Goal: Task Accomplishment & Management: Complete application form

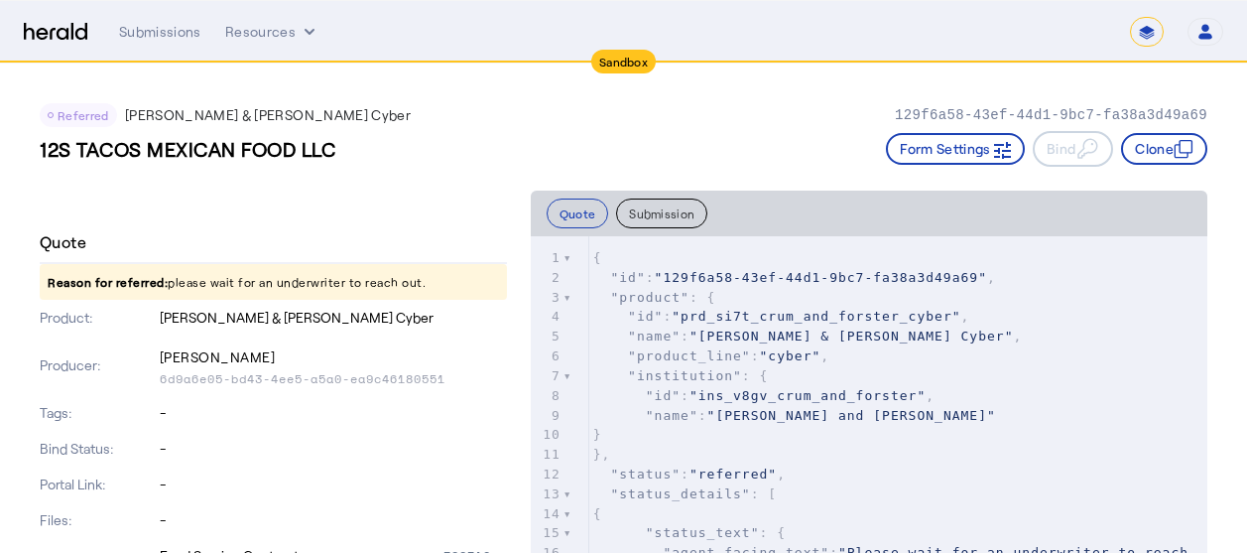
scroll to position [357, 0]
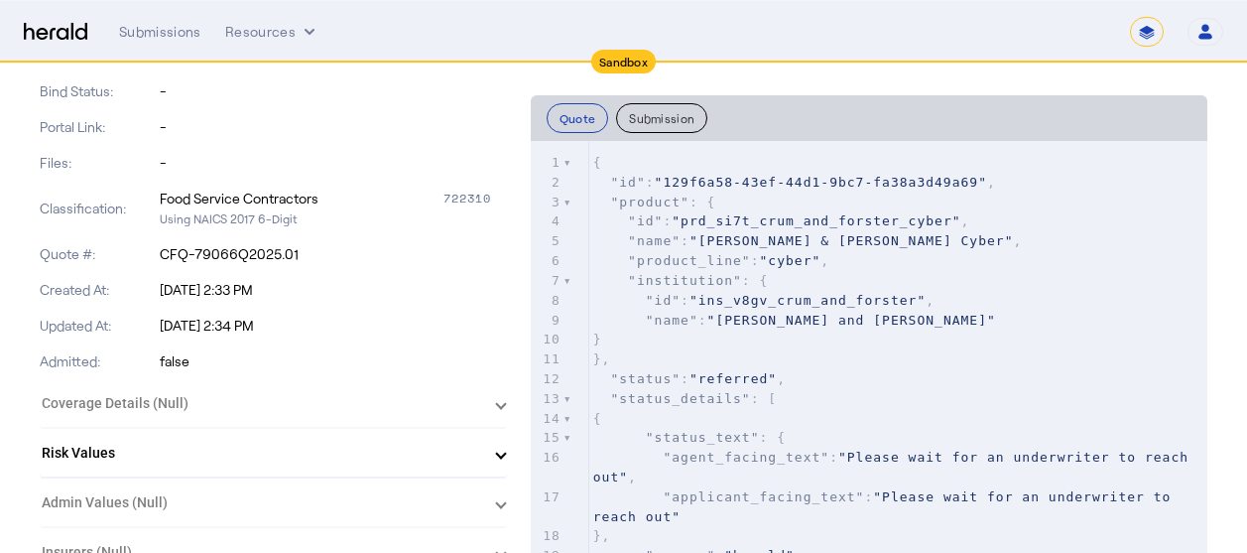
click at [363, 29] on div "Submissions Resources" at bounding box center [624, 32] width 1011 height 20
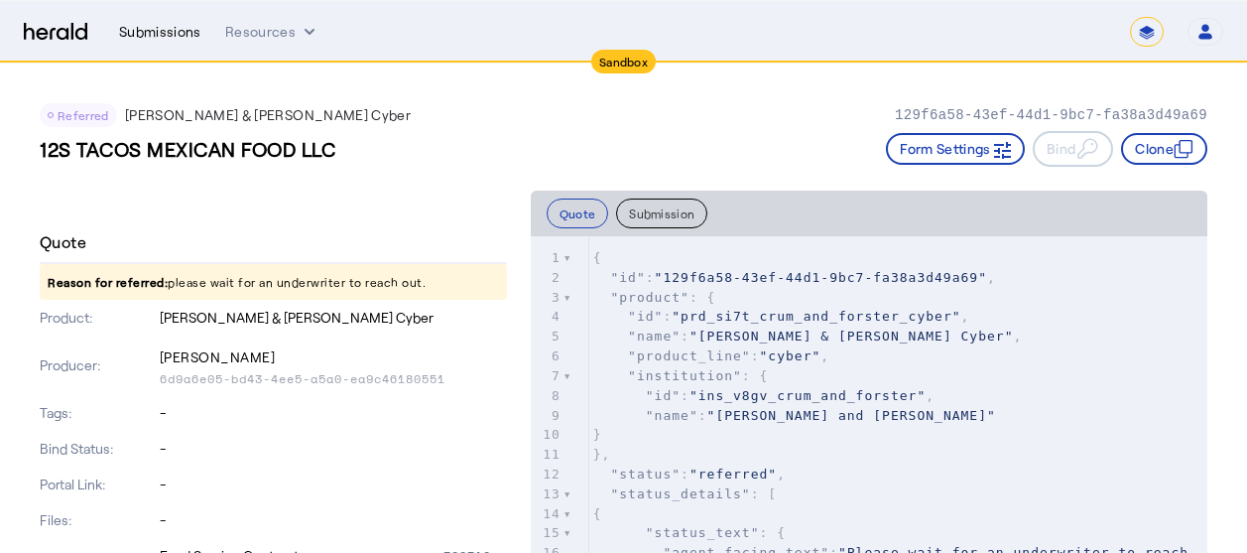
click at [177, 32] on div "Submissions" at bounding box center [160, 32] width 82 height 20
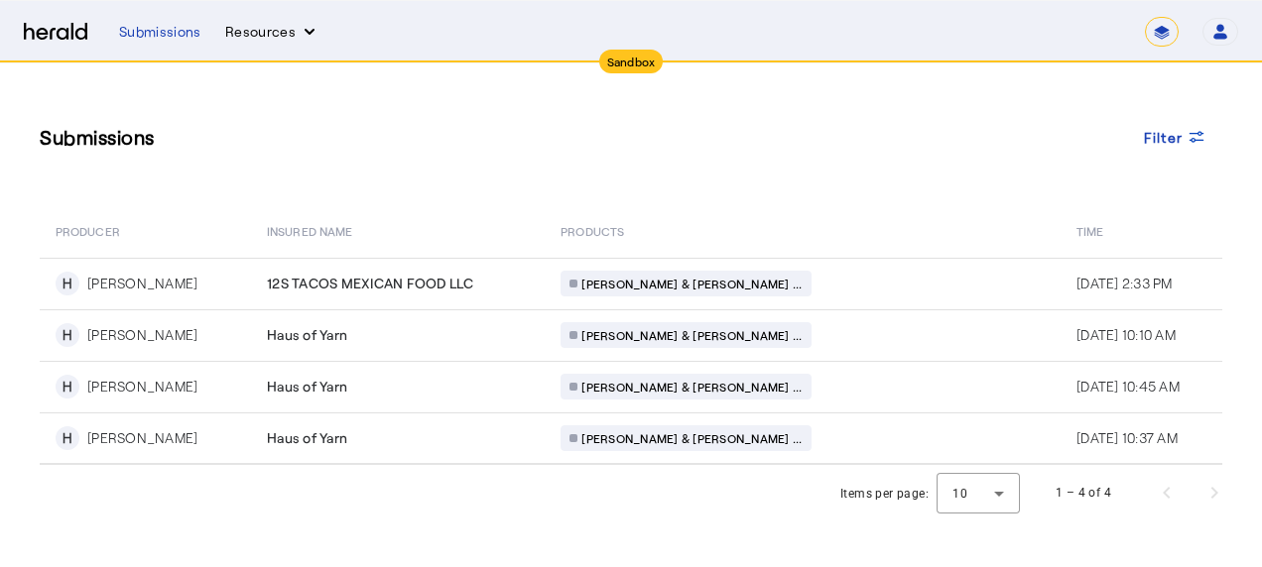
click at [271, 40] on button "Resources" at bounding box center [272, 32] width 94 height 20
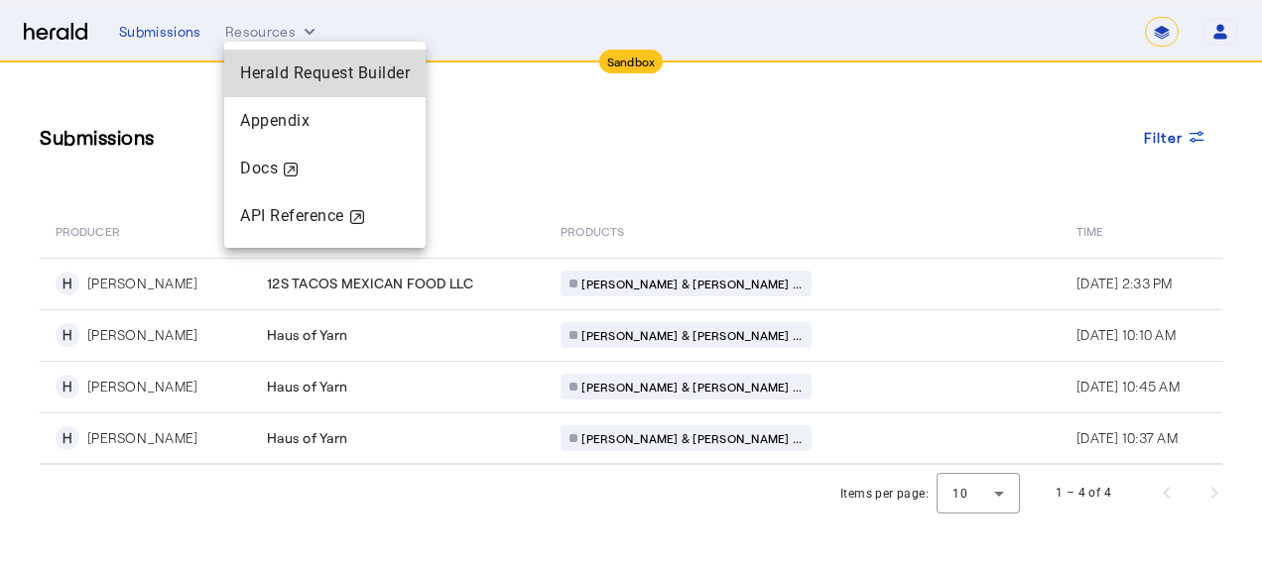
click at [287, 73] on span "Herald Request Builder" at bounding box center [325, 72] width 170 height 19
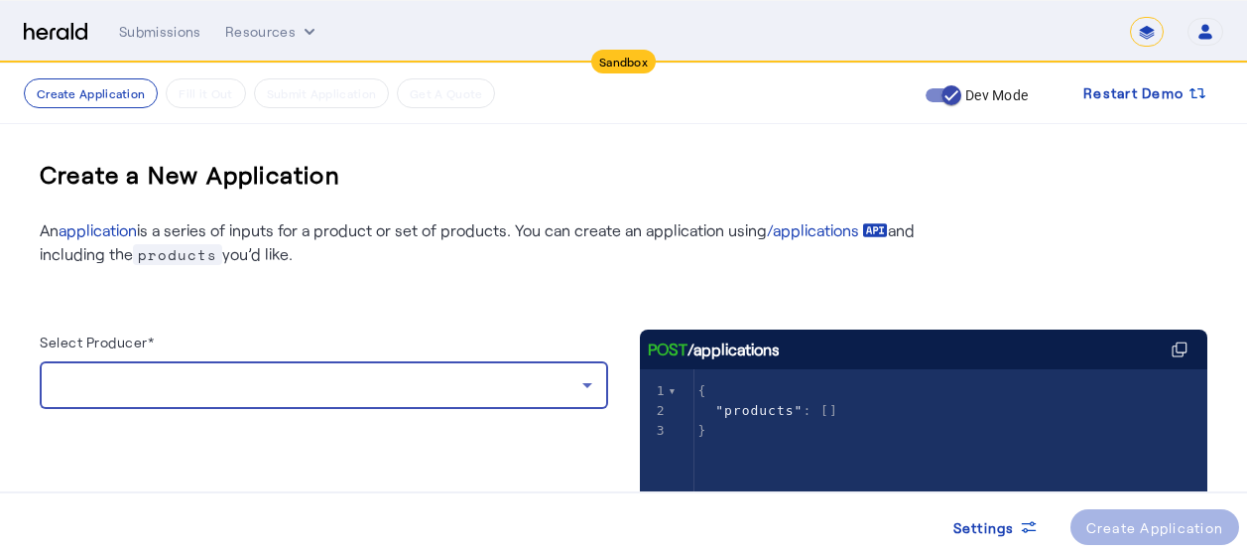
click at [204, 395] on div at bounding box center [319, 385] width 527 height 24
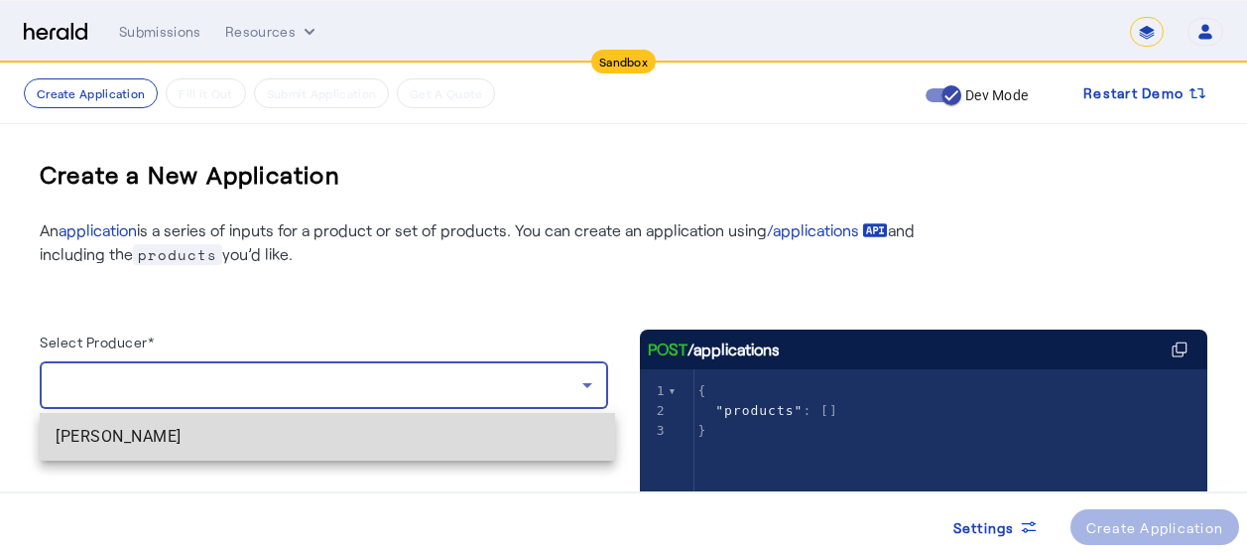
click at [185, 435] on span "[PERSON_NAME]" at bounding box center [328, 437] width 544 height 24
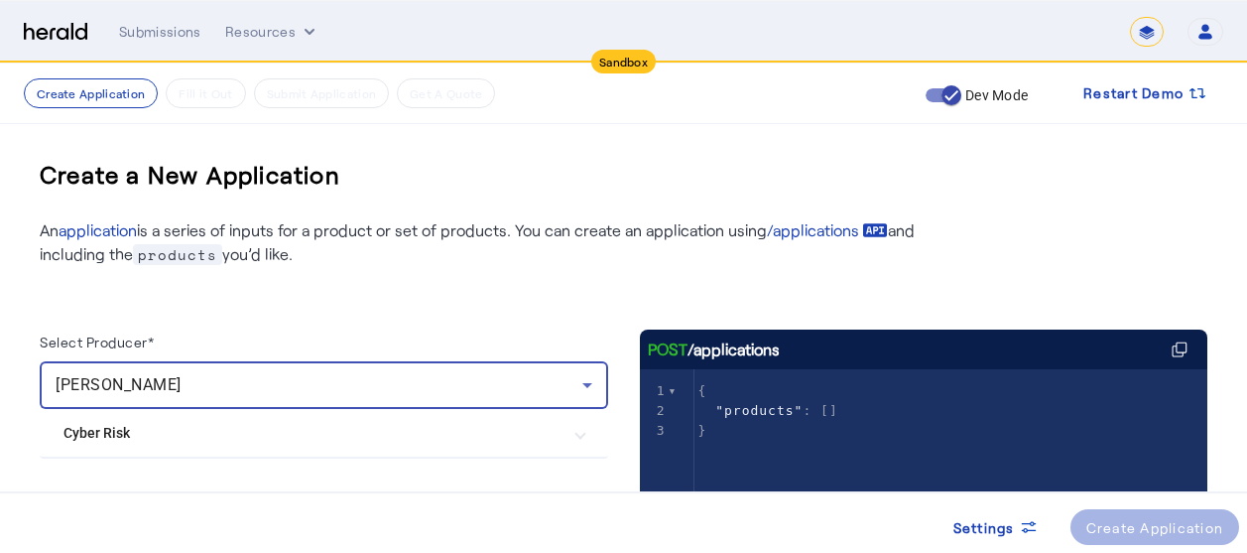
click at [410, 291] on div "Select Producer* Heather vandervelden Cyber Risk Crum & Forster Cyber POST /app…" at bounding box center [624, 496] width 1168 height 460
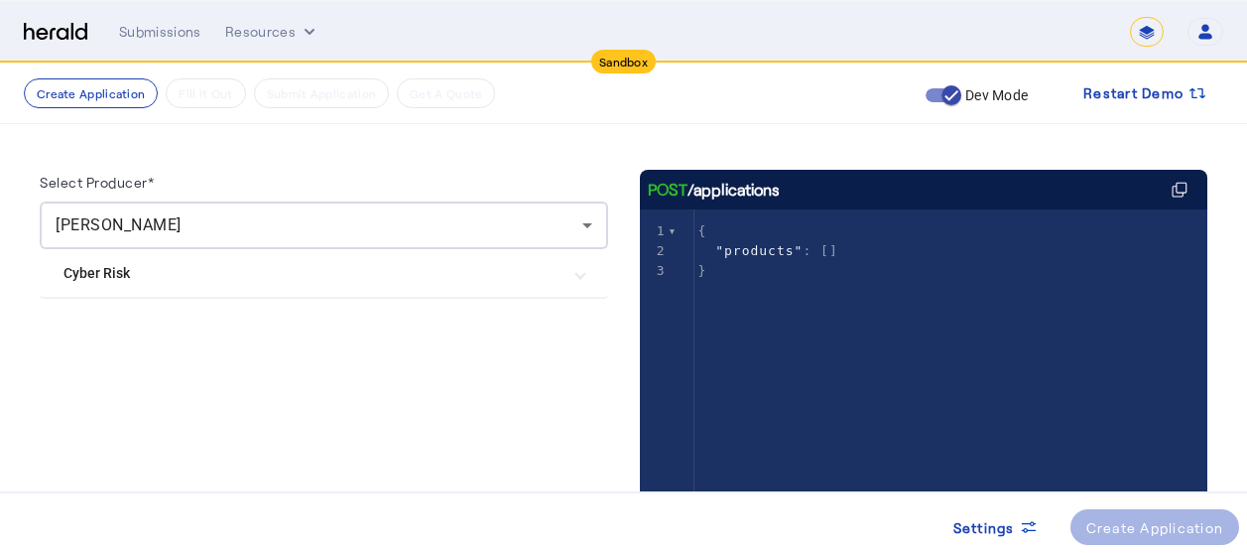
scroll to position [165, 0]
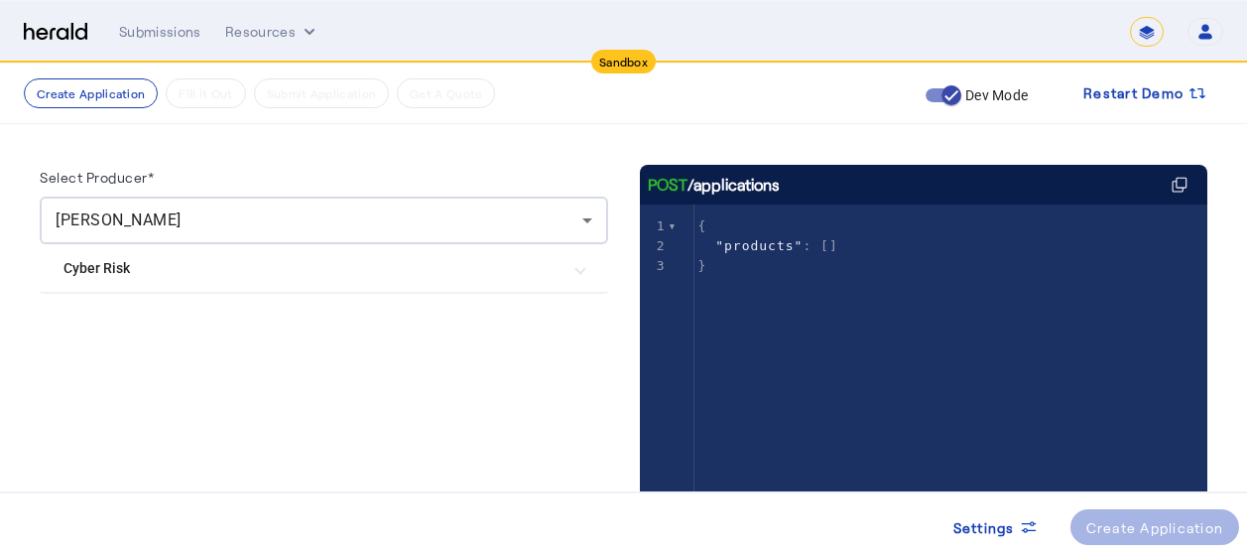
click at [368, 281] on mat-expansion-panel-header "Cyber Risk" at bounding box center [324, 268] width 568 height 48
click at [221, 331] on label "[PERSON_NAME] & [PERSON_NAME] Cyber" at bounding box center [242, 327] width 279 height 20
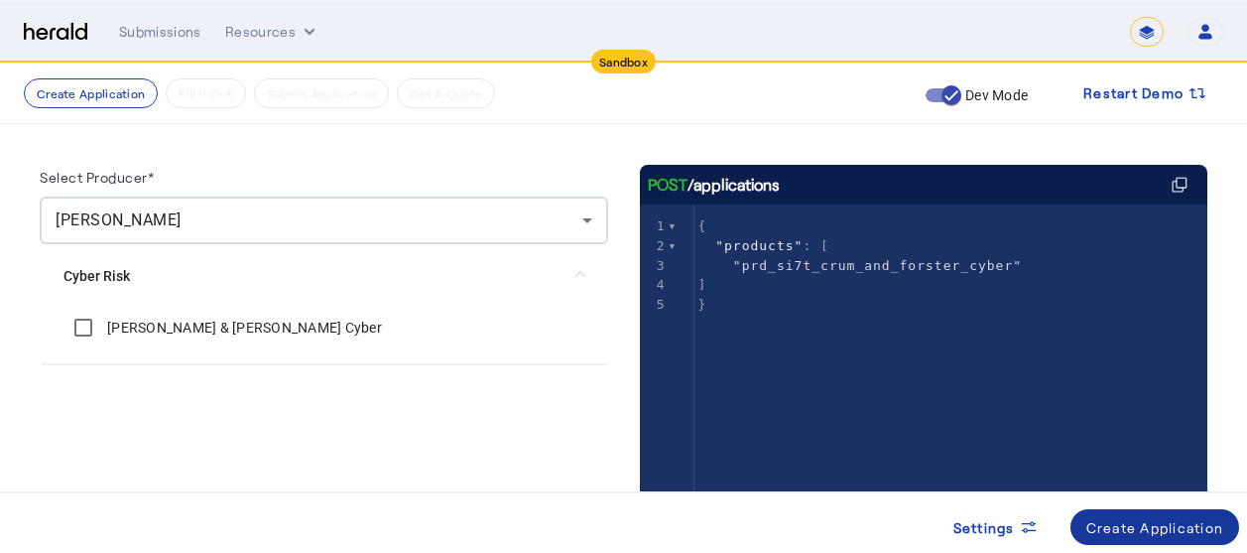
click at [1167, 527] on div "Create Application" at bounding box center [1155, 527] width 138 height 21
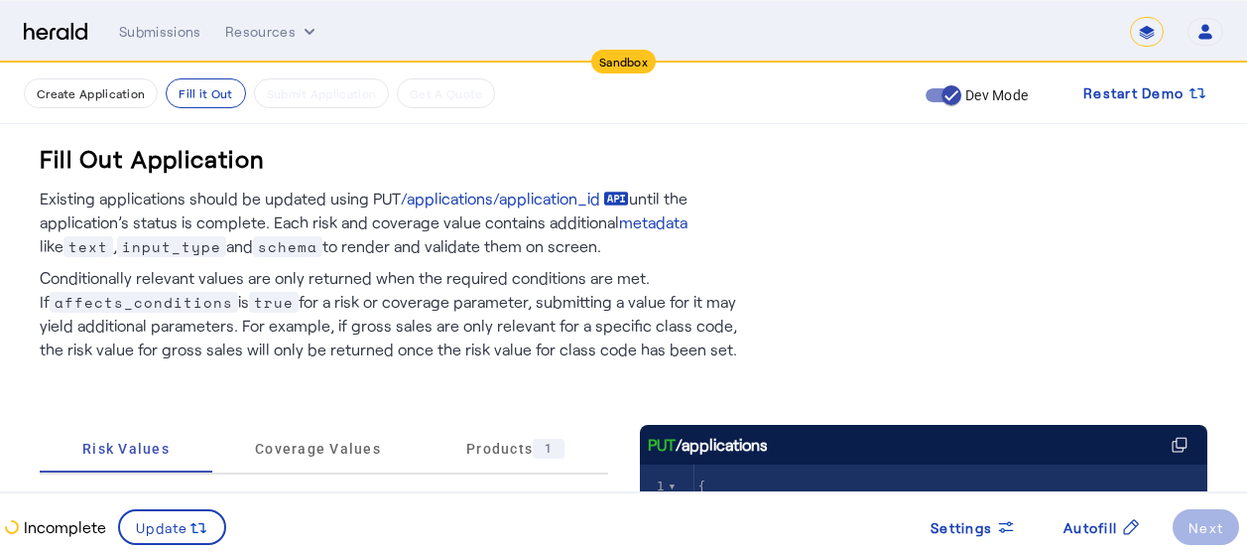
click at [189, 340] on p "Conditionally relevant values are only returned when the required conditions ar…" at bounding box center [390, 309] width 700 height 103
click at [558, 316] on p "Conditionally relevant values are only returned when the required conditions ar…" at bounding box center [390, 309] width 700 height 103
click at [231, 351] on p "Conditionally relevant values are only returned when the required conditions ar…" at bounding box center [390, 309] width 700 height 103
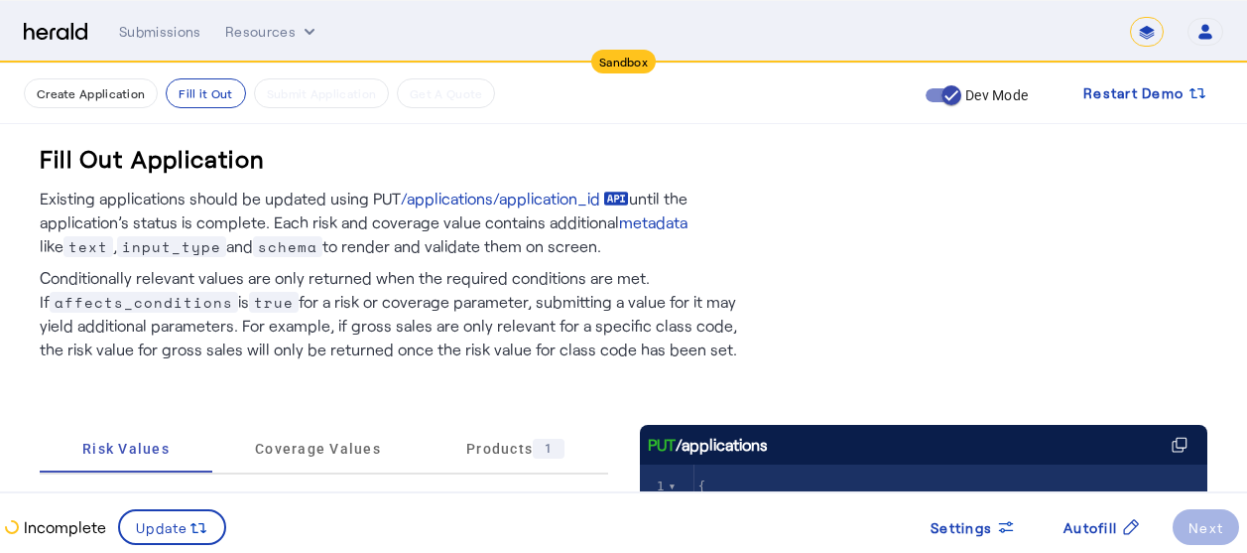
click at [400, 320] on p "Conditionally relevant values are only returned when the required conditions ar…" at bounding box center [390, 309] width 700 height 103
drag, startPoint x: 1068, startPoint y: 247, endPoint x: 1261, endPoint y: 471, distance: 295.4
click at [1247, 471] on html "Sandbox Menu Submissions Resources ******* Open user menu Dave Bixler Herald AP…" at bounding box center [623, 276] width 1247 height 553
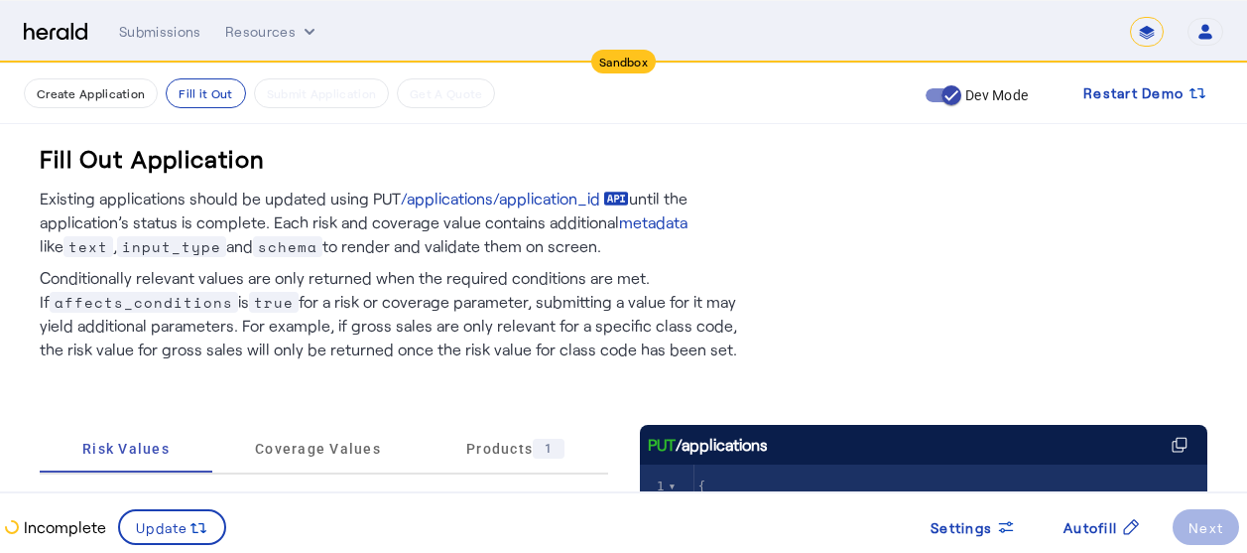
drag, startPoint x: 1261, startPoint y: 471, endPoint x: 989, endPoint y: 239, distance: 357.4
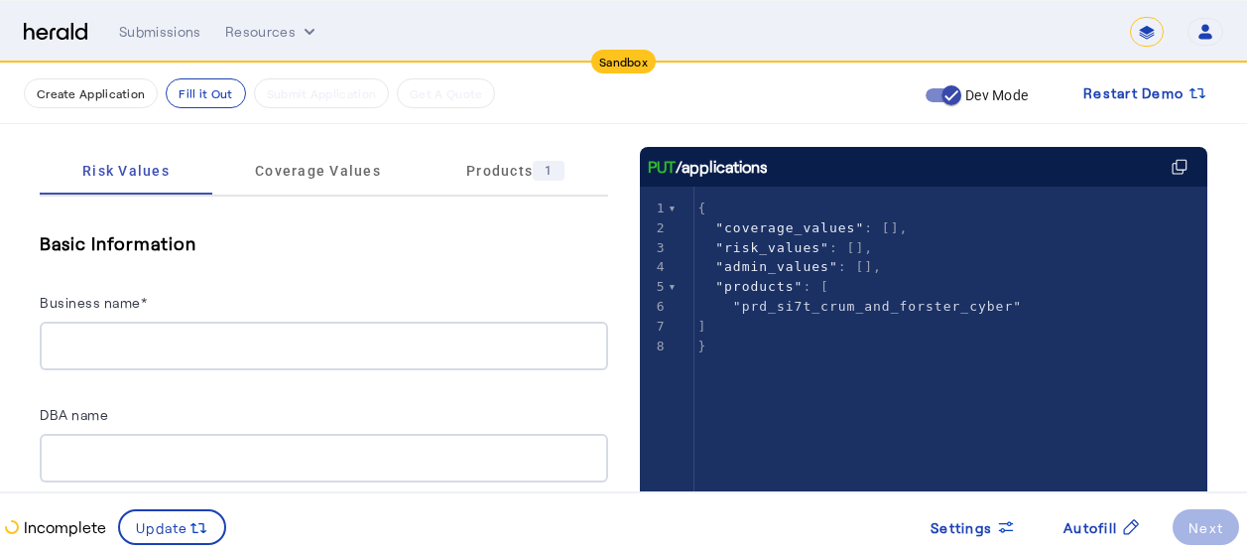
scroll to position [317, 15]
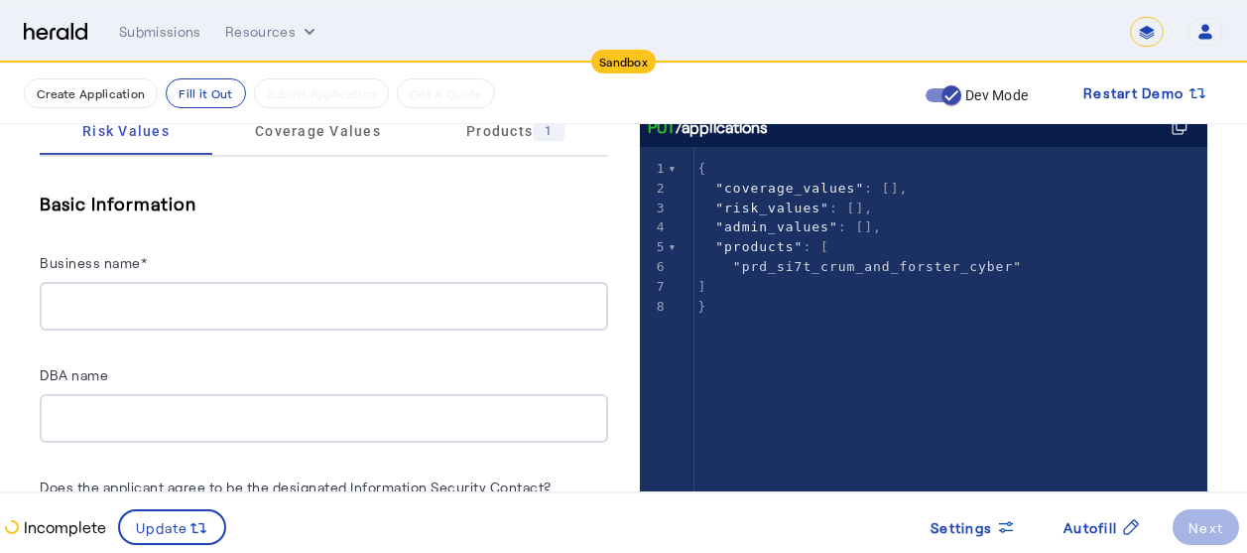
click at [239, 303] on input "Business name*" at bounding box center [324, 307] width 537 height 24
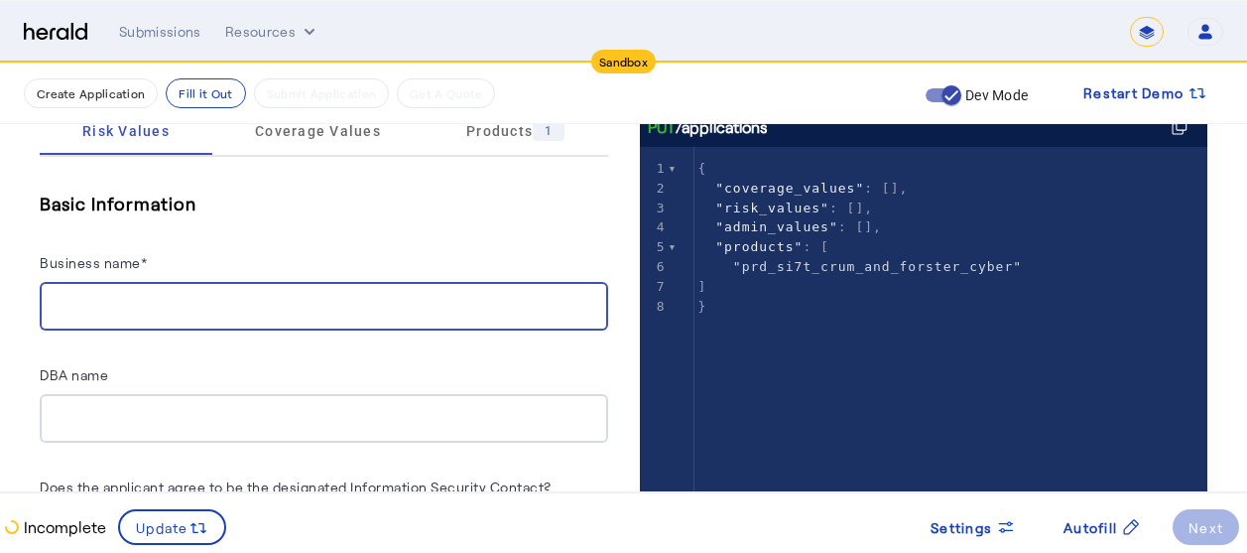
type input "**********"
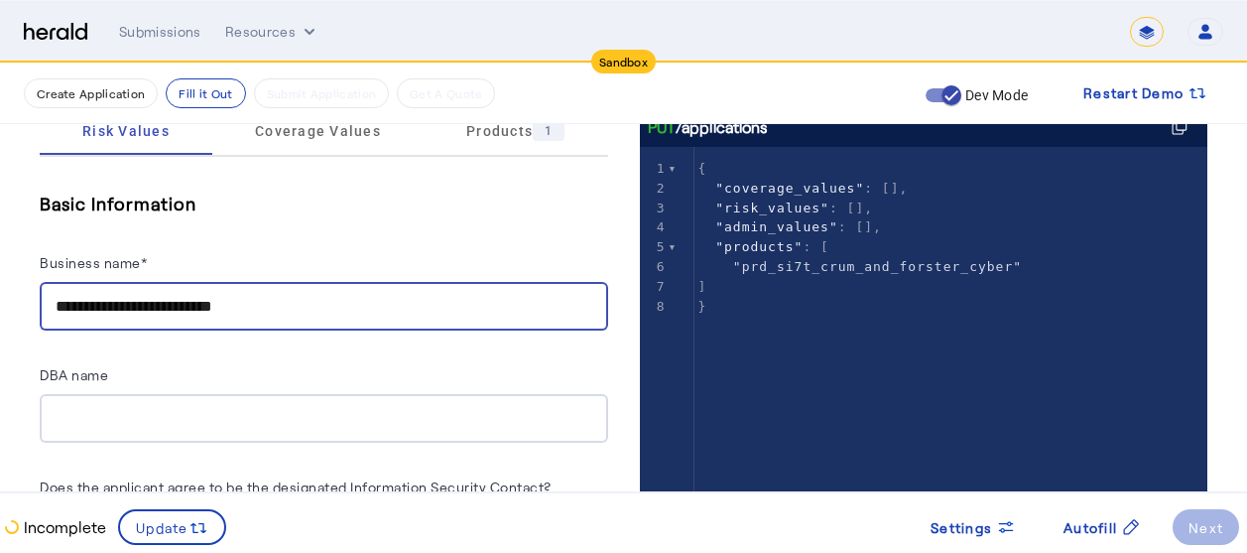
type input "******"
type input "*****"
type input "*******"
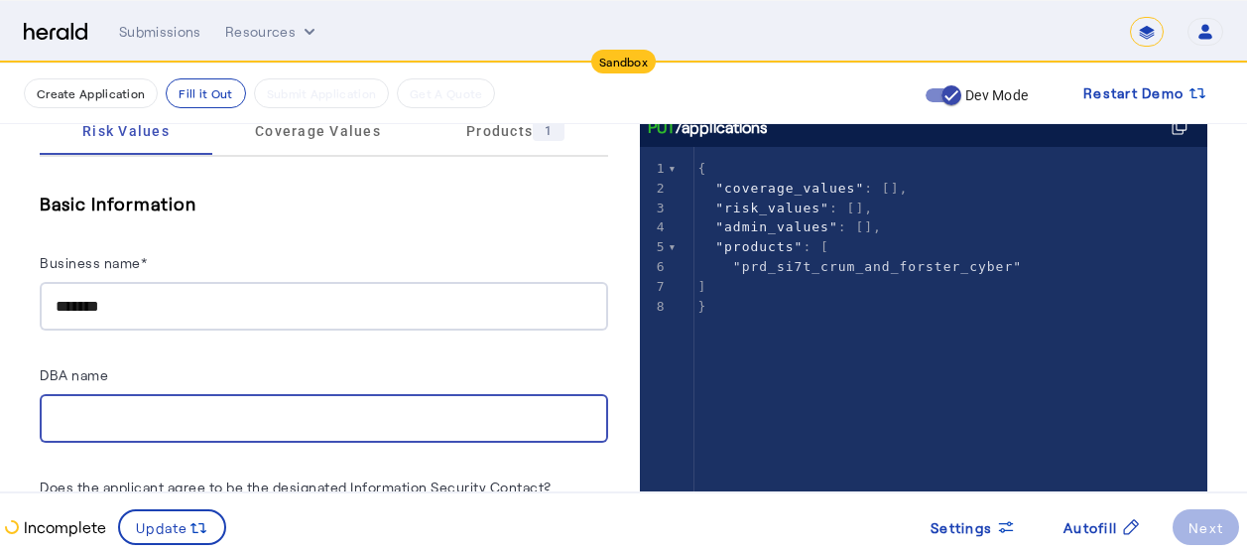
click at [144, 407] on input "DBA name" at bounding box center [324, 419] width 537 height 24
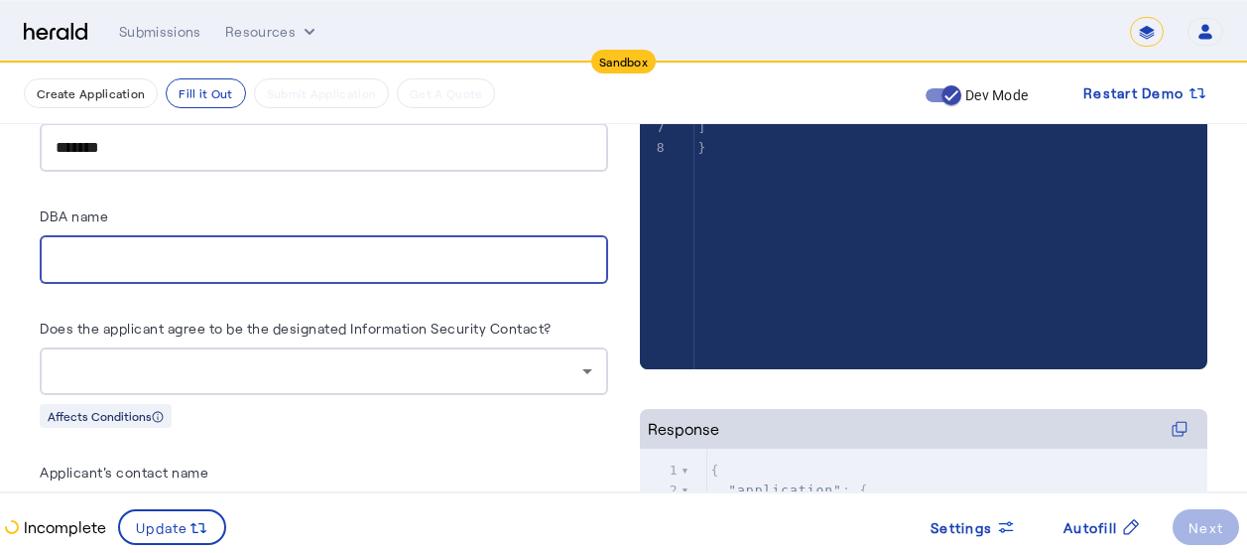
scroll to position [516, 15]
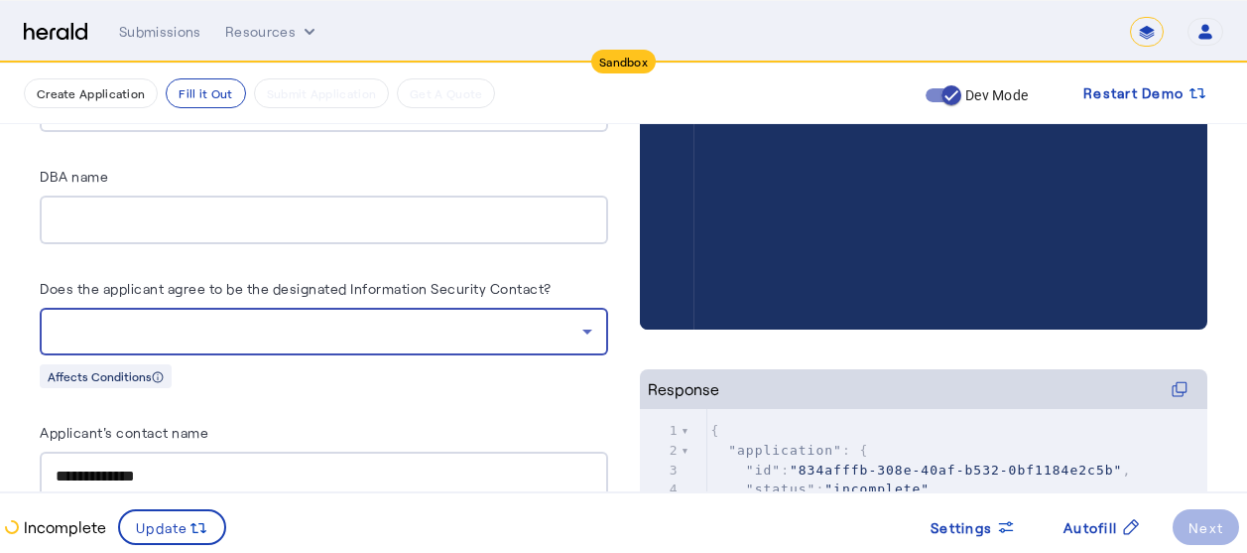
click at [363, 336] on div at bounding box center [319, 331] width 527 height 24
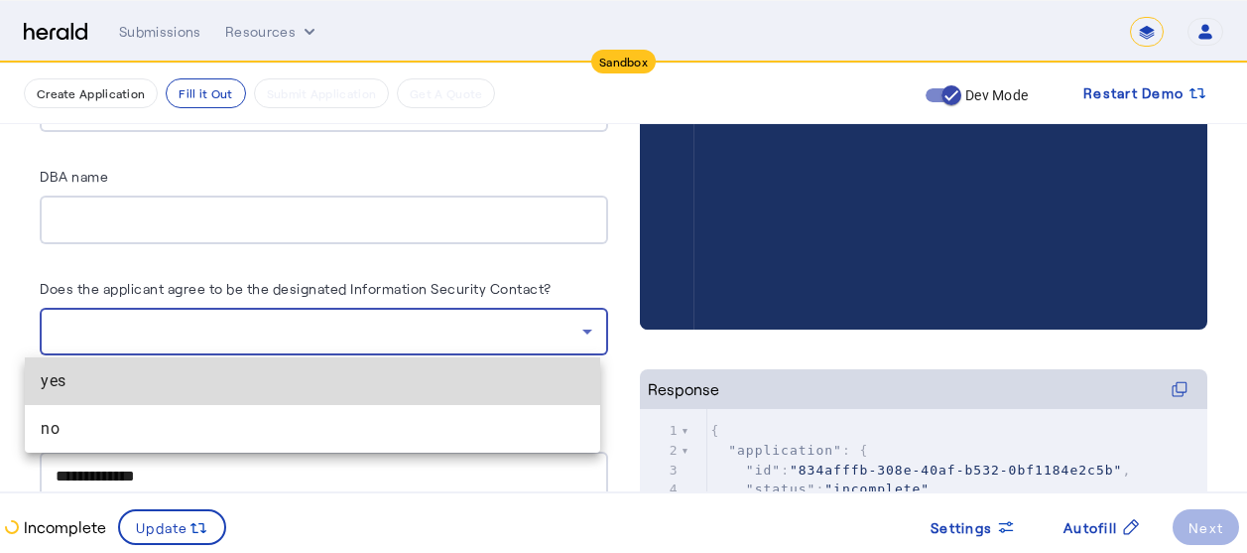
click at [166, 386] on span "yes" at bounding box center [313, 381] width 544 height 24
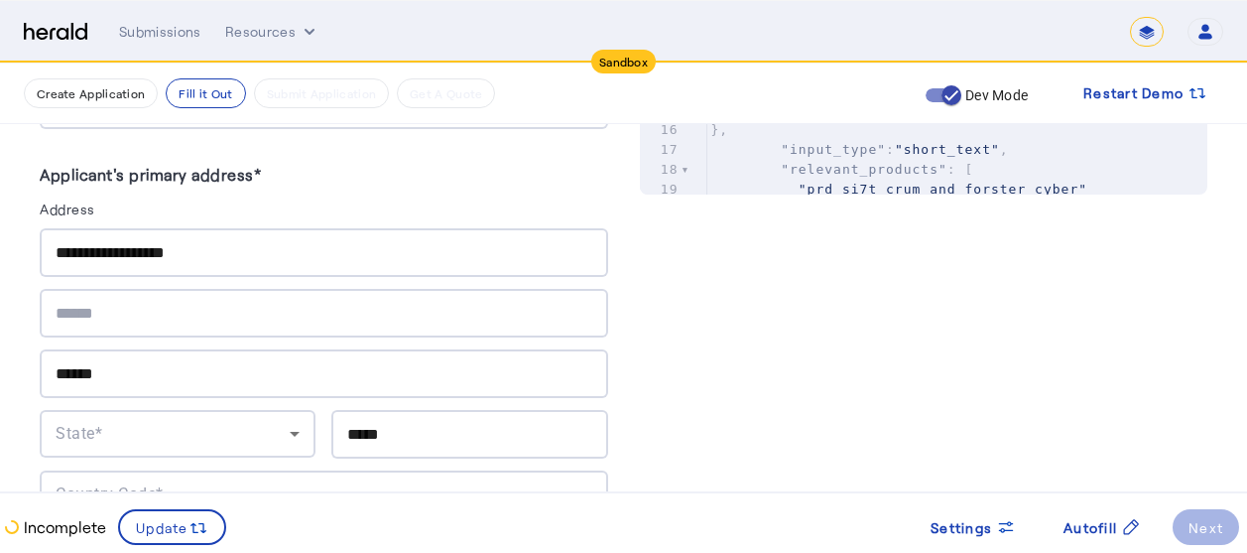
scroll to position [1151, 15]
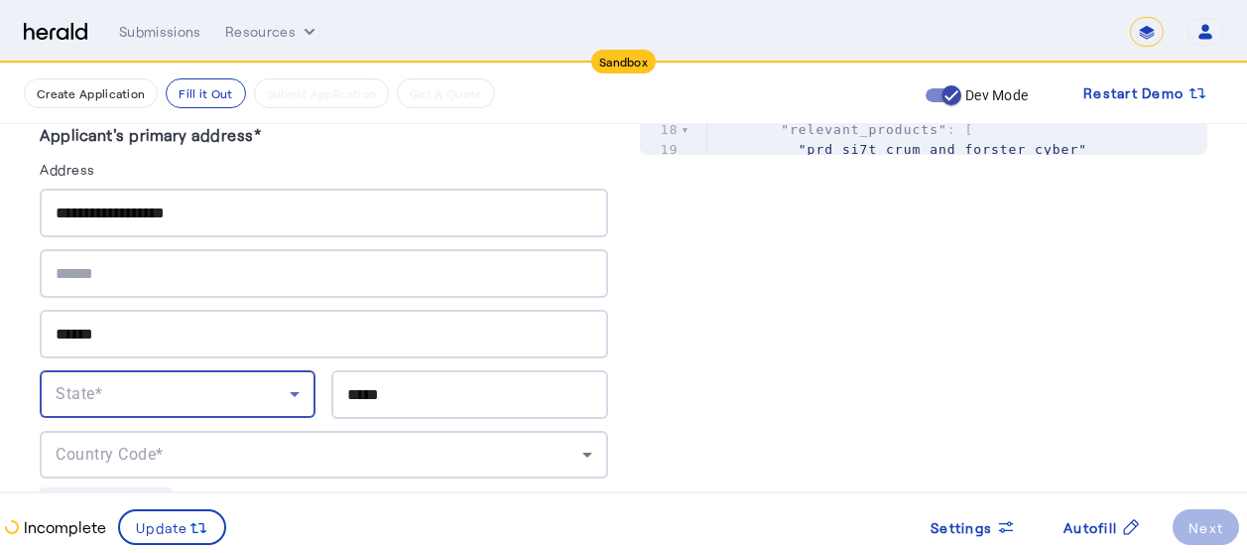
click at [196, 394] on div "State*" at bounding box center [173, 394] width 234 height 24
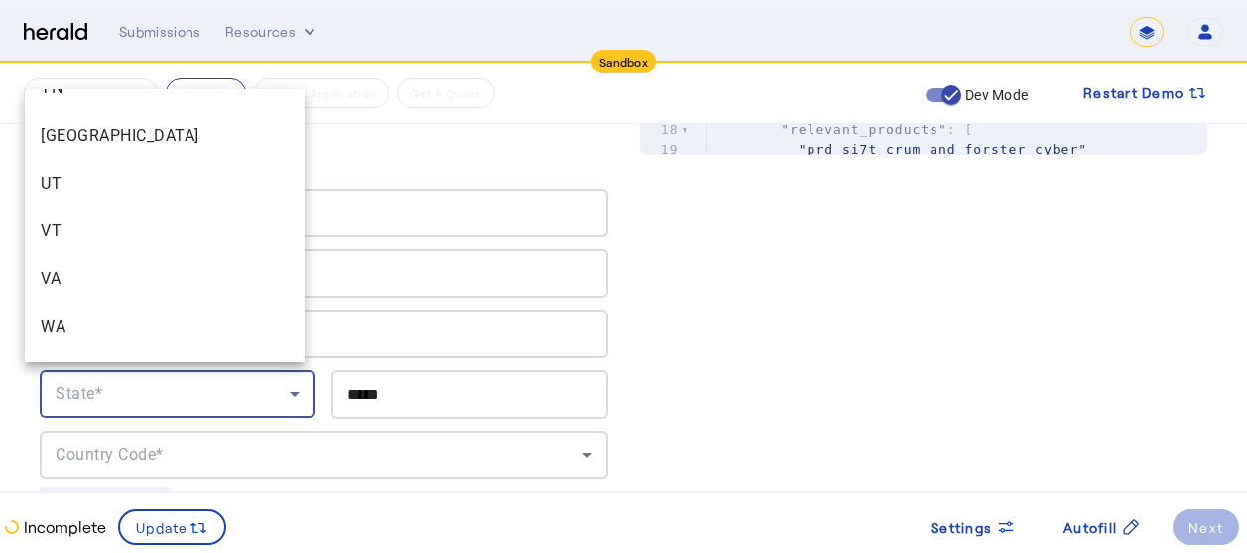
scroll to position [2160, 0]
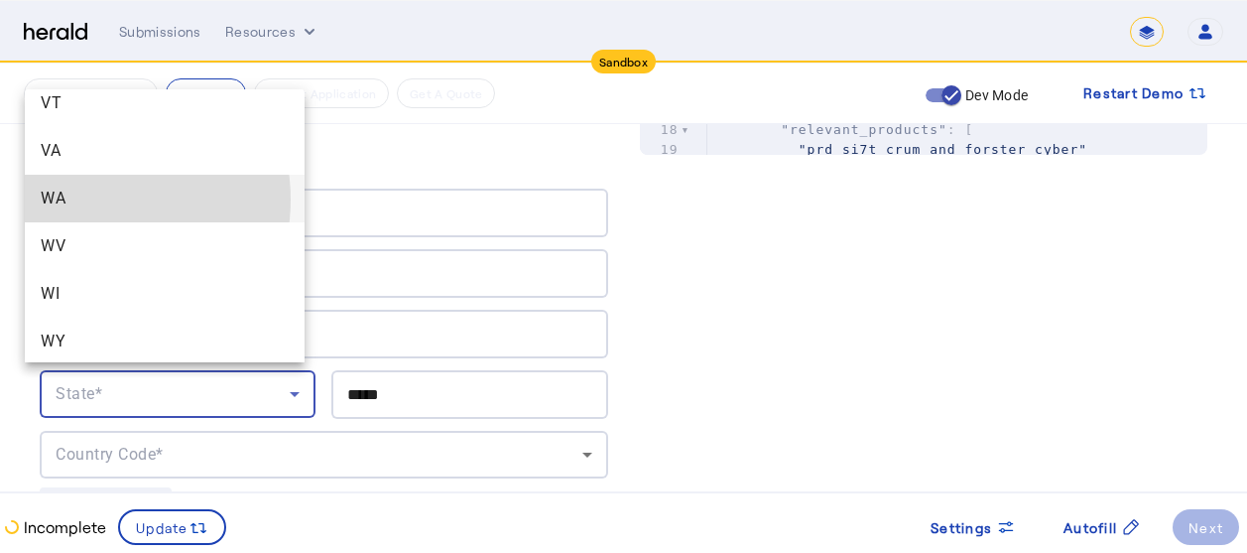
click at [82, 199] on span "WA" at bounding box center [165, 198] width 248 height 24
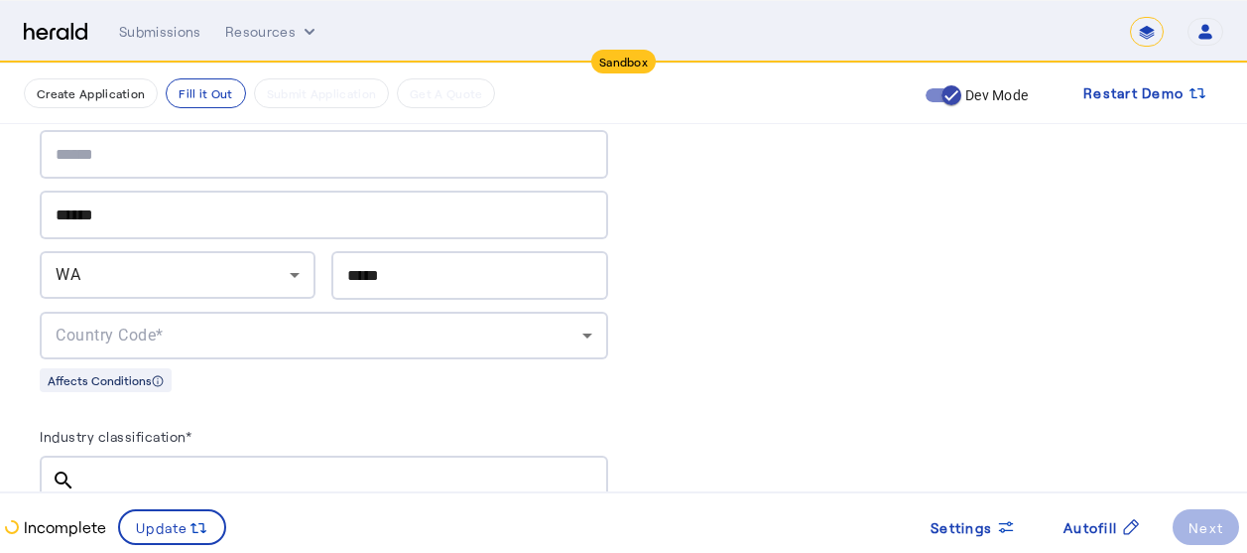
scroll to position [1309, 15]
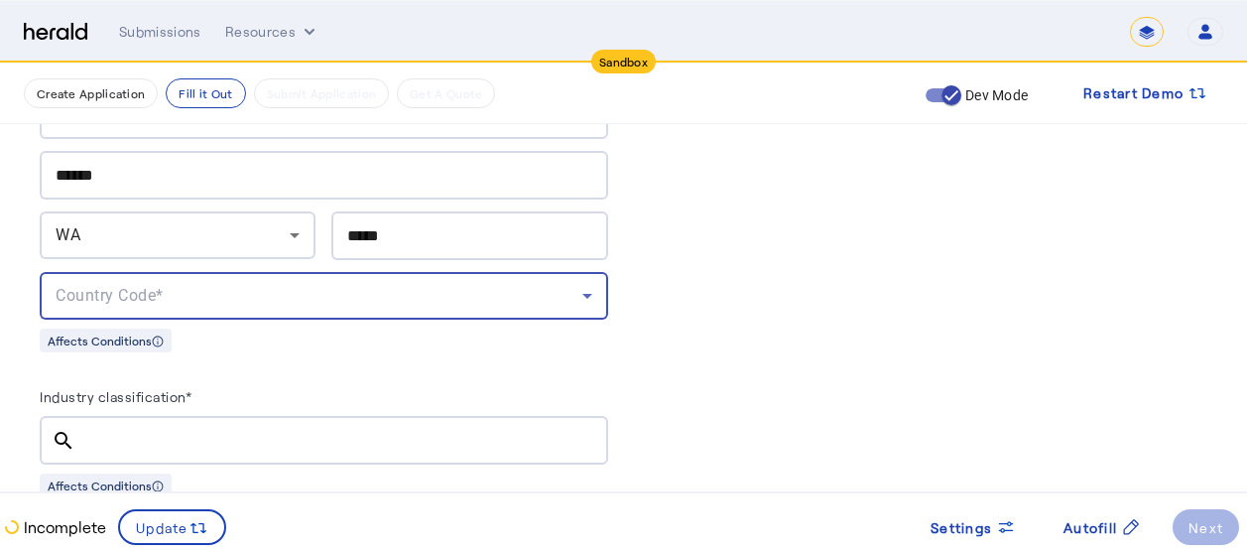
click at [519, 284] on div "Country Code*" at bounding box center [319, 296] width 527 height 24
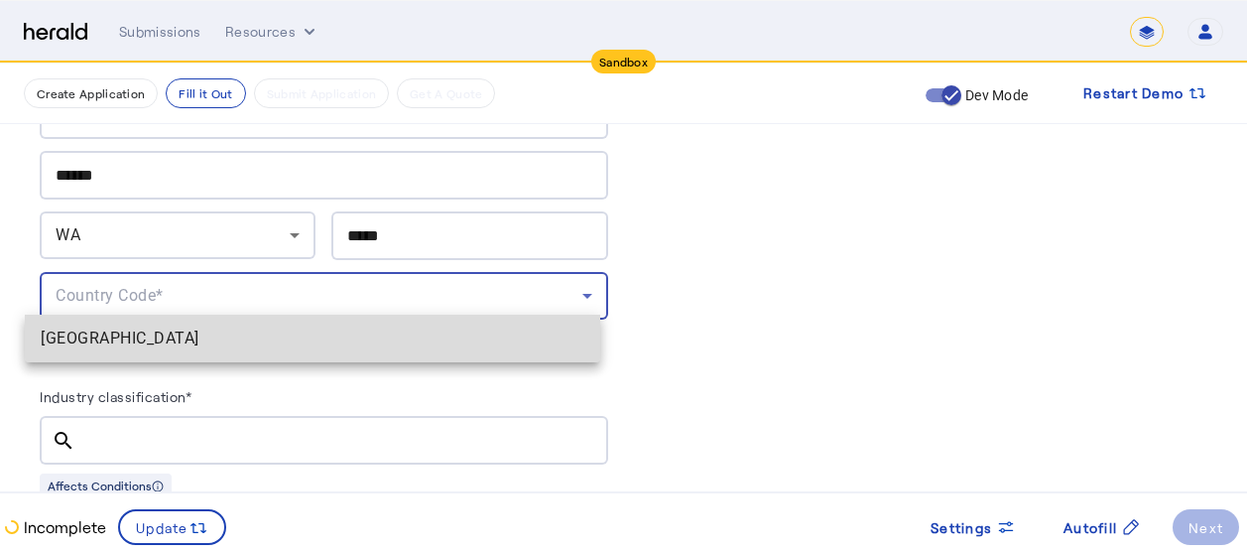
click at [120, 354] on mat-option "[GEOGRAPHIC_DATA]" at bounding box center [312, 338] width 575 height 48
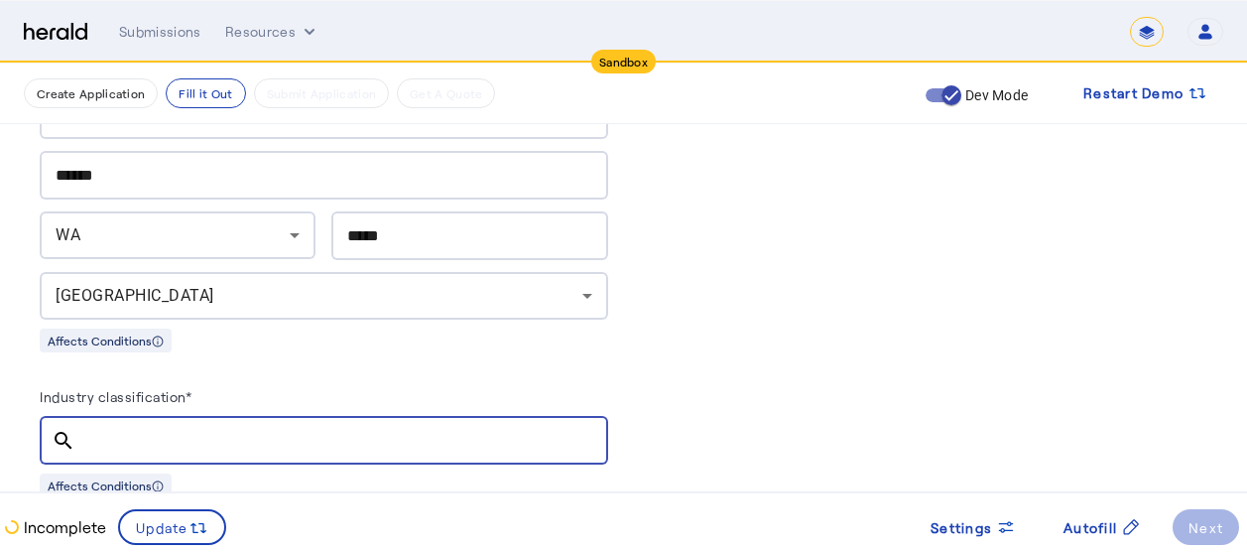
click at [166, 432] on input "Industry classification*" at bounding box center [341, 441] width 501 height 24
click at [136, 432] on input "Industry classification*" at bounding box center [341, 441] width 501 height 24
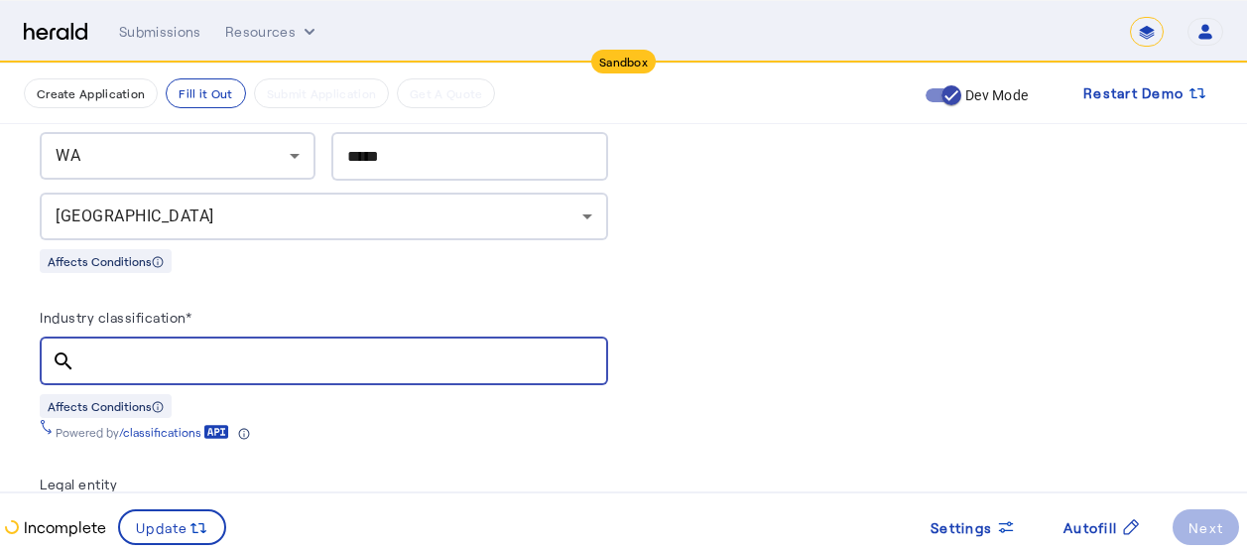
scroll to position [1428, 15]
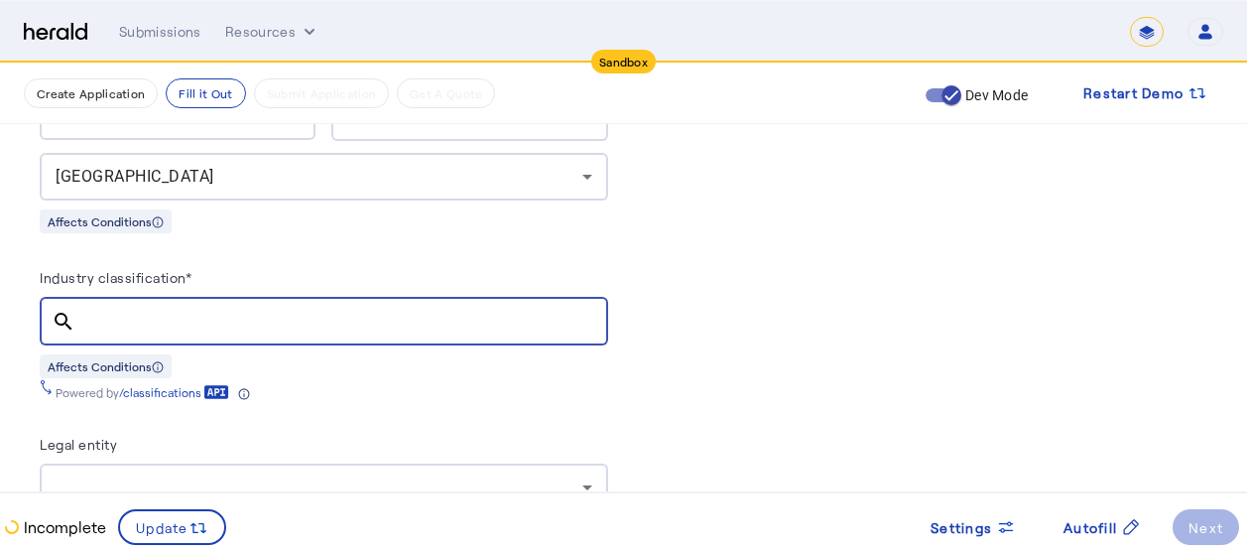
click at [417, 310] on input "Industry classification*" at bounding box center [341, 321] width 501 height 24
click at [453, 318] on input "Industry classification*" at bounding box center [341, 321] width 501 height 24
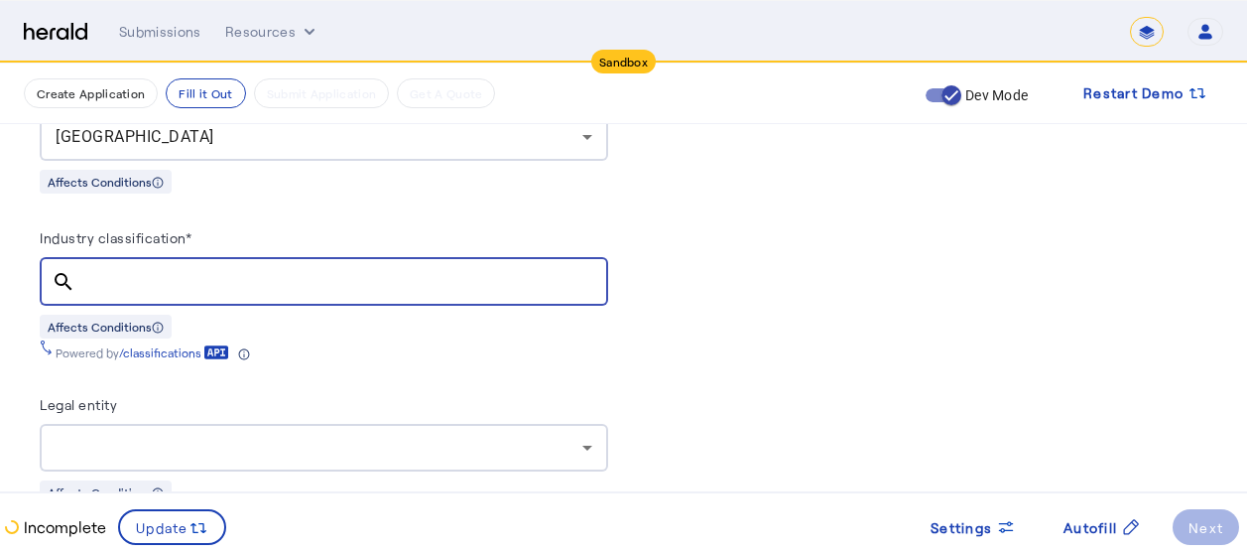
click at [199, 270] on input "Industry classification*" at bounding box center [341, 282] width 501 height 24
click at [360, 441] on div at bounding box center [319, 447] width 527 height 24
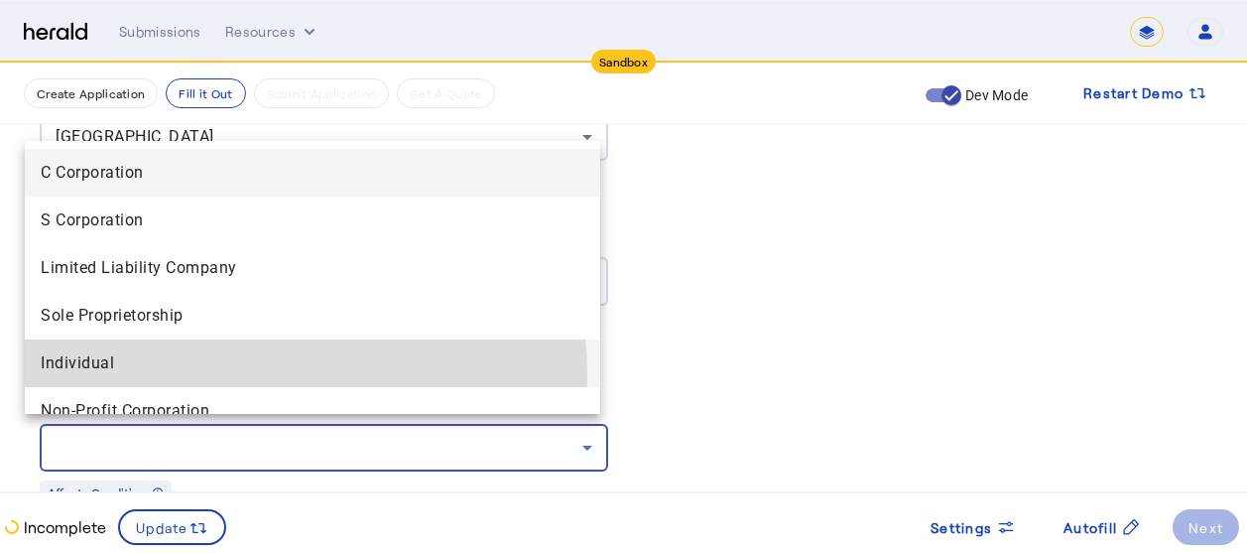
click at [134, 377] on mat-option "Individual" at bounding box center [312, 363] width 575 height 48
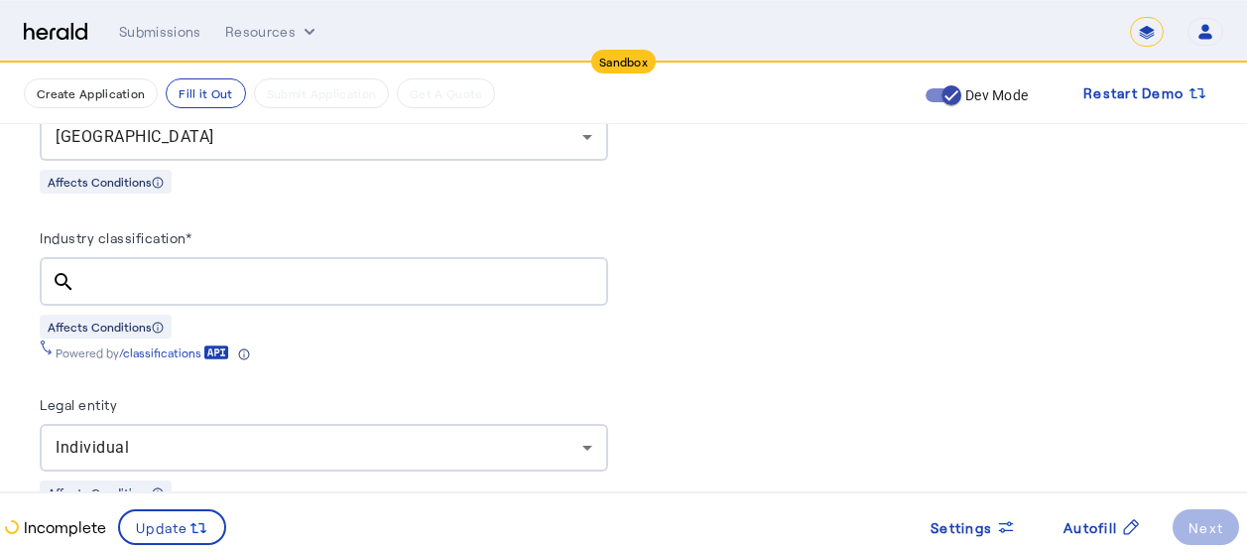
click at [301, 392] on div "Legal entity" at bounding box center [324, 408] width 568 height 32
click at [218, 270] on input "Industry classification*" at bounding box center [341, 282] width 501 height 24
click at [49, 270] on mat-icon "search" at bounding box center [64, 282] width 48 height 24
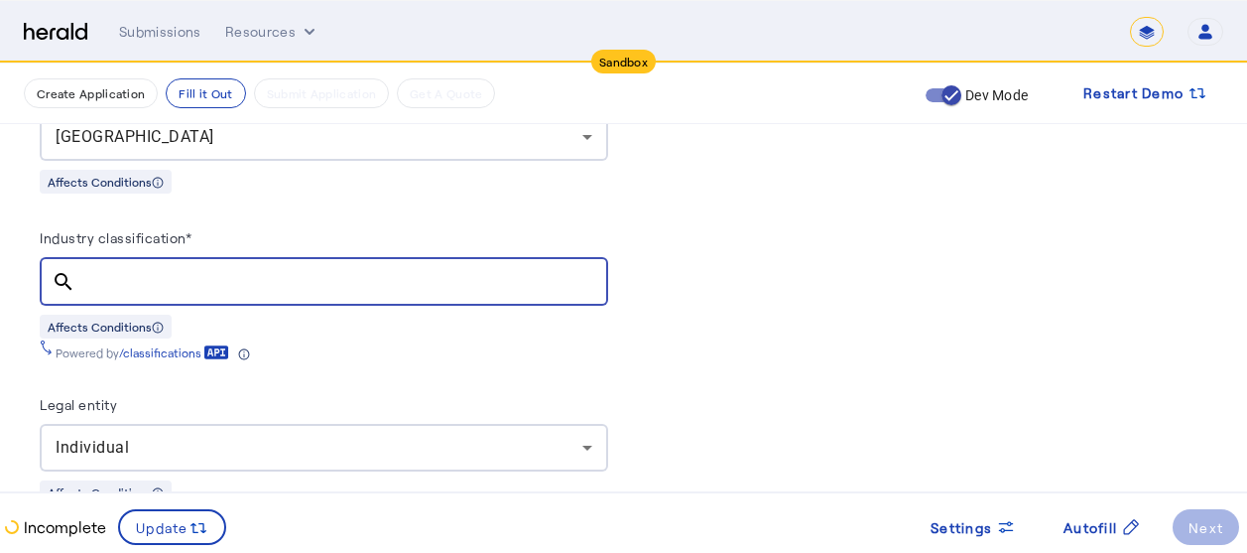
click at [166, 274] on input "Industry classification*" at bounding box center [341, 282] width 501 height 24
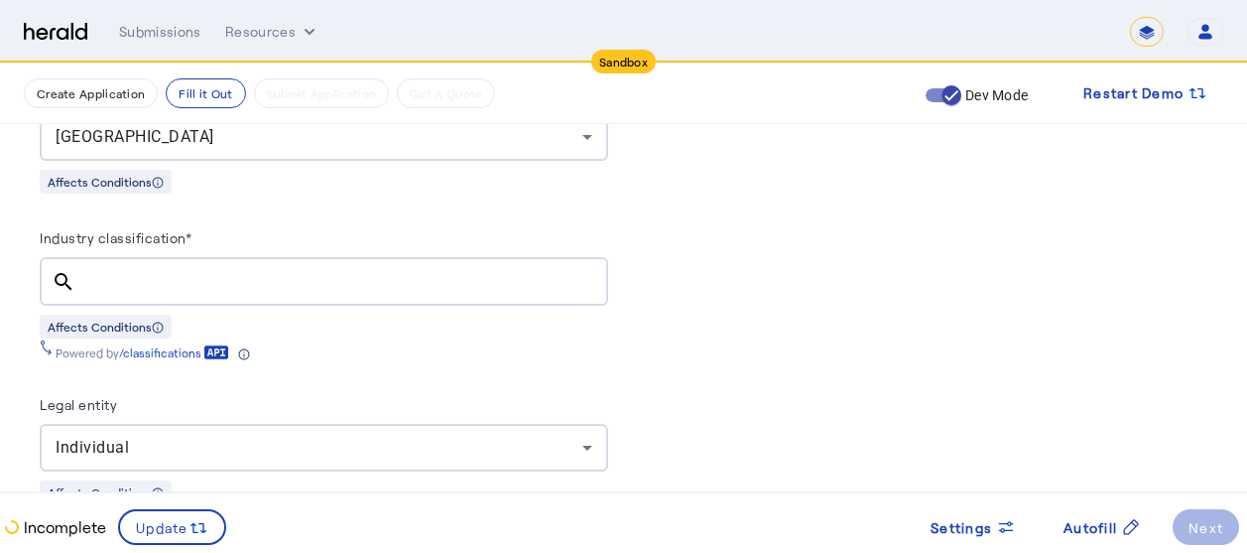
click at [211, 285] on div at bounding box center [341, 281] width 501 height 49
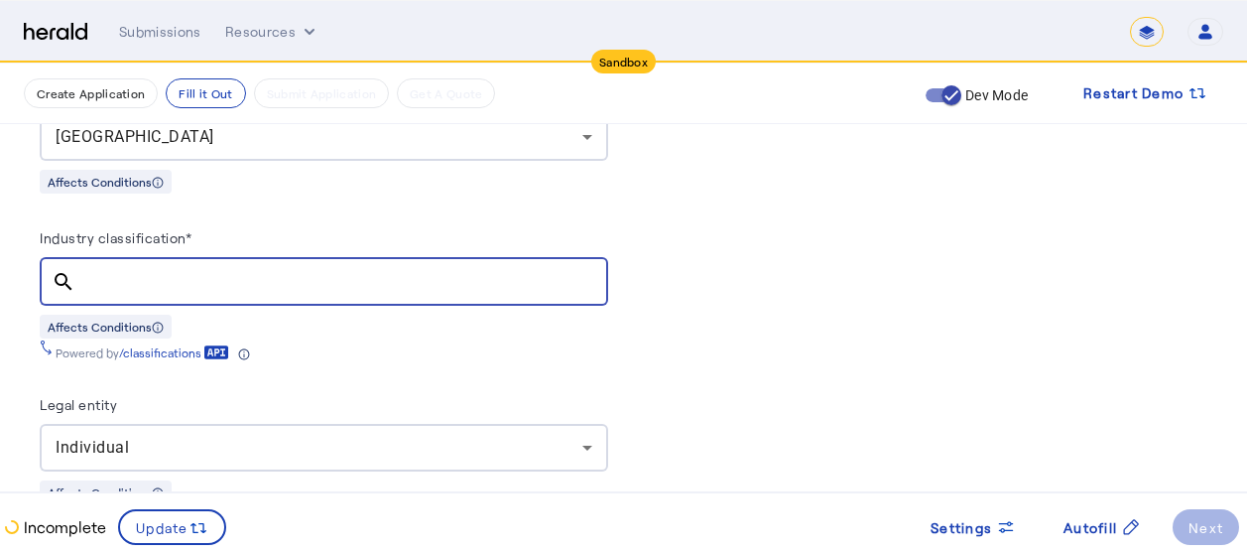
click at [263, 282] on input "Industry classification*" at bounding box center [341, 282] width 501 height 24
drag, startPoint x: 263, startPoint y: 282, endPoint x: 205, endPoint y: 272, distance: 58.4
click at [205, 272] on input "Industry classification*" at bounding box center [341, 282] width 501 height 24
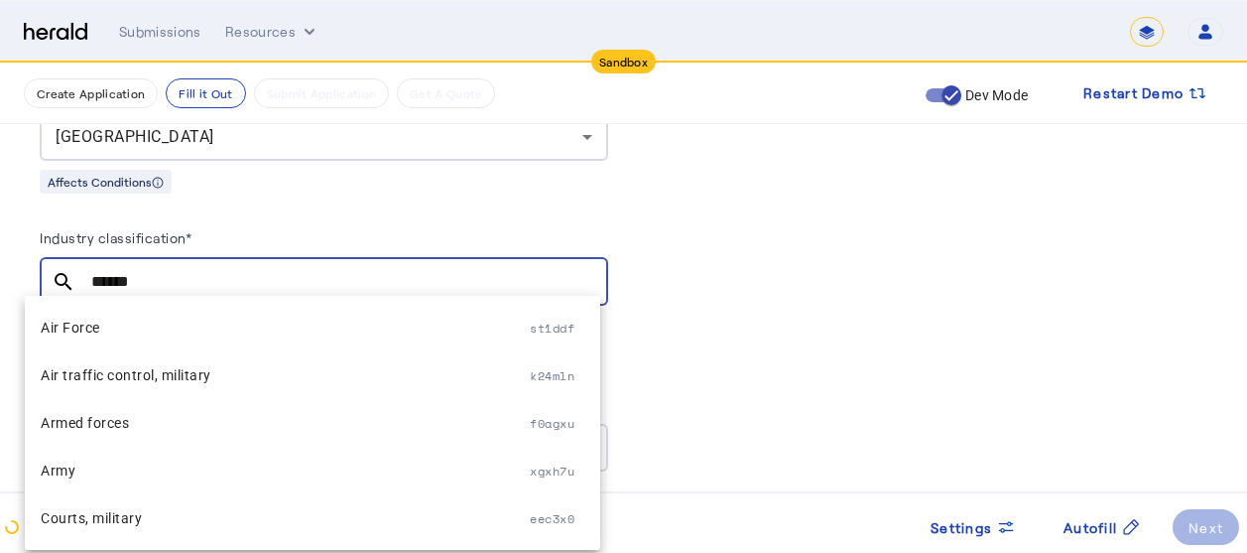
type input "******"
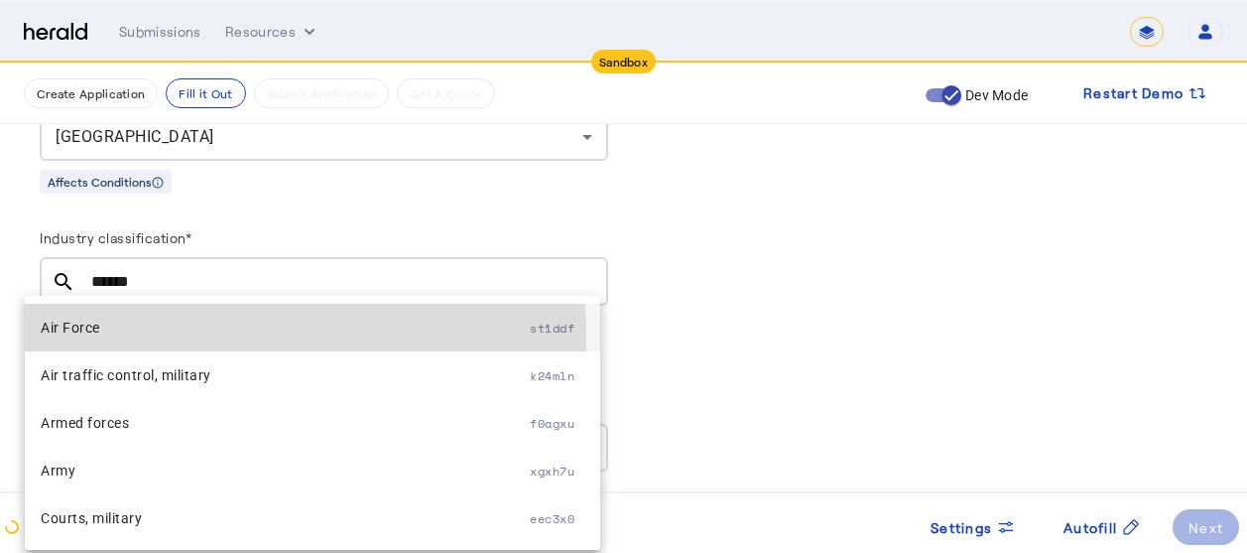
click at [193, 333] on span "Air Force" at bounding box center [285, 327] width 489 height 24
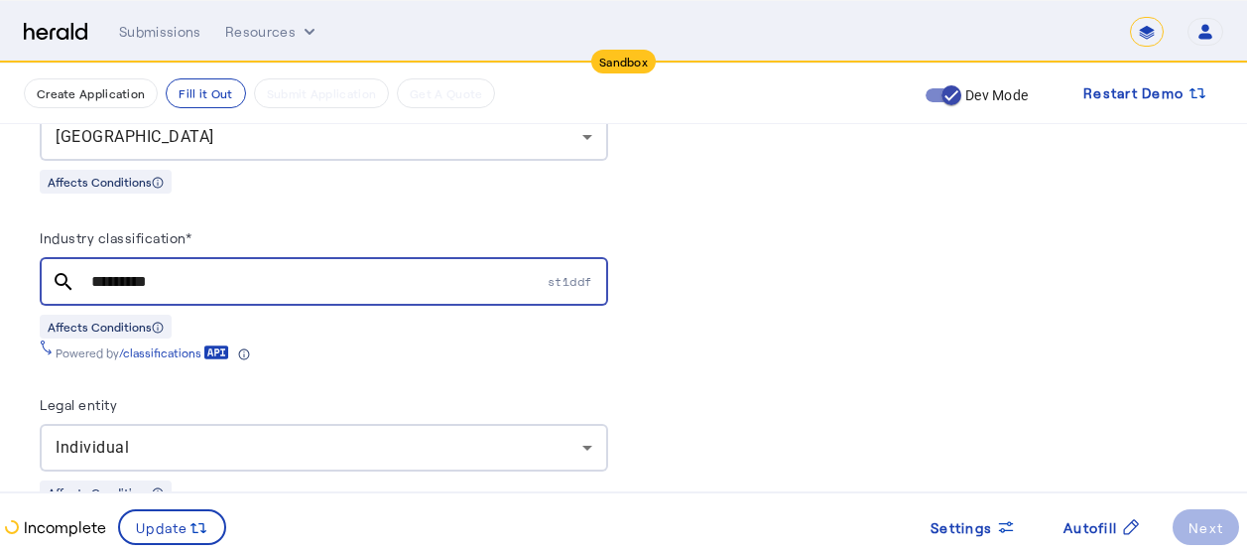
click at [519, 341] on div "Powered by /classifications" at bounding box center [324, 349] width 568 height 22
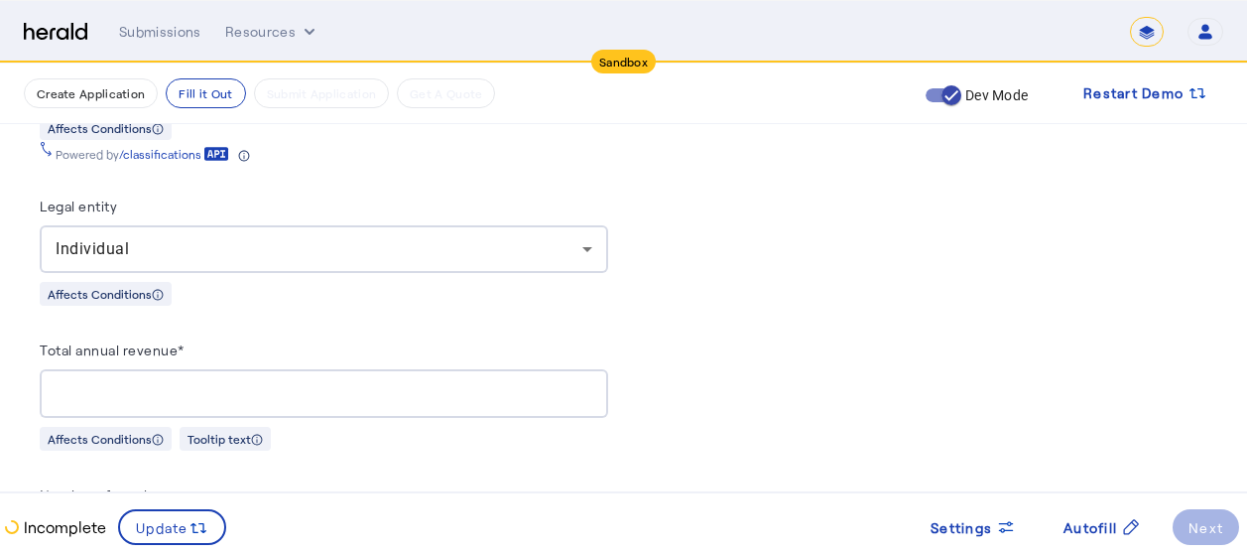
scroll to position [1706, 15]
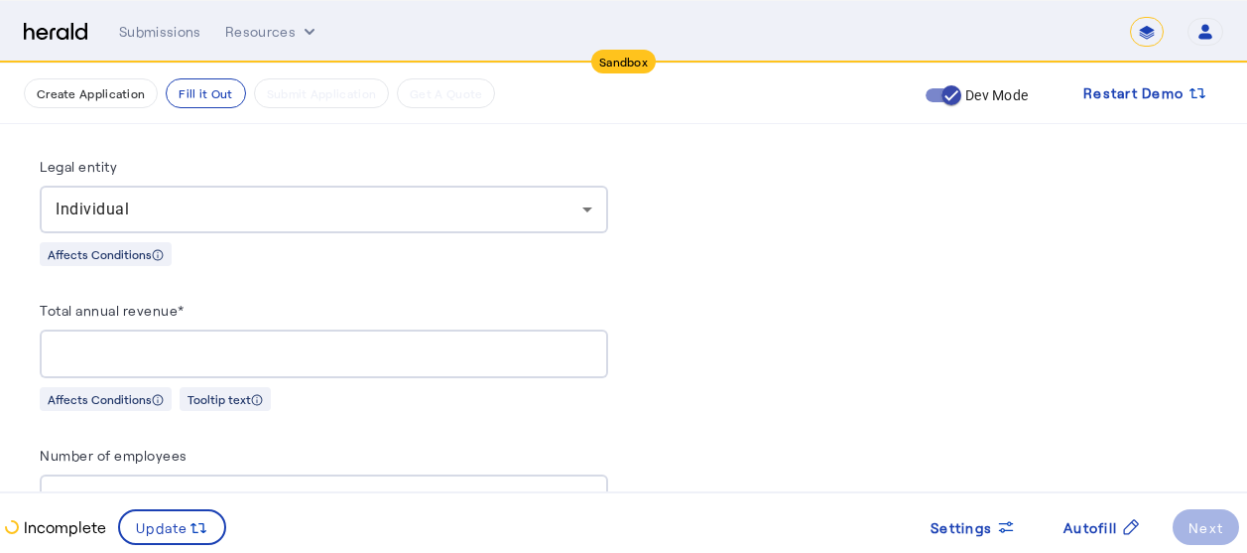
click at [374, 344] on input "Total annual revenue*" at bounding box center [324, 354] width 537 height 24
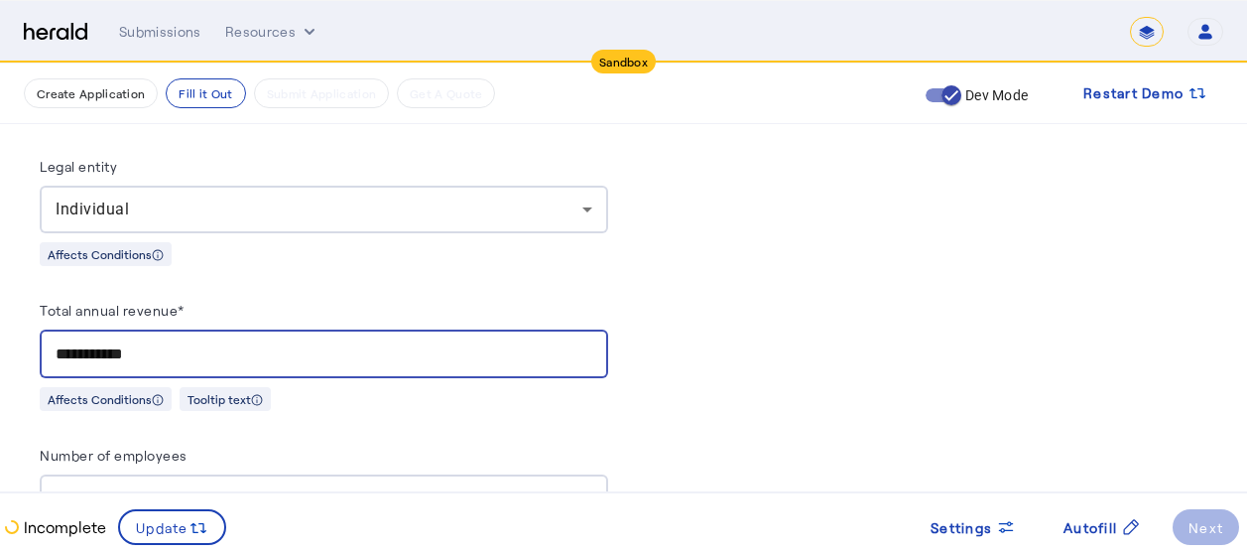
type input "**********"
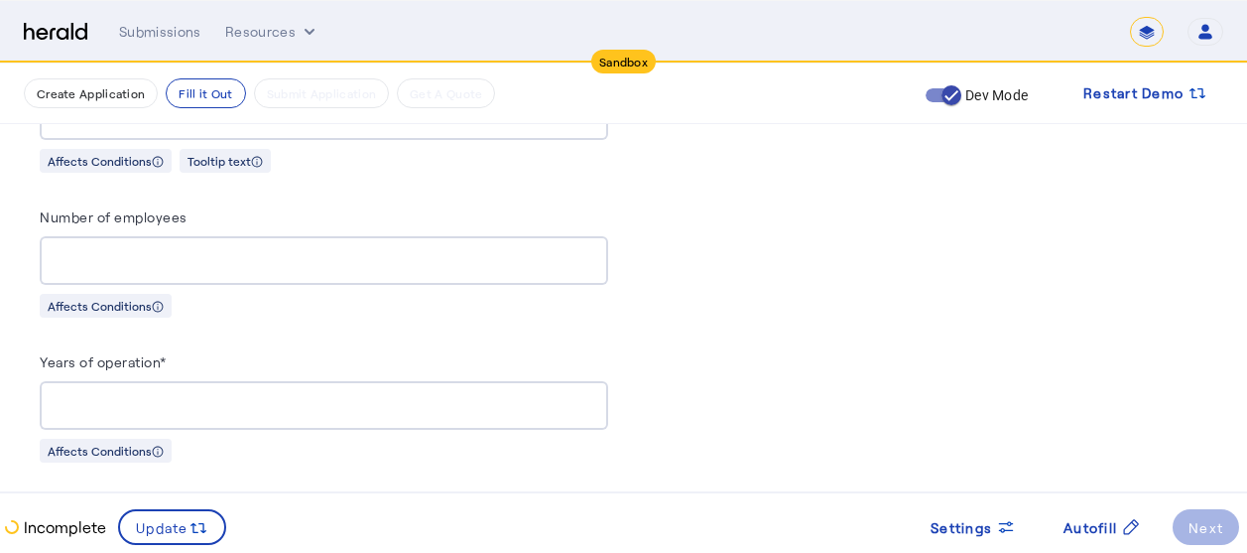
scroll to position [1984, 15]
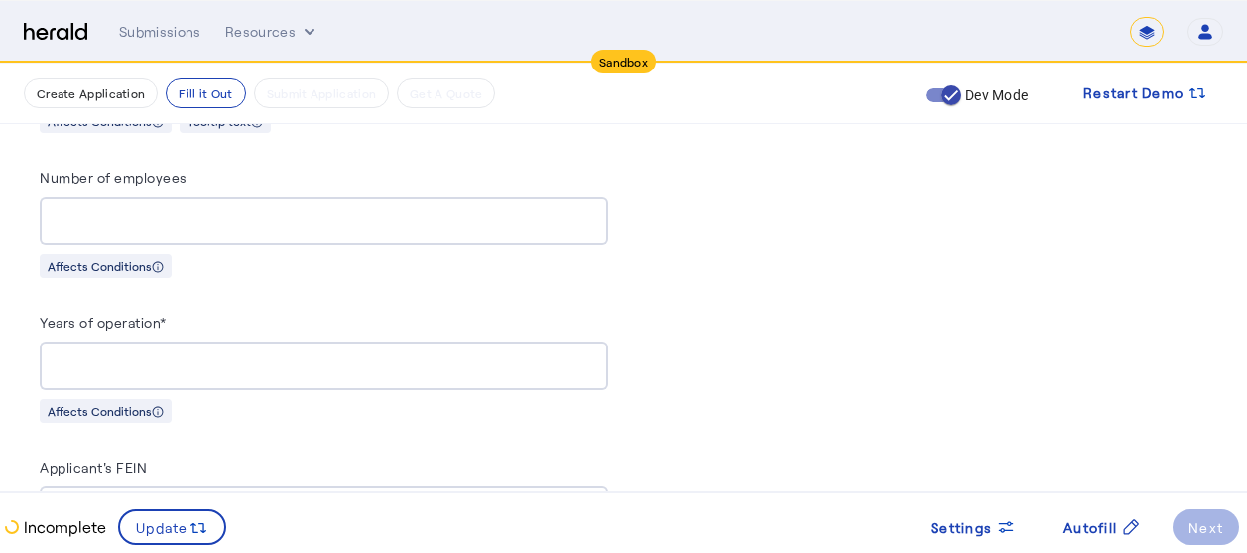
click at [435, 367] on div at bounding box center [324, 365] width 537 height 49
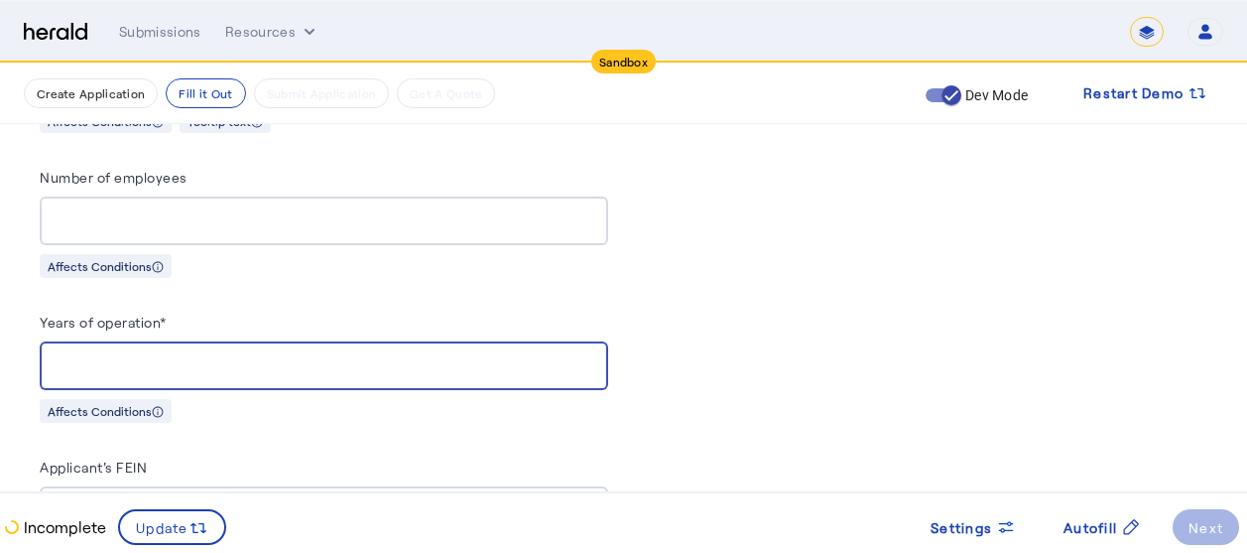
type input "**"
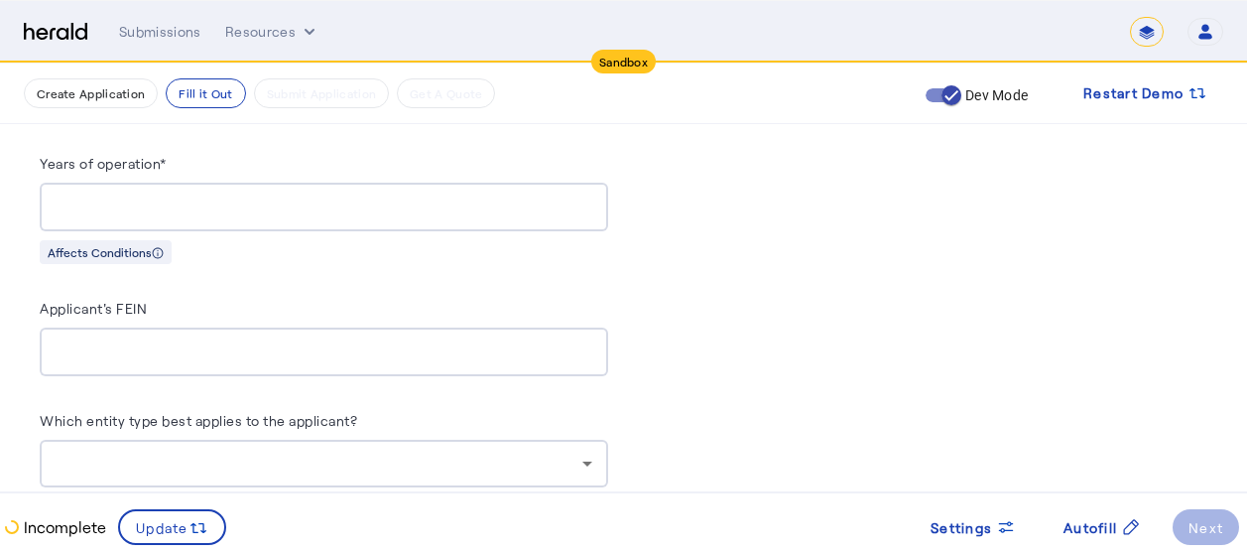
scroll to position [2182, 15]
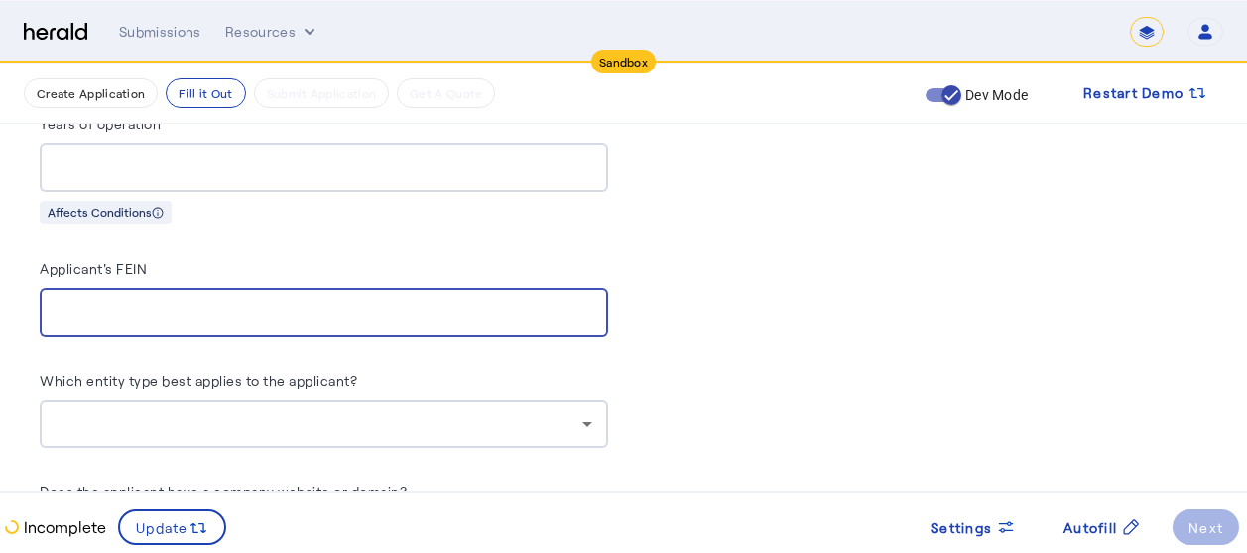
click at [281, 305] on input "Applicant's FEIN" at bounding box center [324, 313] width 537 height 24
type input "*********"
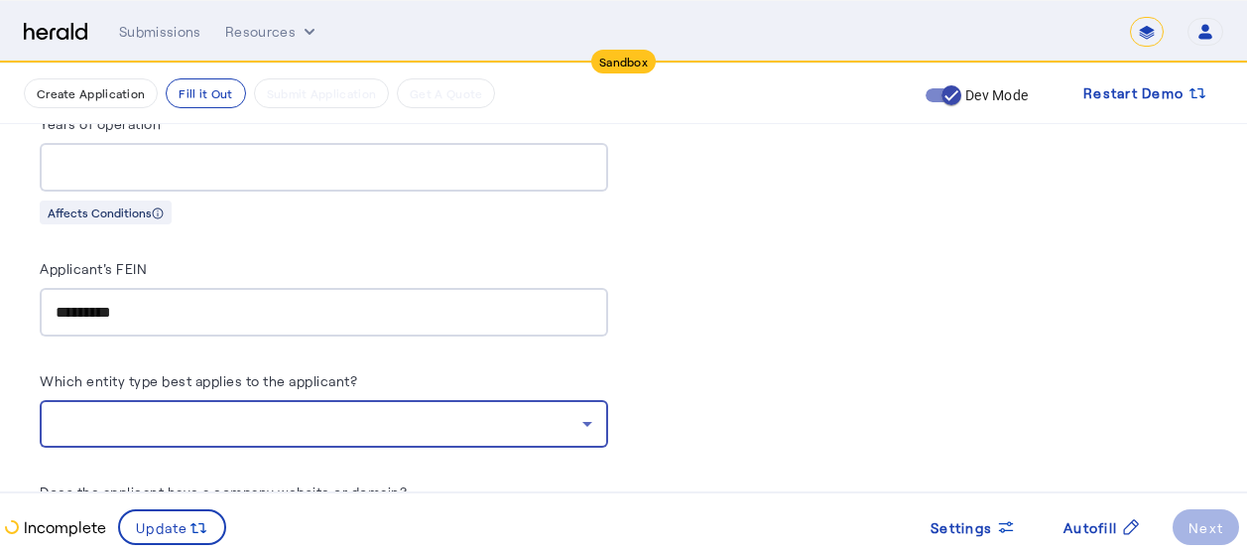
click at [212, 412] on div at bounding box center [319, 424] width 527 height 24
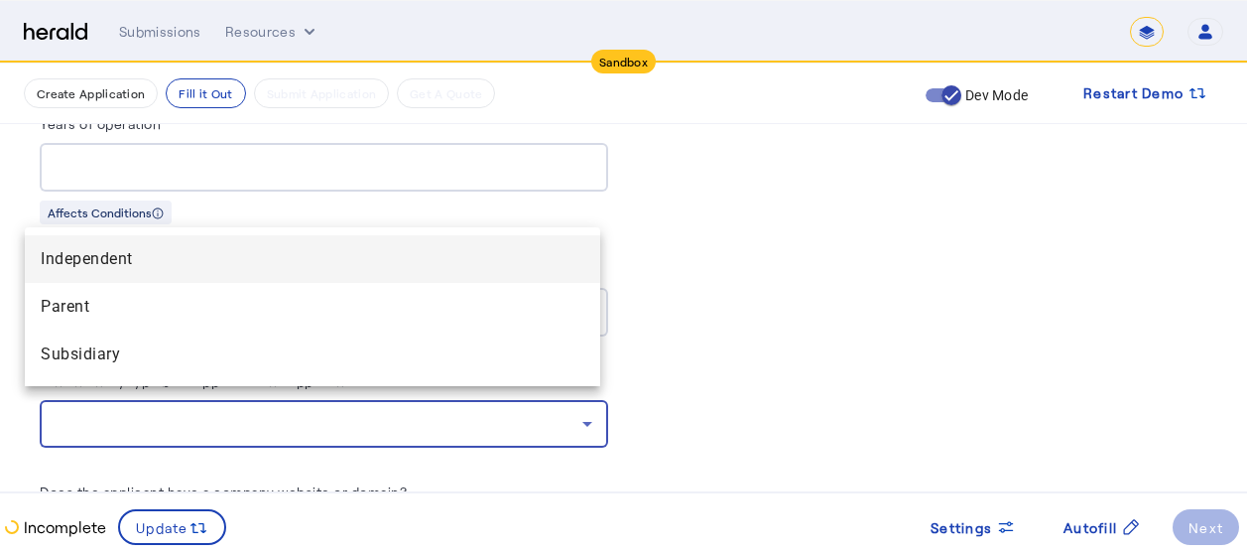
click at [101, 261] on span "Independent" at bounding box center [313, 259] width 544 height 24
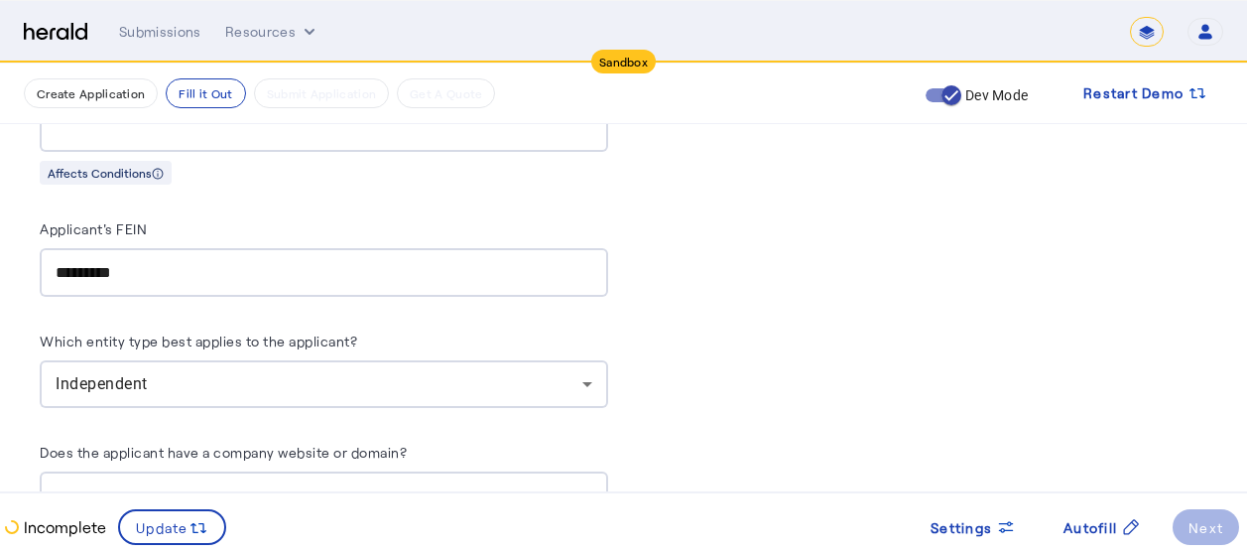
scroll to position [2420, 15]
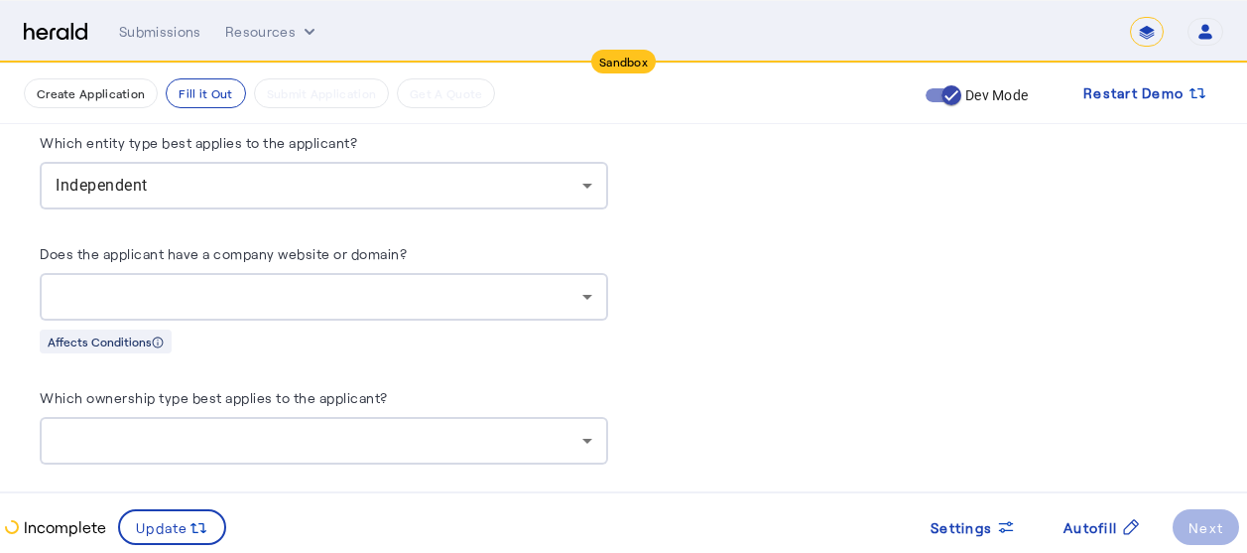
click at [402, 162] on div "Independent" at bounding box center [324, 186] width 537 height 48
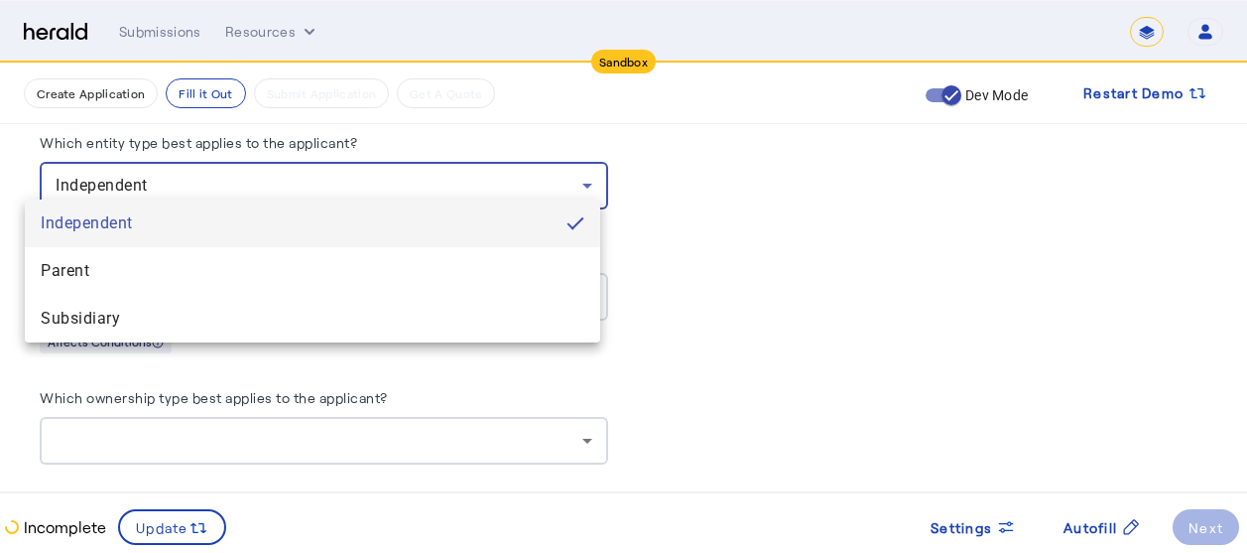
click at [713, 221] on div at bounding box center [623, 276] width 1247 height 553
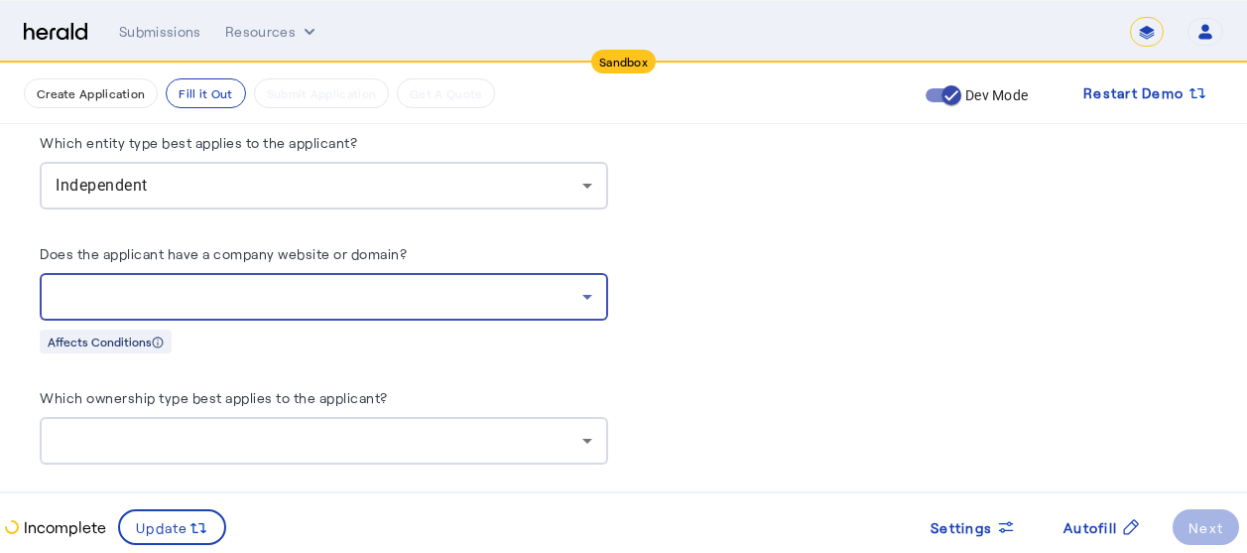
click at [263, 285] on div at bounding box center [319, 297] width 527 height 24
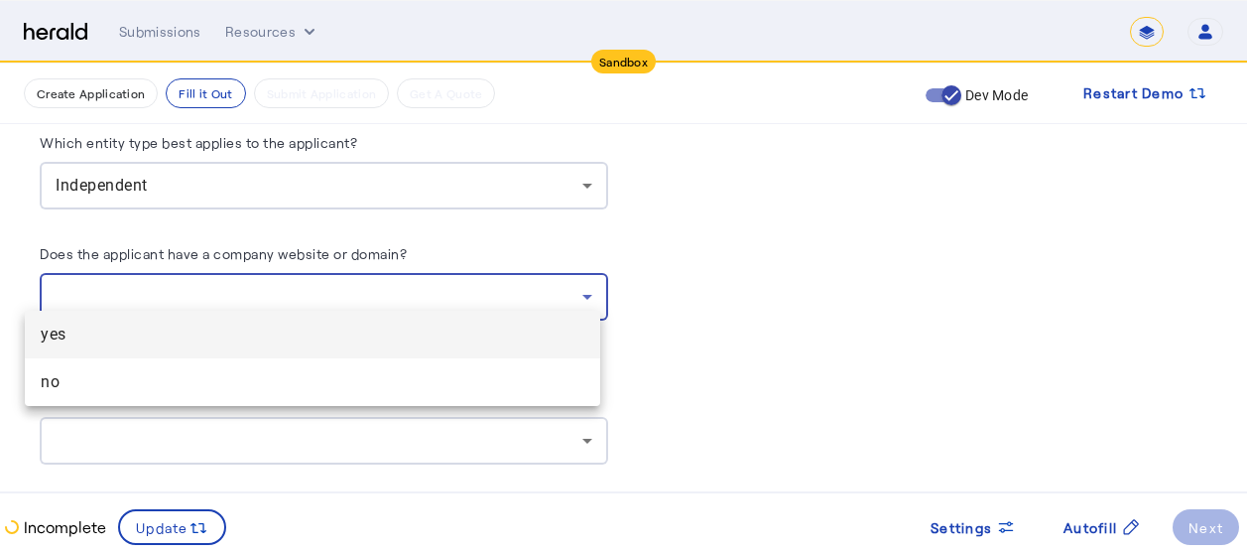
click at [100, 342] on span "yes" at bounding box center [313, 334] width 544 height 24
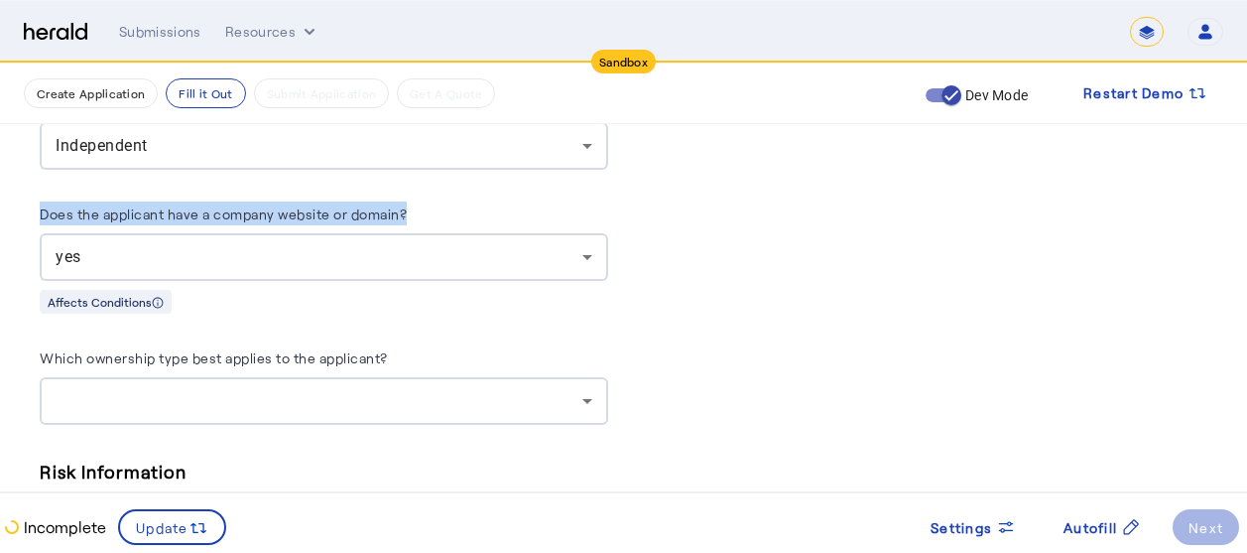
drag, startPoint x: 23, startPoint y: 194, endPoint x: 420, endPoint y: 207, distance: 397.0
copy label "Does the applicant have a company website or domain?"
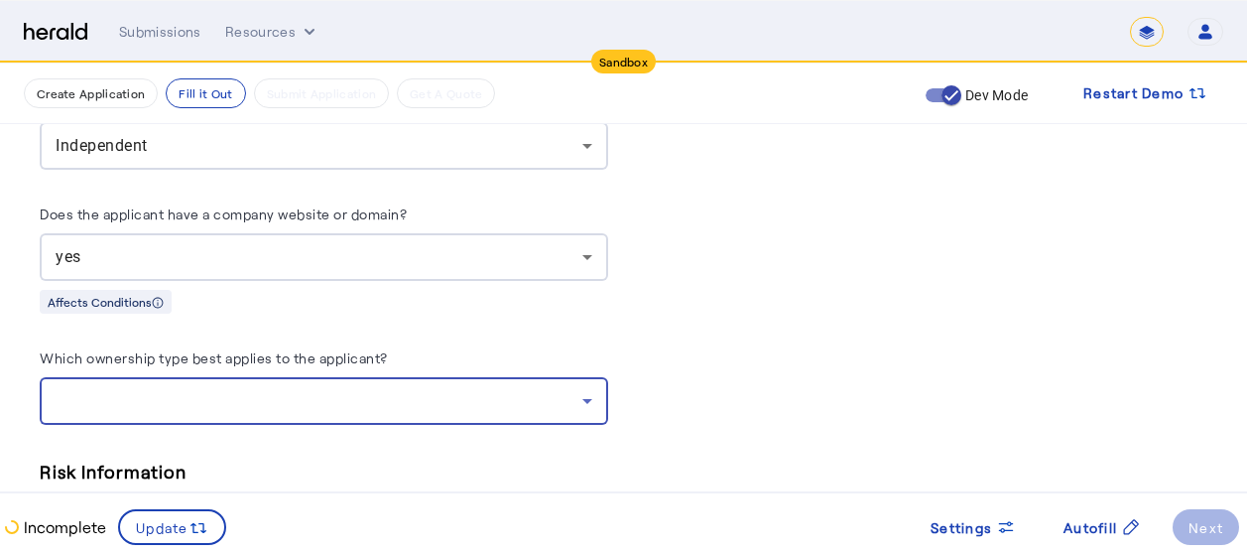
click at [225, 389] on div at bounding box center [319, 401] width 527 height 24
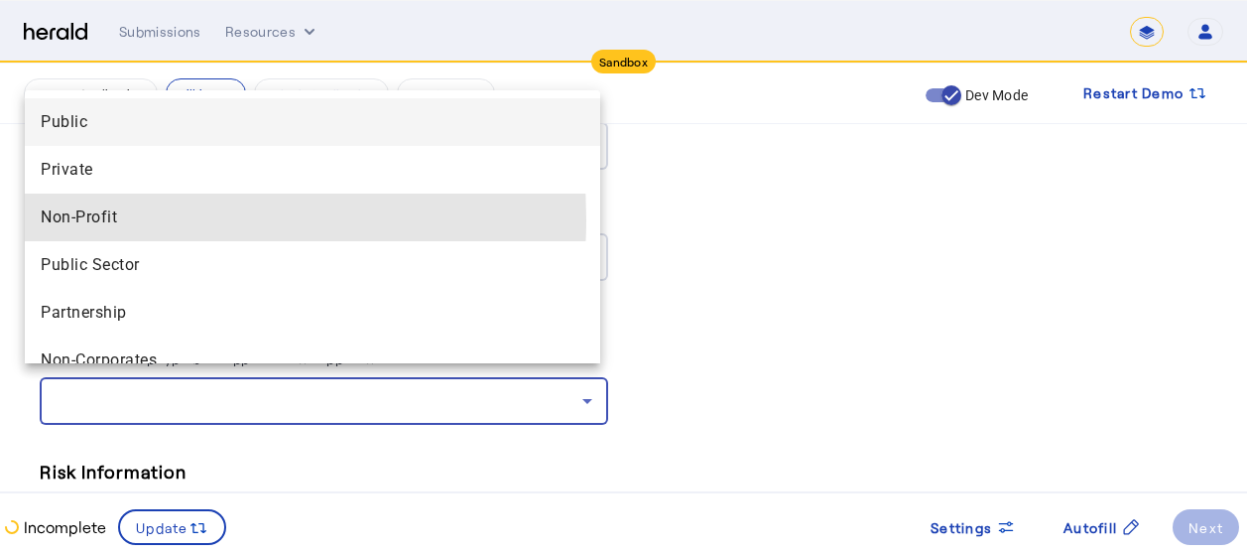
drag, startPoint x: 98, startPoint y: 219, endPoint x: 619, endPoint y: 308, distance: 528.4
click at [619, 308] on div "Public Private Non-Profit Public Sector Partnership Non-Corporates" at bounding box center [623, 276] width 1247 height 553
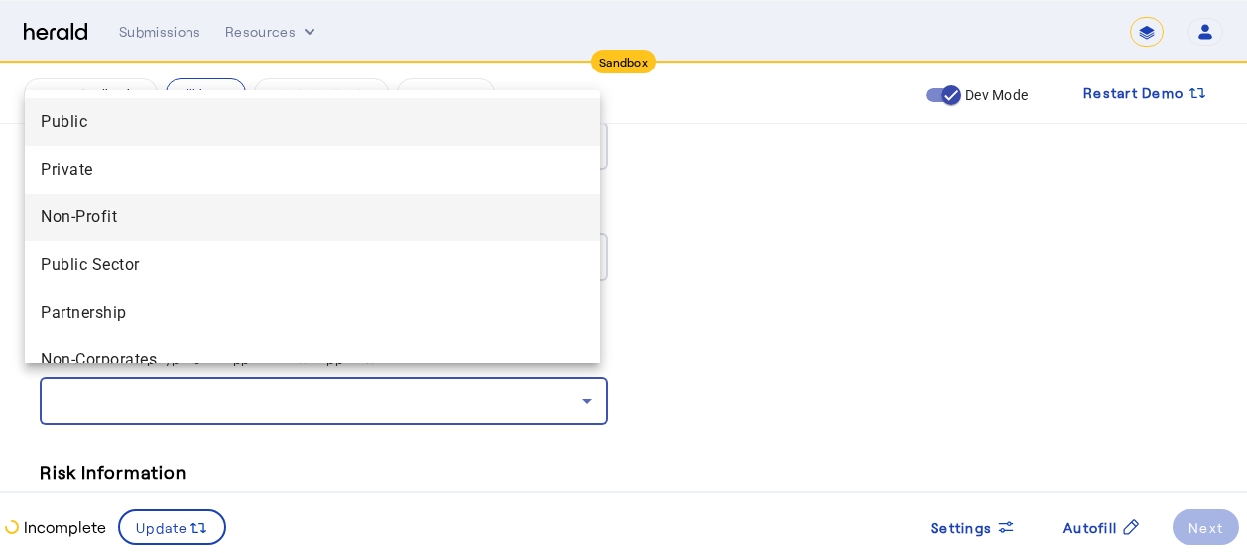
click at [140, 222] on span "Non-Profit" at bounding box center [313, 217] width 544 height 24
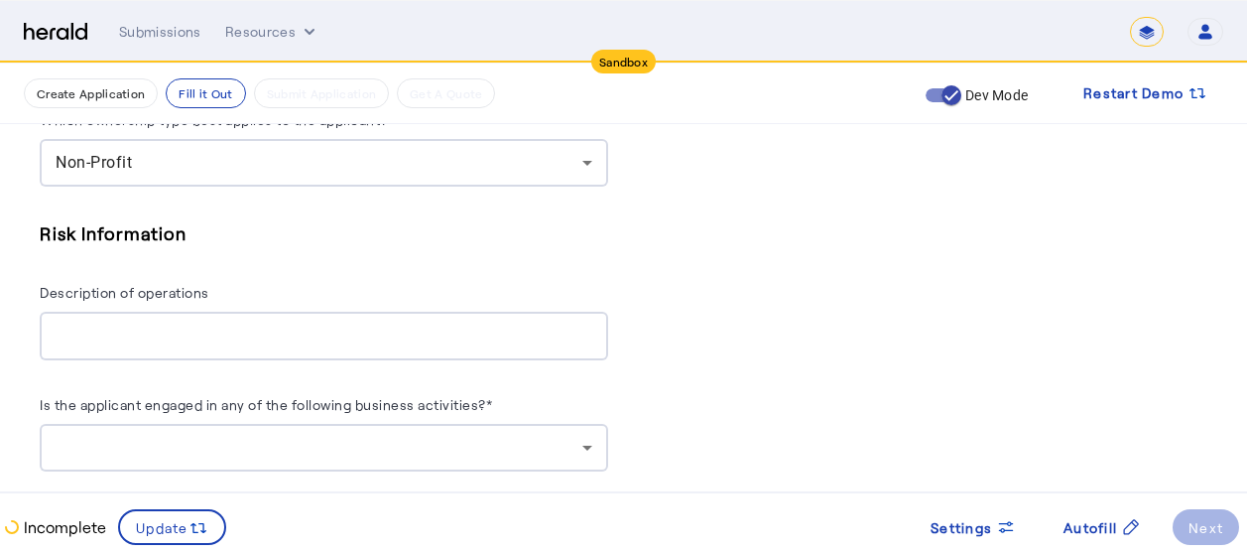
scroll to position [2738, 15]
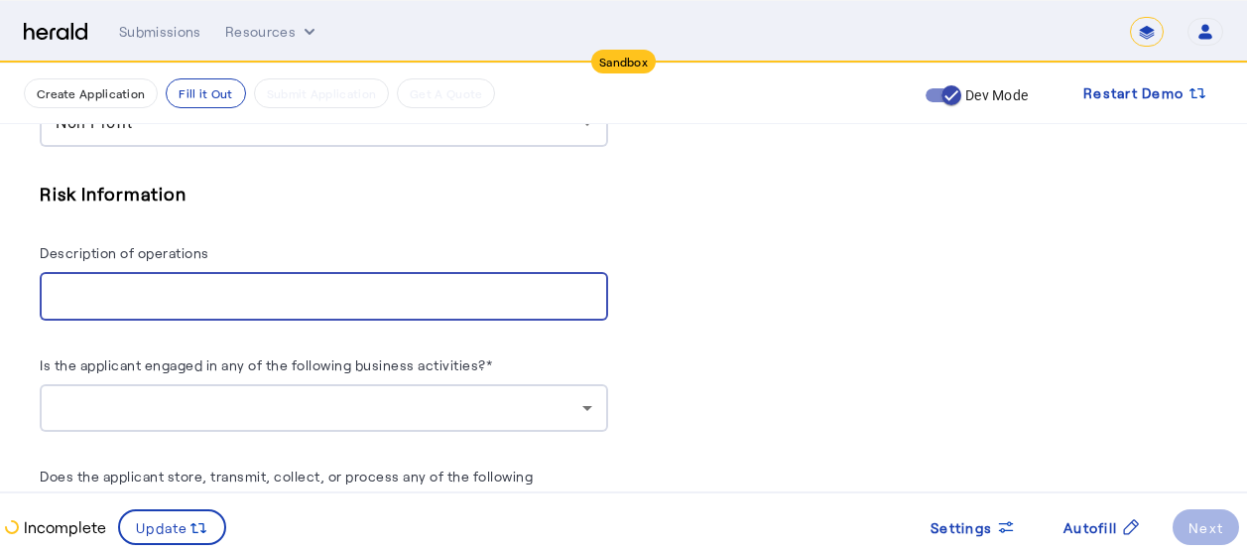
click at [271, 285] on input "Description of operations" at bounding box center [324, 297] width 537 height 24
type input "**********"
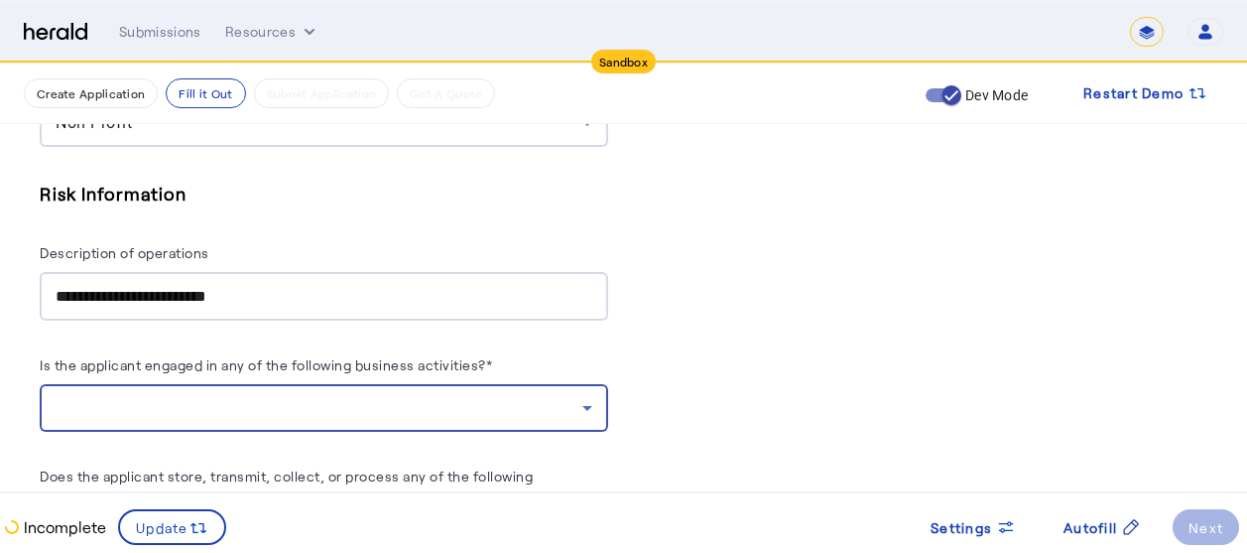
click at [251, 396] on div at bounding box center [319, 408] width 527 height 24
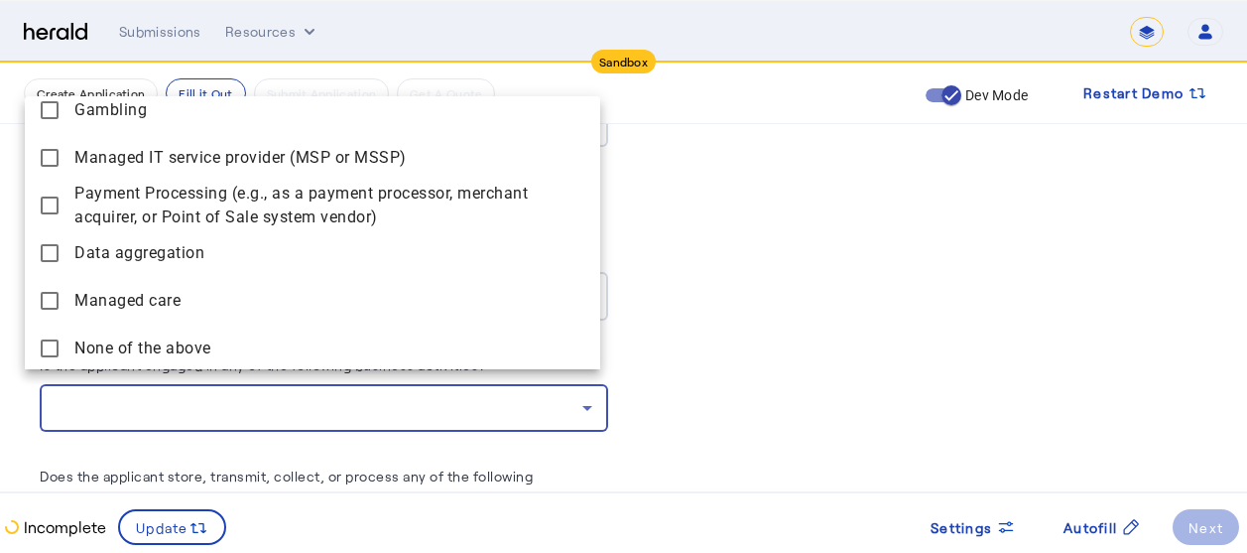
scroll to position [219, 0]
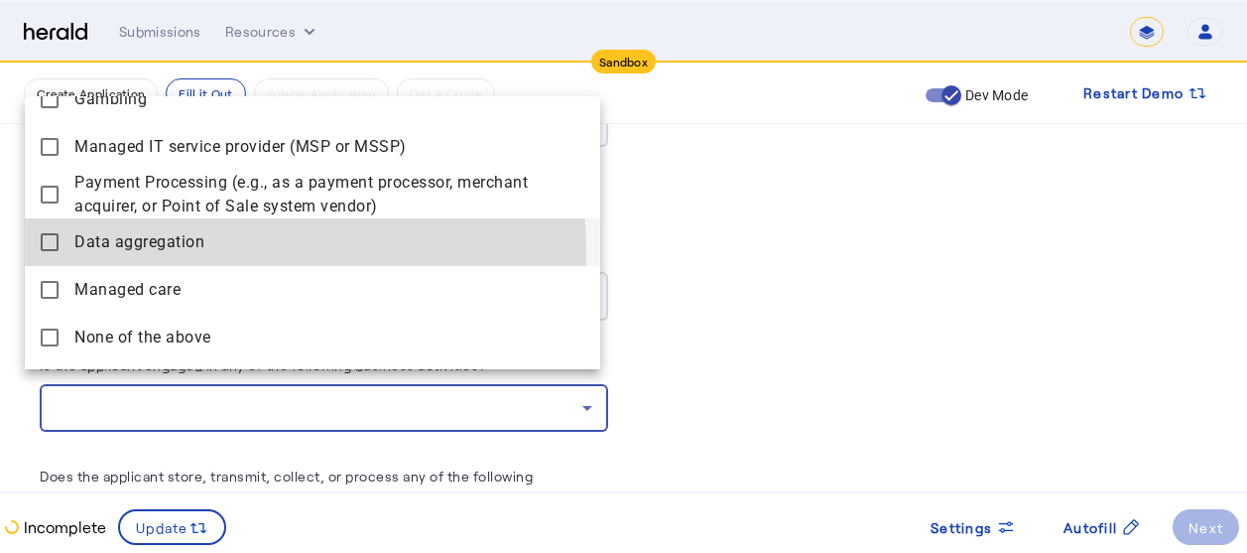
click at [101, 255] on aggregation "Data aggregation" at bounding box center [312, 242] width 575 height 48
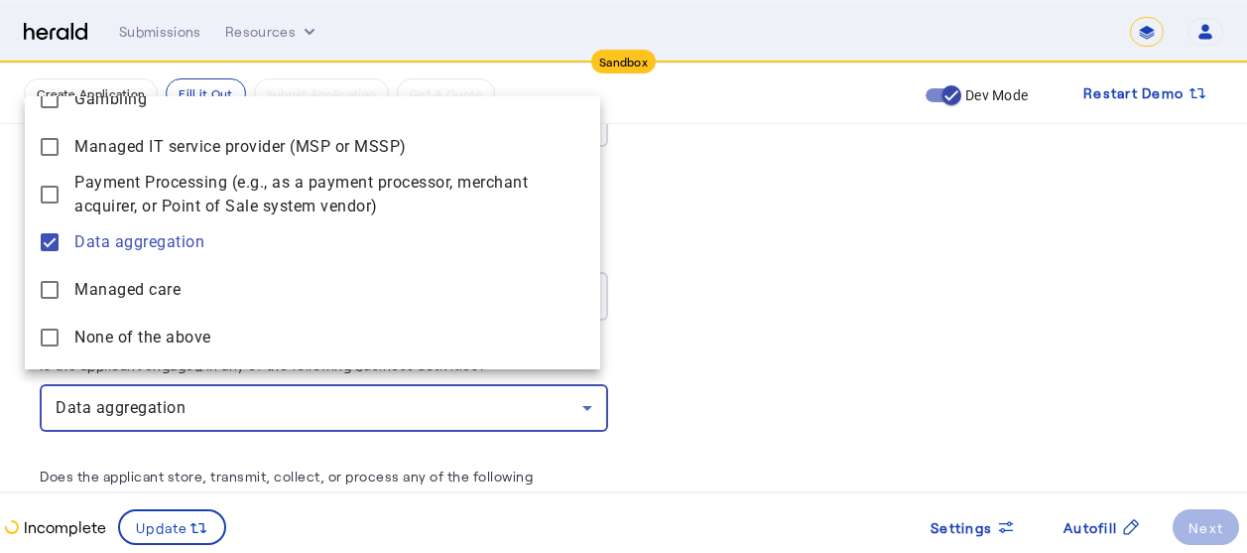
click at [672, 294] on div at bounding box center [623, 276] width 1247 height 553
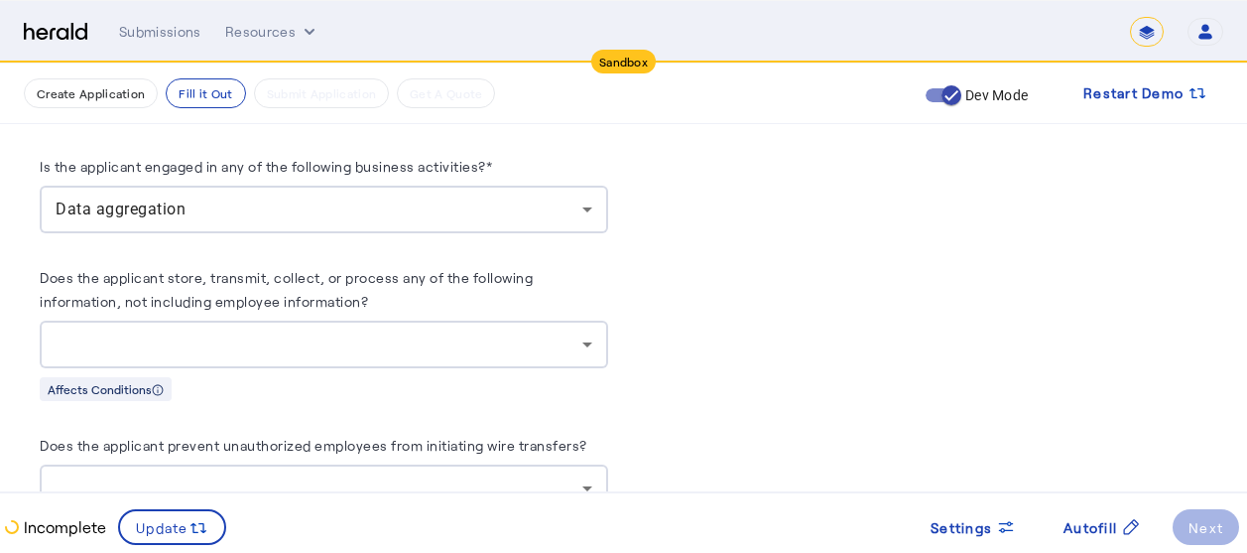
scroll to position [2976, 15]
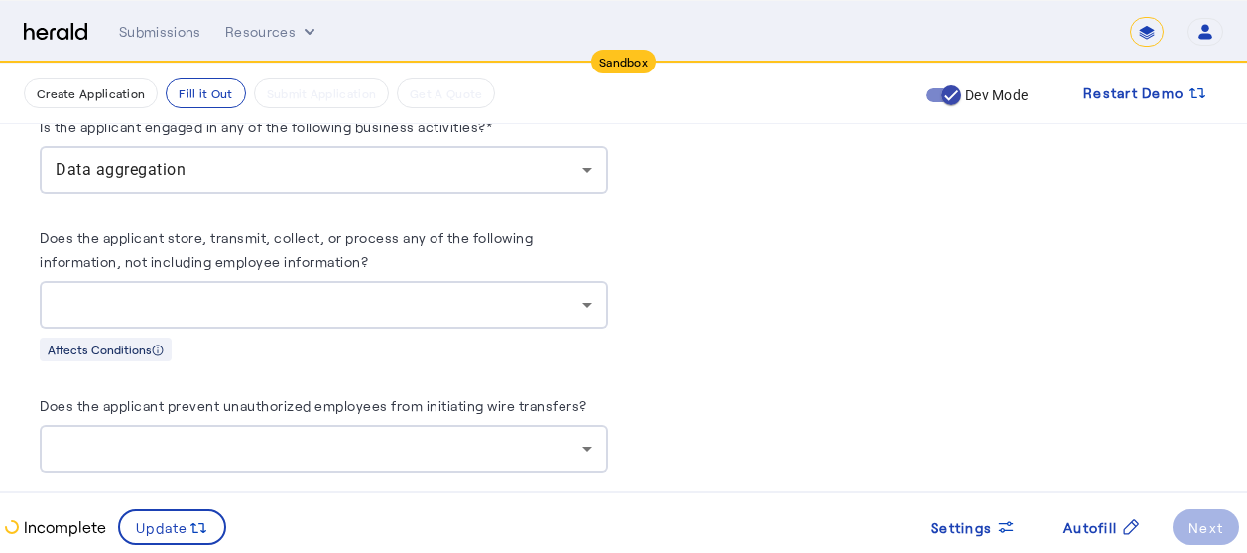
click at [397, 312] on div at bounding box center [324, 305] width 537 height 48
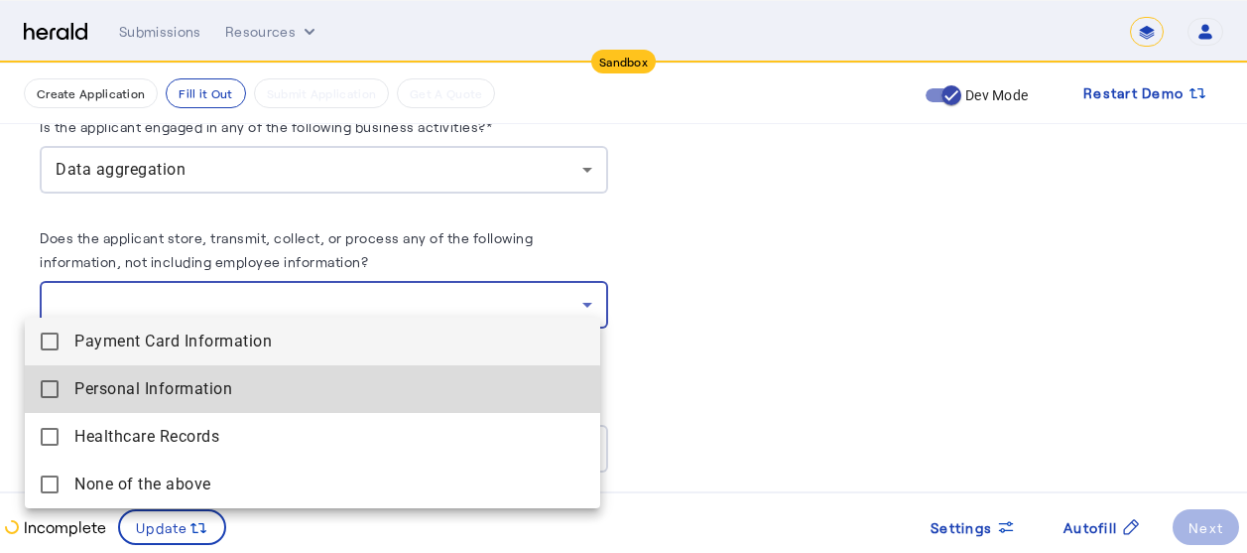
click at [176, 395] on span "Personal Information" at bounding box center [329, 389] width 510 height 24
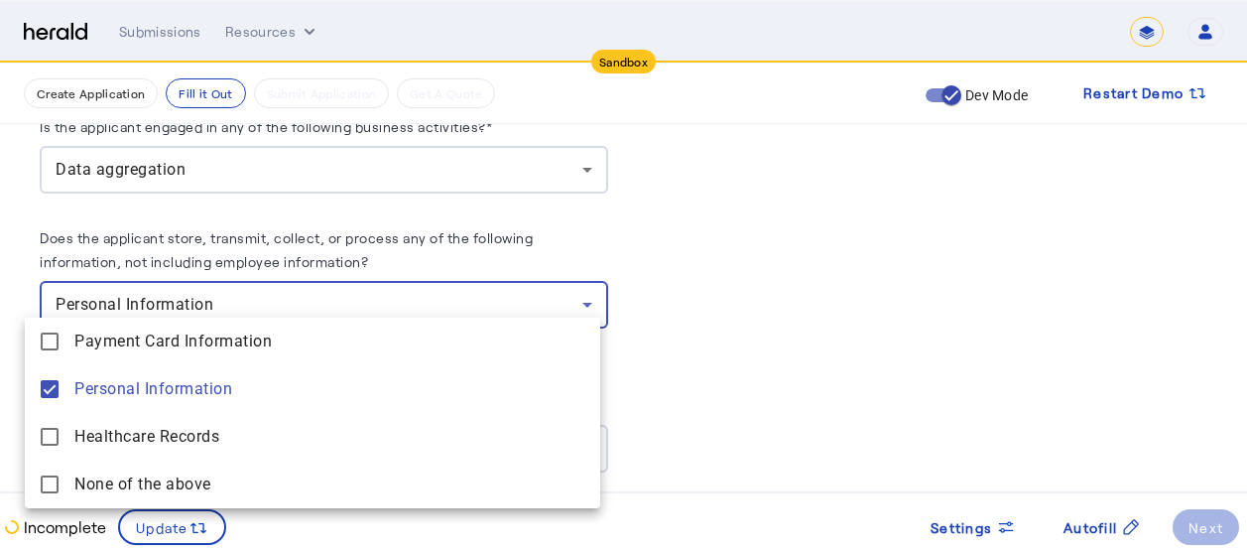
click at [616, 301] on div at bounding box center [623, 276] width 1247 height 553
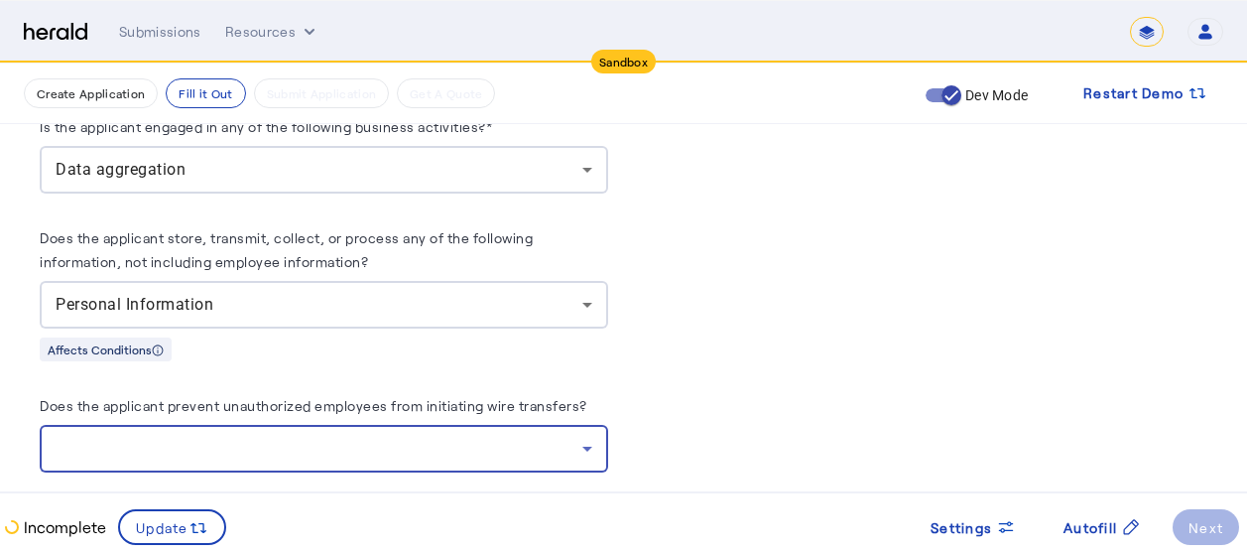
click at [259, 436] on div at bounding box center [319, 448] width 527 height 24
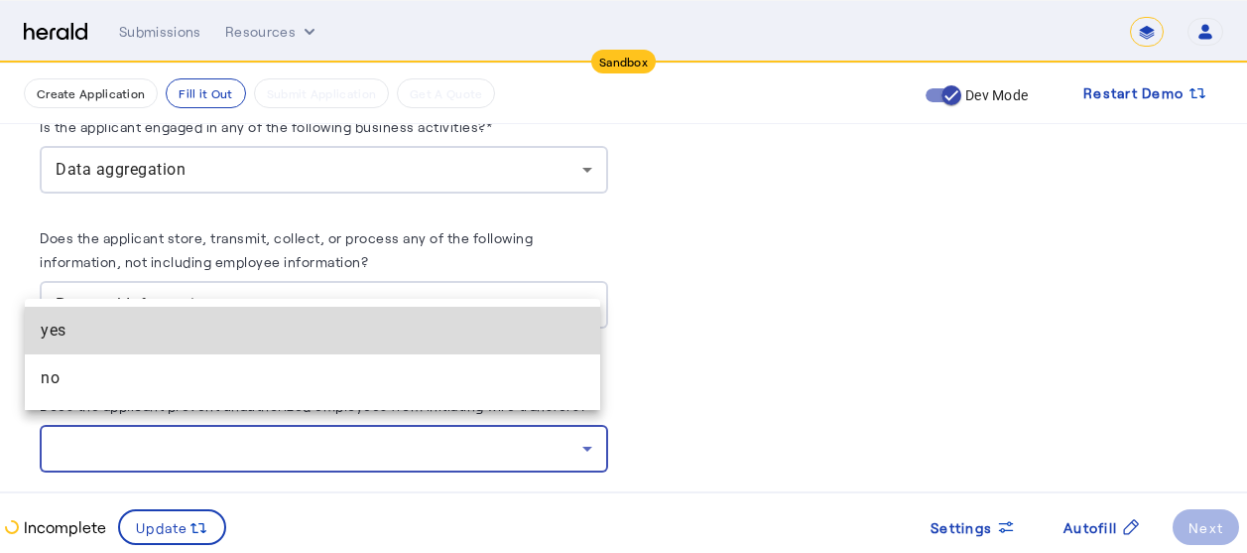
click at [78, 325] on span "yes" at bounding box center [313, 330] width 544 height 24
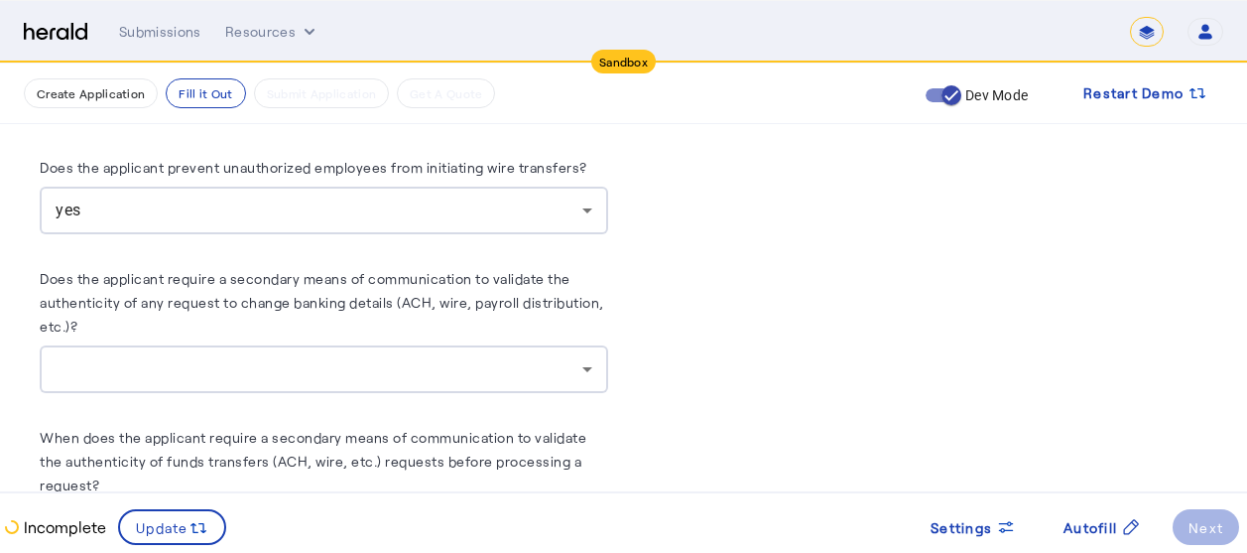
scroll to position [3254, 15]
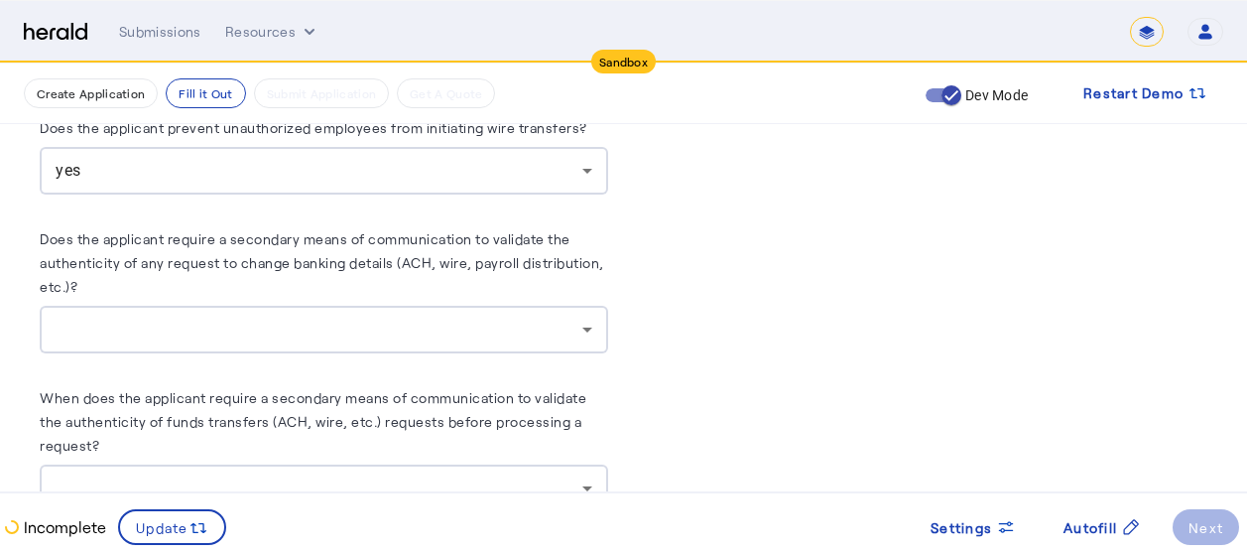
click at [541, 327] on div at bounding box center [324, 330] width 537 height 48
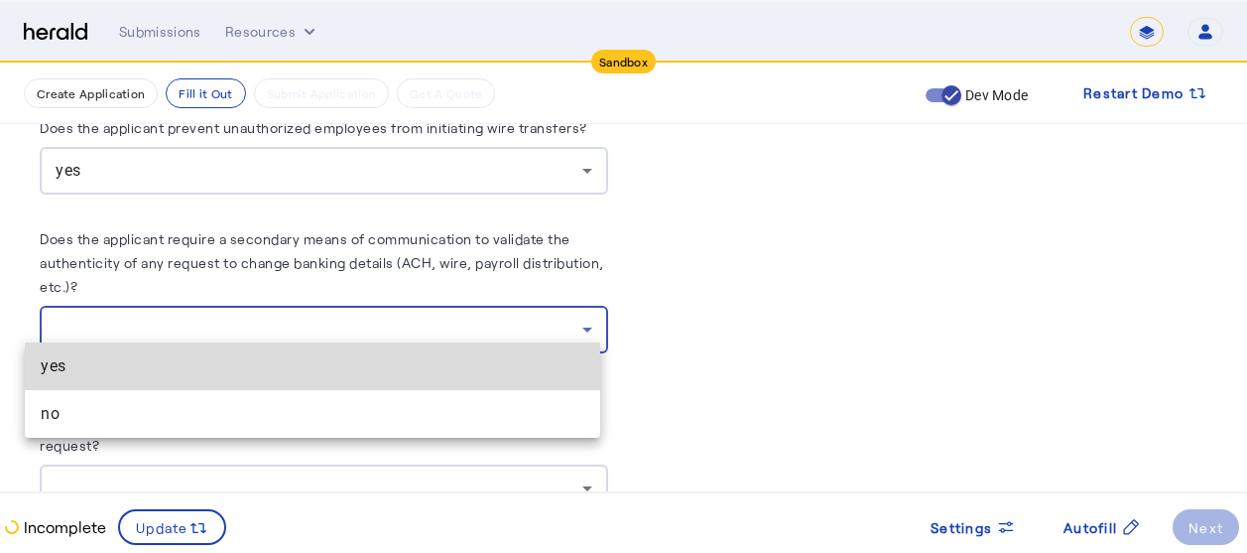
click at [313, 354] on span "yes" at bounding box center [313, 366] width 544 height 24
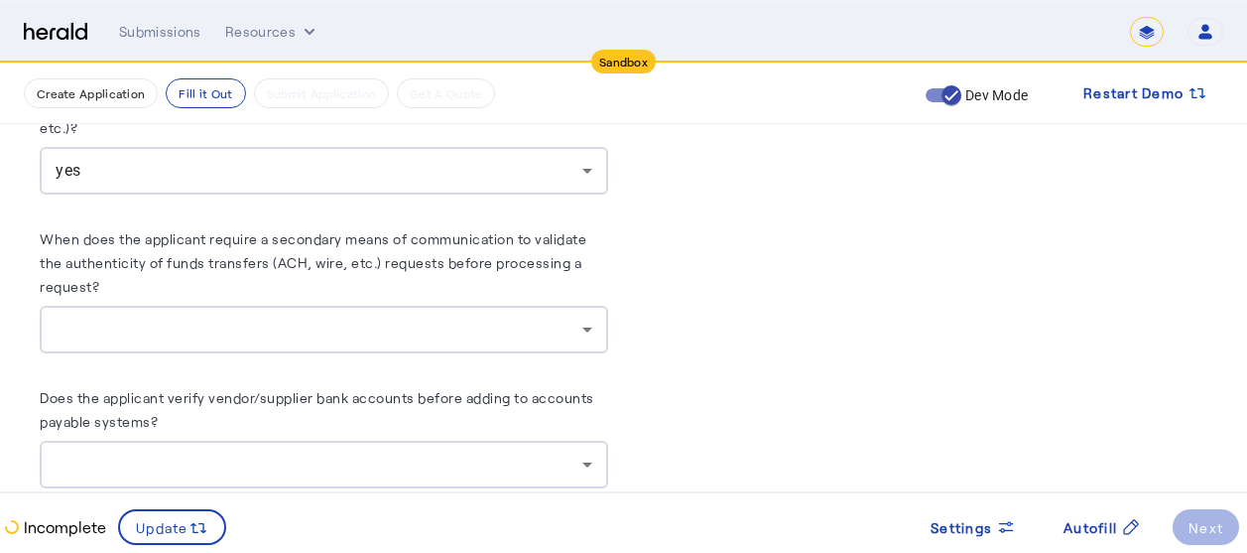
scroll to position [3492, 15]
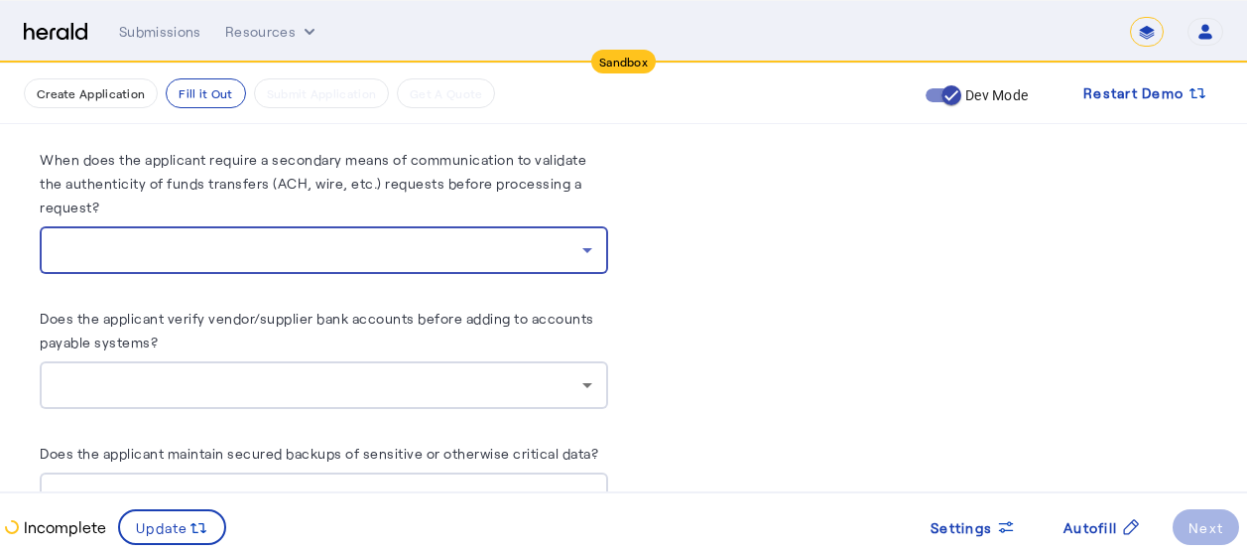
click at [450, 243] on div at bounding box center [319, 250] width 527 height 24
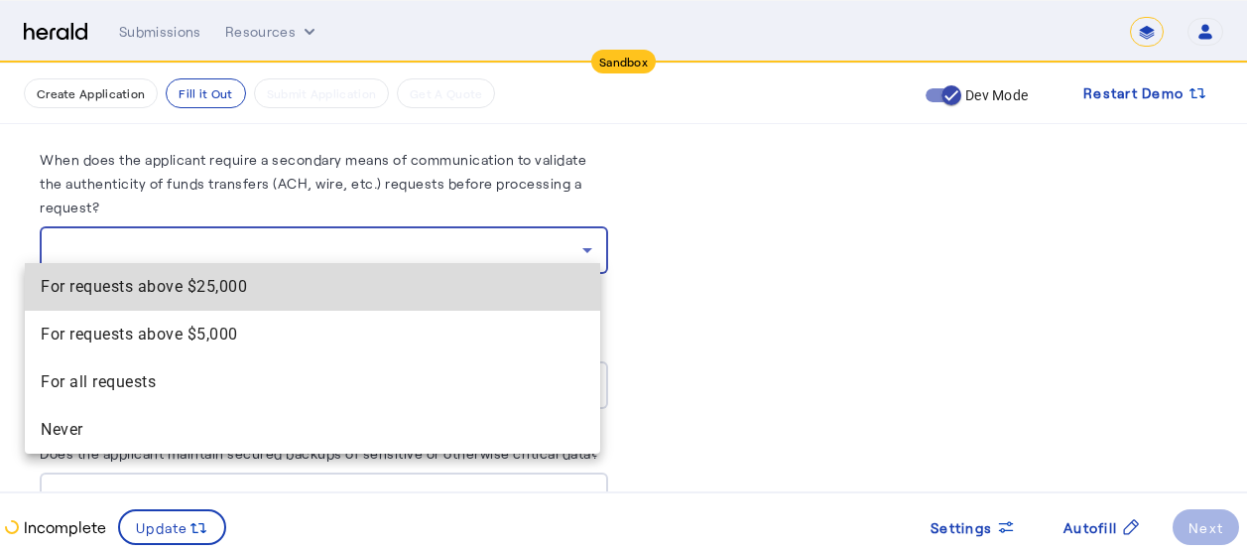
click at [199, 291] on span "For requests above $25,000" at bounding box center [313, 287] width 544 height 24
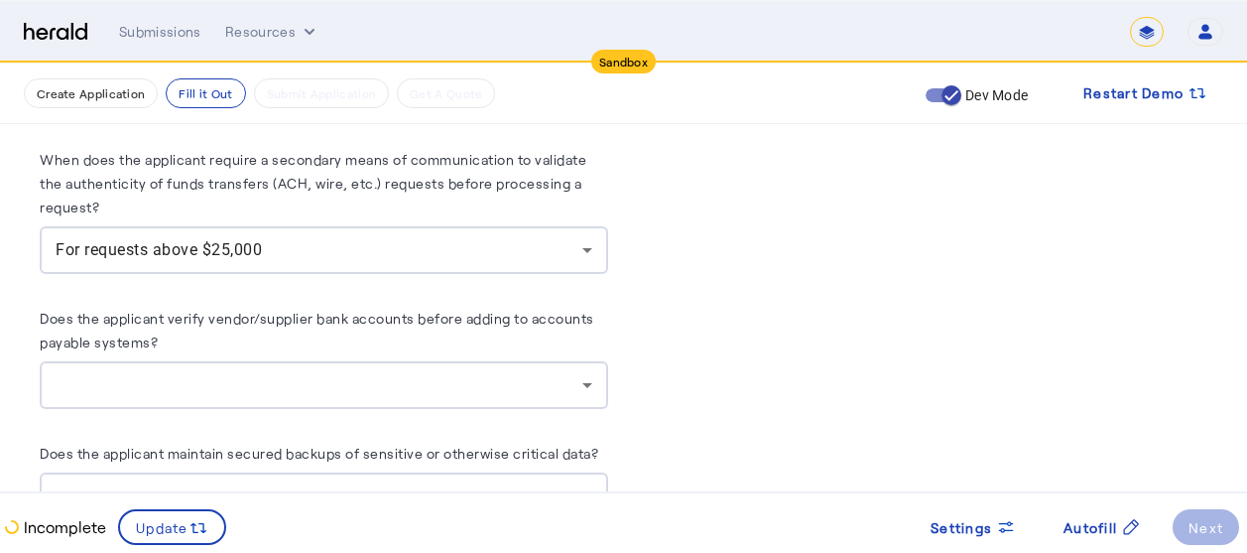
click at [222, 361] on div at bounding box center [324, 385] width 537 height 48
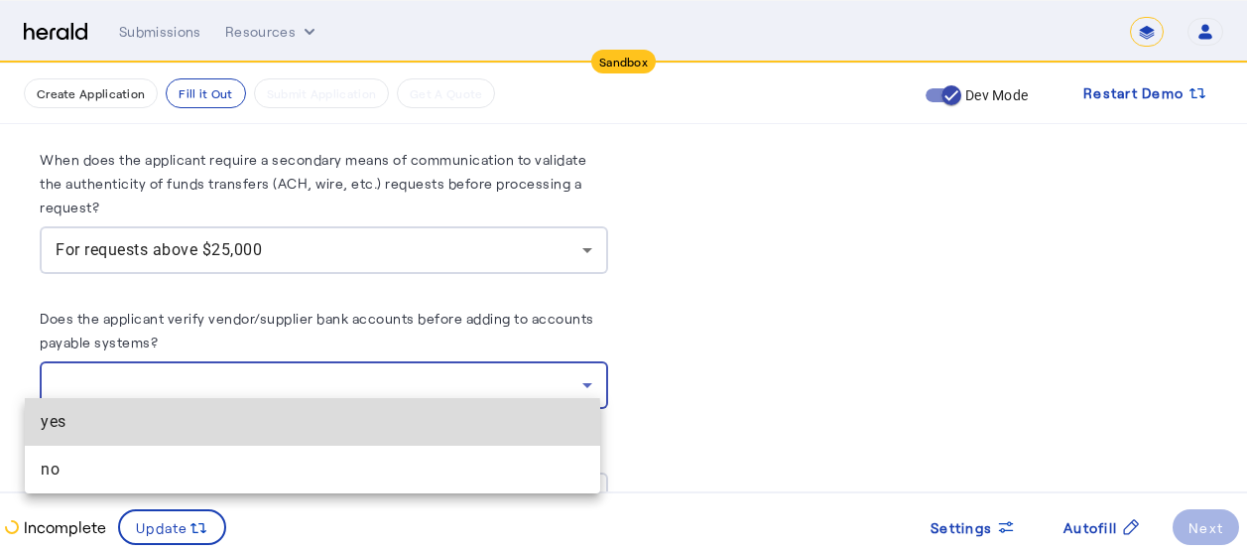
click at [97, 432] on span "yes" at bounding box center [313, 422] width 544 height 24
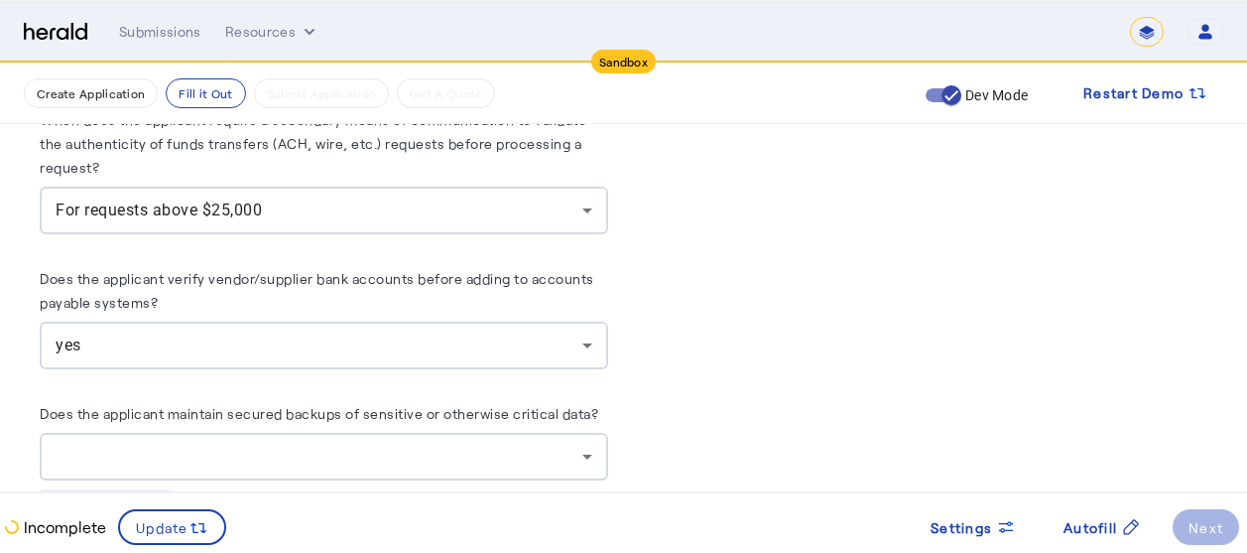
scroll to position [3650, 15]
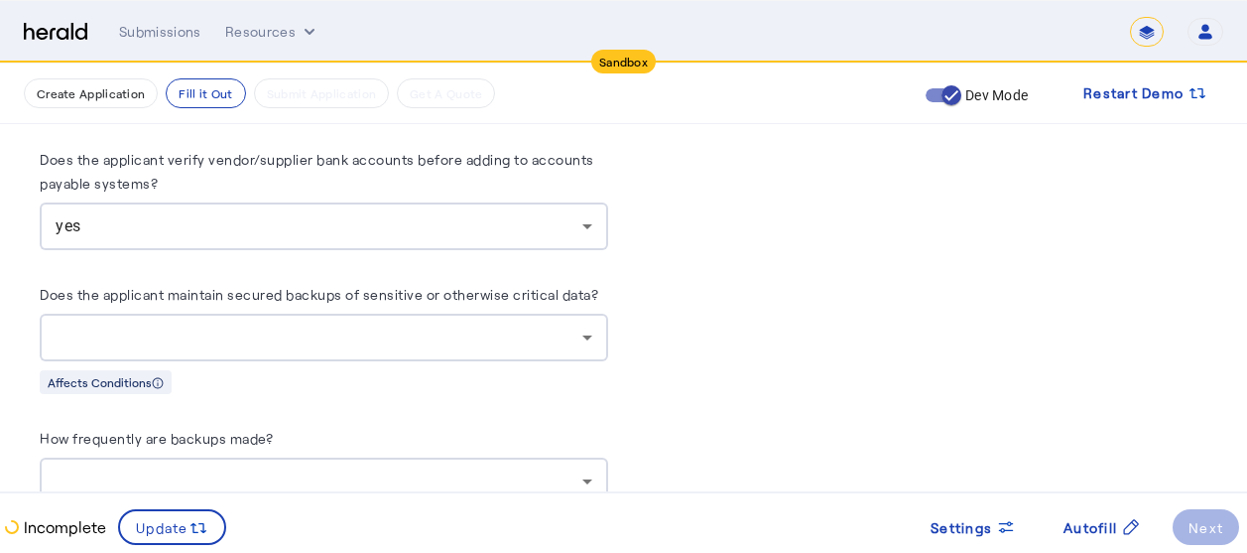
click at [392, 334] on div at bounding box center [324, 337] width 537 height 48
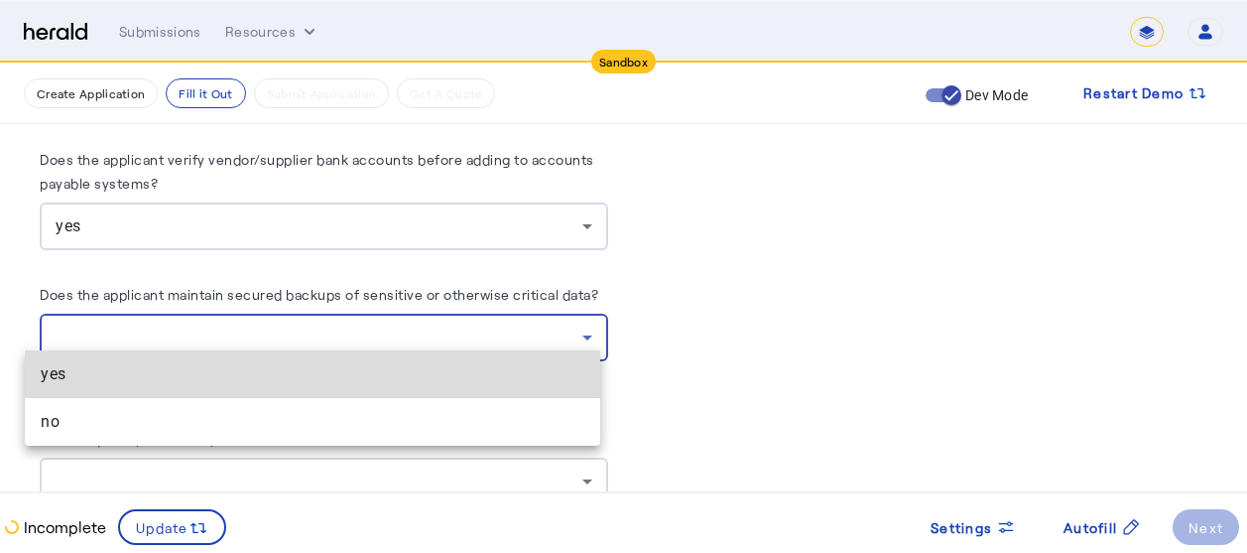
click at [197, 358] on mat-option "yes" at bounding box center [312, 374] width 575 height 48
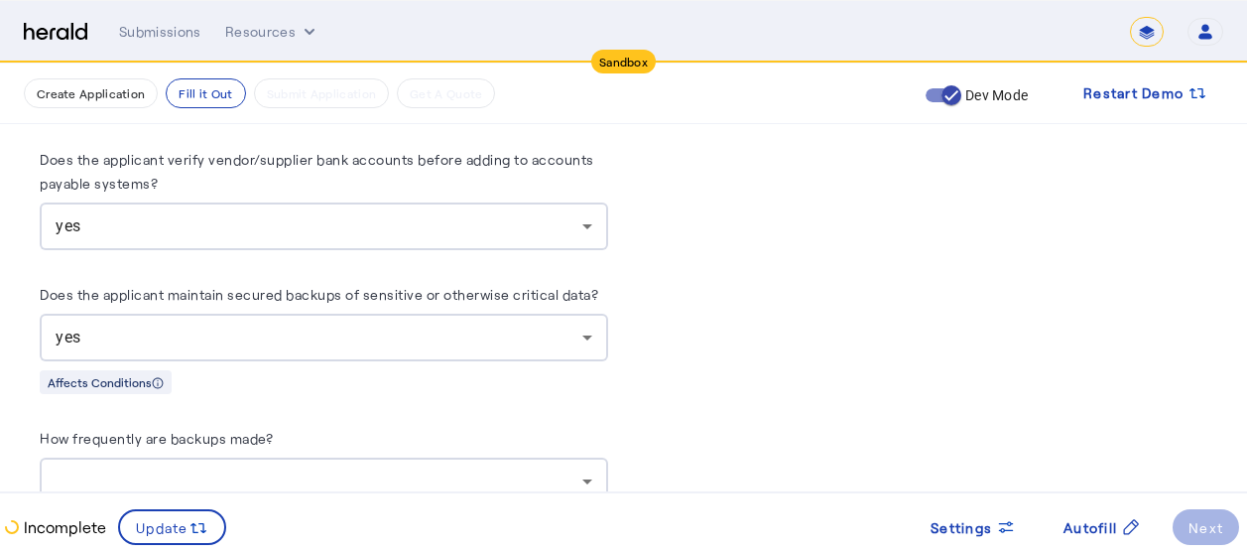
click at [267, 457] on div at bounding box center [324, 481] width 537 height 48
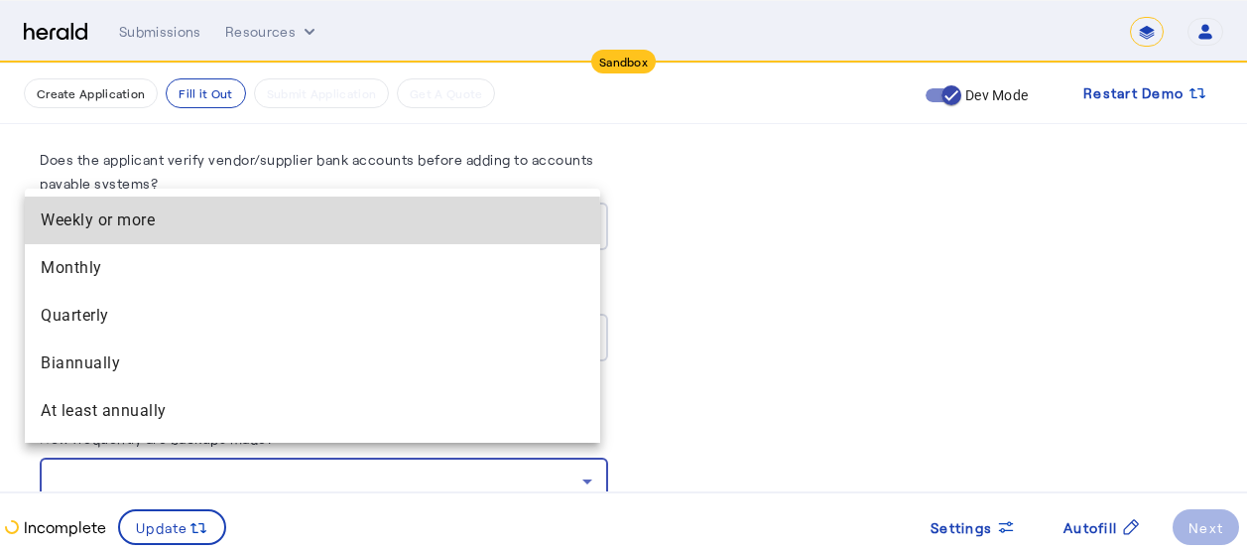
click at [106, 233] on more "Weekly or more" at bounding box center [312, 220] width 575 height 48
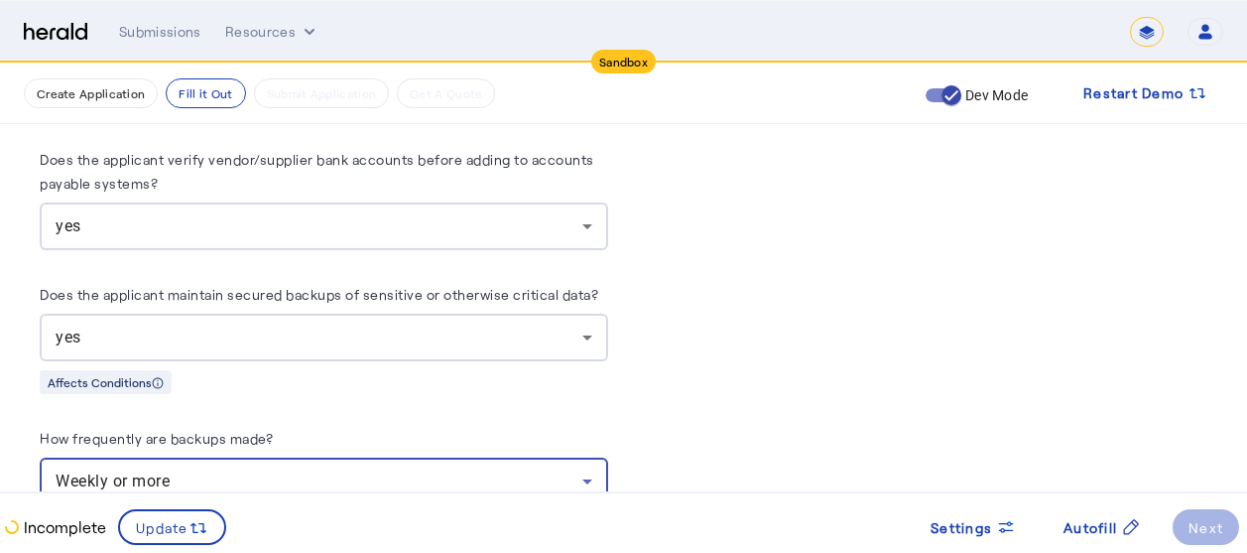
click at [209, 471] on div "Weekly or more" at bounding box center [319, 481] width 527 height 24
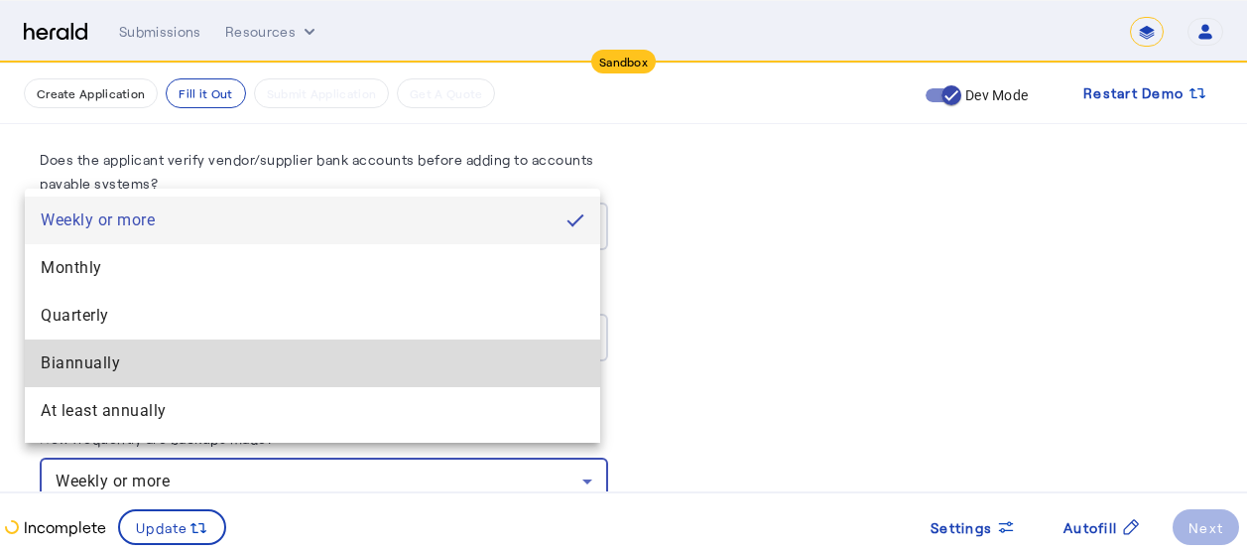
click at [106, 363] on span "Biannually" at bounding box center [313, 363] width 544 height 24
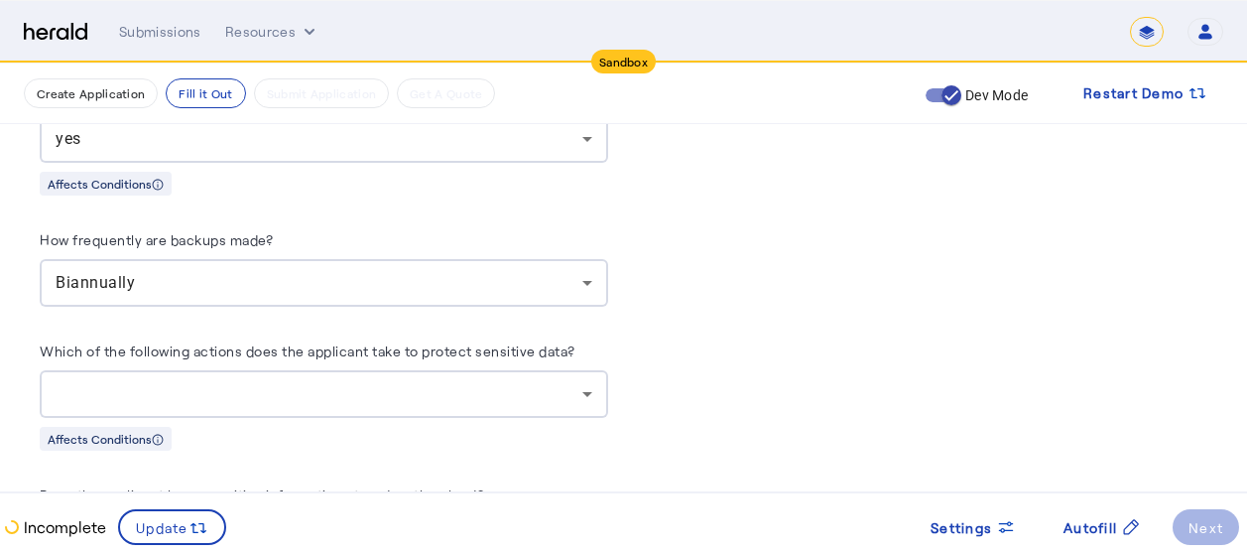
scroll to position [3888, 15]
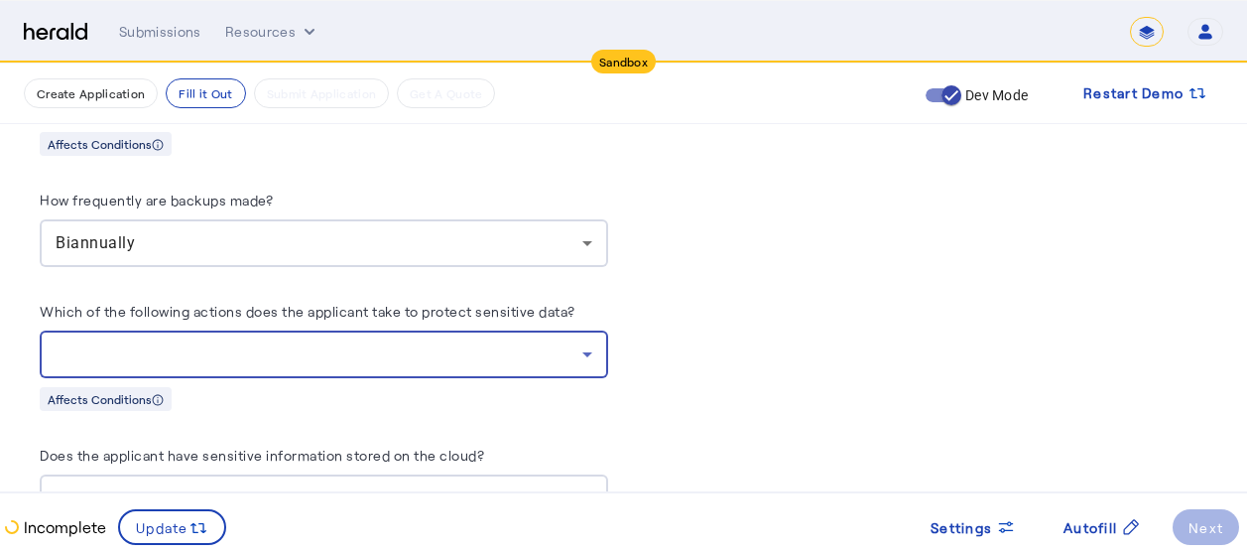
click at [487, 344] on div at bounding box center [319, 354] width 527 height 24
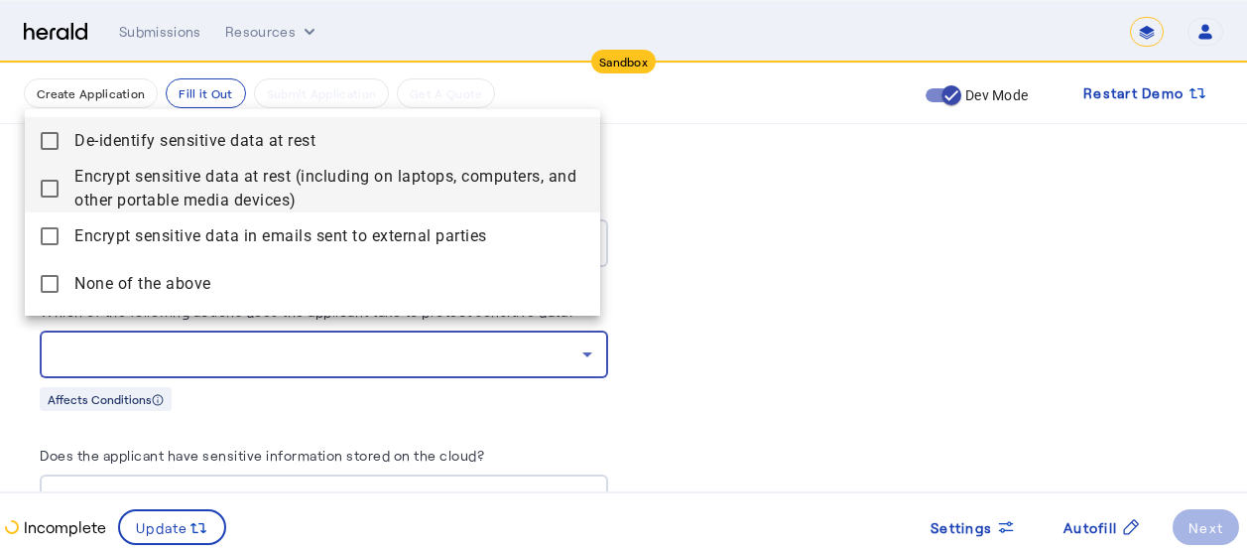
click at [174, 188] on span "Encrypt sensitive data at rest (including on laptops, computers, and other port…" at bounding box center [329, 189] width 510 height 48
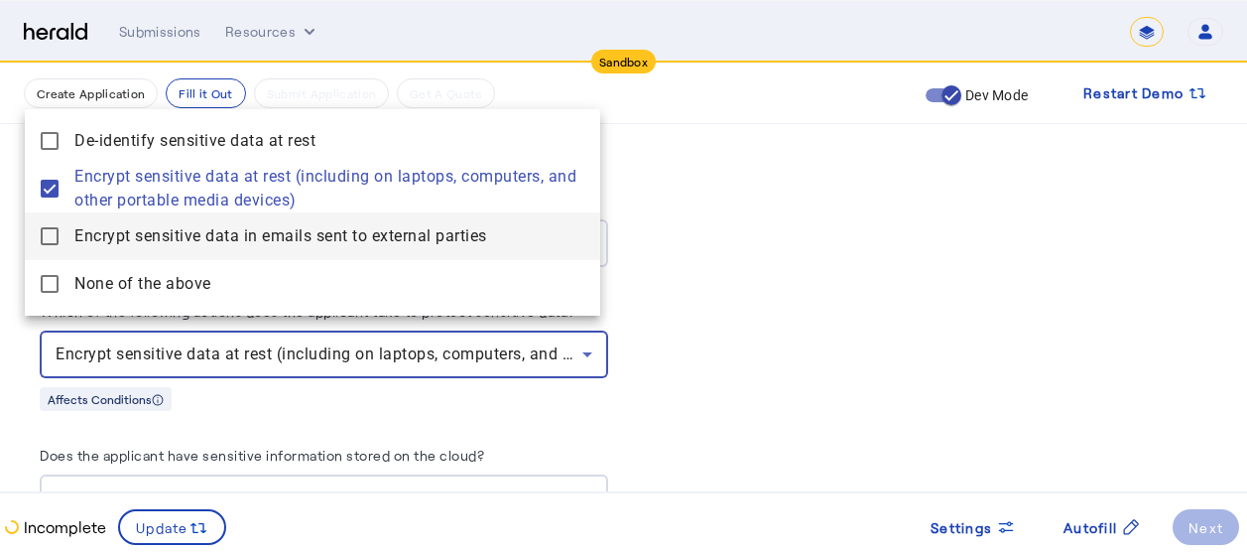
click at [262, 239] on span "Encrypt sensitive data in emails sent to external parties" at bounding box center [329, 236] width 510 height 24
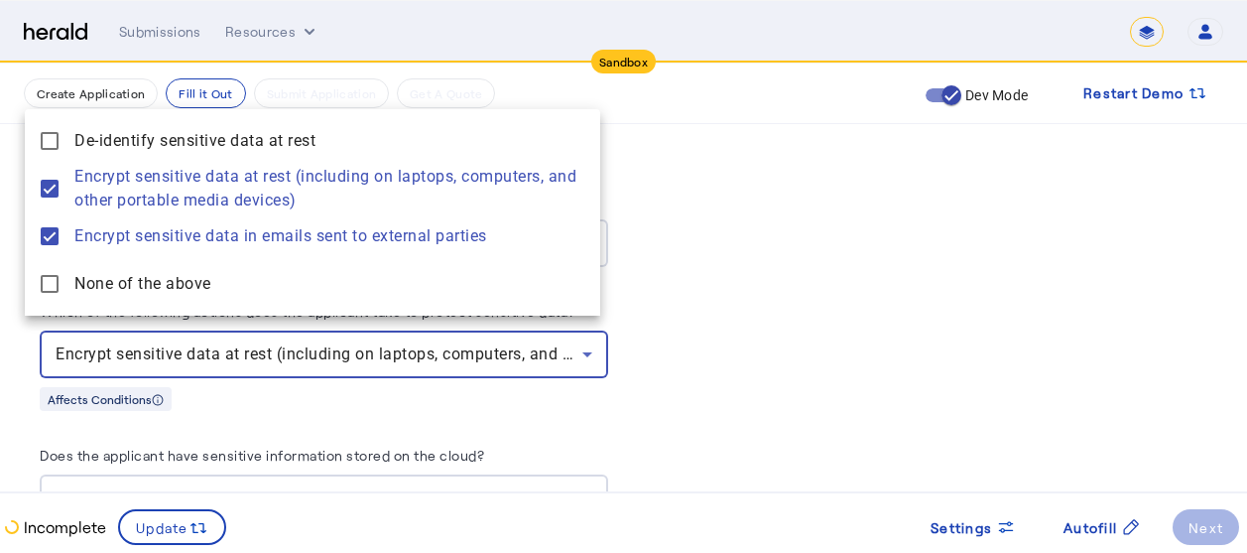
click at [741, 301] on div at bounding box center [623, 276] width 1247 height 553
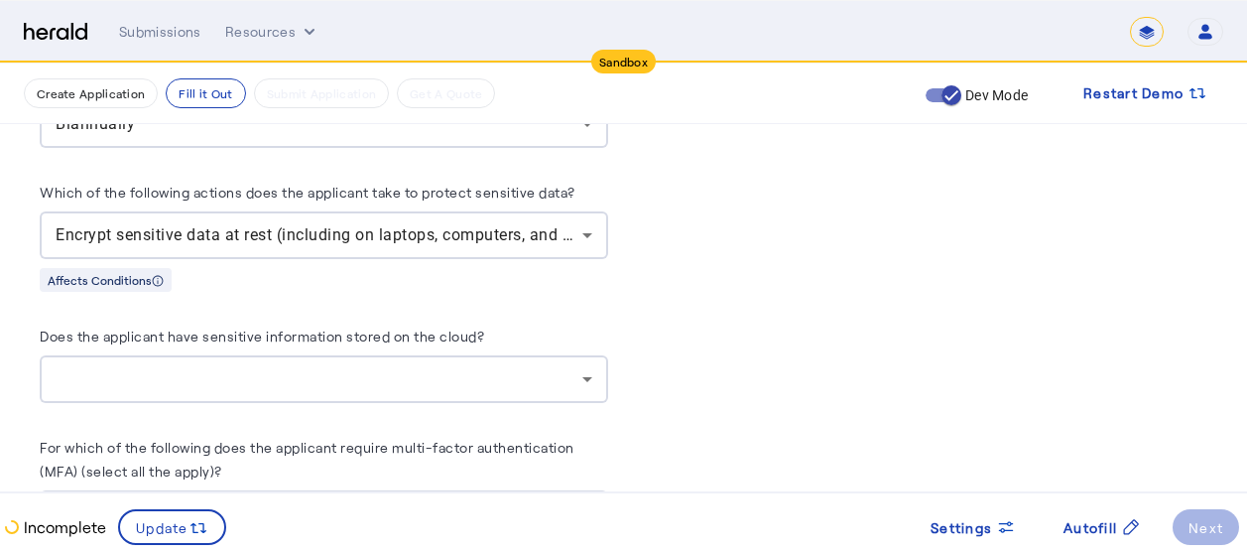
scroll to position [4047, 15]
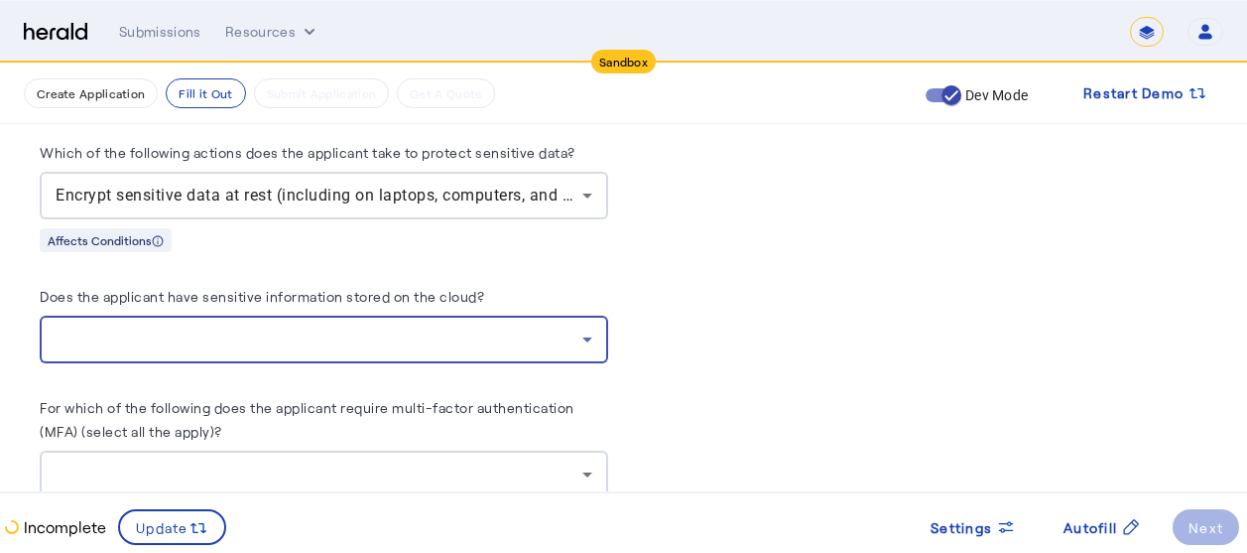
click at [469, 327] on div at bounding box center [319, 339] width 527 height 24
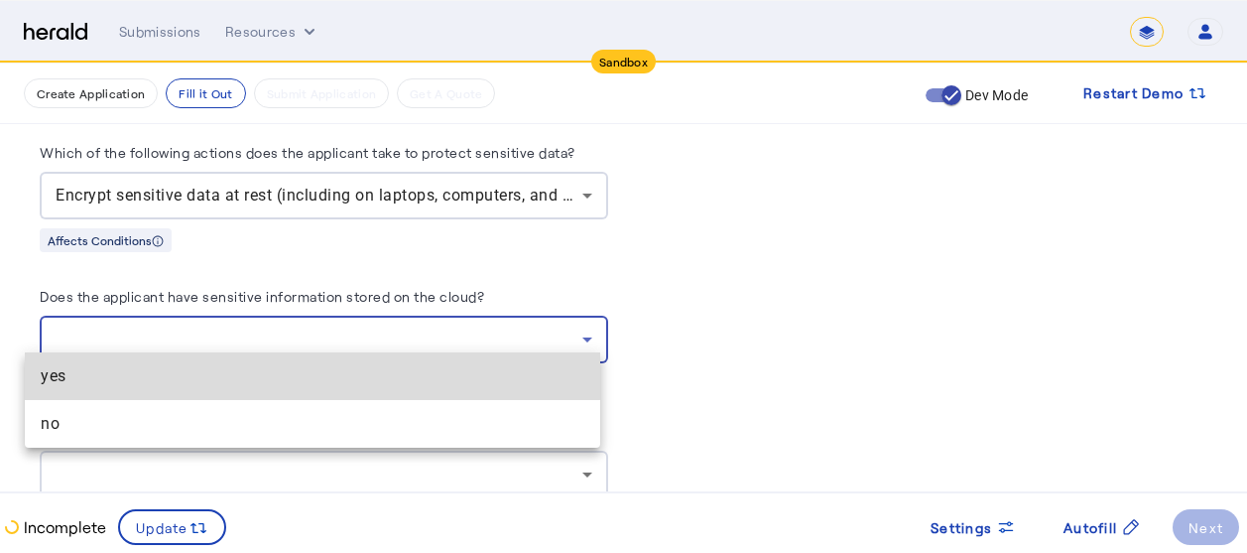
click at [205, 372] on span "yes" at bounding box center [313, 376] width 544 height 24
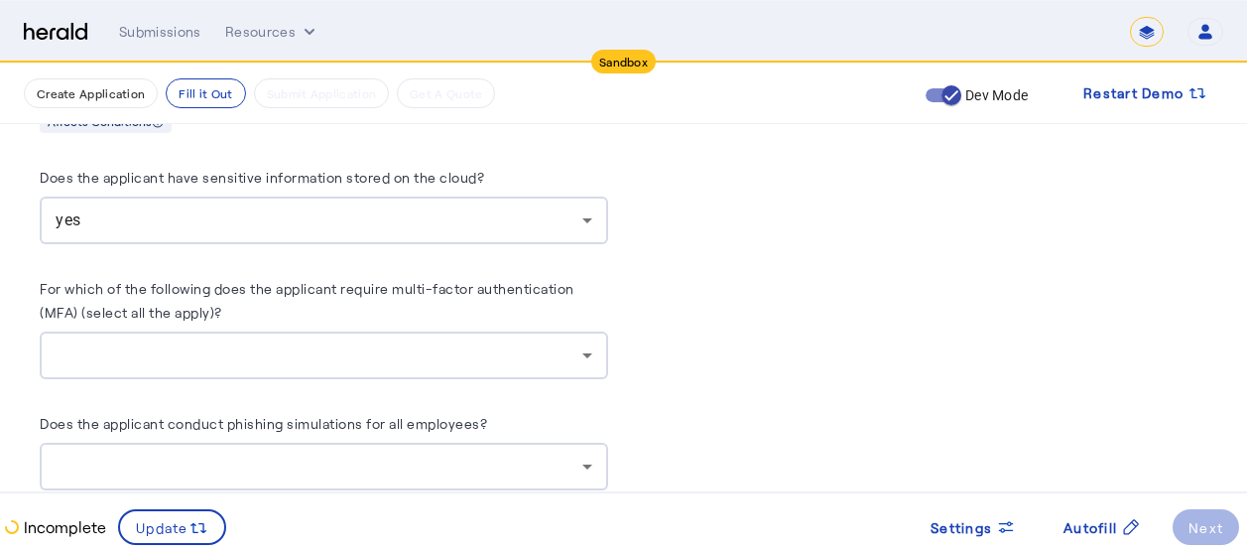
scroll to position [4206, 15]
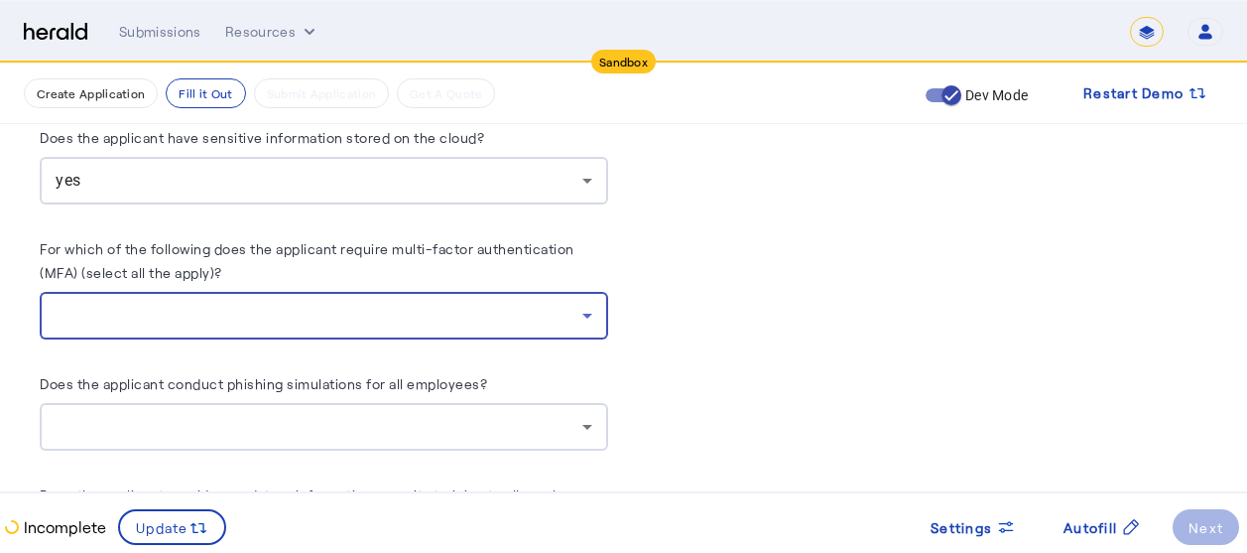
click at [493, 304] on div at bounding box center [319, 316] width 527 height 24
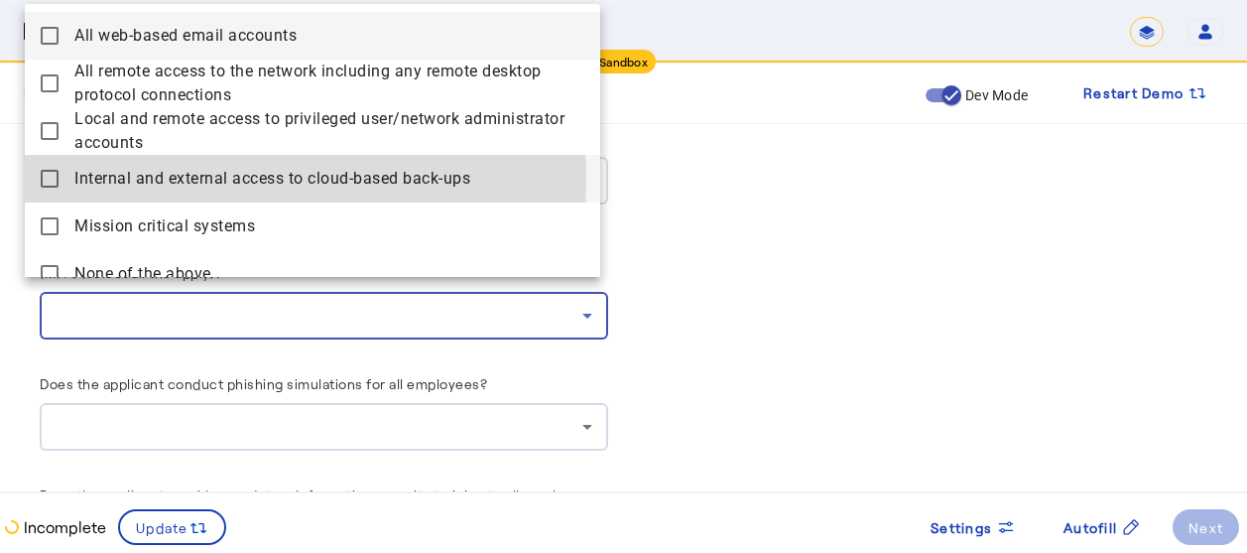
click at [149, 178] on span "Internal and external access to cloud-based back-ups" at bounding box center [329, 179] width 510 height 24
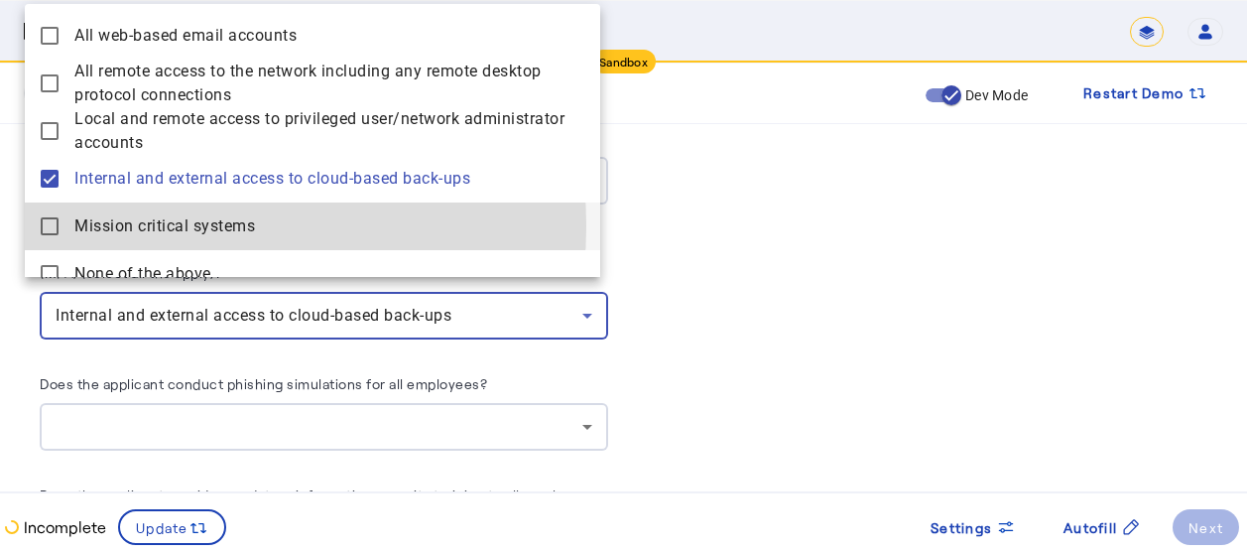
click at [164, 226] on span "Mission critical systems" at bounding box center [329, 226] width 510 height 24
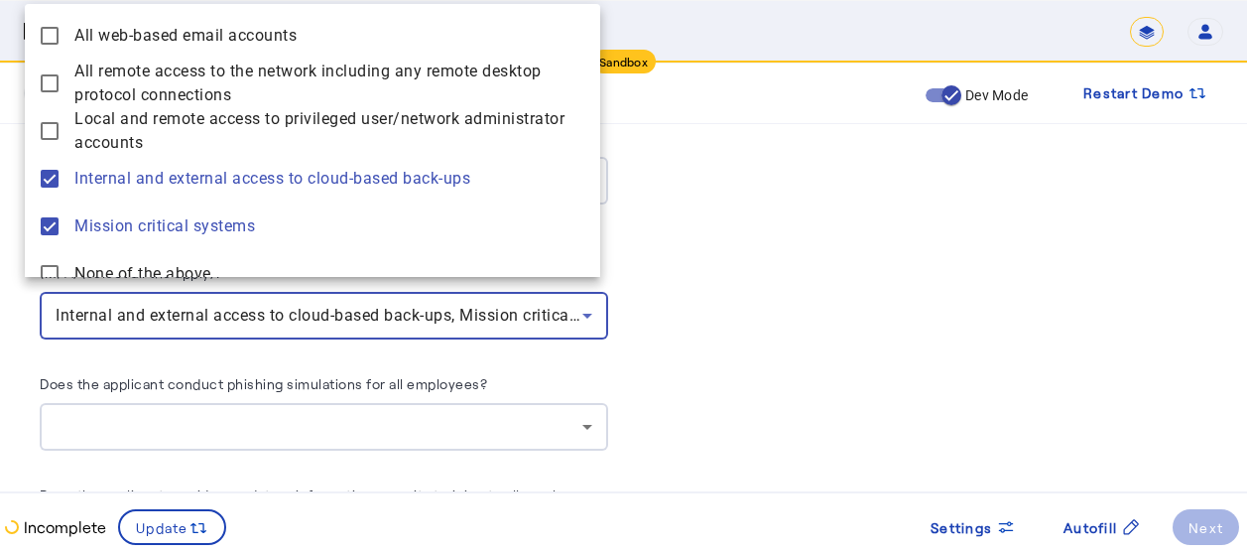
click at [720, 282] on div at bounding box center [623, 276] width 1247 height 553
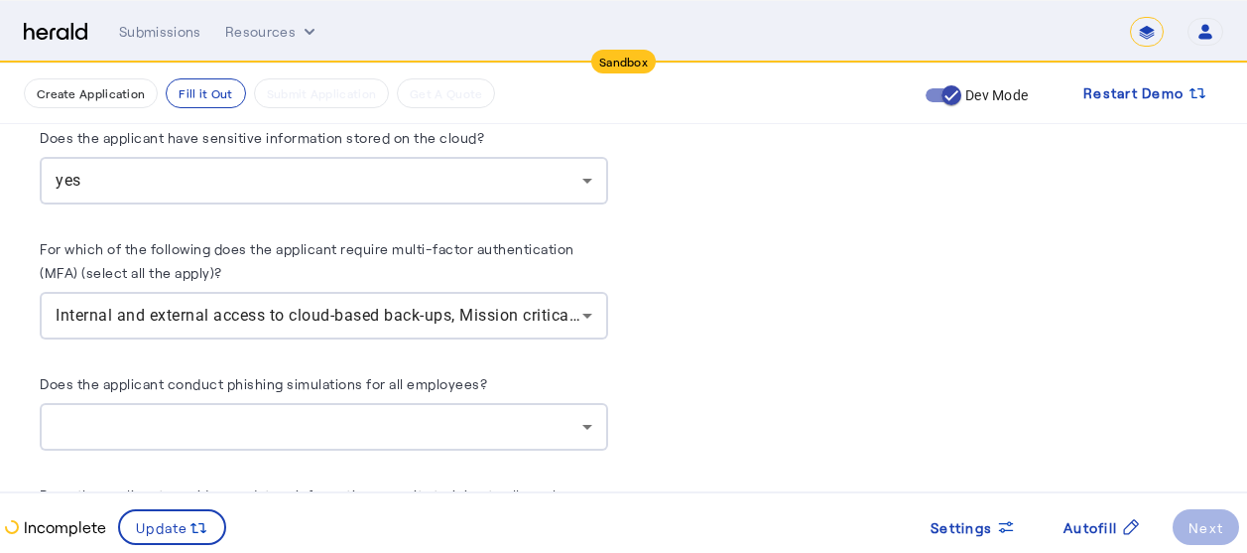
click at [381, 403] on div at bounding box center [324, 427] width 537 height 48
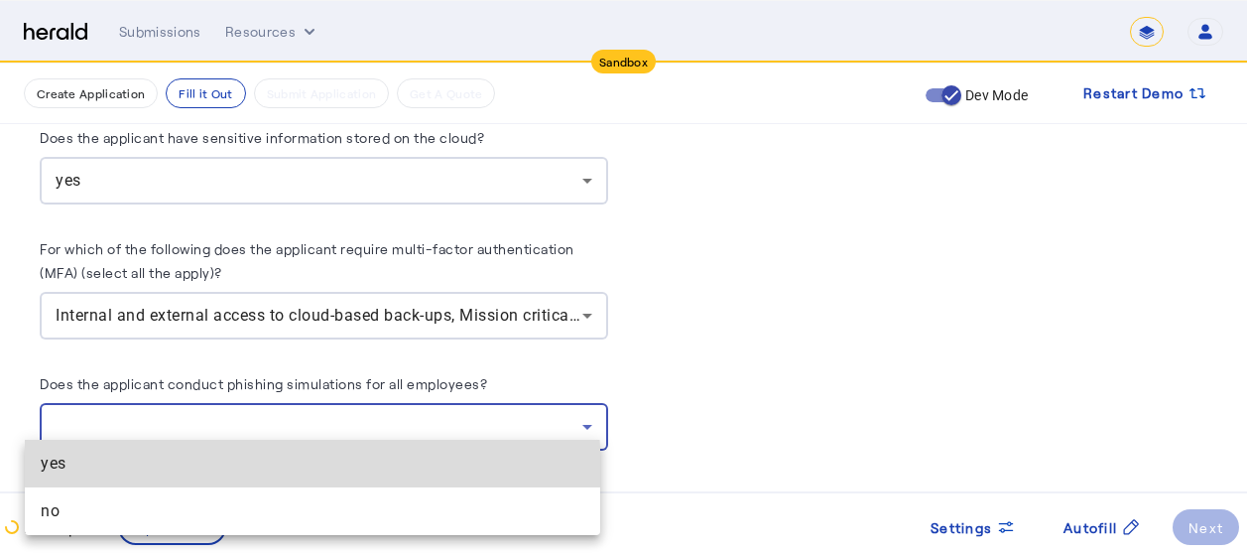
click at [176, 473] on span "yes" at bounding box center [313, 463] width 544 height 24
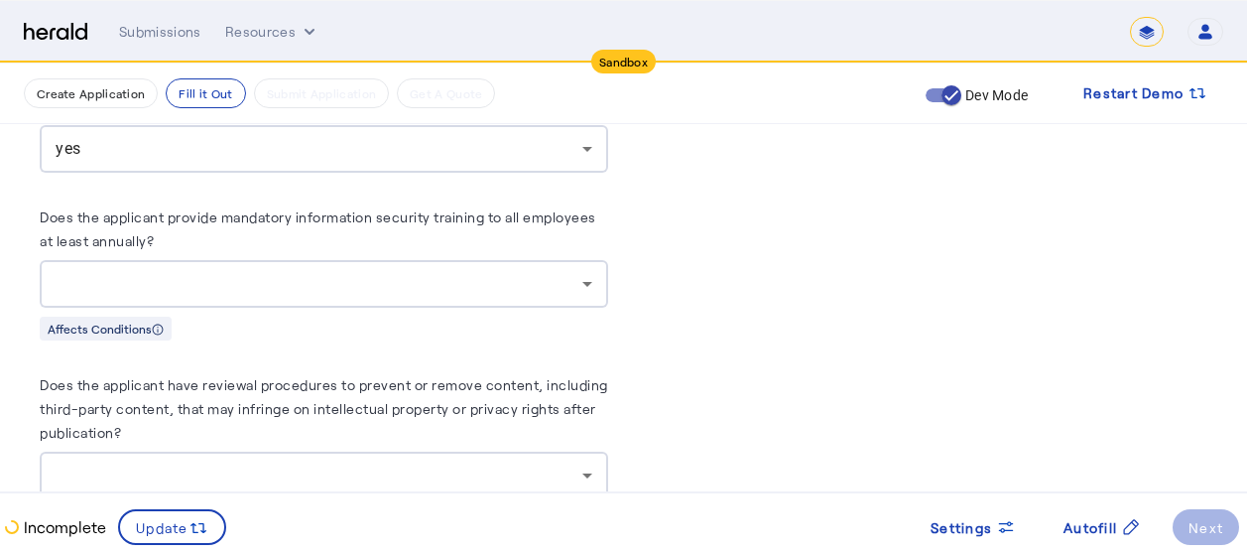
scroll to position [4523, 15]
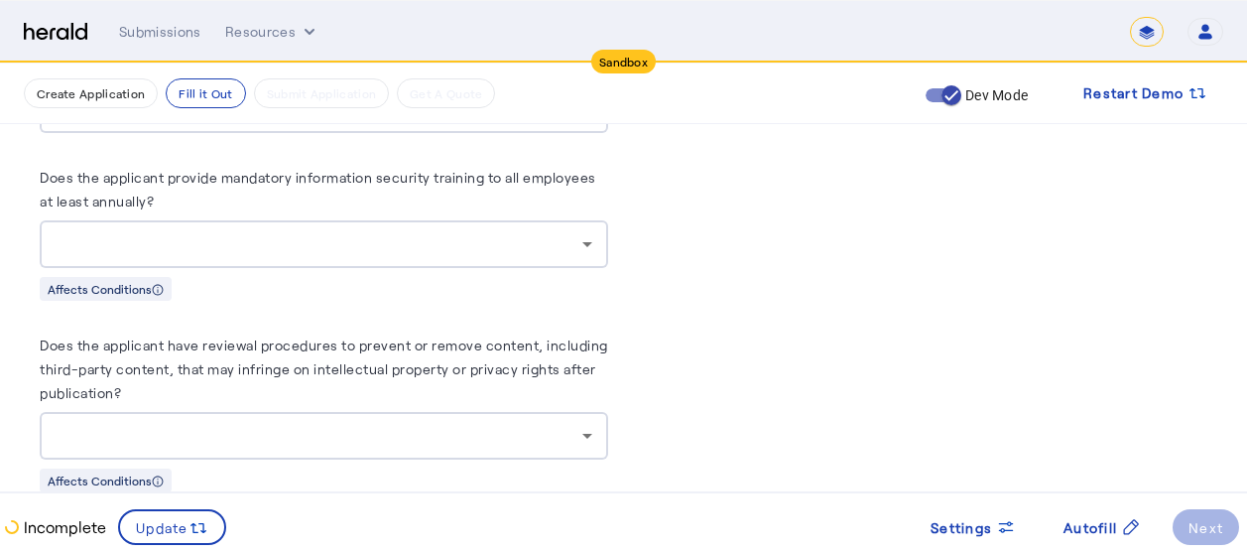
click at [535, 232] on div at bounding box center [319, 244] width 527 height 24
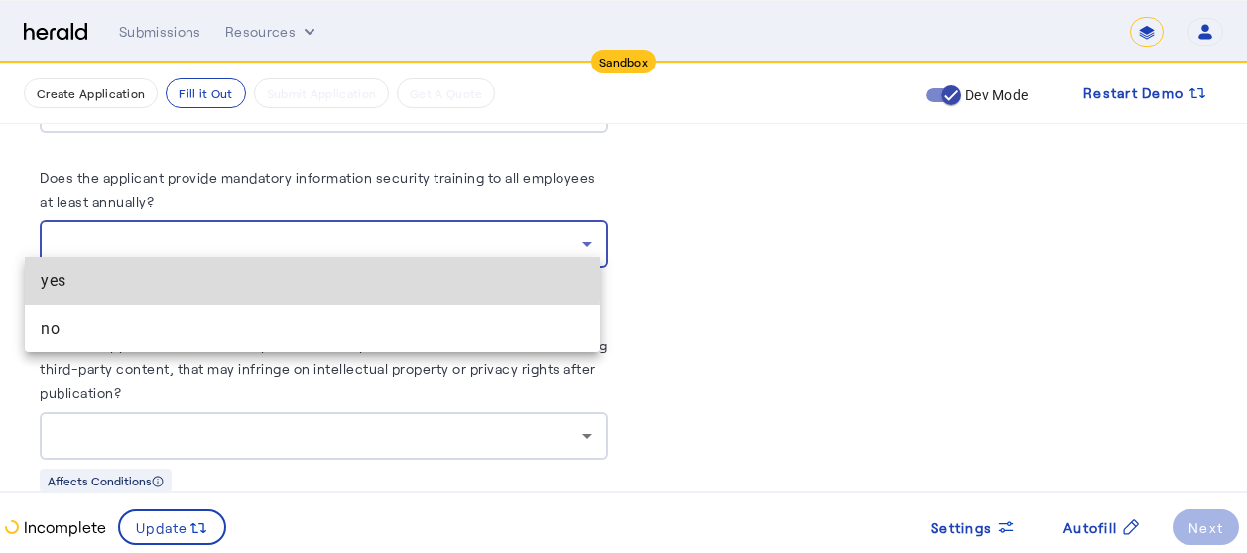
click at [255, 275] on span "yes" at bounding box center [313, 281] width 544 height 24
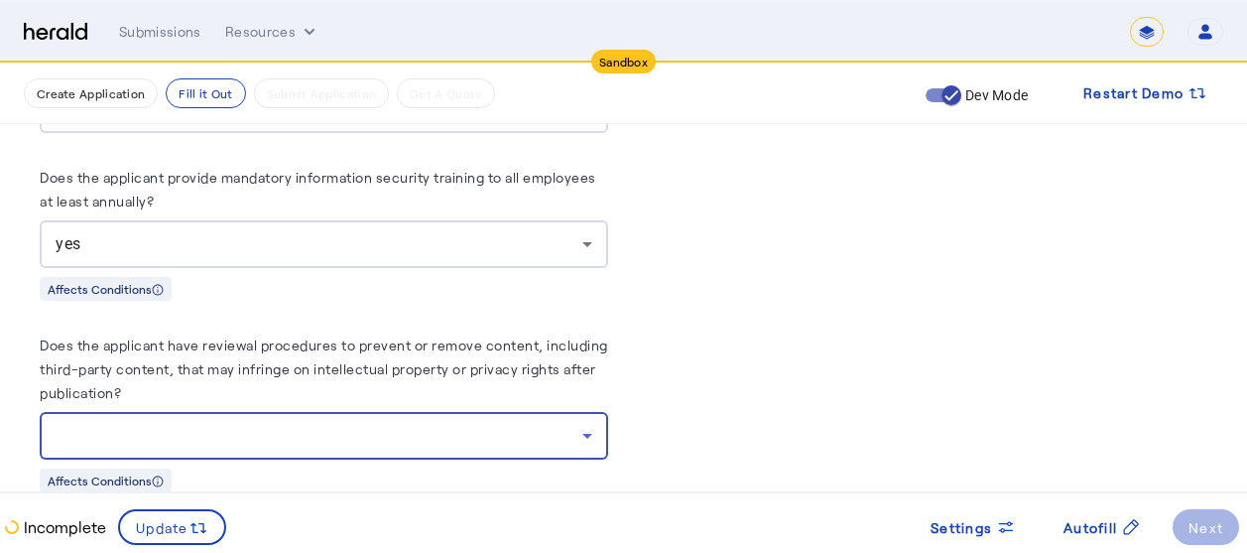
click at [308, 424] on div at bounding box center [319, 436] width 527 height 24
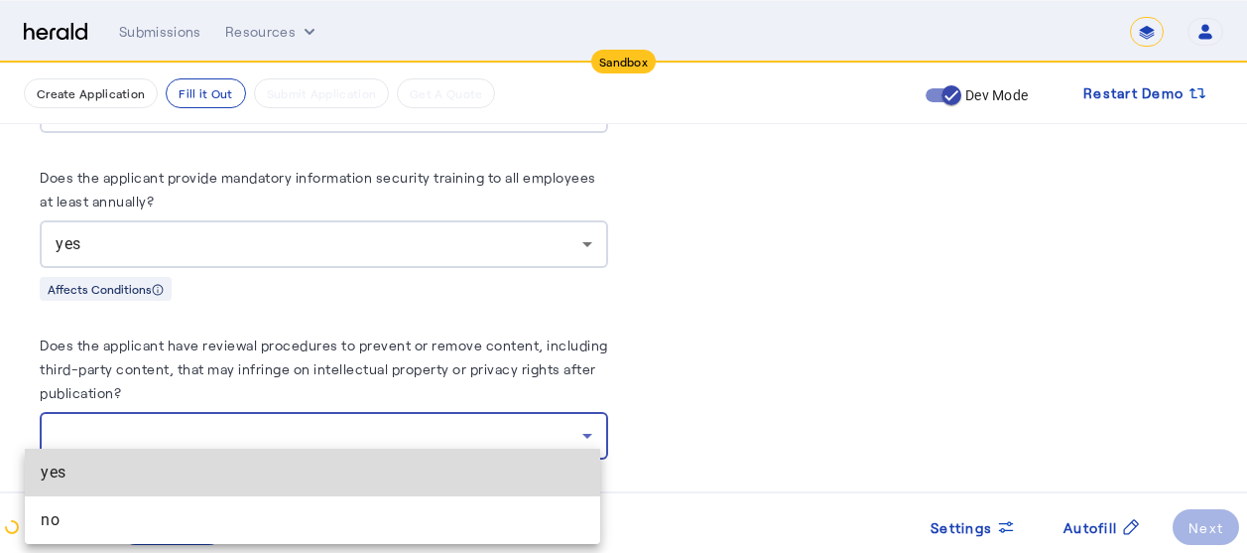
click at [118, 469] on span "yes" at bounding box center [313, 472] width 544 height 24
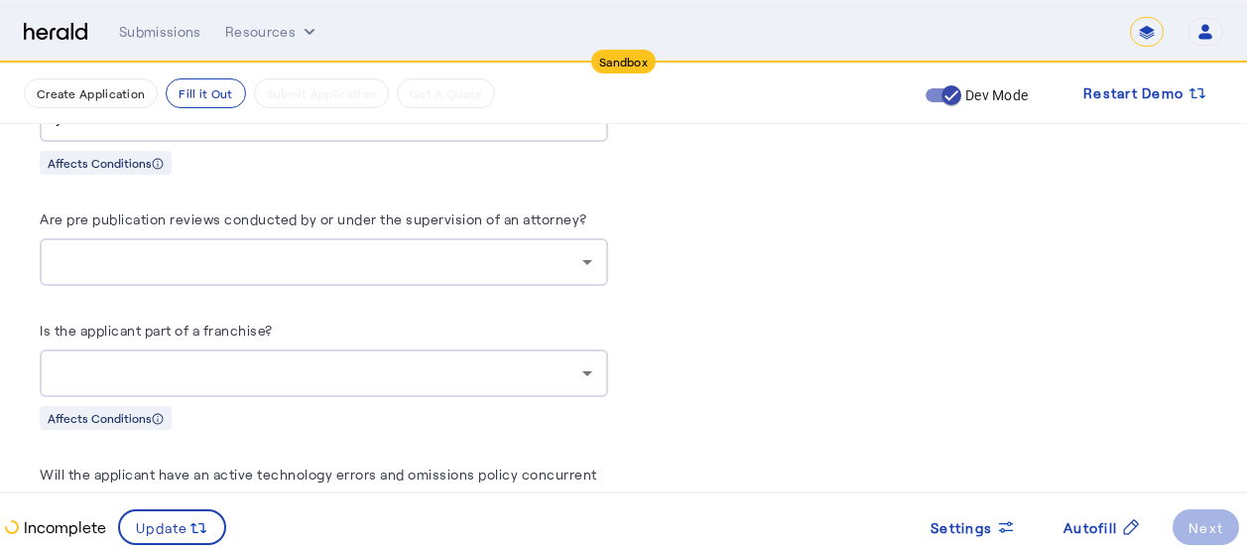
scroll to position [4880, 15]
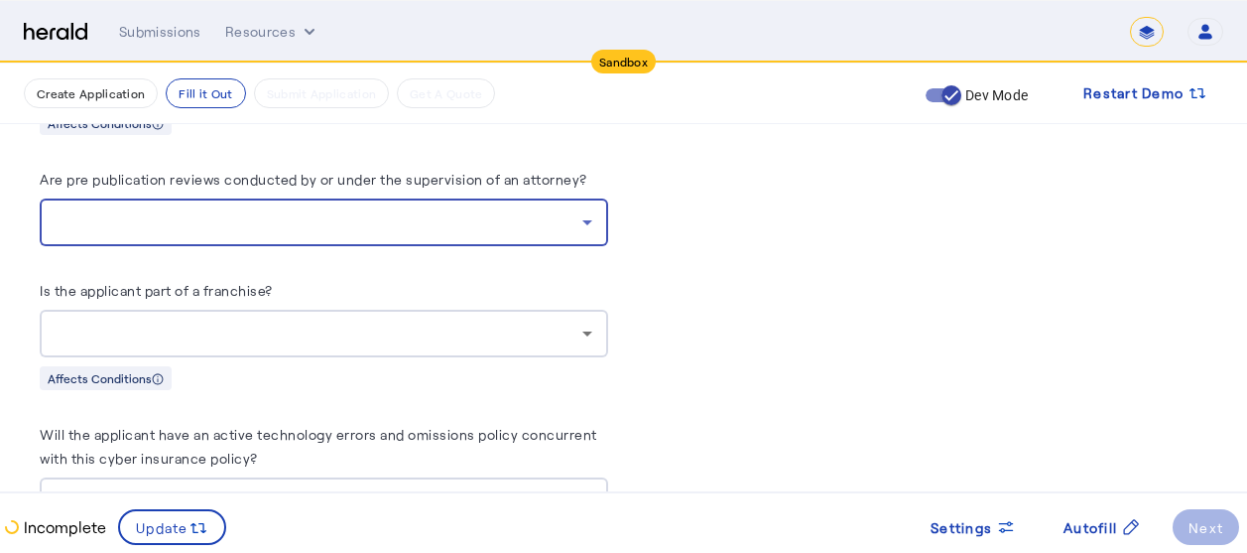
click at [489, 213] on div at bounding box center [319, 222] width 527 height 24
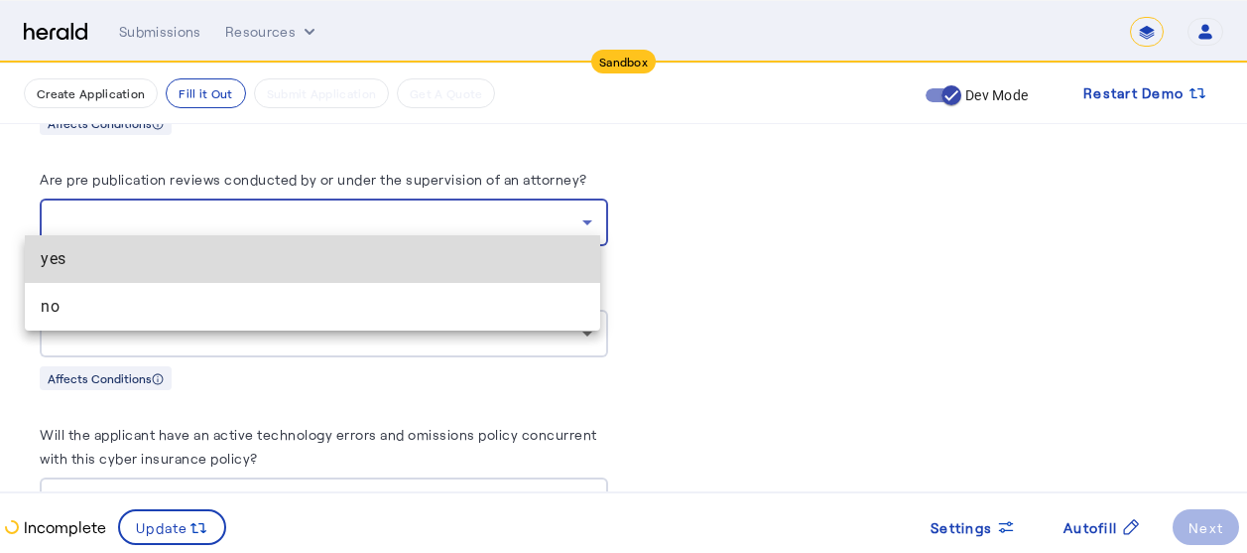
click at [277, 261] on span "yes" at bounding box center [313, 259] width 544 height 24
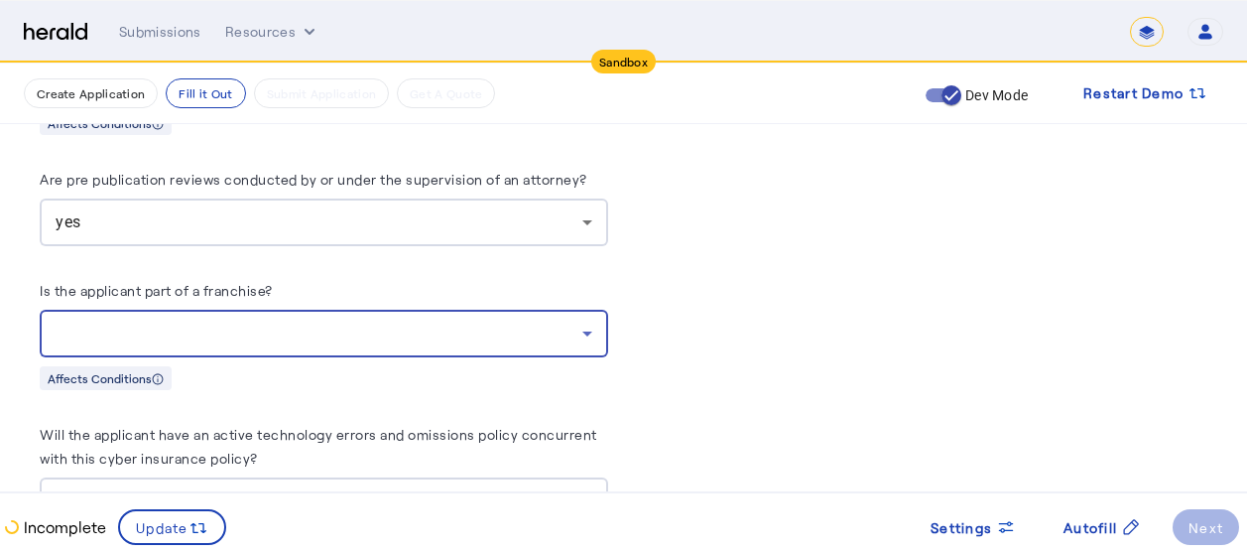
click at [289, 321] on div at bounding box center [319, 333] width 527 height 24
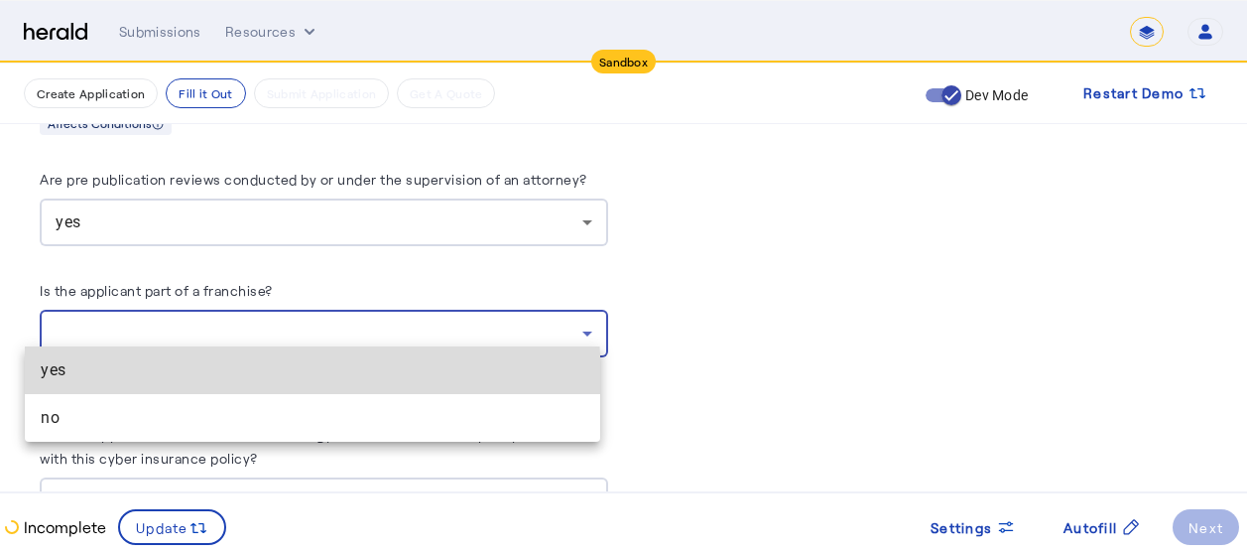
click at [170, 381] on span "yes" at bounding box center [313, 370] width 544 height 24
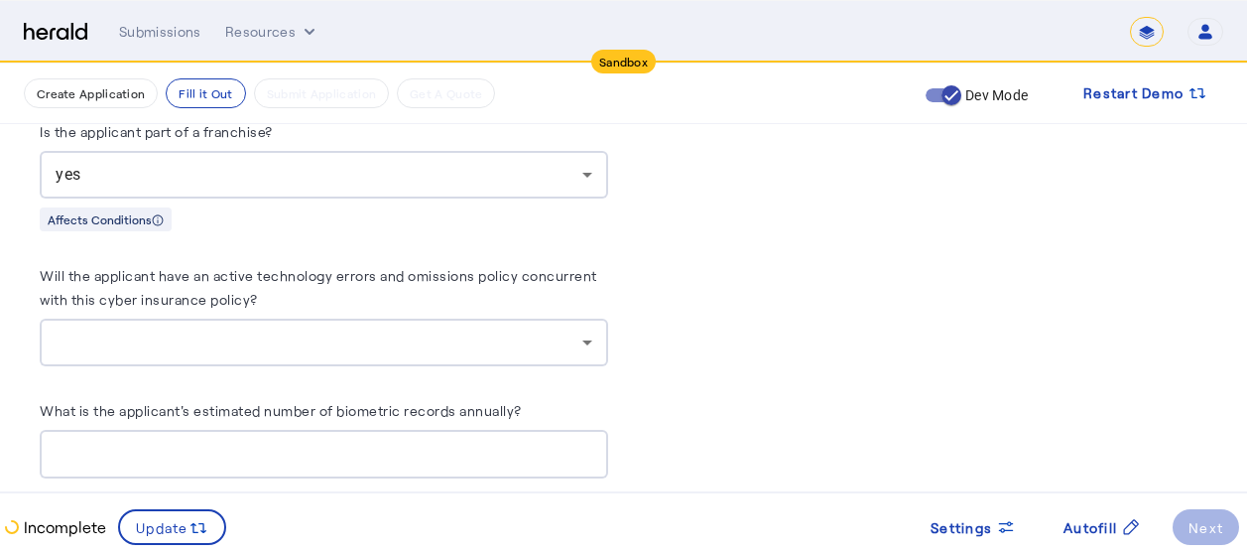
scroll to position [5079, 15]
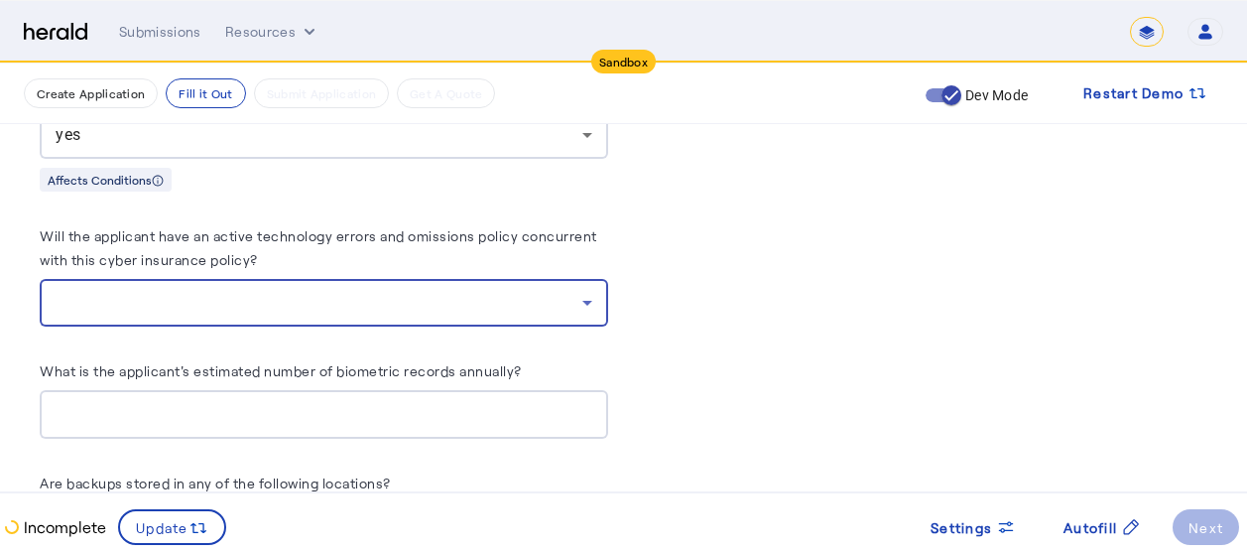
click at [415, 296] on div at bounding box center [319, 303] width 527 height 24
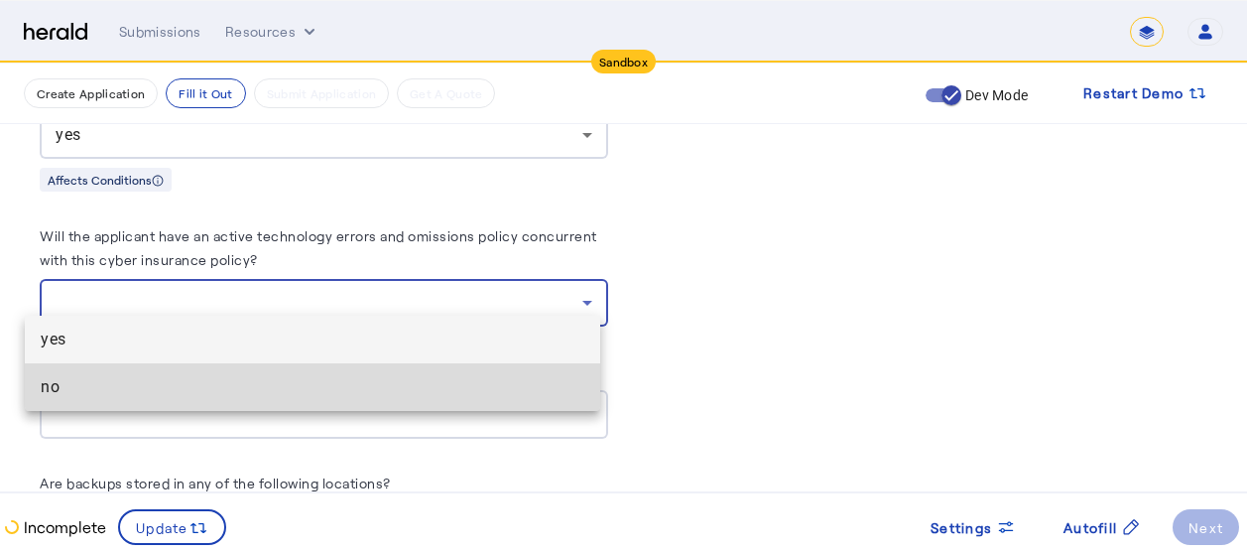
click at [156, 400] on mat-option "no" at bounding box center [312, 387] width 575 height 48
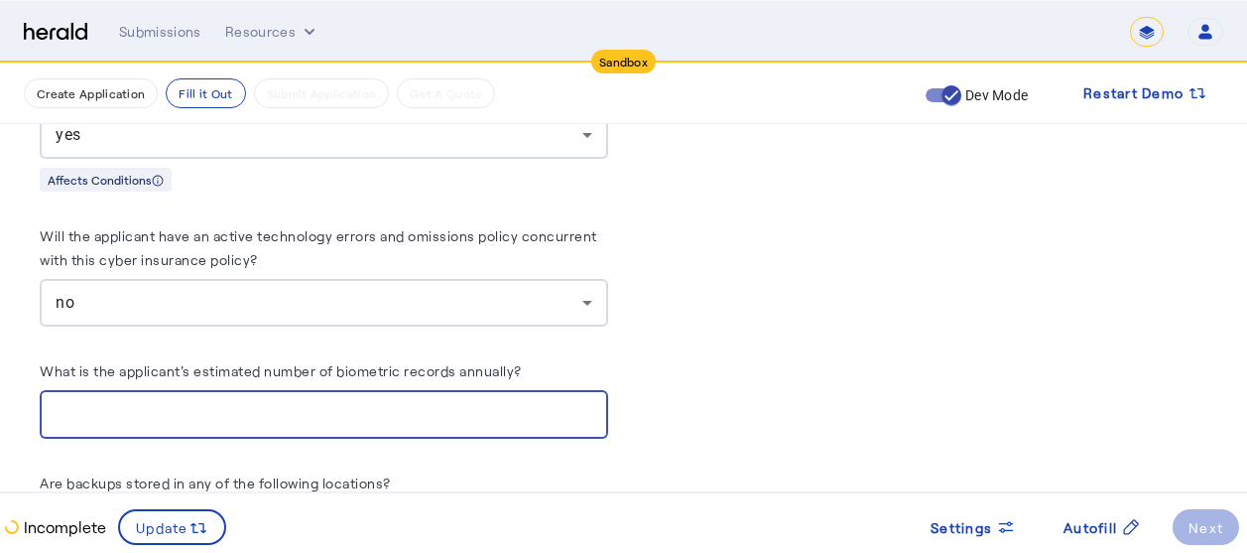
click at [241, 403] on input "What is the applicant's estimated number of biometric records annually?" at bounding box center [324, 415] width 537 height 24
type input "***"
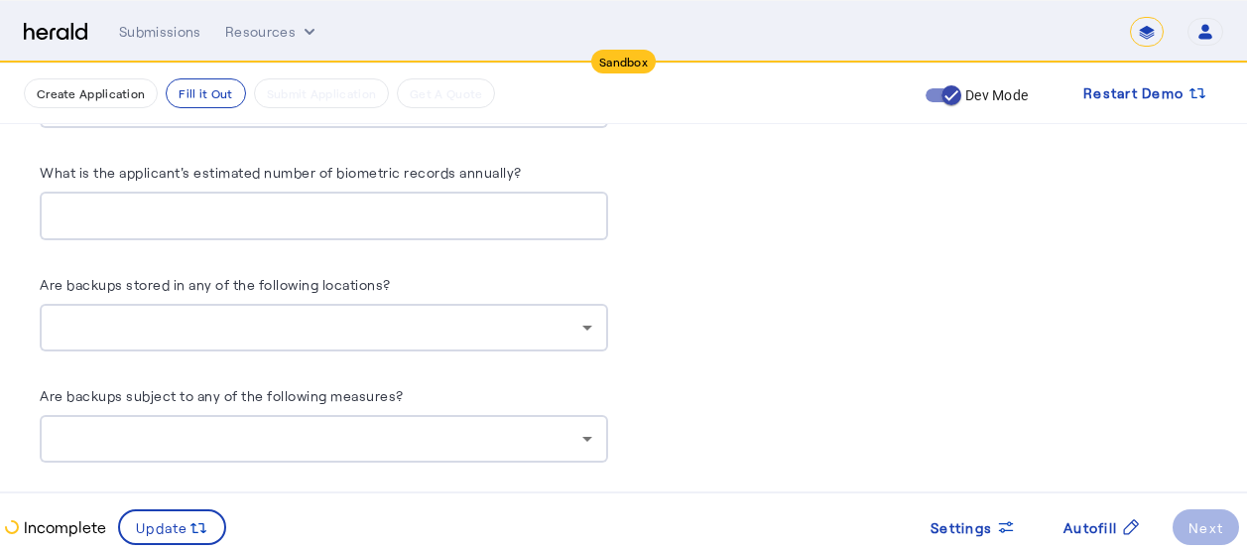
scroll to position [5317, 15]
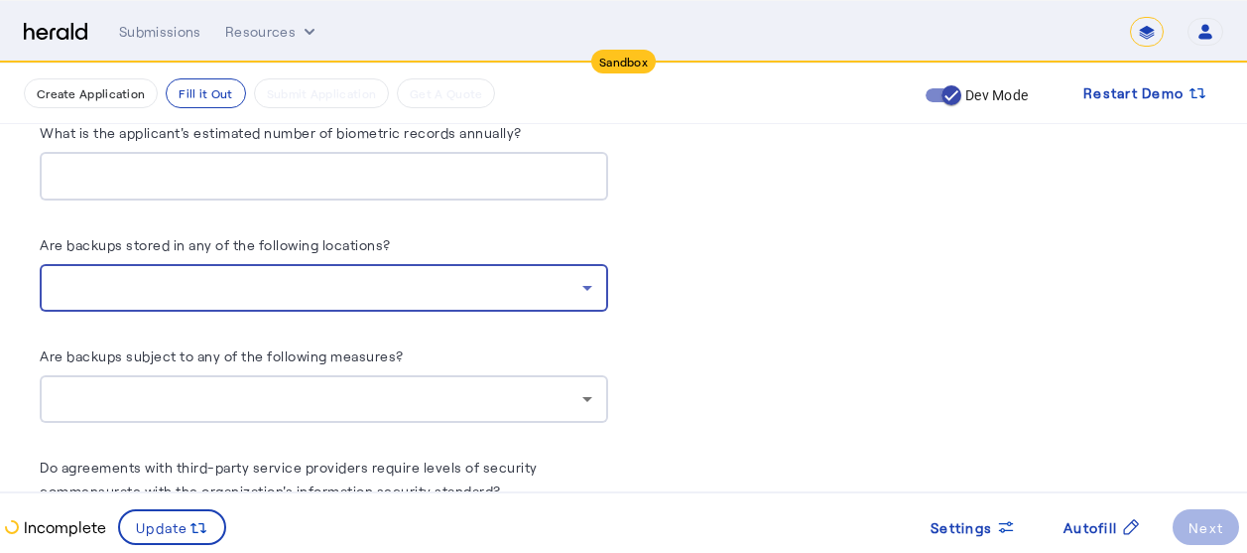
click at [514, 276] on div at bounding box center [319, 288] width 527 height 24
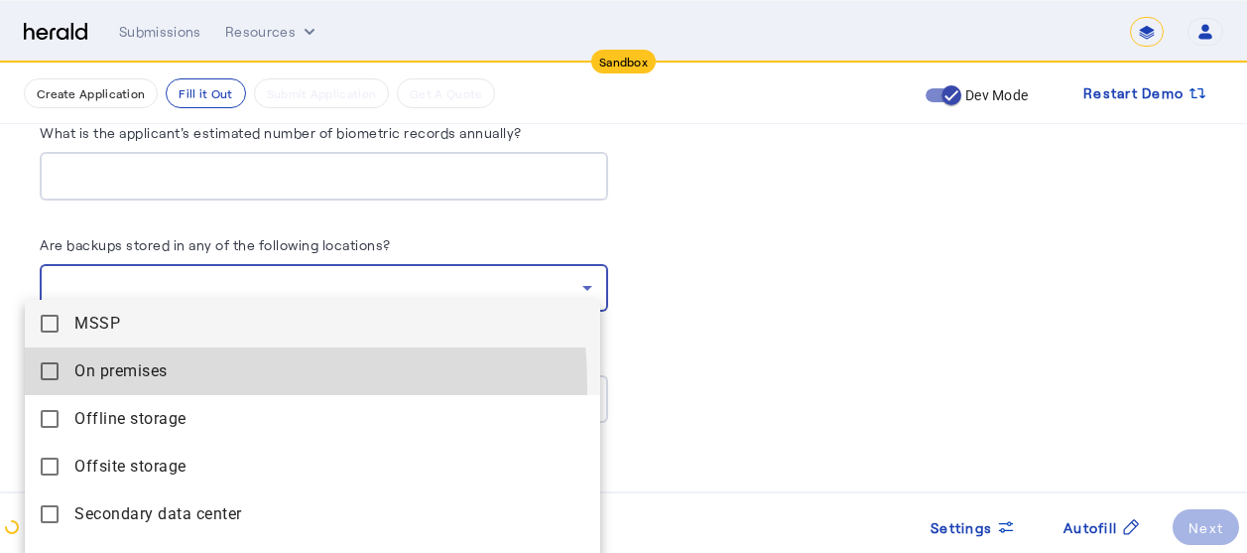
click at [138, 386] on premises "On premises" at bounding box center [312, 371] width 575 height 48
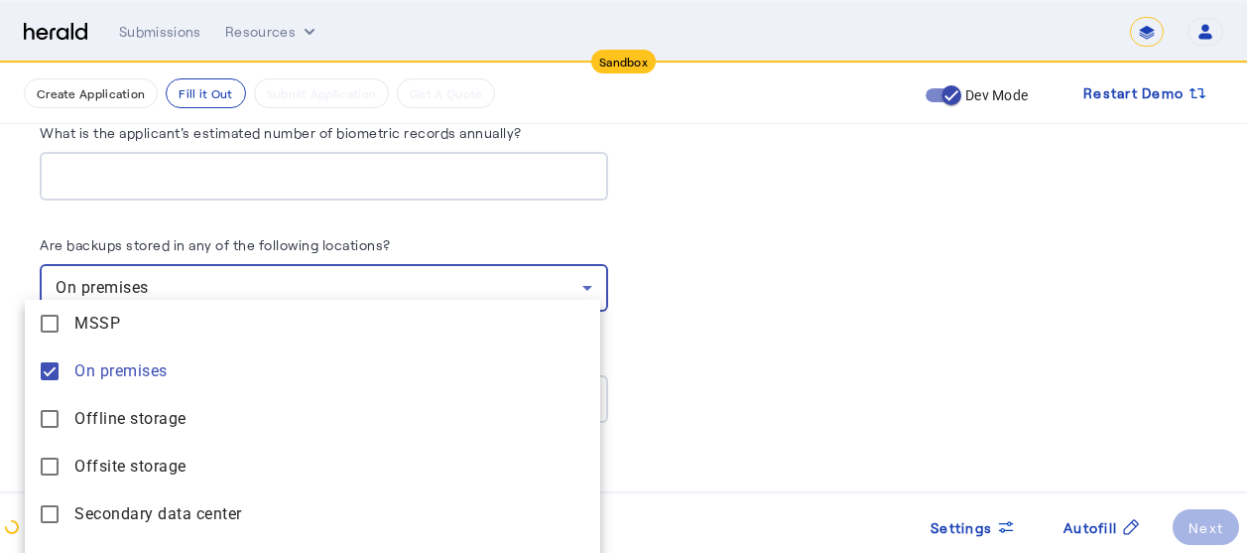
scroll to position [13, 0]
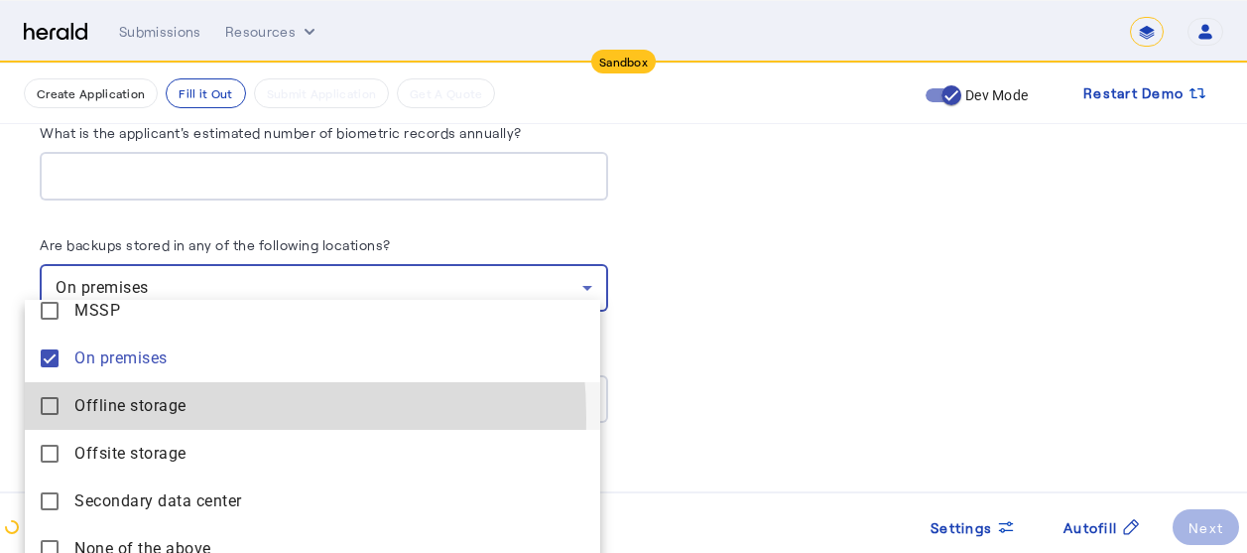
click at [107, 418] on storage "Offline storage" at bounding box center [312, 406] width 575 height 48
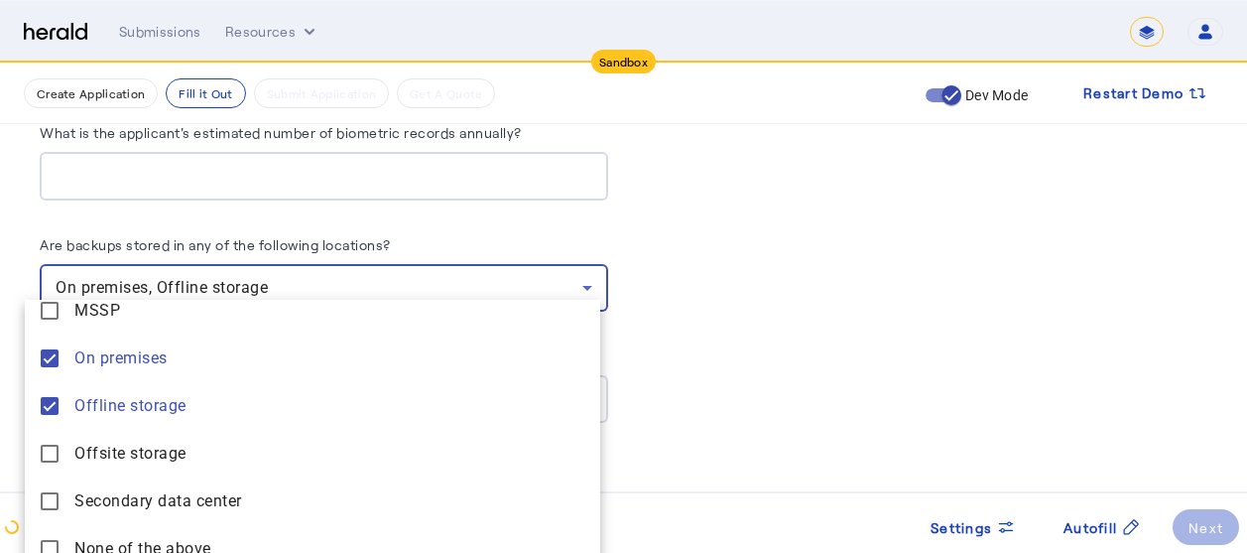
click at [715, 356] on div at bounding box center [623, 276] width 1247 height 553
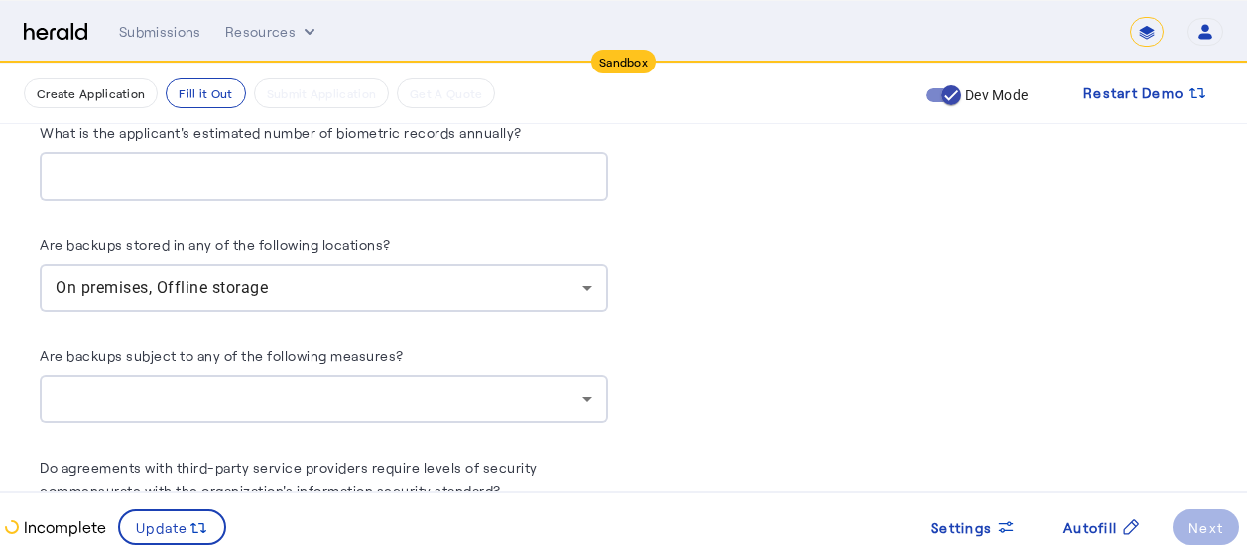
click at [422, 375] on div at bounding box center [324, 399] width 537 height 48
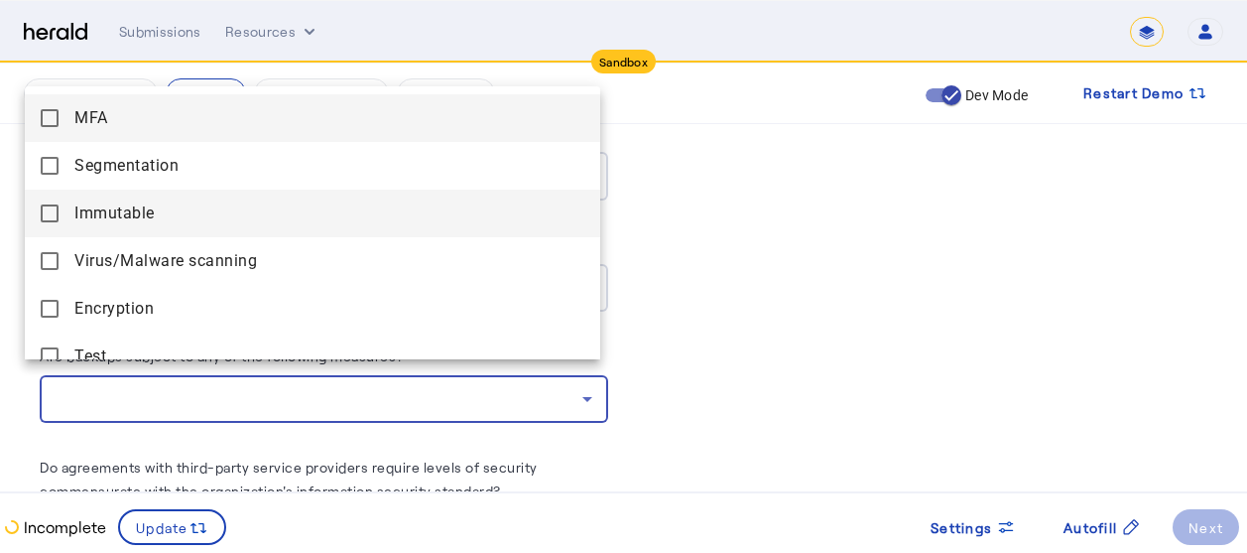
click at [104, 213] on span "Immutable" at bounding box center [329, 213] width 510 height 24
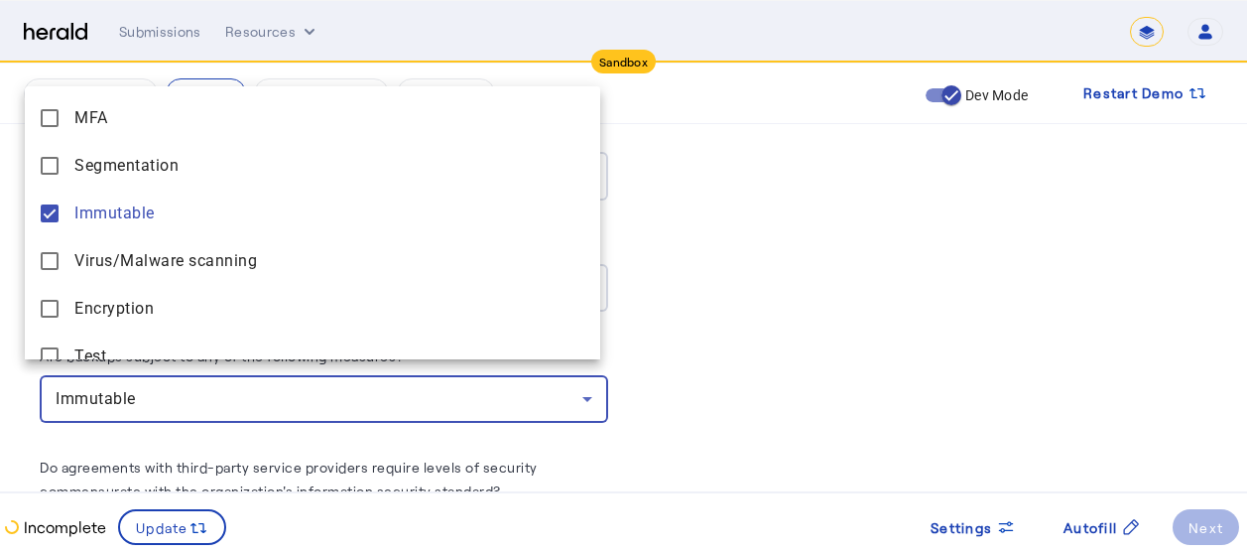
click at [749, 351] on div at bounding box center [623, 276] width 1247 height 553
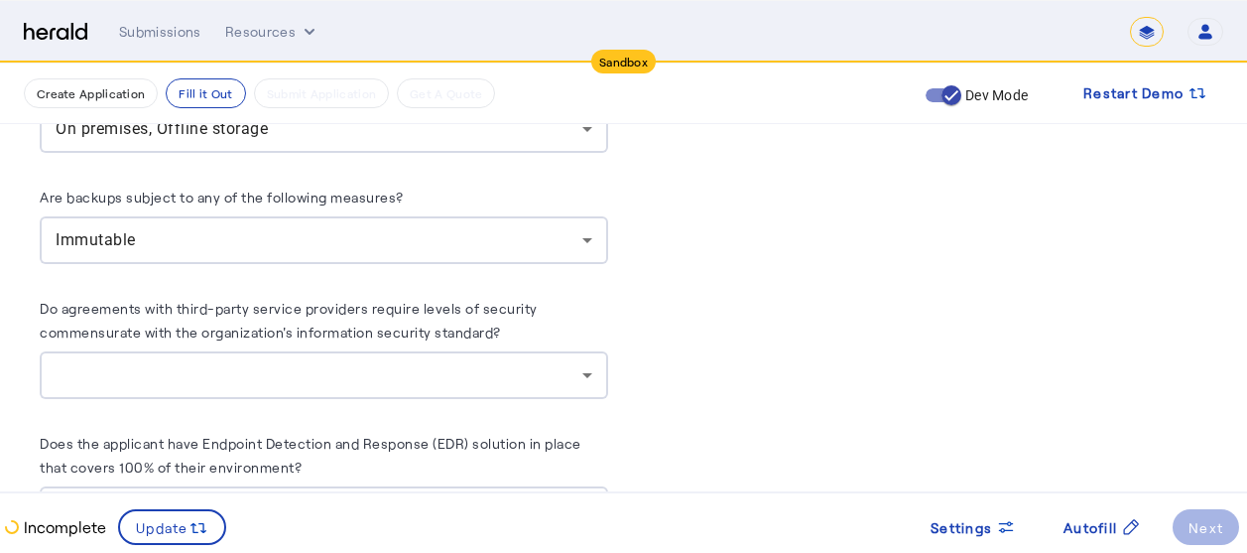
scroll to position [5515, 15]
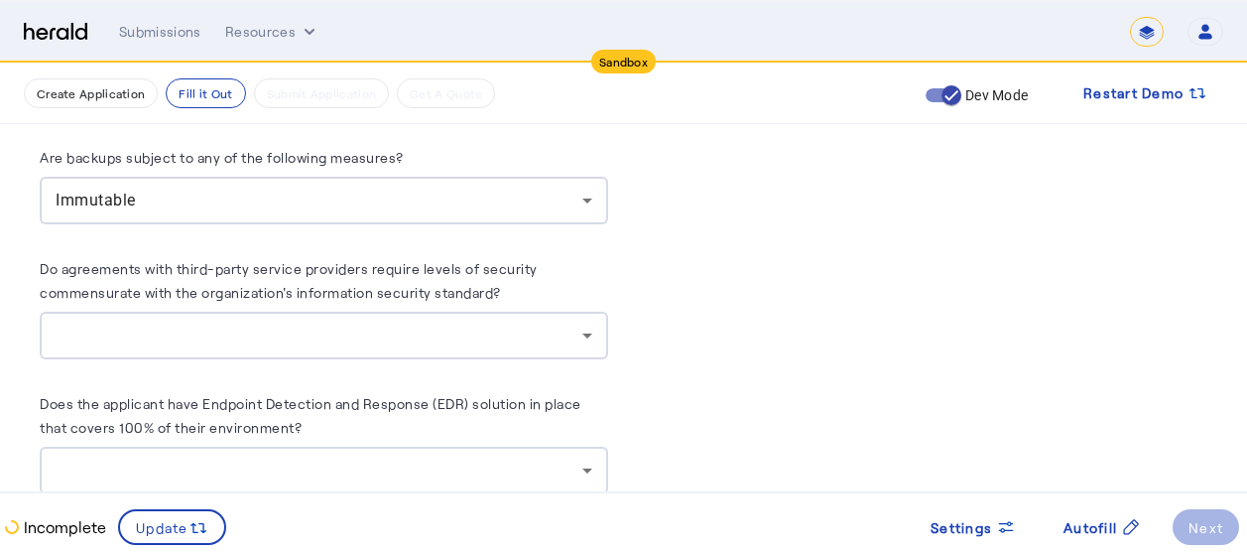
click at [481, 323] on div at bounding box center [319, 335] width 527 height 24
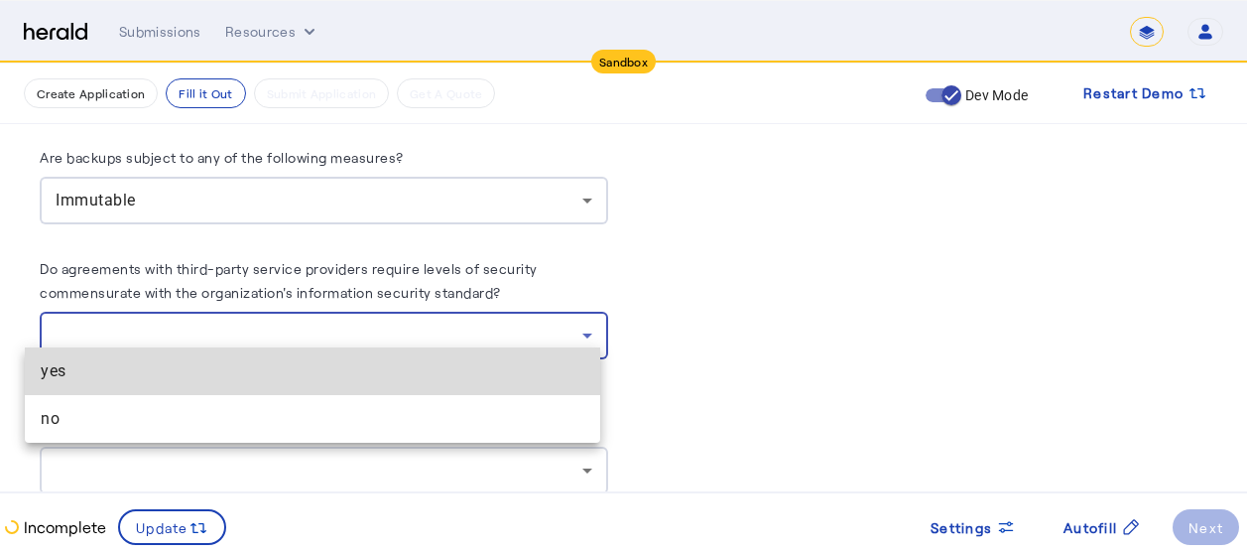
click at [149, 370] on span "yes" at bounding box center [313, 371] width 544 height 24
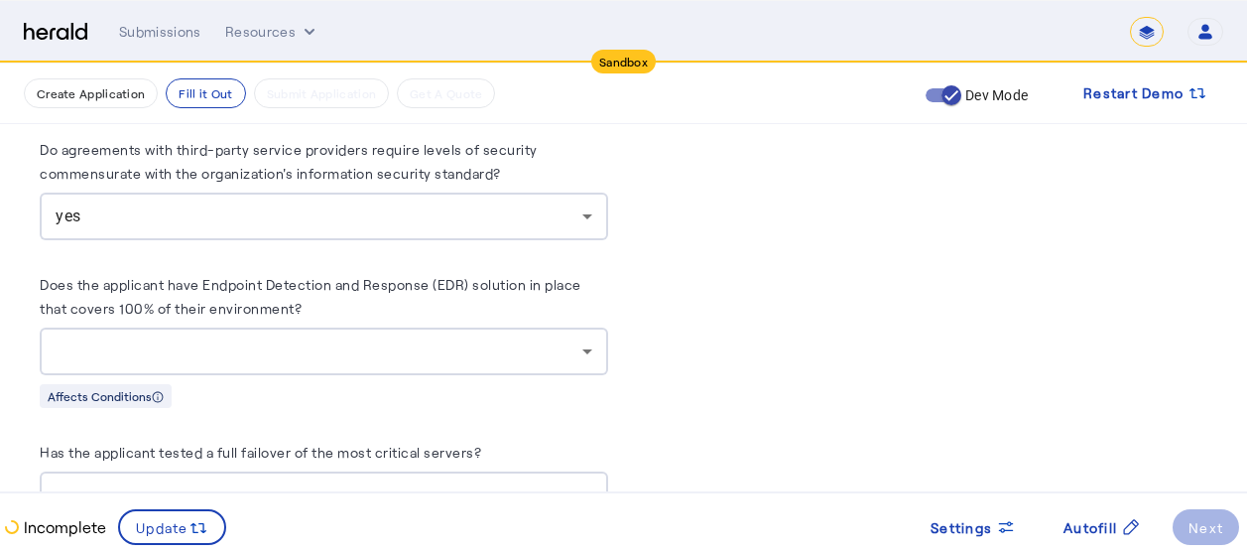
scroll to position [5674, 15]
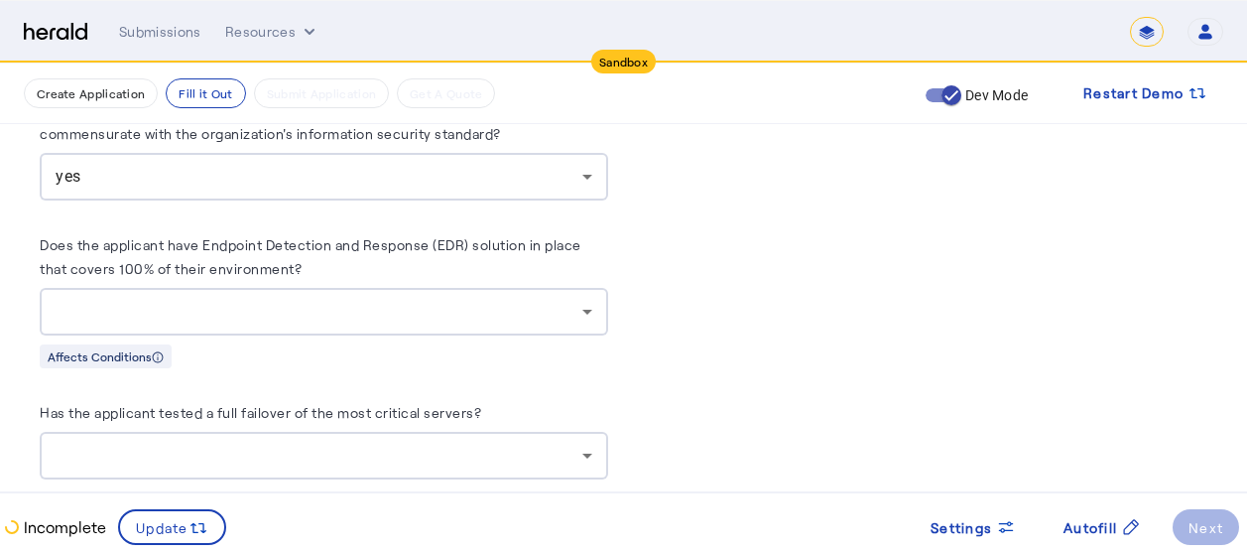
click at [508, 300] on div at bounding box center [319, 312] width 527 height 24
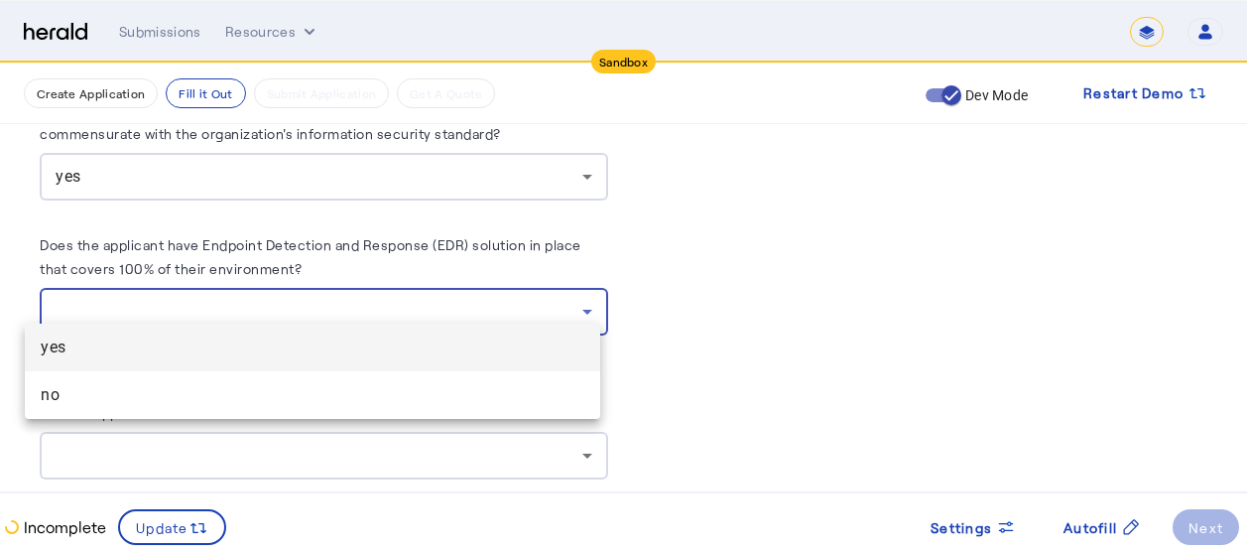
click at [246, 353] on span "yes" at bounding box center [313, 347] width 544 height 24
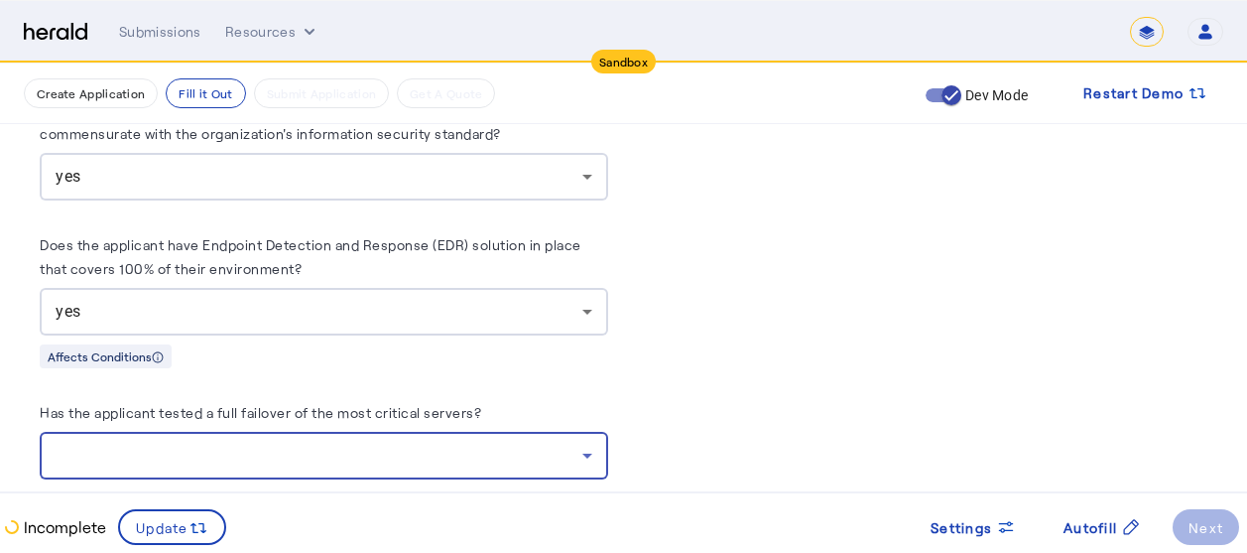
click at [358, 447] on div at bounding box center [319, 455] width 527 height 24
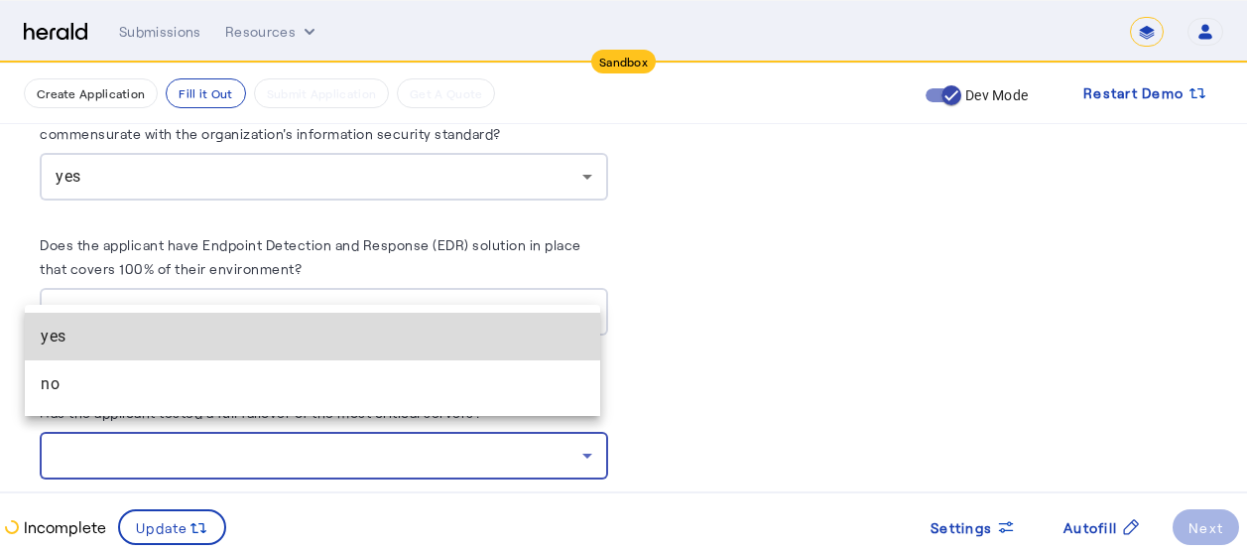
click at [122, 329] on span "yes" at bounding box center [313, 336] width 544 height 24
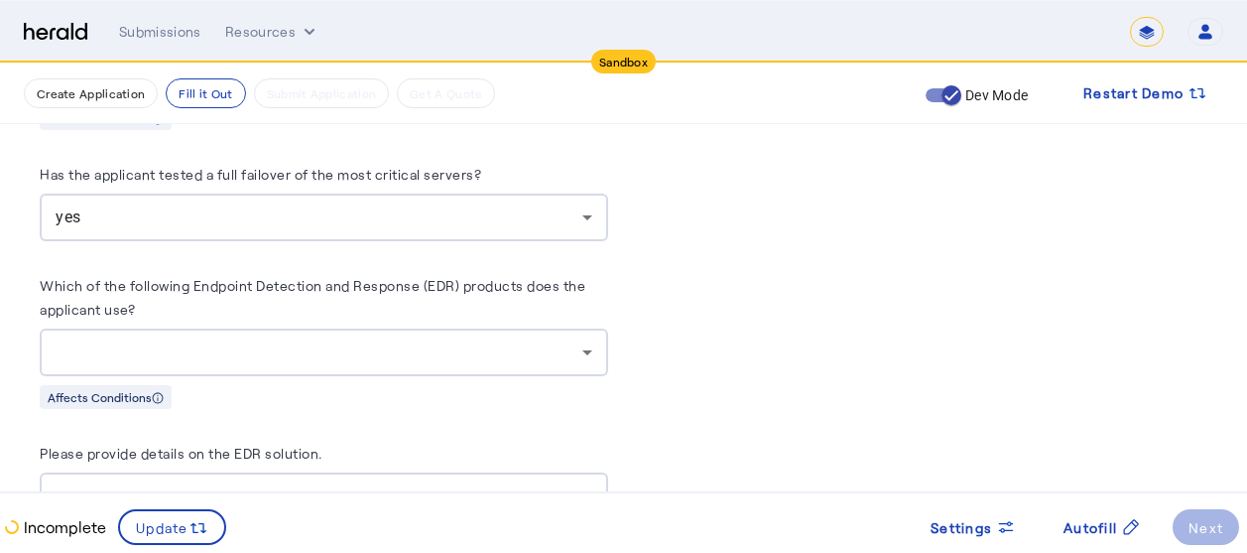
scroll to position [5952, 15]
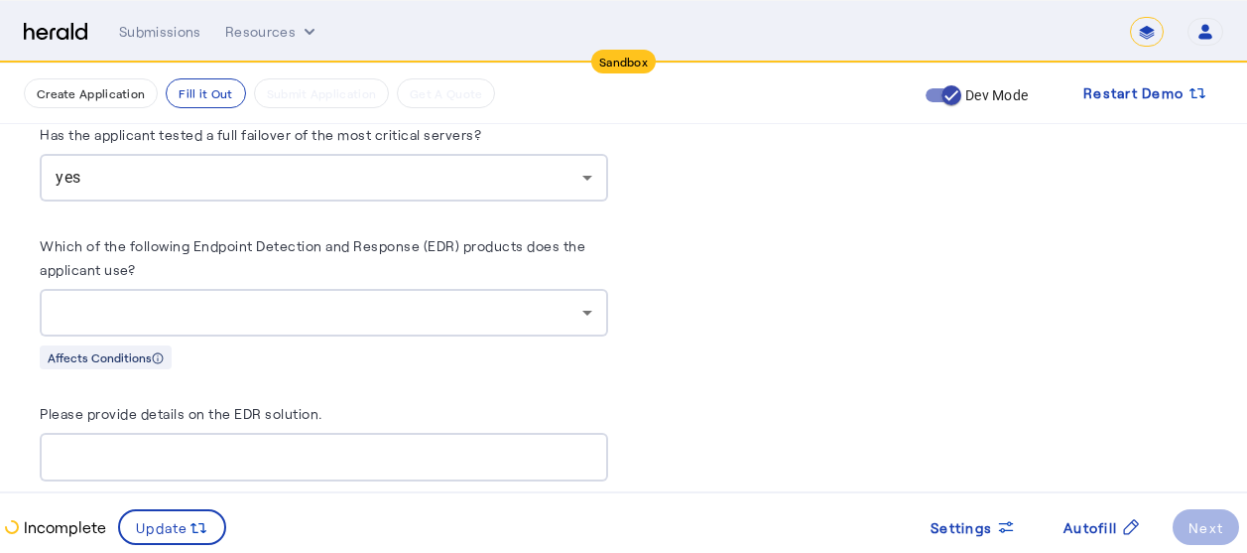
click at [435, 301] on div at bounding box center [319, 313] width 527 height 24
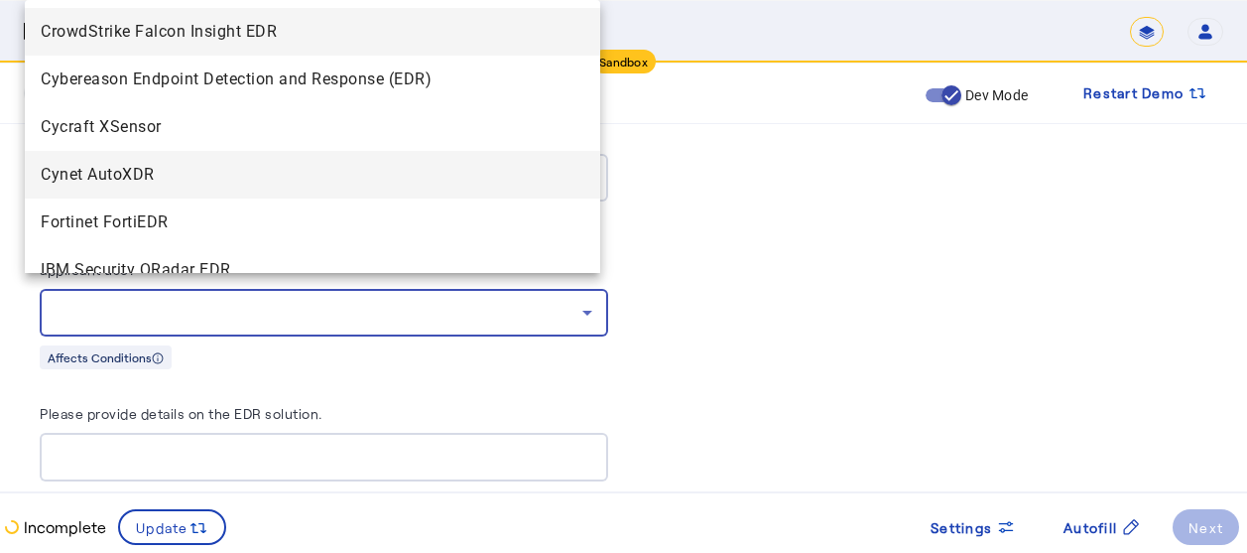
click at [128, 176] on span "Cynet AutoXDR" at bounding box center [313, 175] width 544 height 24
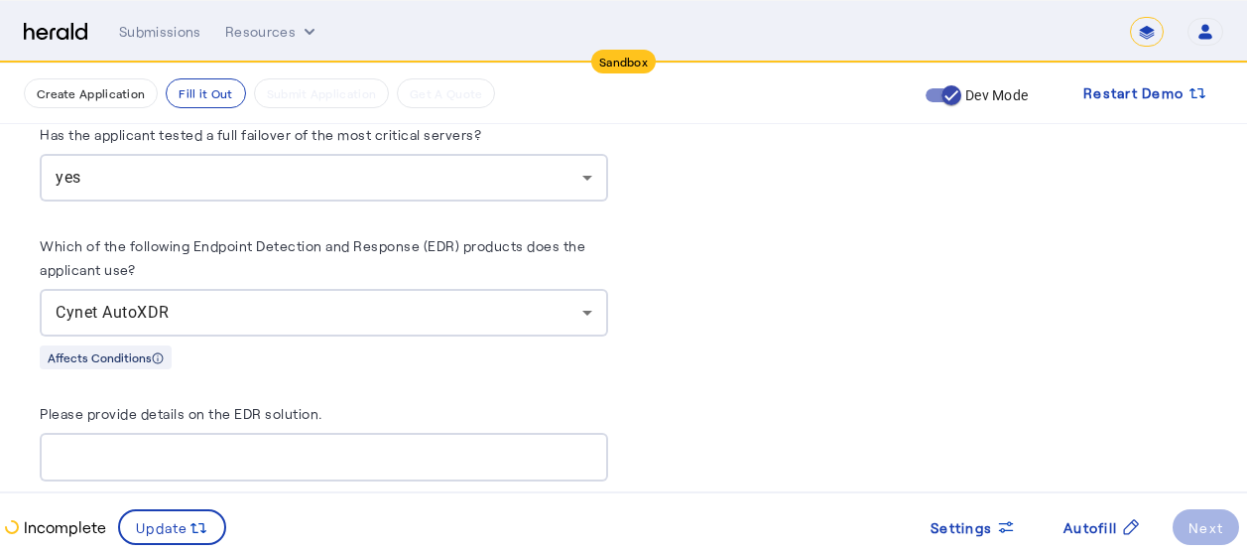
click at [670, 364] on div "PUT /applications xxxxxxxxxx 8 1 { 2 "coverage_values" : [], 3 "risk_values" : …" at bounding box center [924, 350] width 568 height 11755
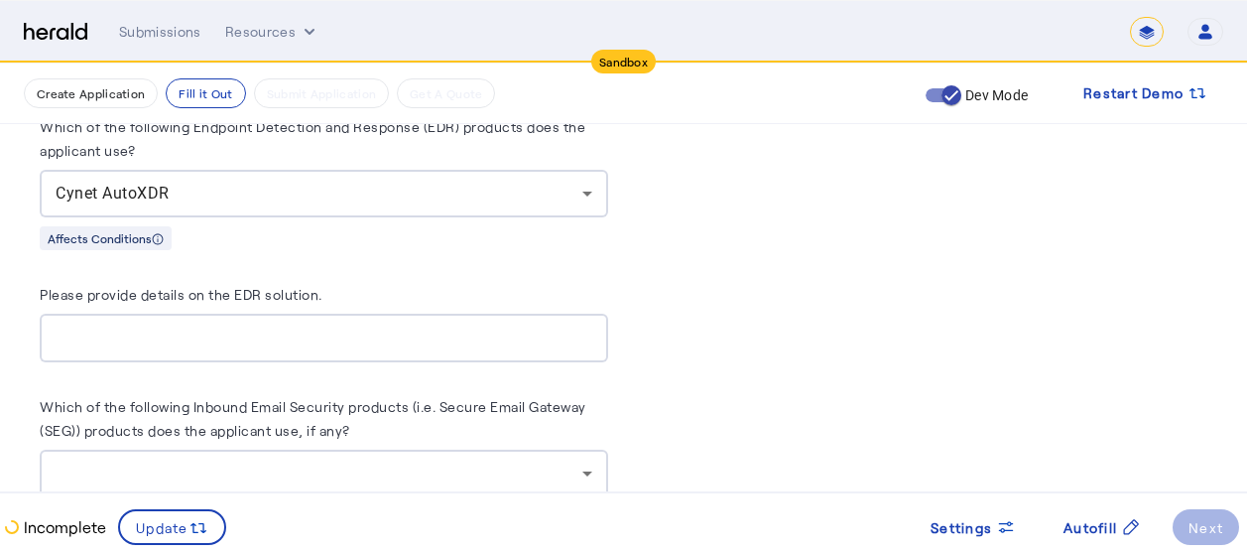
scroll to position [6110, 15]
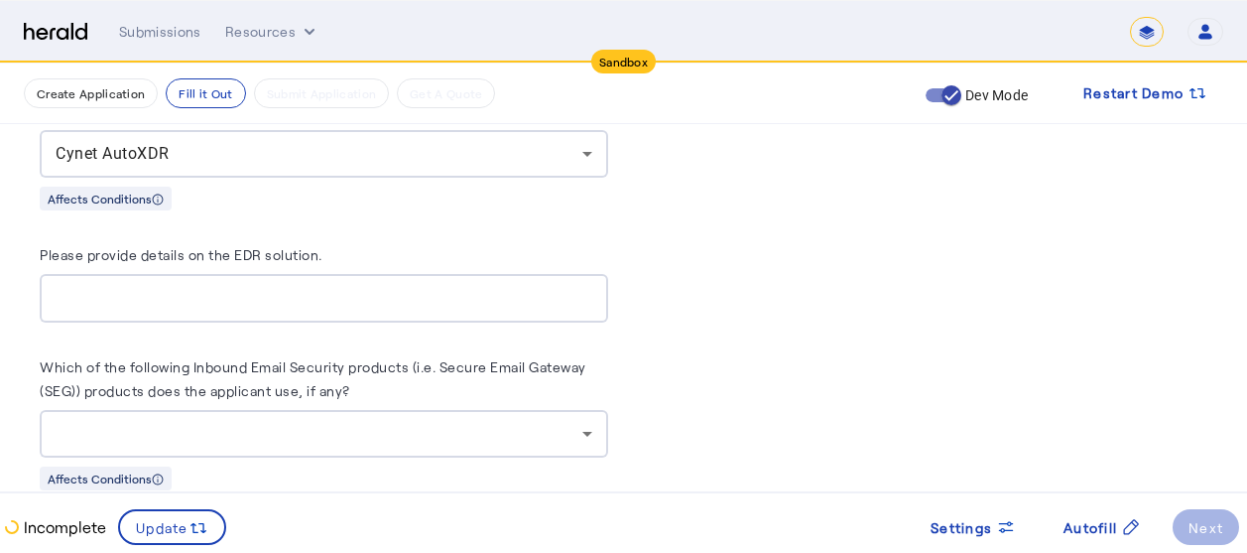
click at [342, 298] on div at bounding box center [324, 298] width 537 height 49
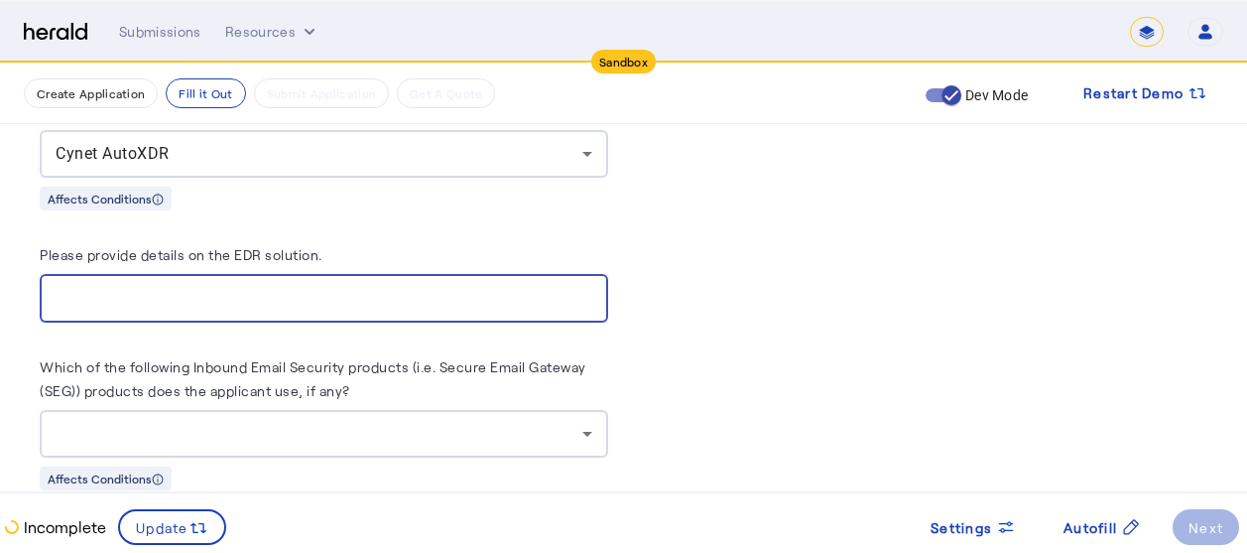
click at [302, 287] on input "Please provide details on the EDR solution." at bounding box center [324, 299] width 537 height 24
type input "****"
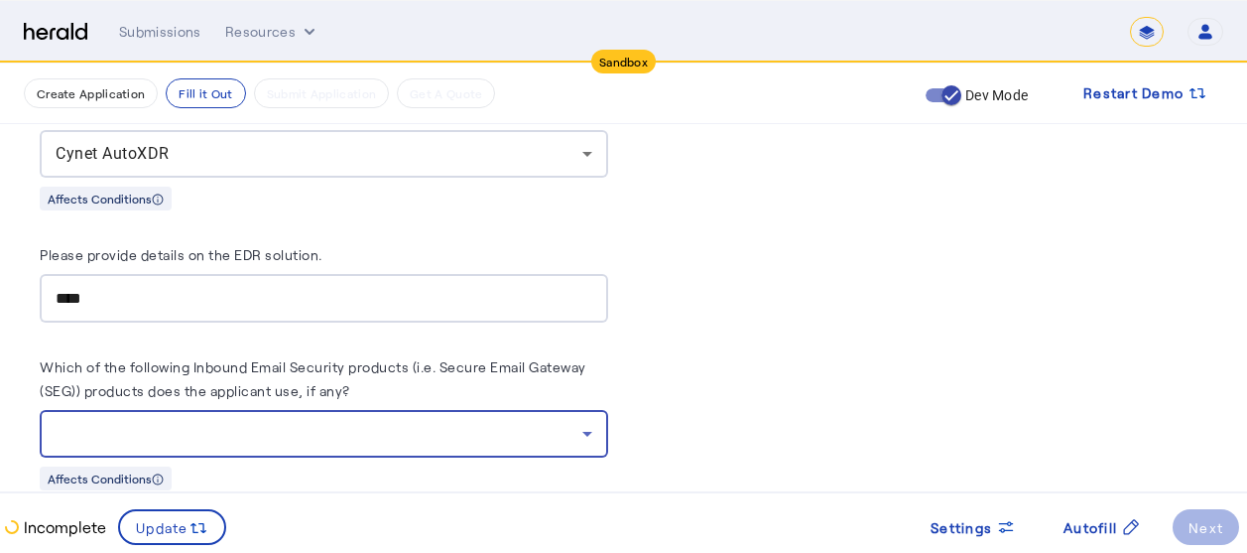
click at [386, 422] on div at bounding box center [319, 434] width 527 height 24
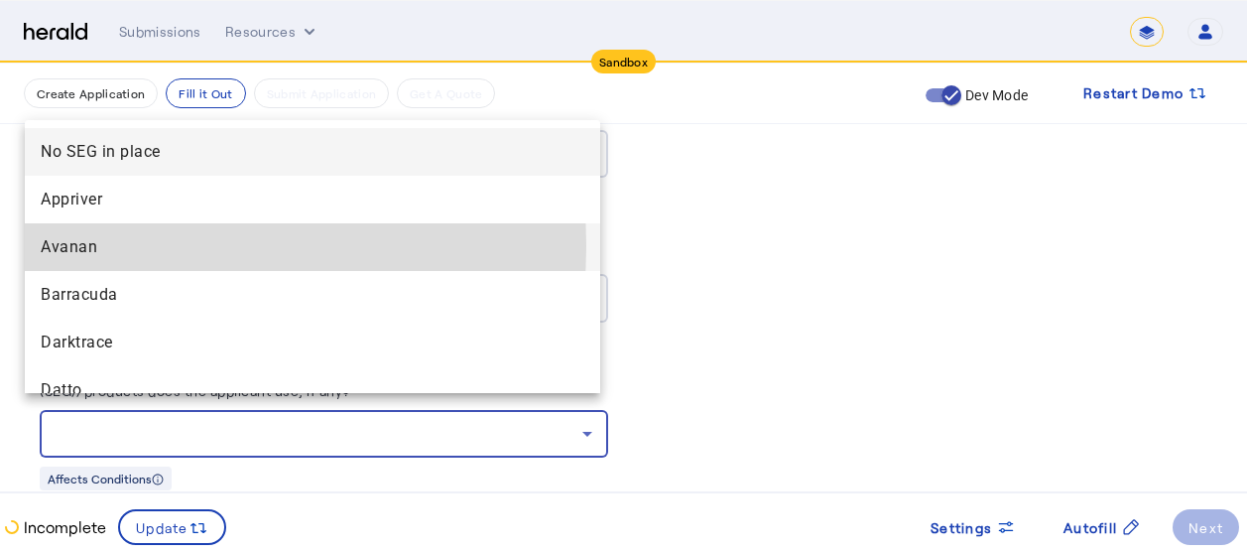
click at [138, 246] on span "Avanan" at bounding box center [313, 247] width 544 height 24
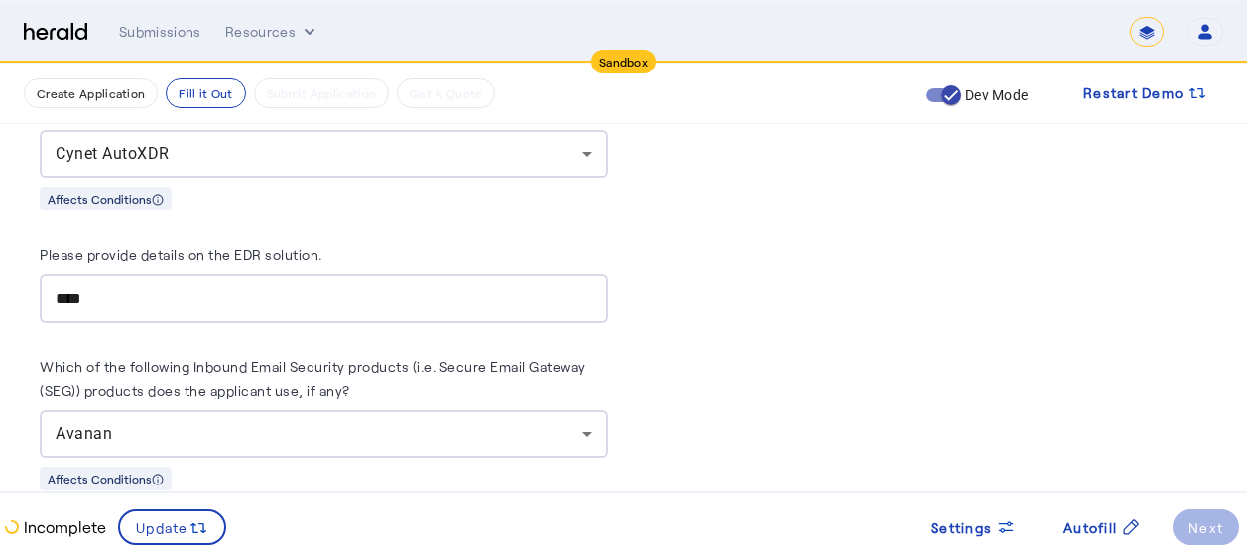
click at [767, 364] on div "PUT /applications xxxxxxxxxx 8 1 { 2 "coverage_values" : [], 3 "risk_values" : …" at bounding box center [924, 191] width 568 height 11755
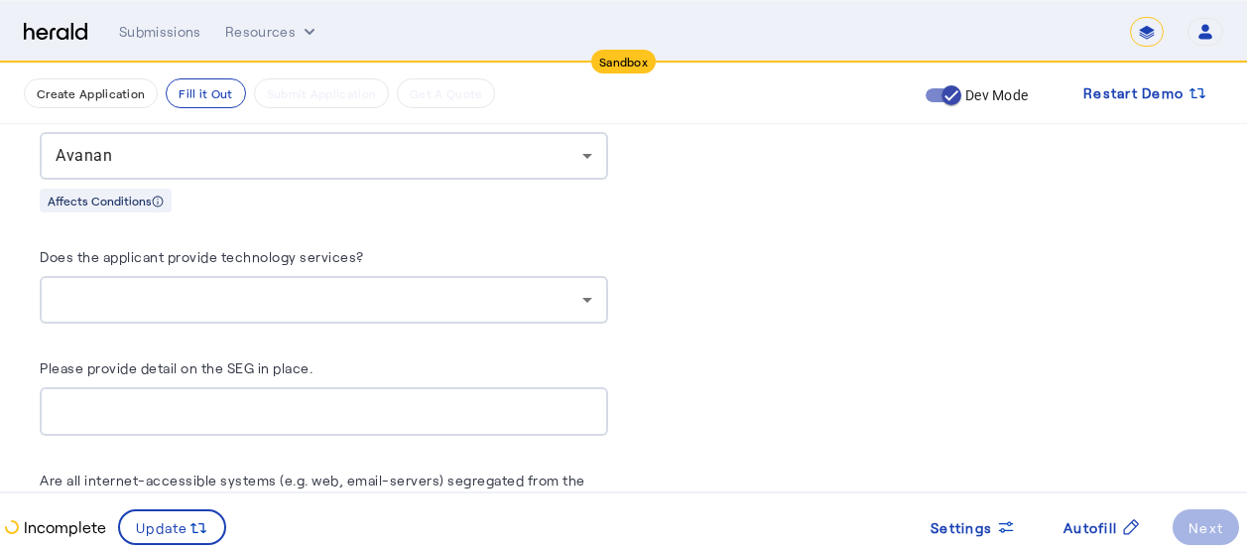
scroll to position [6428, 15]
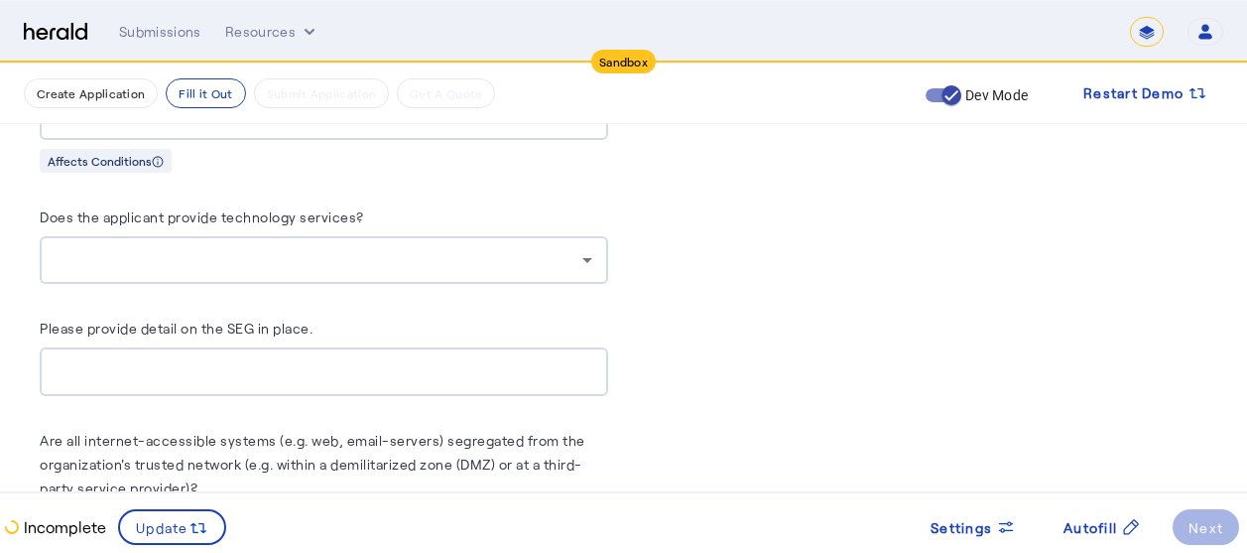
click at [471, 257] on div at bounding box center [324, 260] width 537 height 48
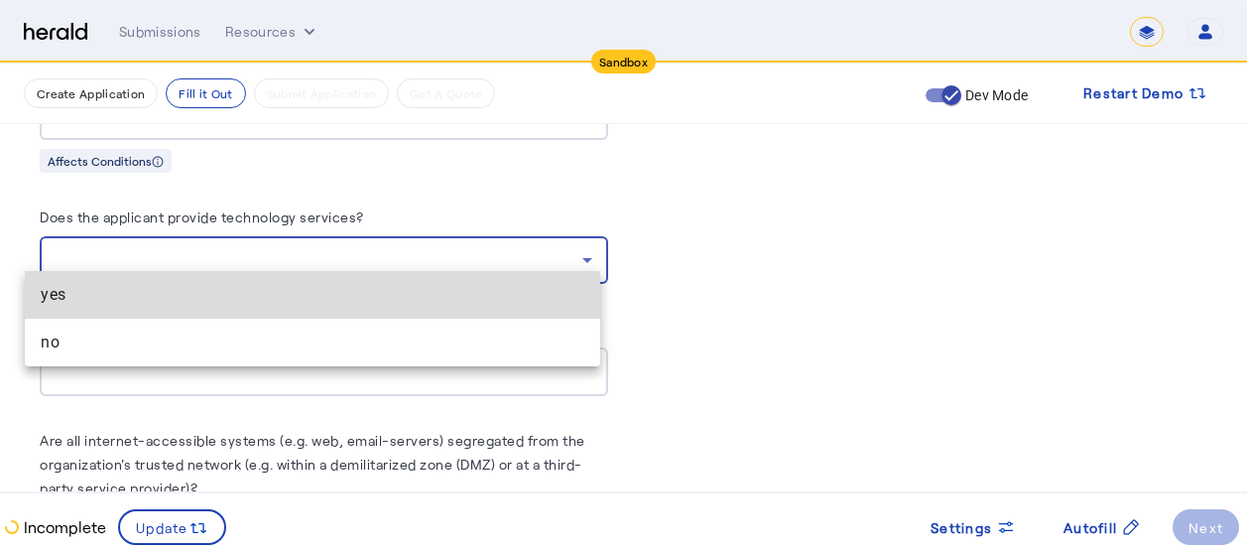
click at [139, 304] on span "yes" at bounding box center [313, 295] width 544 height 24
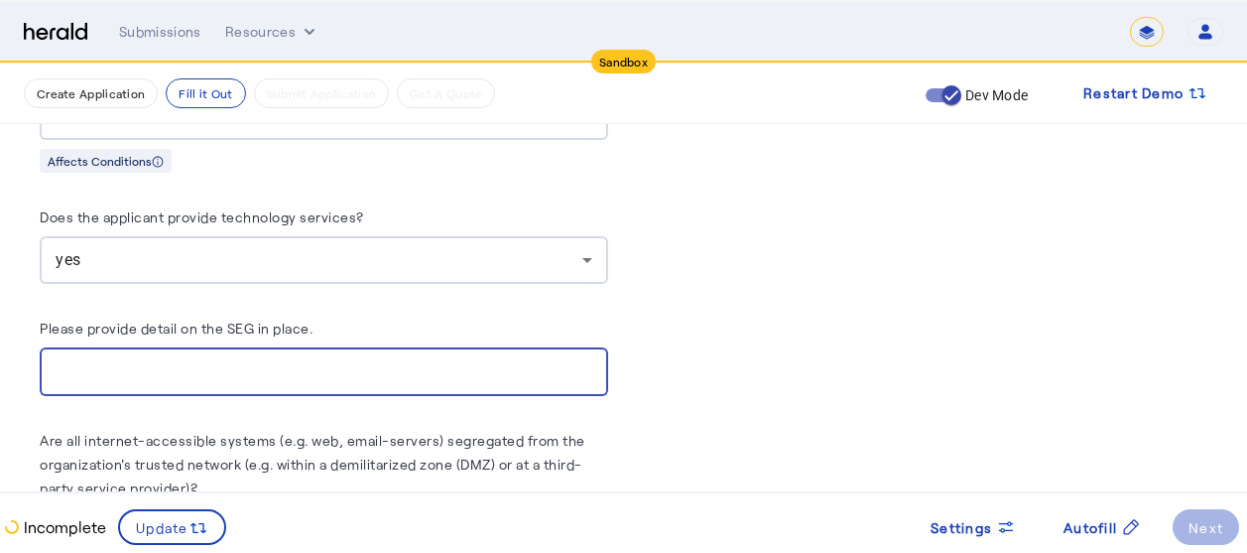
click at [261, 364] on input "Please provide detail on the SEG in place." at bounding box center [324, 372] width 537 height 24
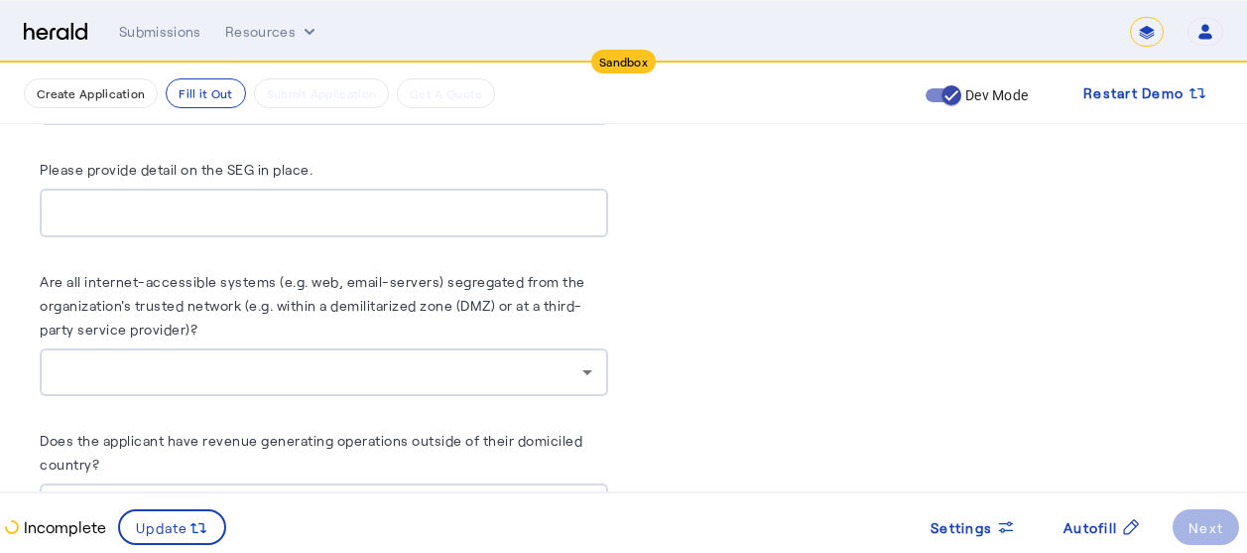
scroll to position [6626, 15]
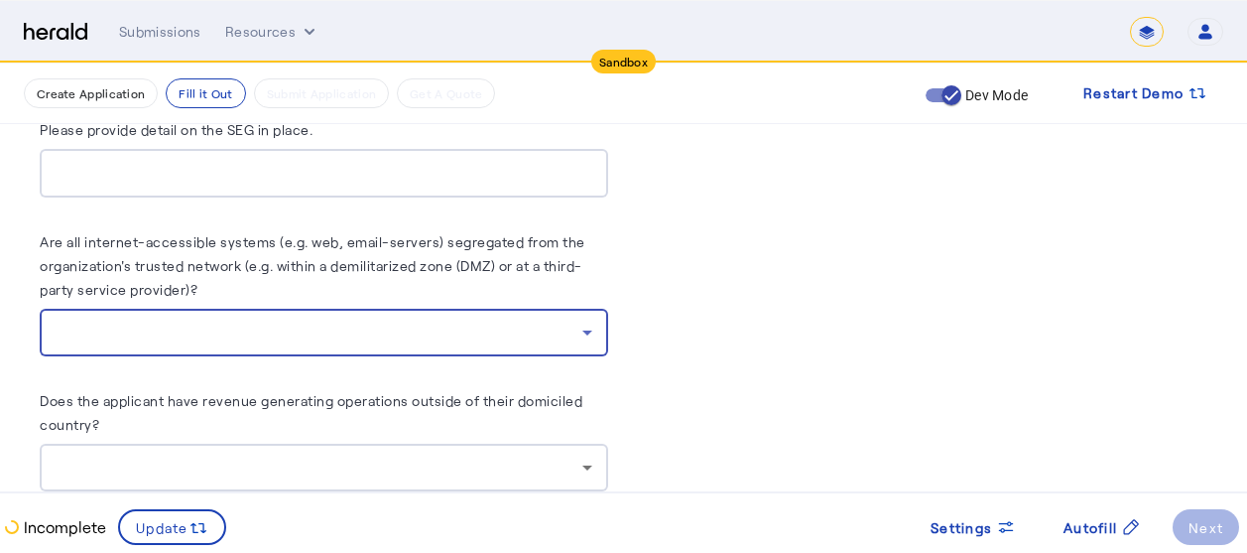
click at [384, 320] on div at bounding box center [319, 332] width 527 height 24
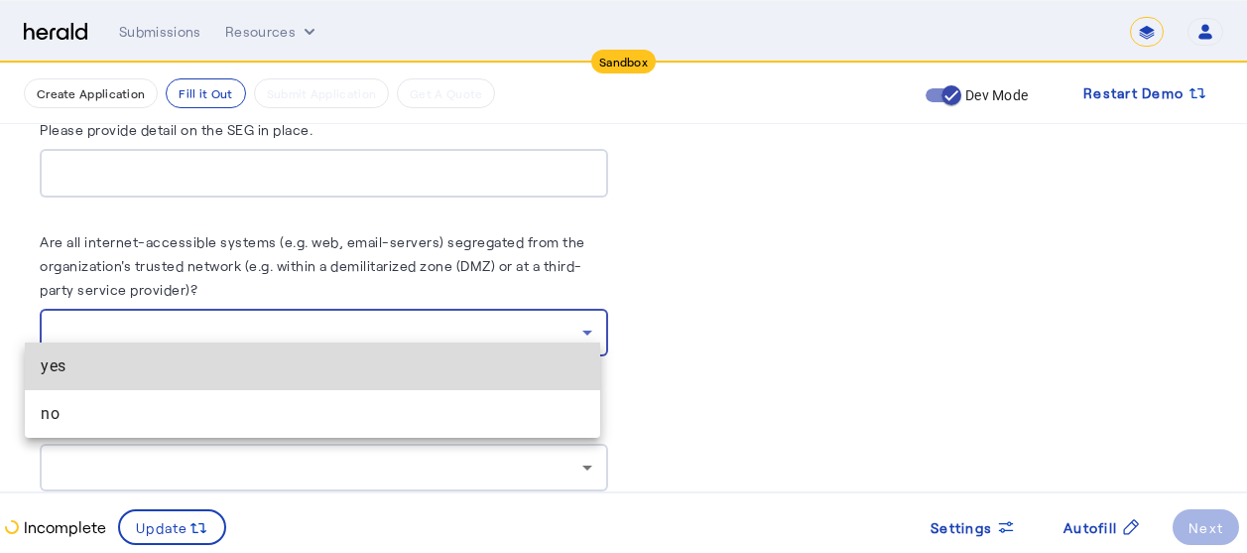
click at [223, 368] on span "yes" at bounding box center [313, 366] width 544 height 24
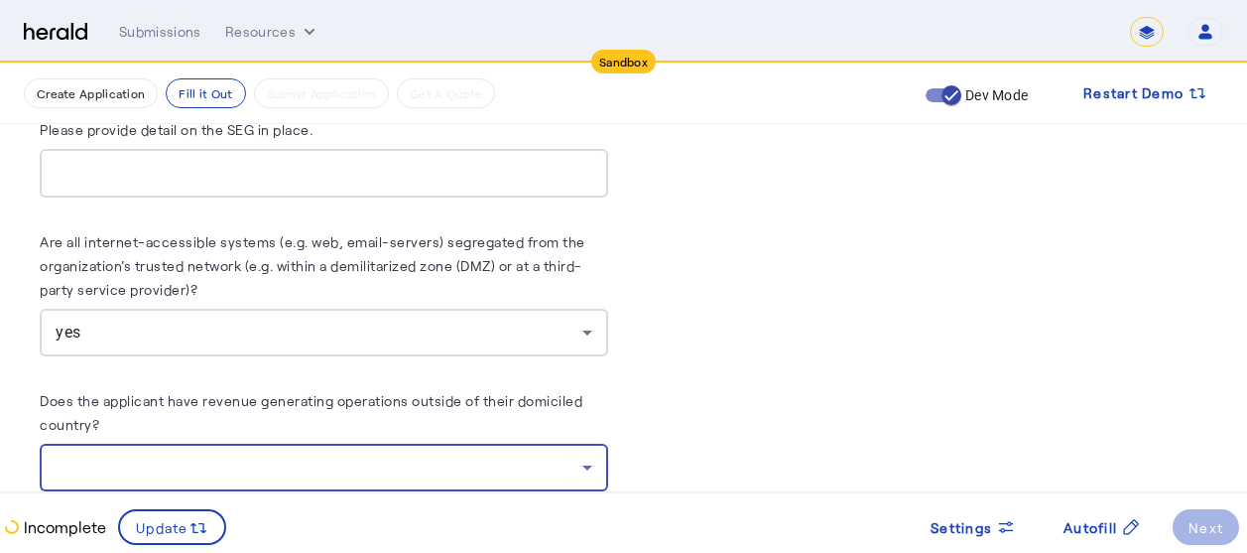
click at [386, 455] on div at bounding box center [319, 467] width 527 height 24
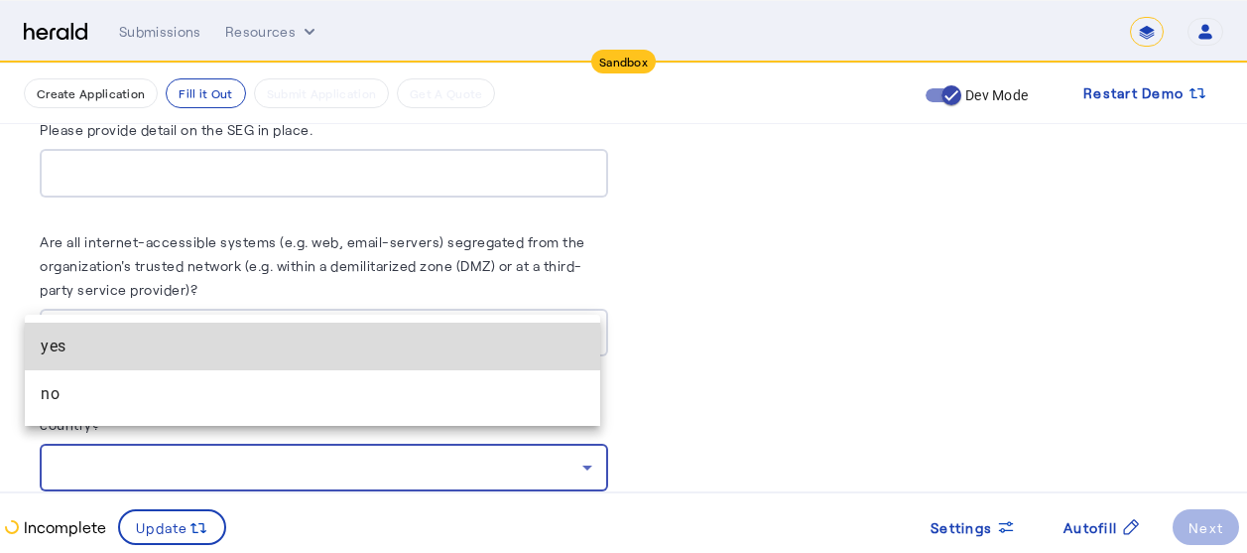
click at [195, 347] on span "yes" at bounding box center [313, 346] width 544 height 24
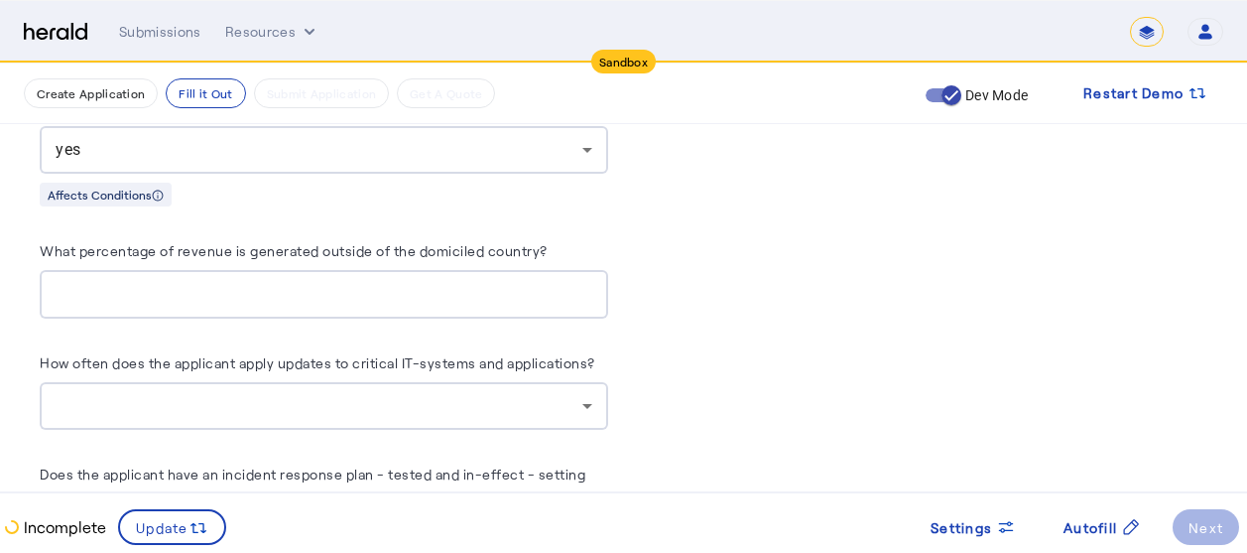
scroll to position [6983, 15]
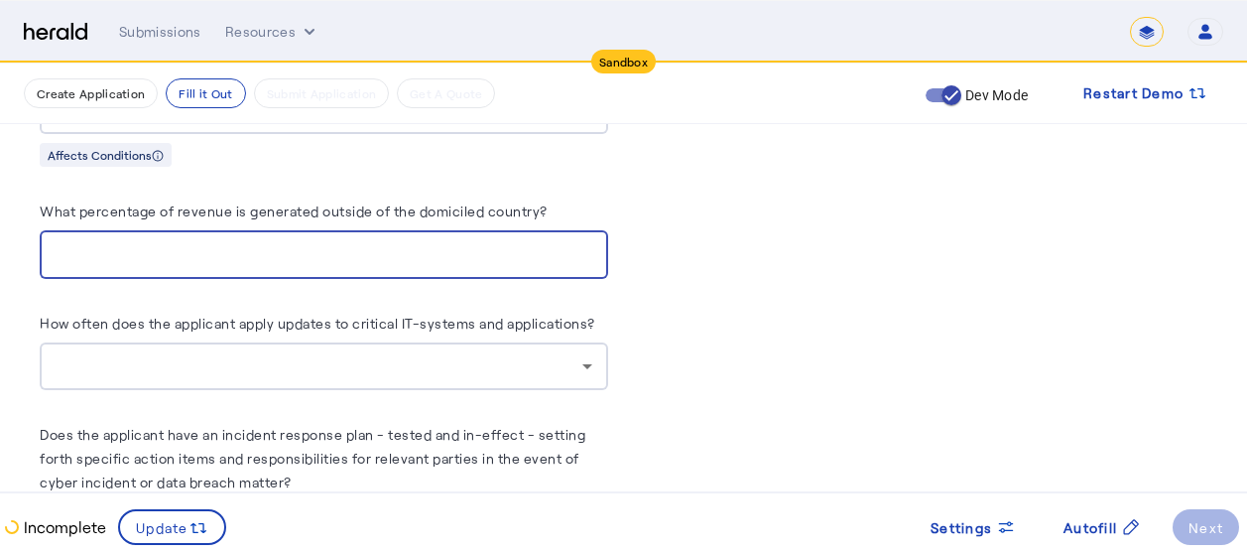
click at [231, 243] on input "What percentage of revenue is generated outside of the domiciled country?" at bounding box center [324, 255] width 537 height 24
type input "*"
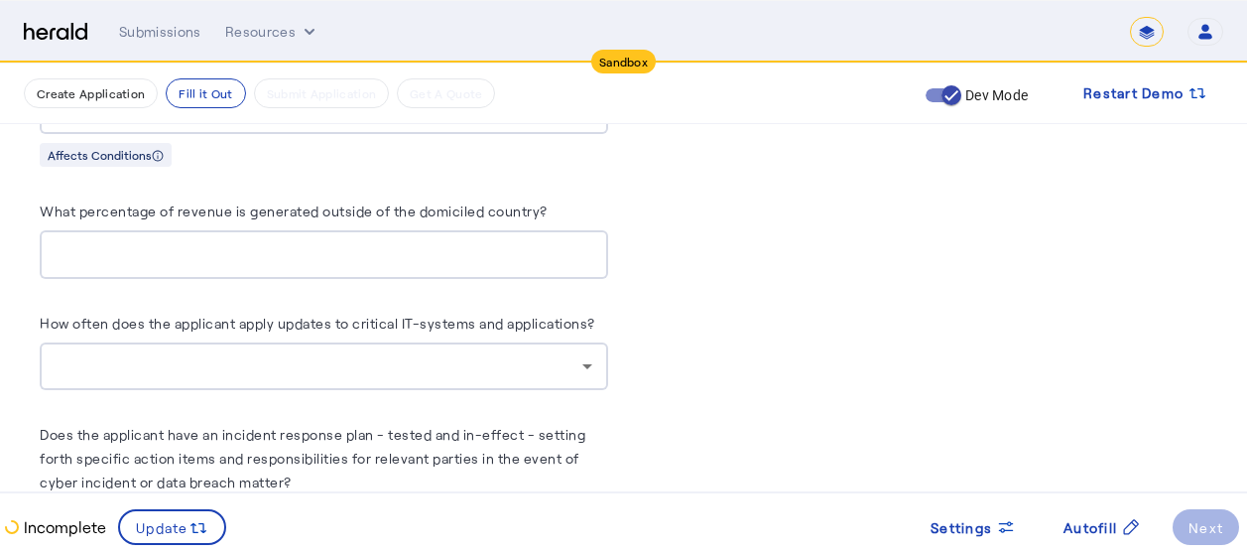
click at [312, 342] on div at bounding box center [324, 366] width 537 height 48
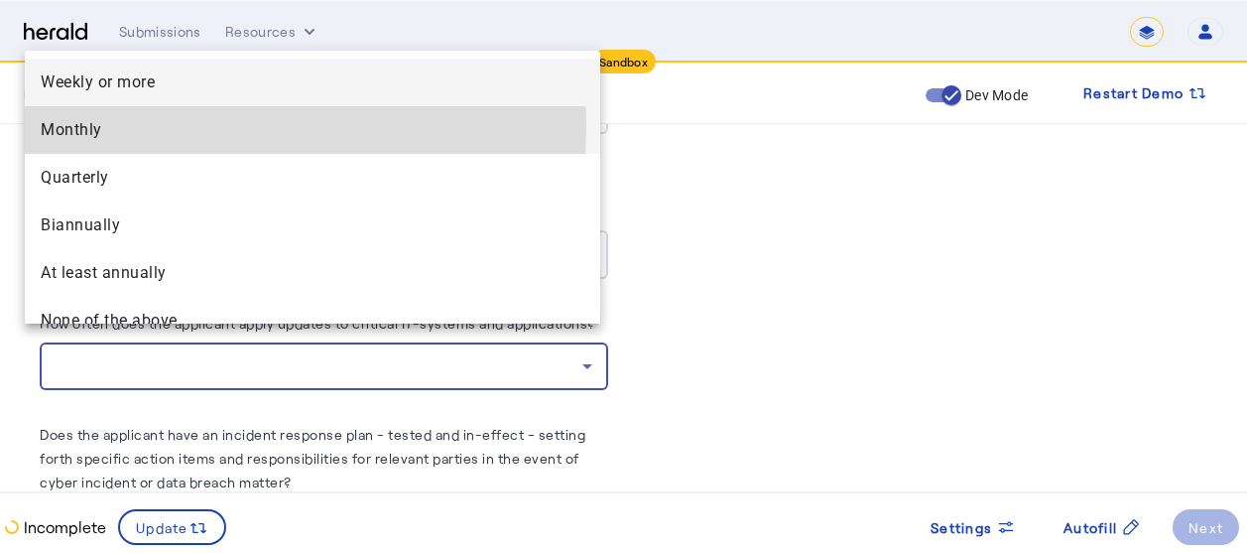
click at [90, 124] on span "Monthly" at bounding box center [313, 130] width 544 height 24
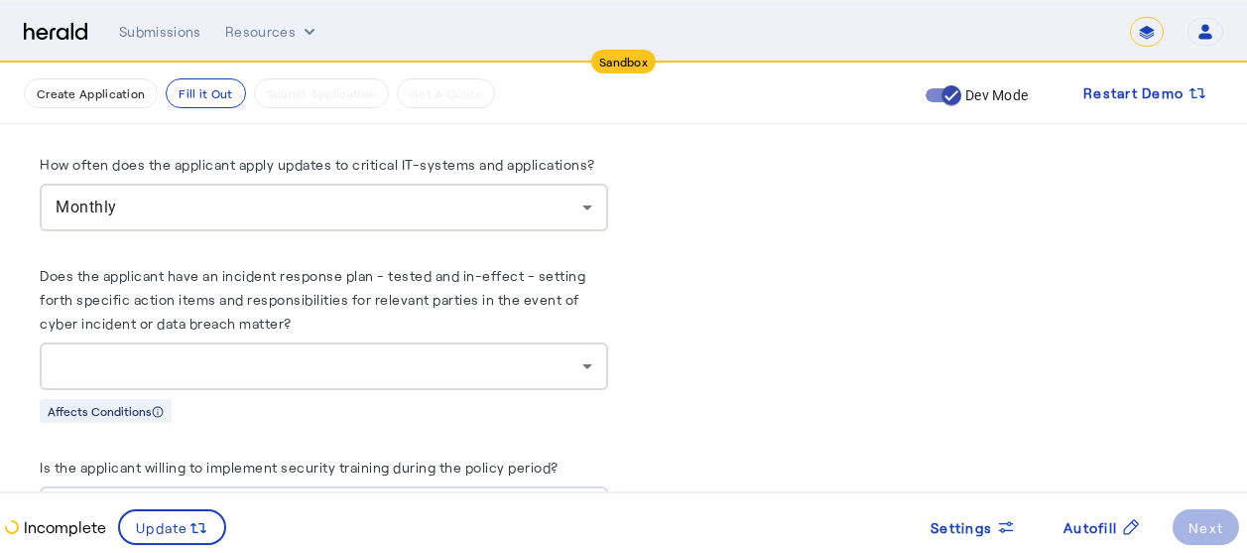
scroll to position [7182, 15]
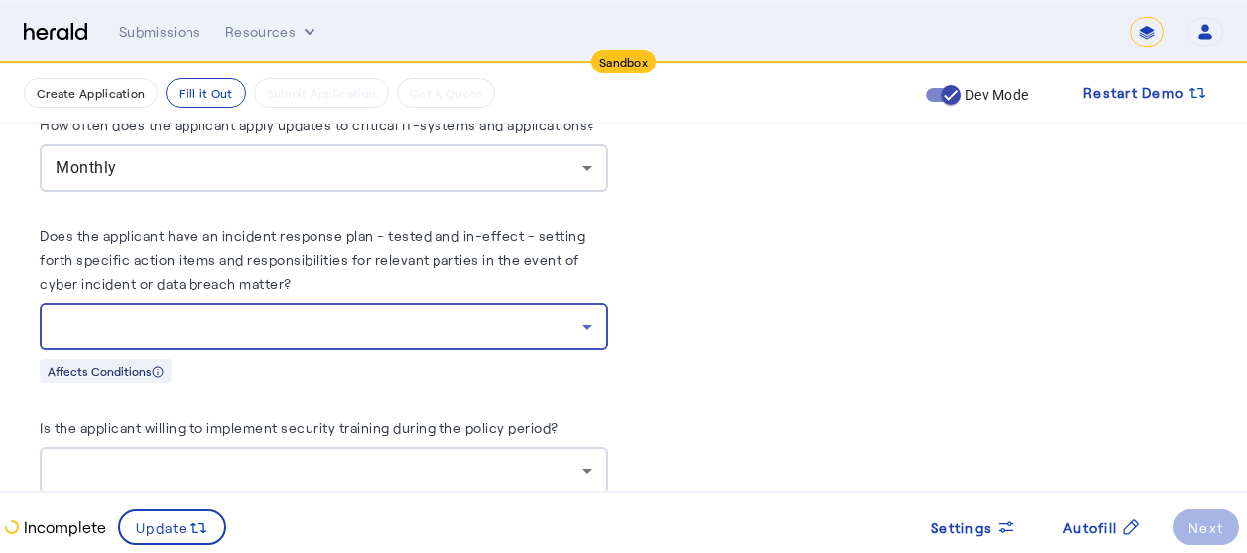
click at [416, 314] on div at bounding box center [319, 326] width 527 height 24
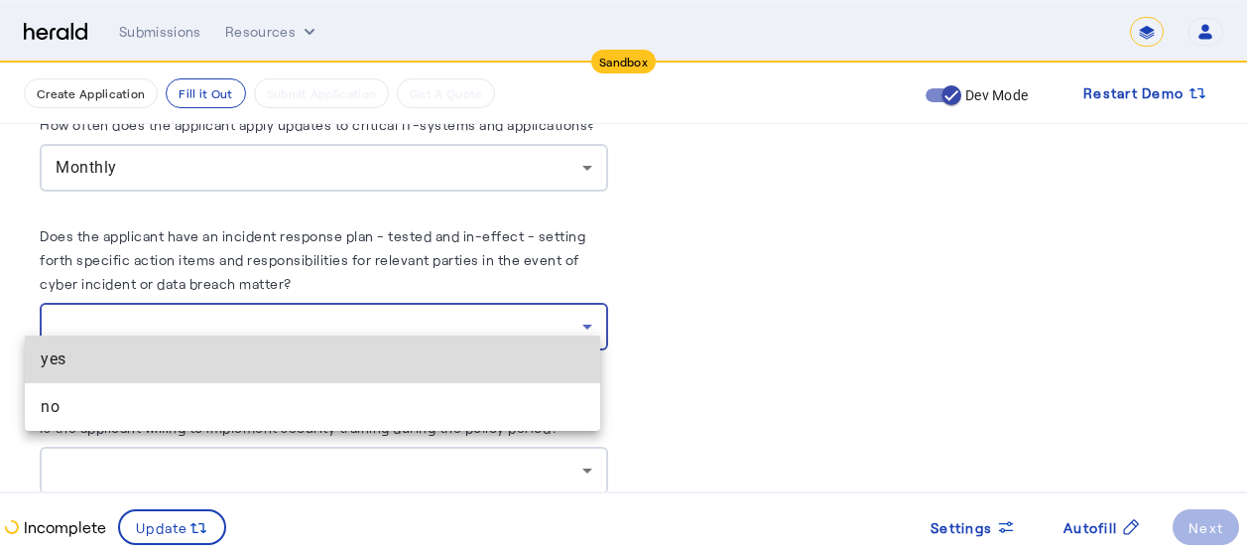
click at [227, 354] on span "yes" at bounding box center [313, 359] width 544 height 24
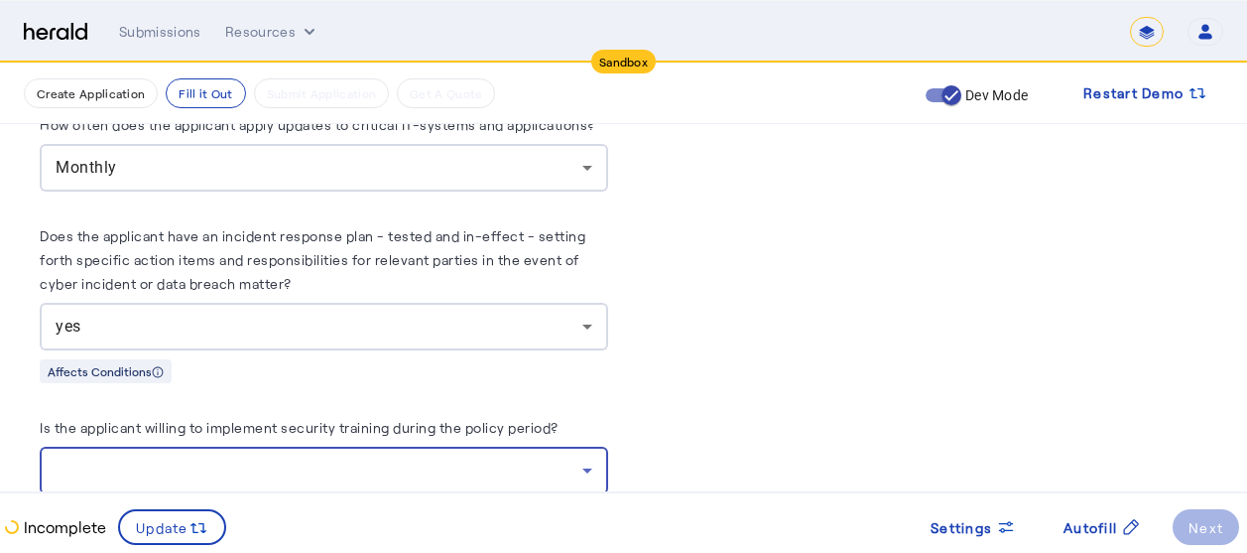
click at [413, 458] on div at bounding box center [319, 470] width 527 height 24
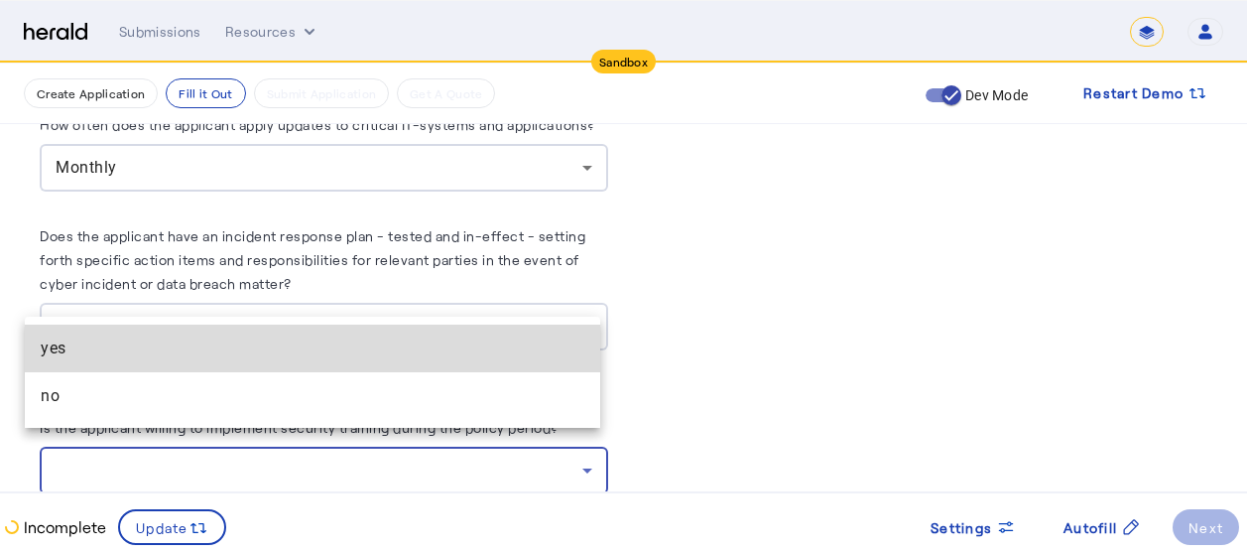
click at [190, 351] on span "yes" at bounding box center [313, 348] width 544 height 24
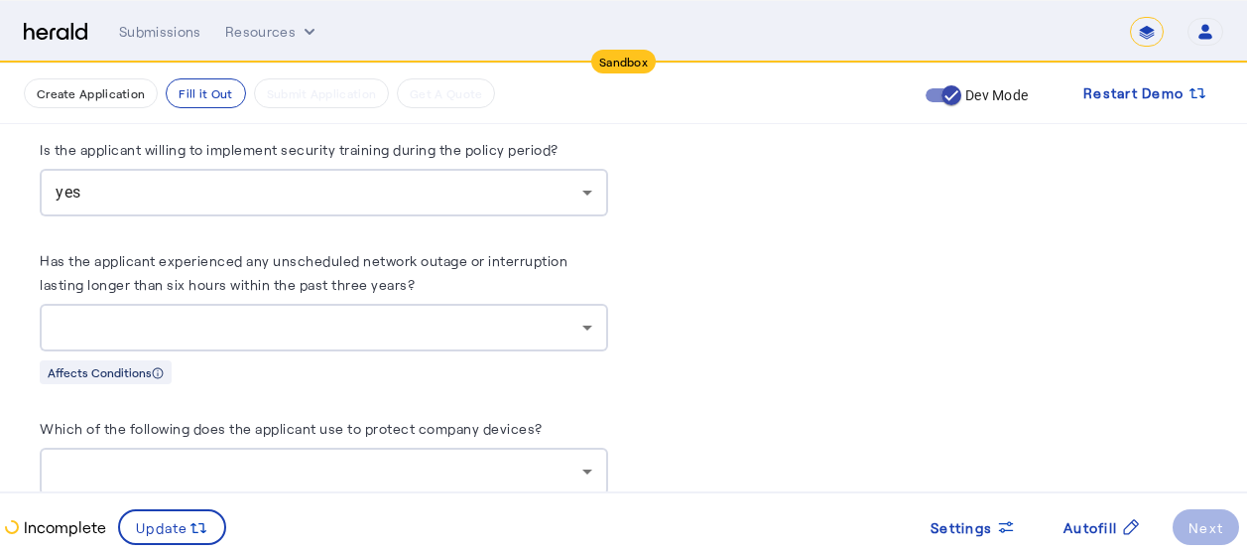
scroll to position [7499, 15]
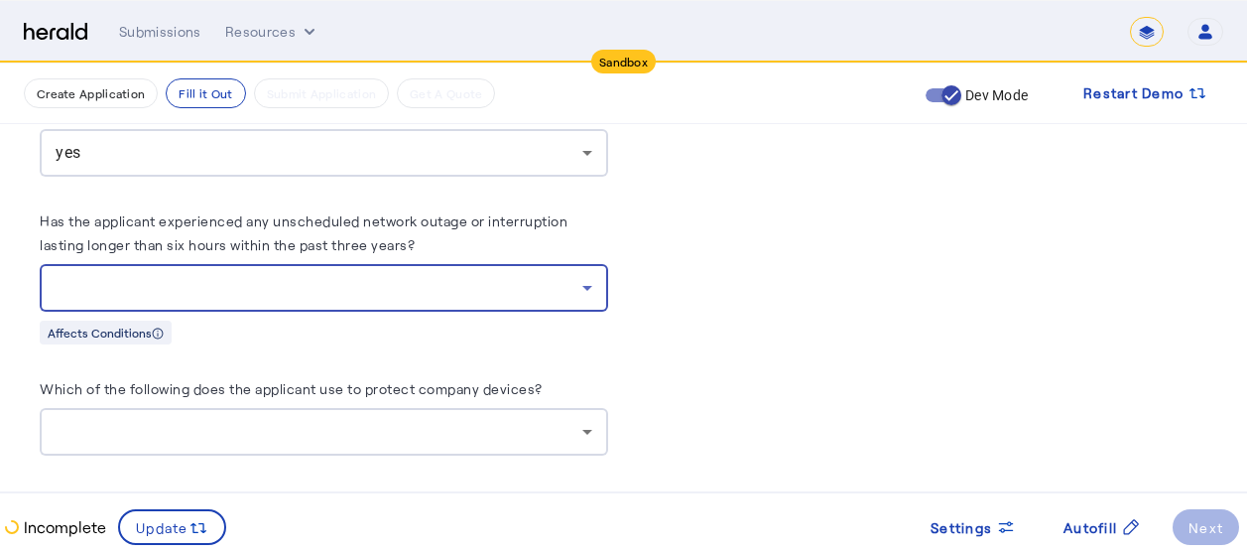
click at [362, 276] on div at bounding box center [319, 288] width 527 height 24
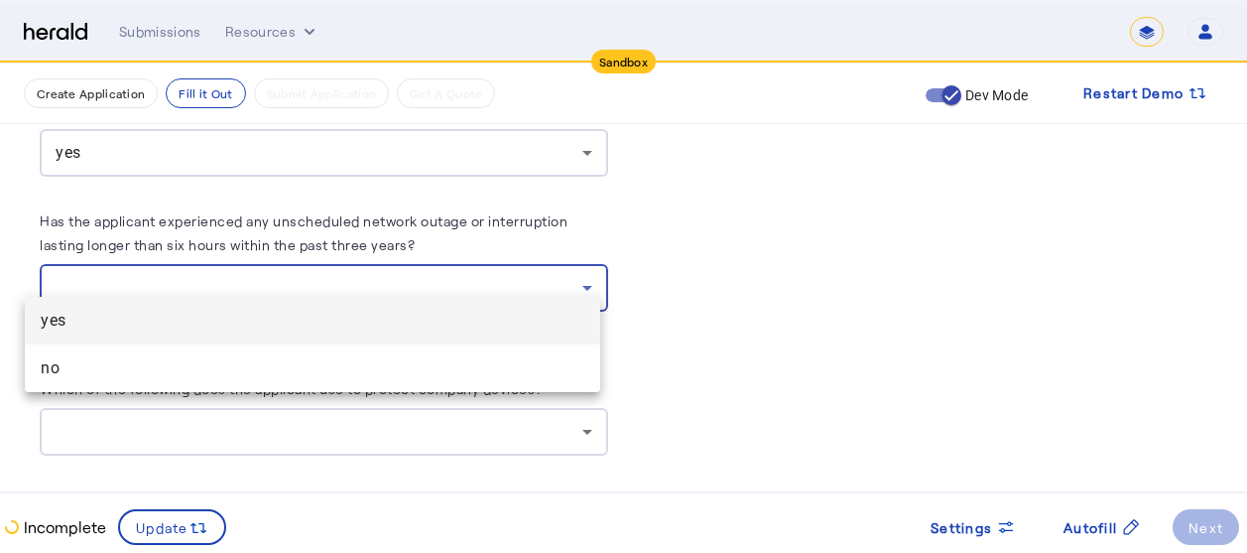
click at [171, 319] on span "yes" at bounding box center [313, 320] width 544 height 24
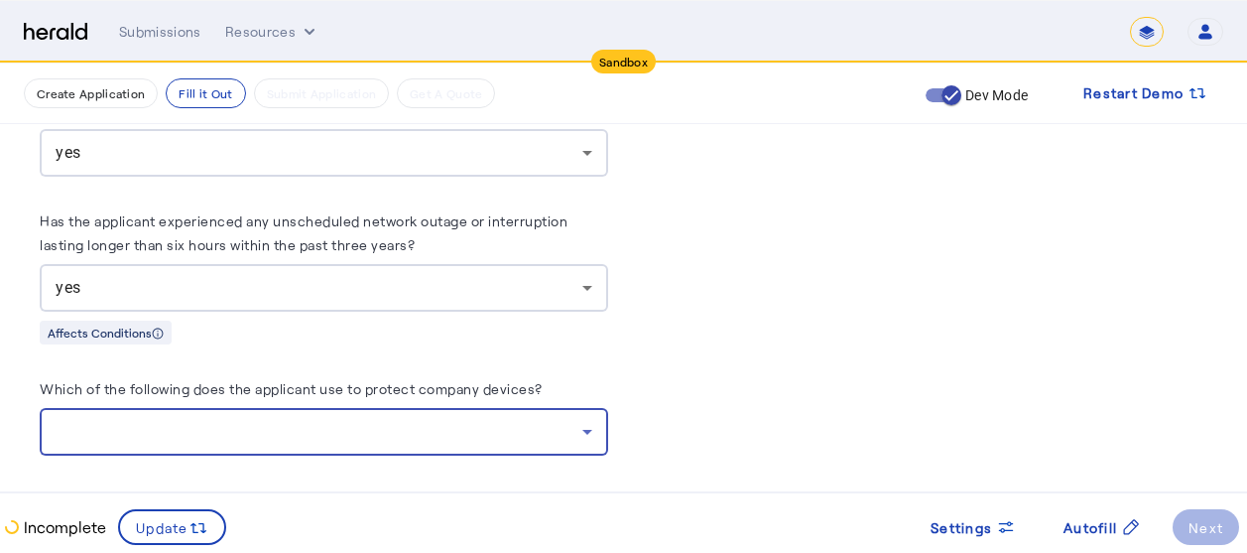
click at [279, 420] on div at bounding box center [319, 432] width 527 height 24
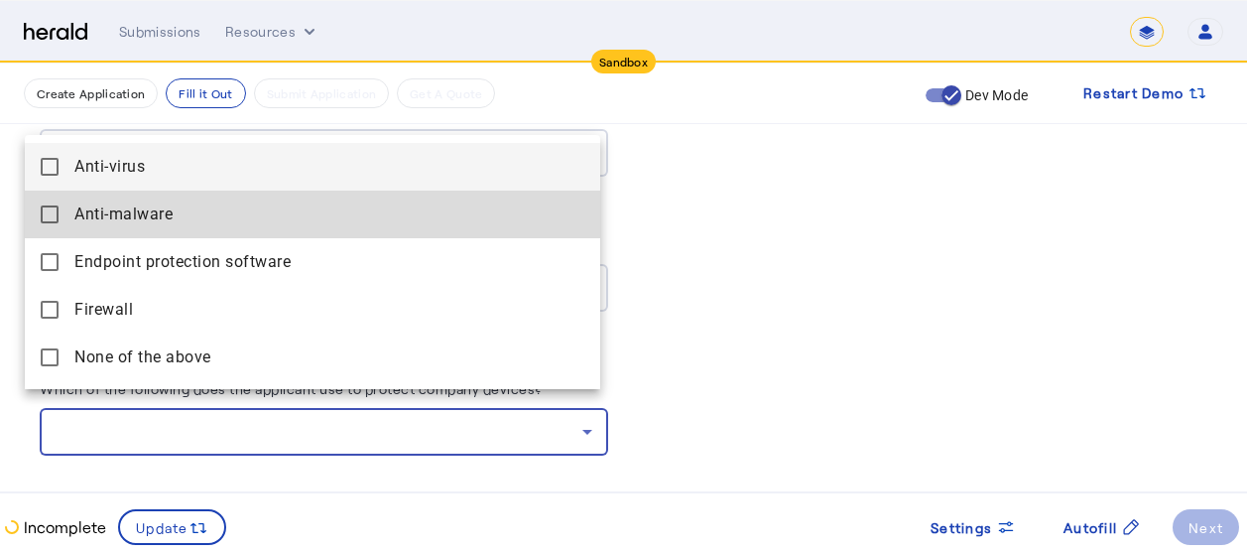
click at [109, 211] on span "Anti-malware" at bounding box center [329, 214] width 510 height 24
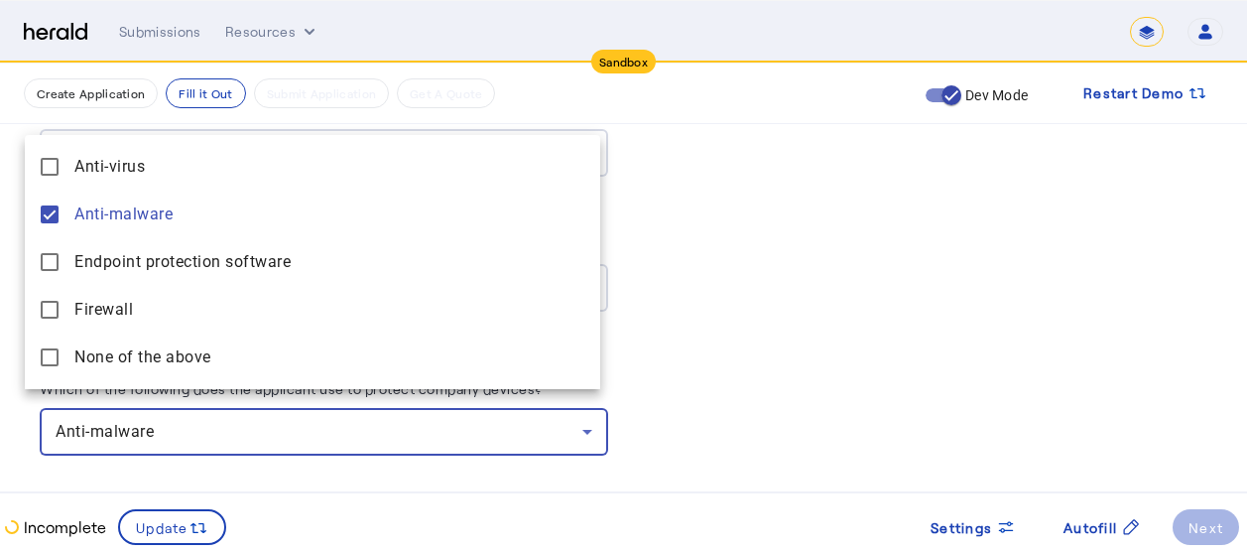
click at [670, 398] on div at bounding box center [623, 276] width 1247 height 553
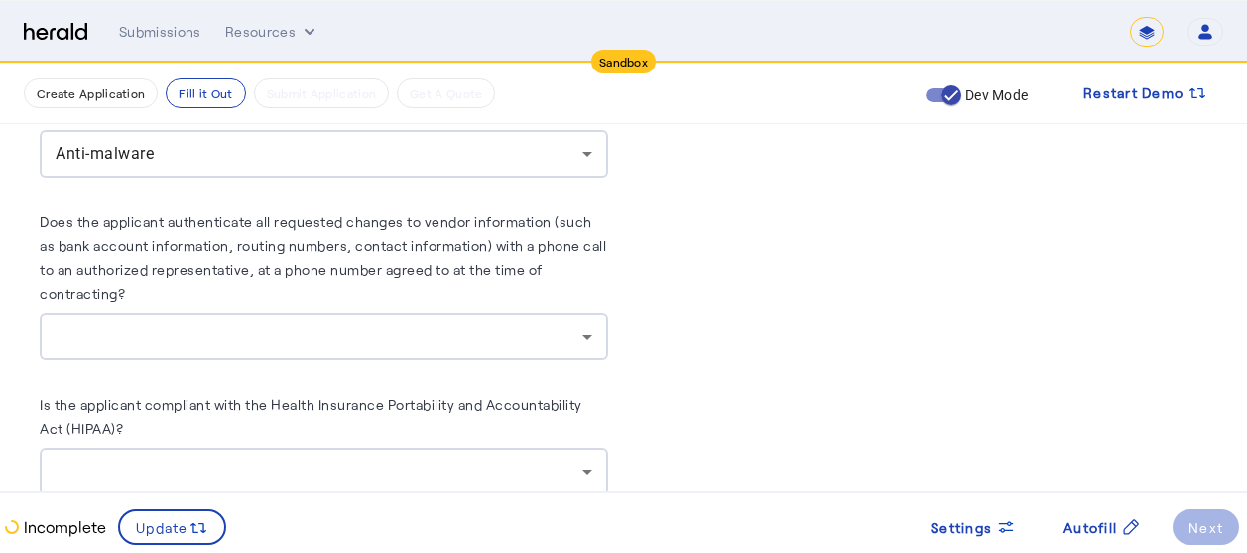
scroll to position [7817, 15]
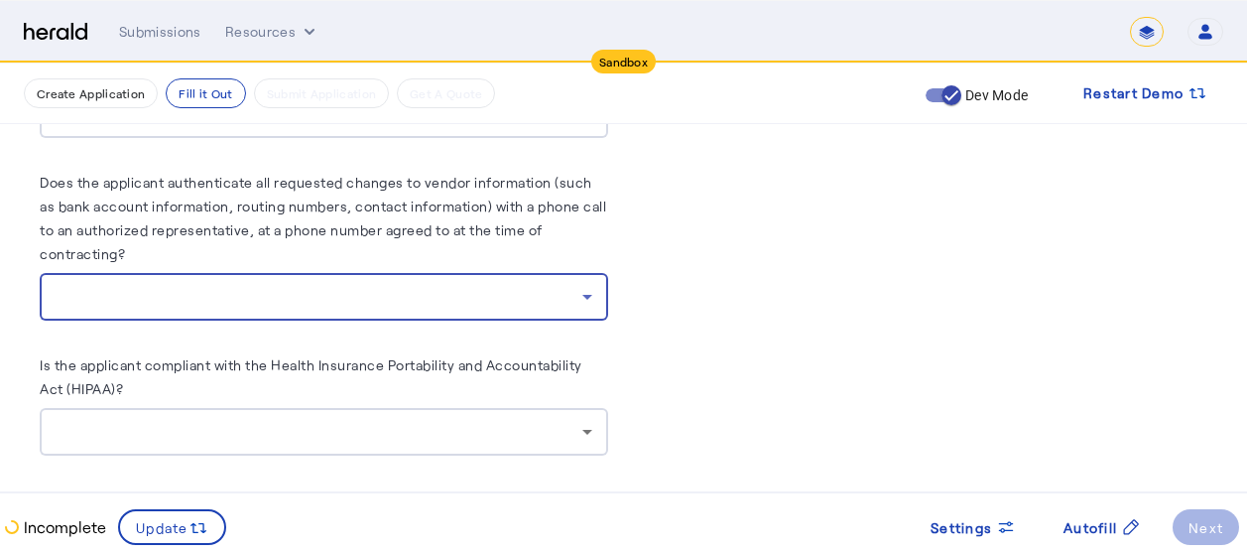
click at [350, 285] on div at bounding box center [319, 297] width 527 height 24
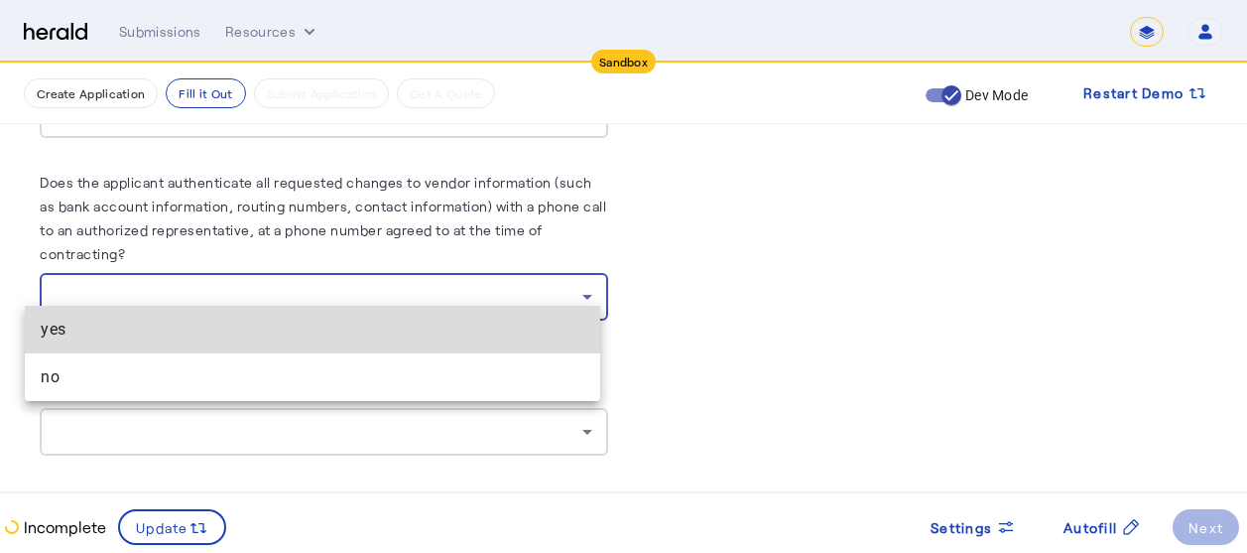
click at [167, 329] on span "yes" at bounding box center [313, 329] width 544 height 24
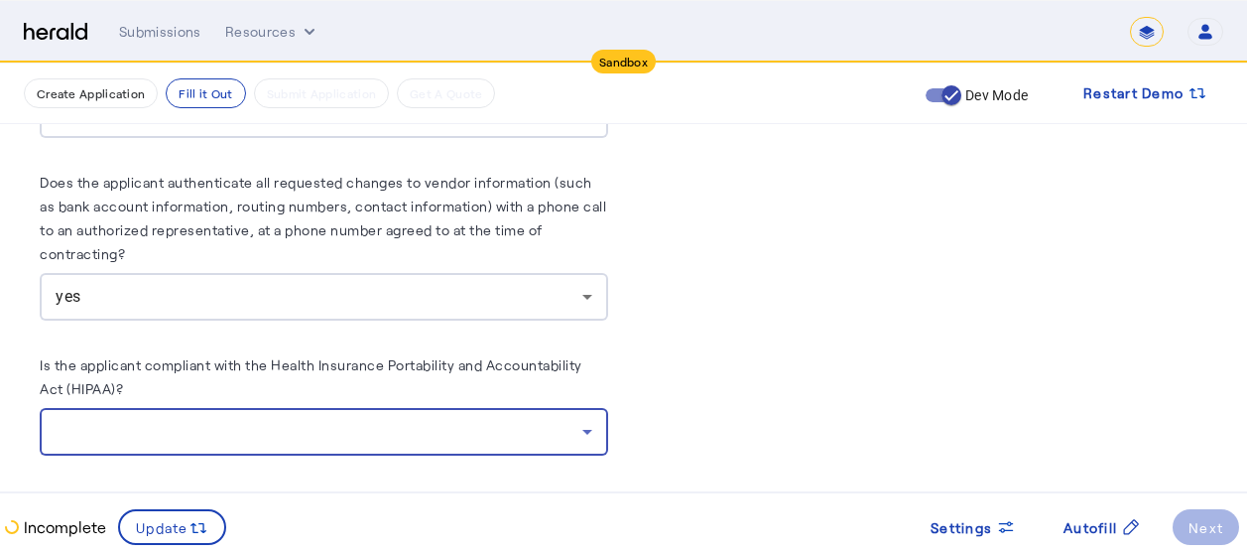
click at [266, 421] on div at bounding box center [319, 432] width 527 height 24
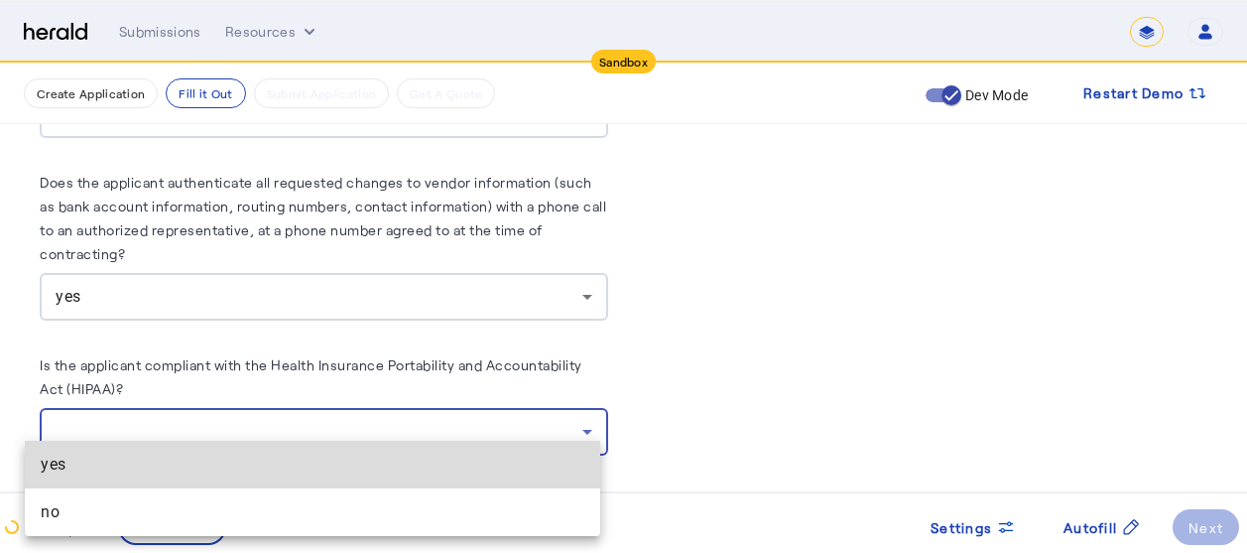
click at [143, 469] on span "yes" at bounding box center [313, 464] width 544 height 24
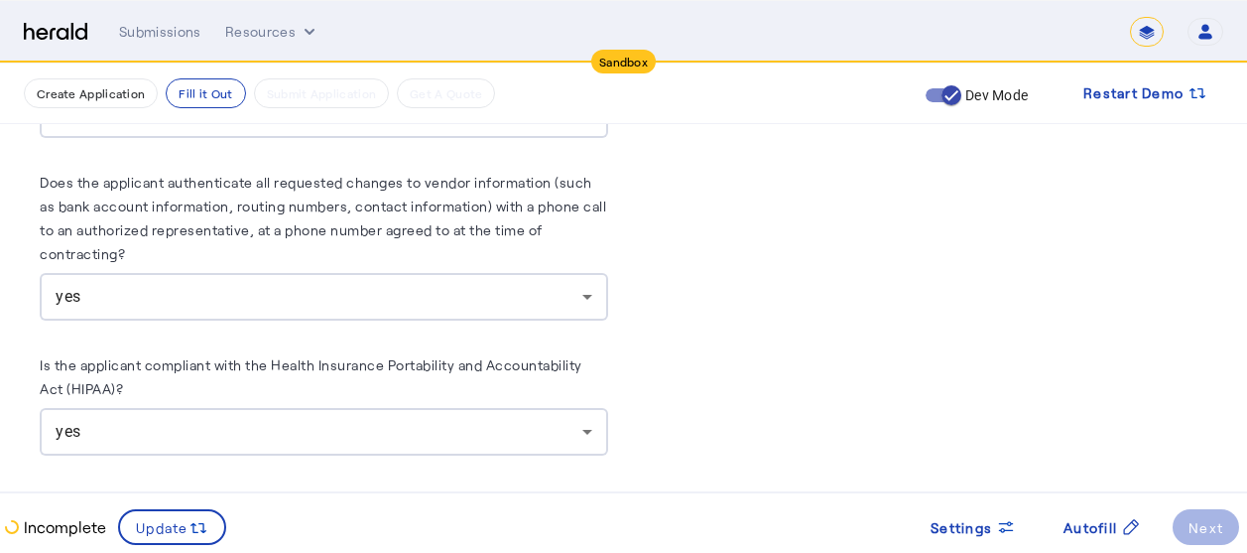
click at [263, 491] on label "Which of the following safety precautions does the applicant employ on incoming…" at bounding box center [311, 511] width 543 height 41
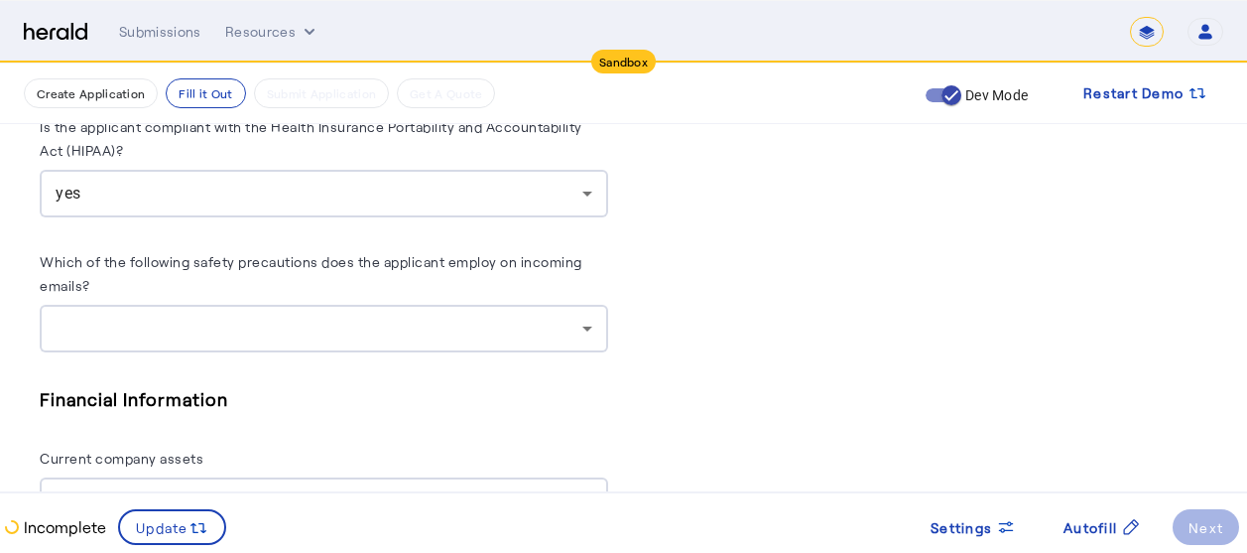
scroll to position [8094, 15]
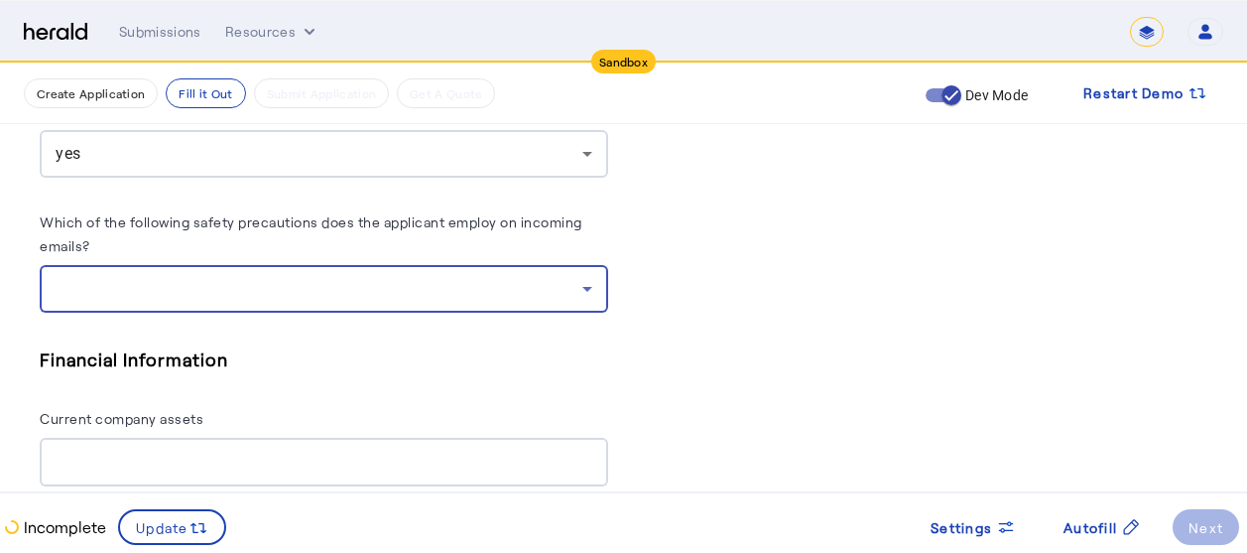
click at [326, 277] on div at bounding box center [319, 289] width 527 height 24
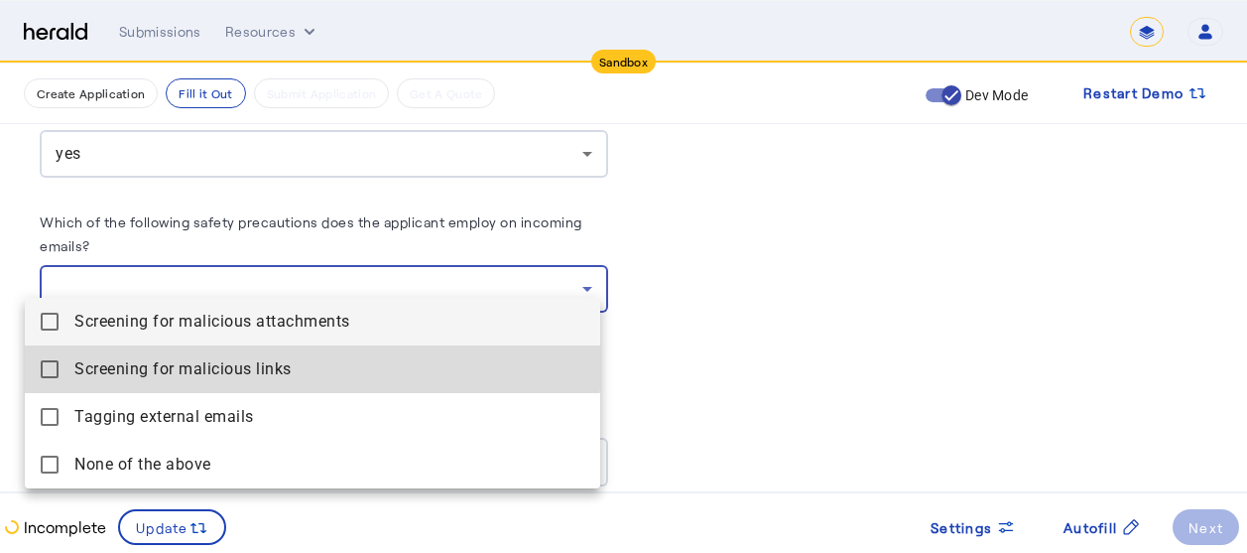
click at [162, 360] on span "Screening for malicious links" at bounding box center [329, 369] width 510 height 24
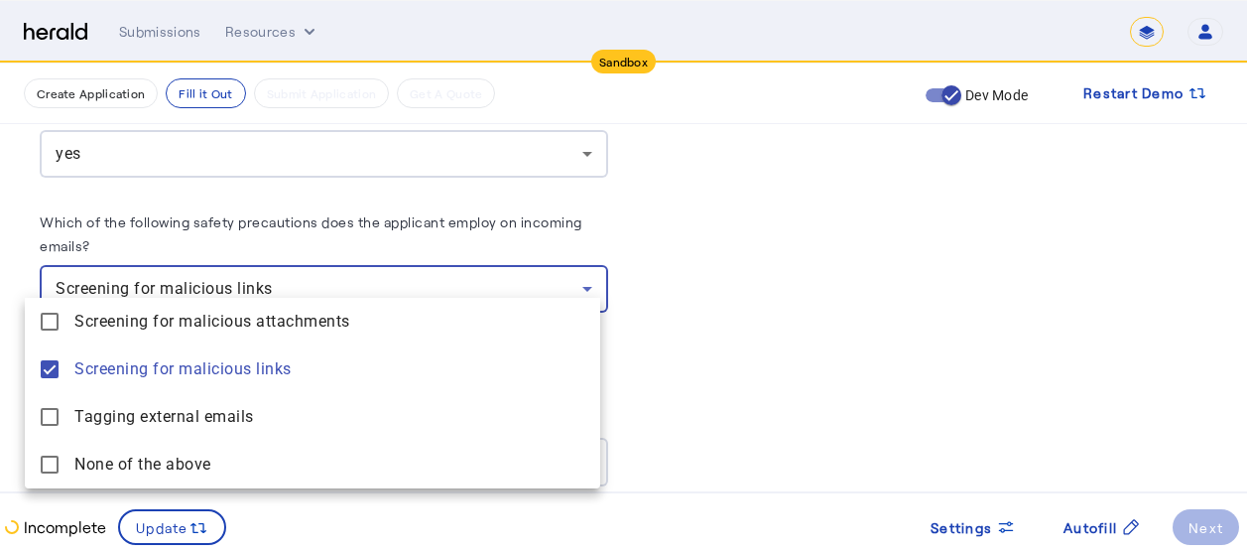
click at [695, 303] on div at bounding box center [623, 276] width 1247 height 553
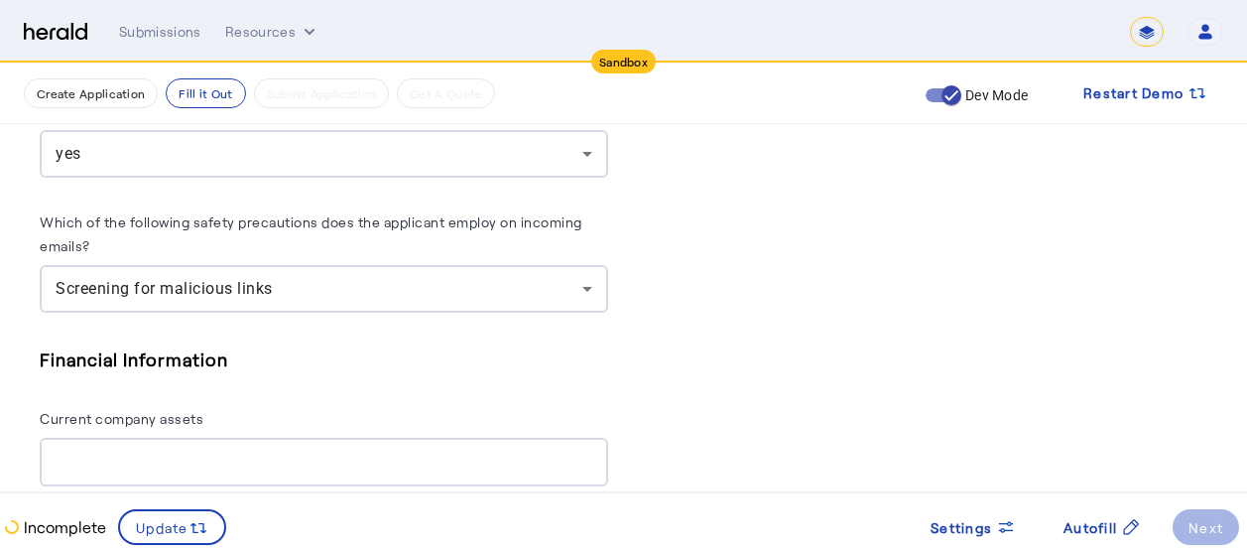
click at [372, 371] on div "Financial Information Current company assets Tooltip text" at bounding box center [324, 431] width 568 height 175
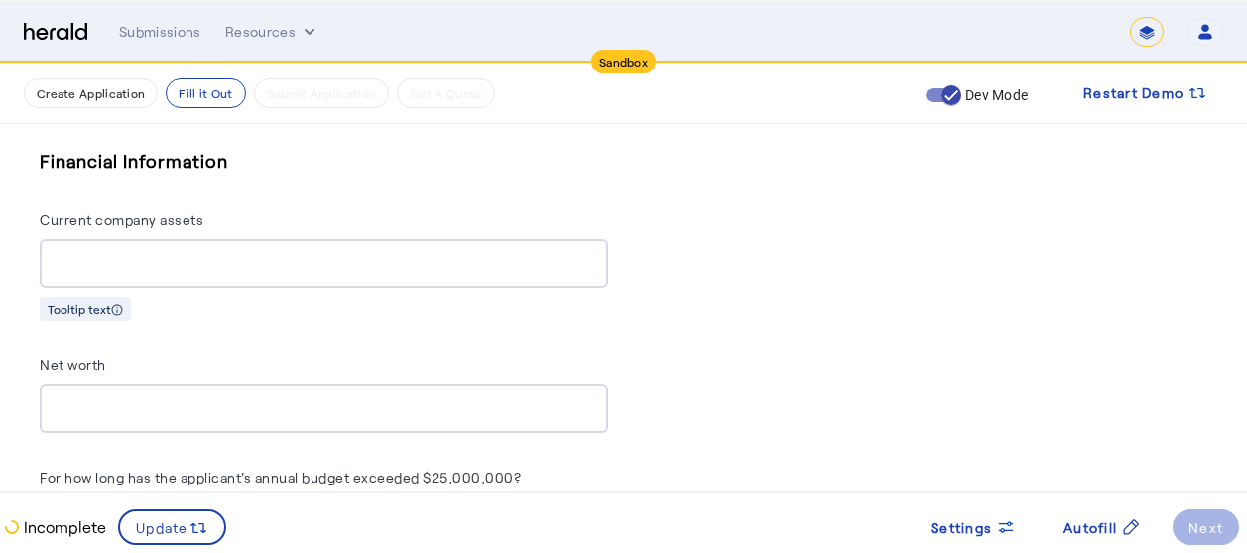
scroll to position [8332, 15]
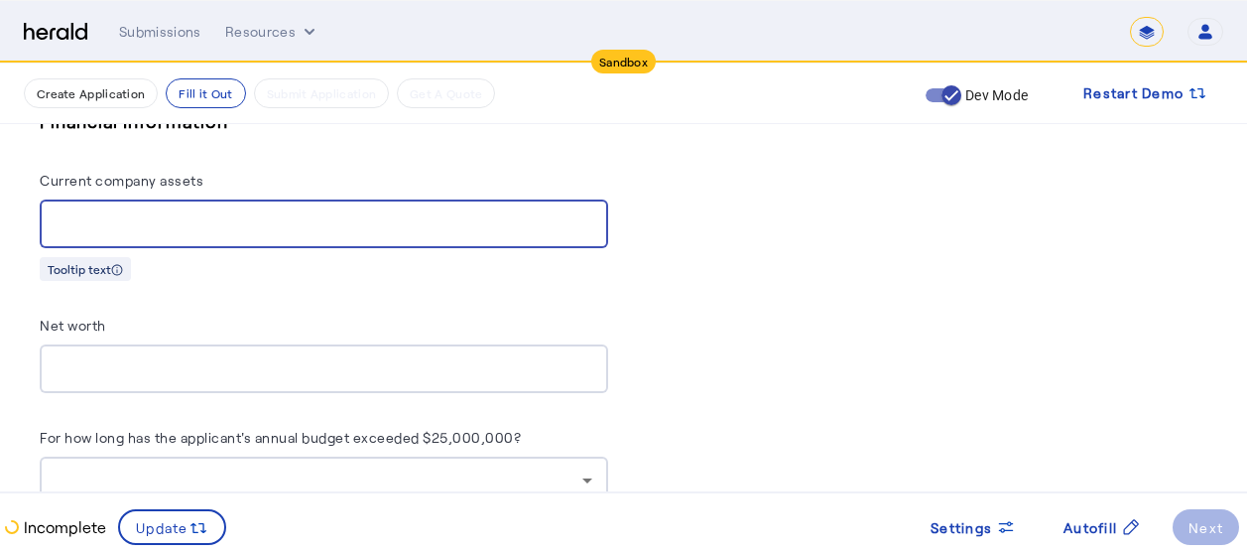
click at [312, 212] on input "Current company assets" at bounding box center [324, 224] width 537 height 24
type input "**********"
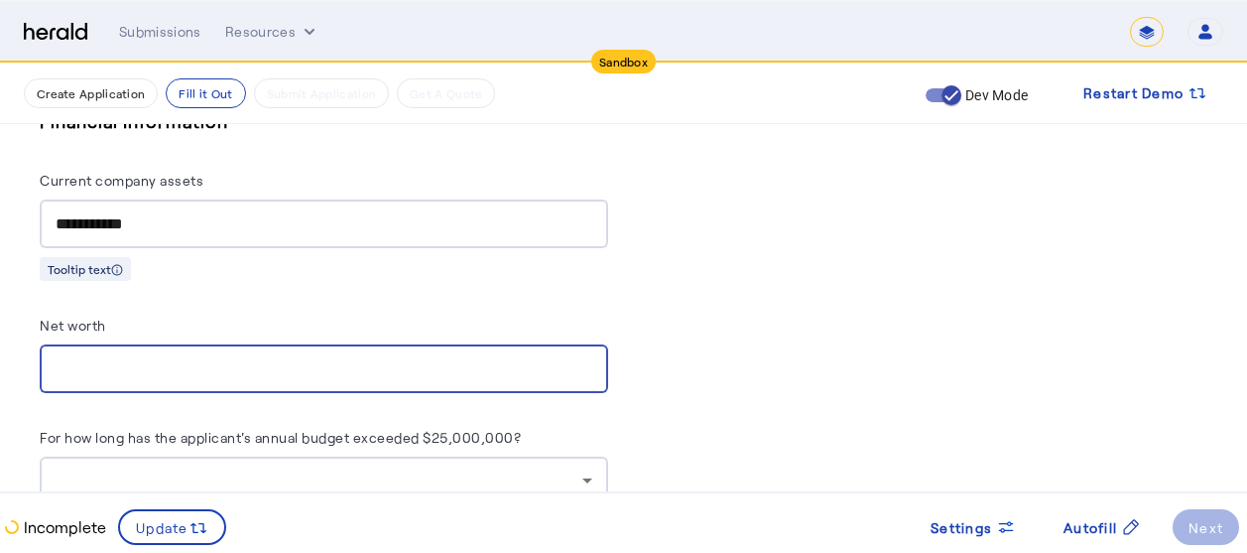
click at [109, 357] on input "Net worth" at bounding box center [324, 369] width 537 height 24
type input "**********"
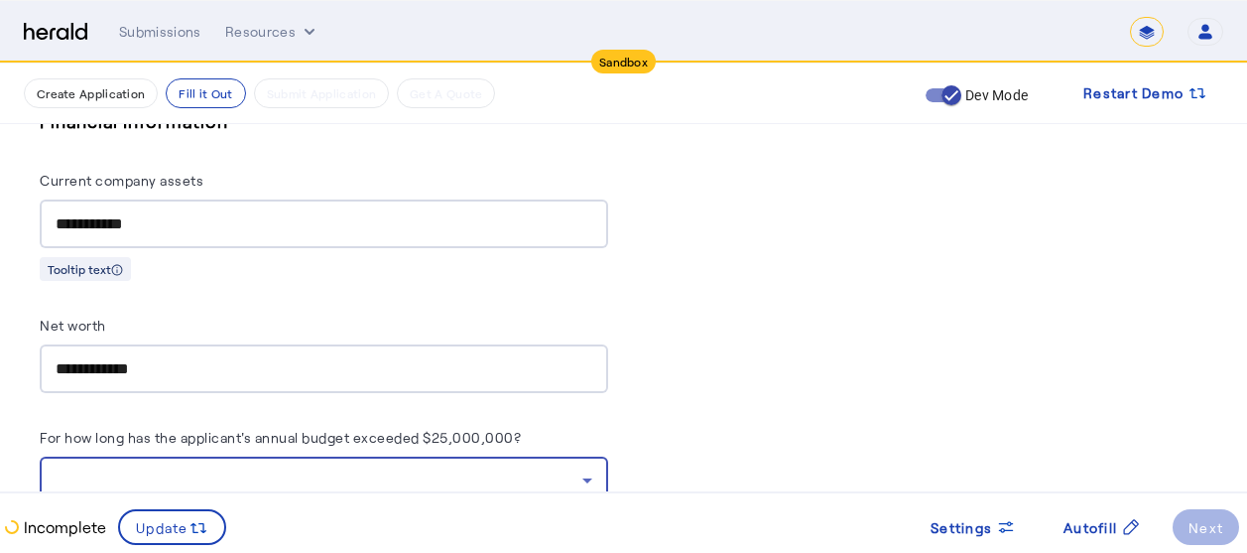
click at [112, 468] on div at bounding box center [319, 480] width 527 height 24
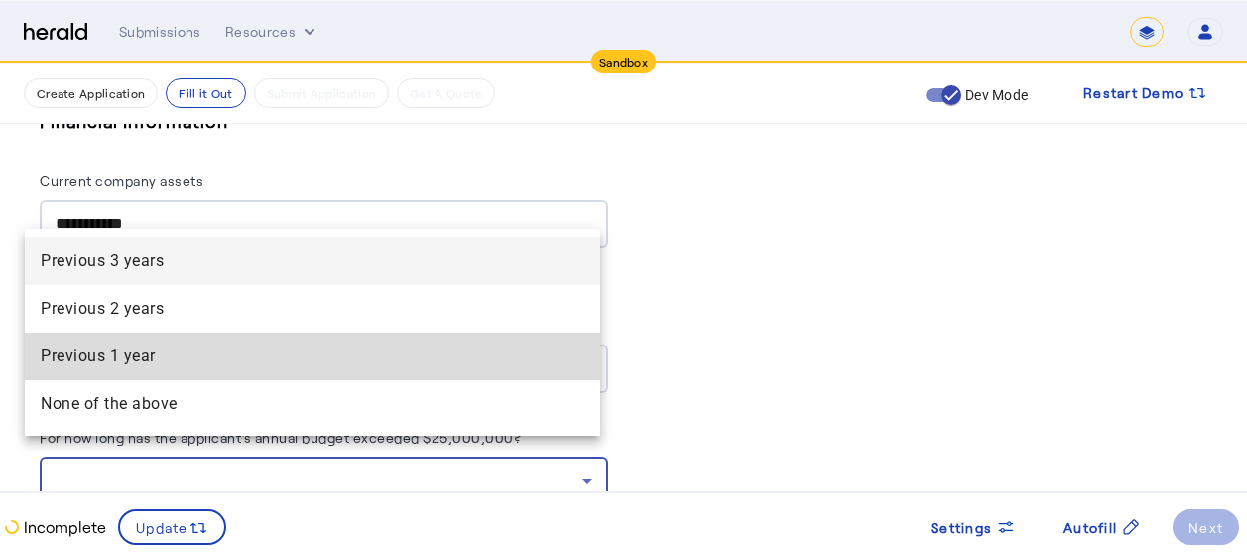
click at [110, 357] on span "Previous 1 year" at bounding box center [313, 356] width 544 height 24
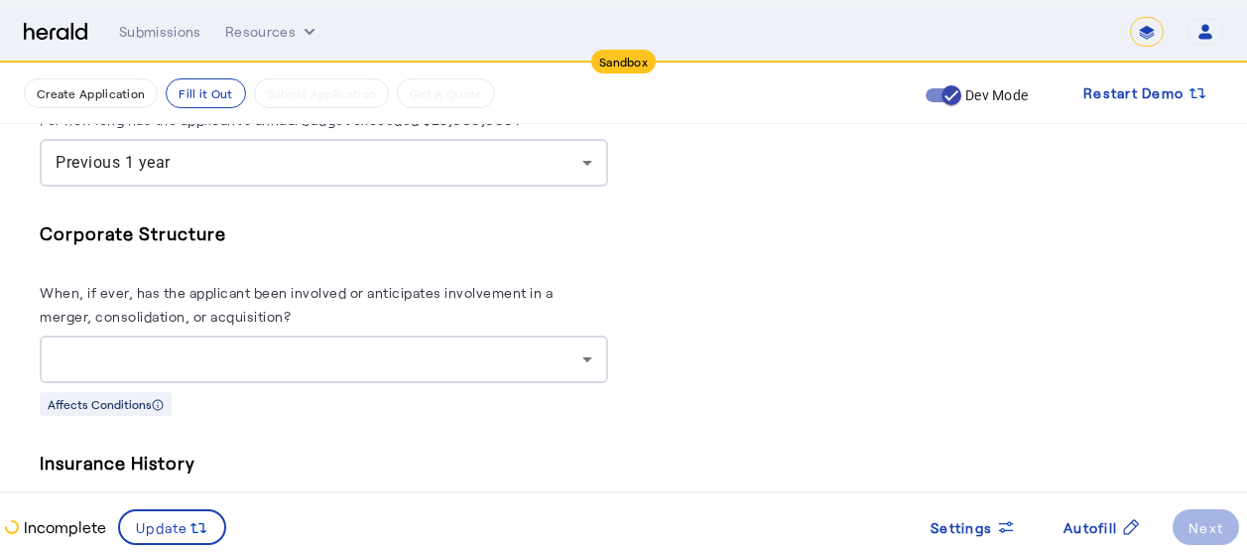
scroll to position [8610, 15]
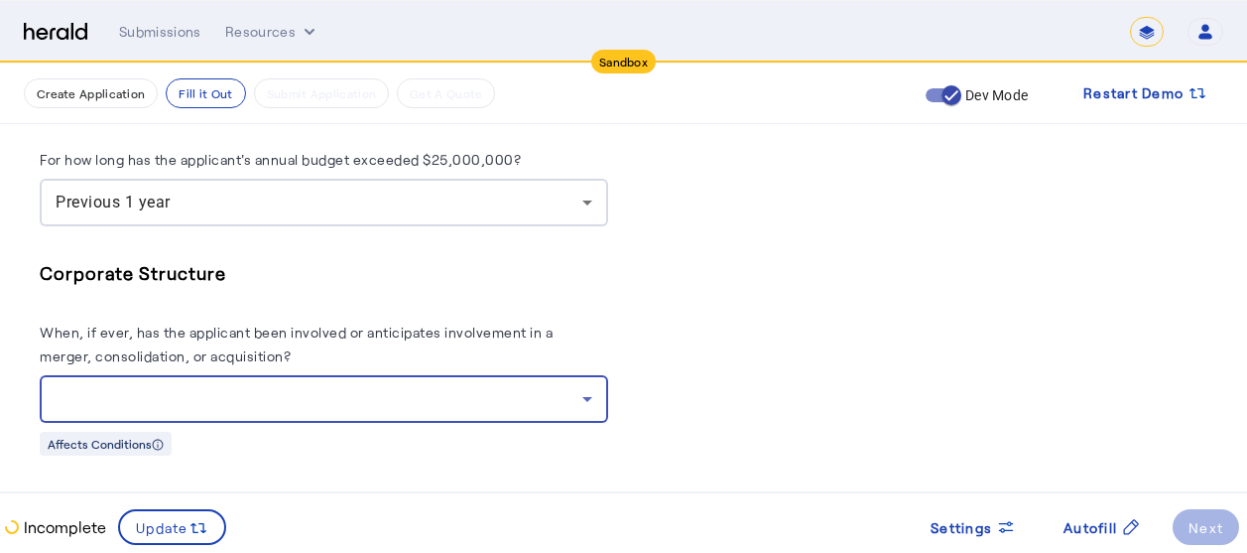
click at [479, 387] on div at bounding box center [319, 399] width 527 height 24
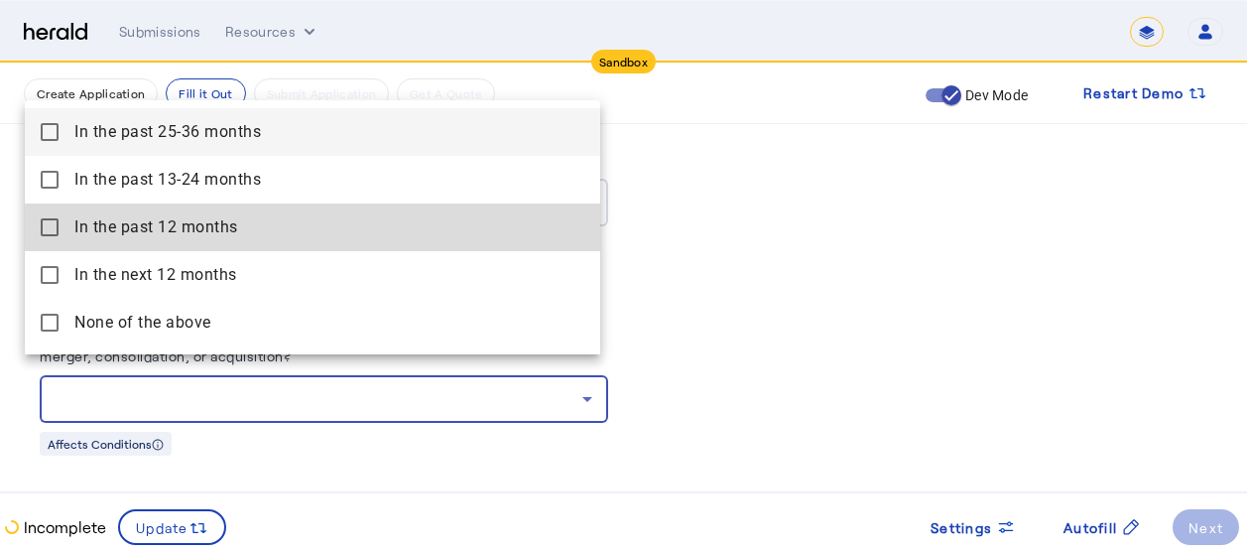
click at [182, 239] on months "In the past 12 months" at bounding box center [312, 227] width 575 height 48
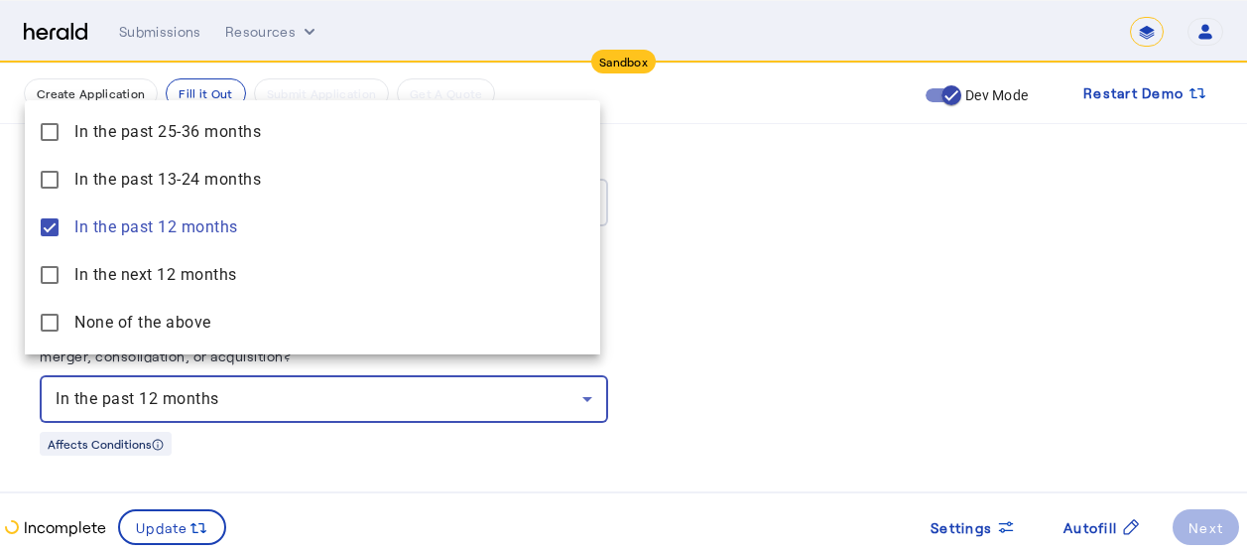
click at [354, 465] on div at bounding box center [623, 276] width 1247 height 553
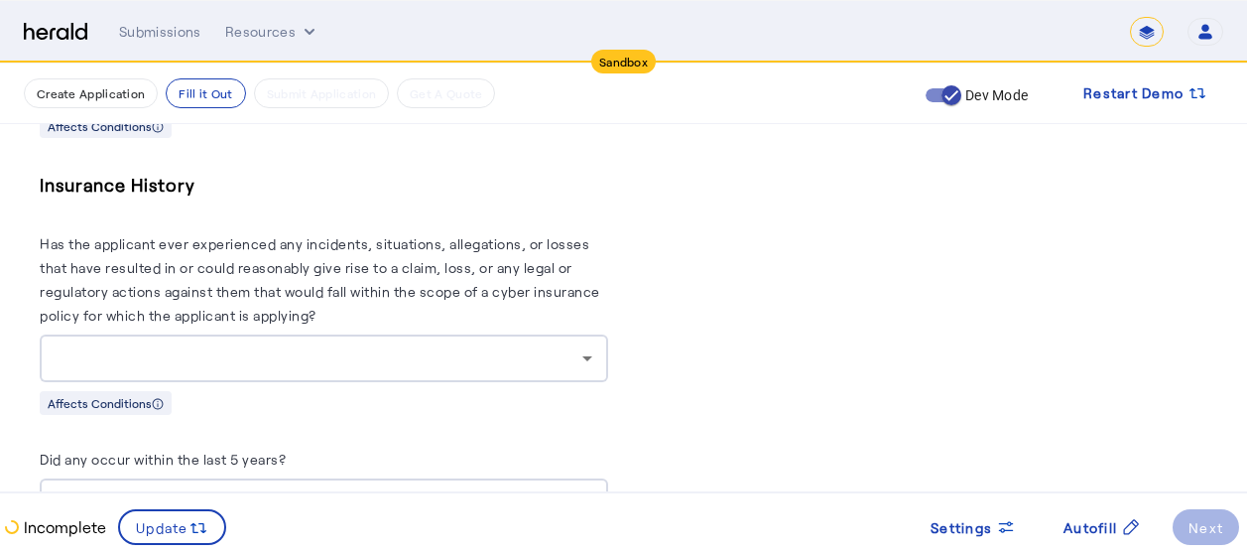
scroll to position [8967, 15]
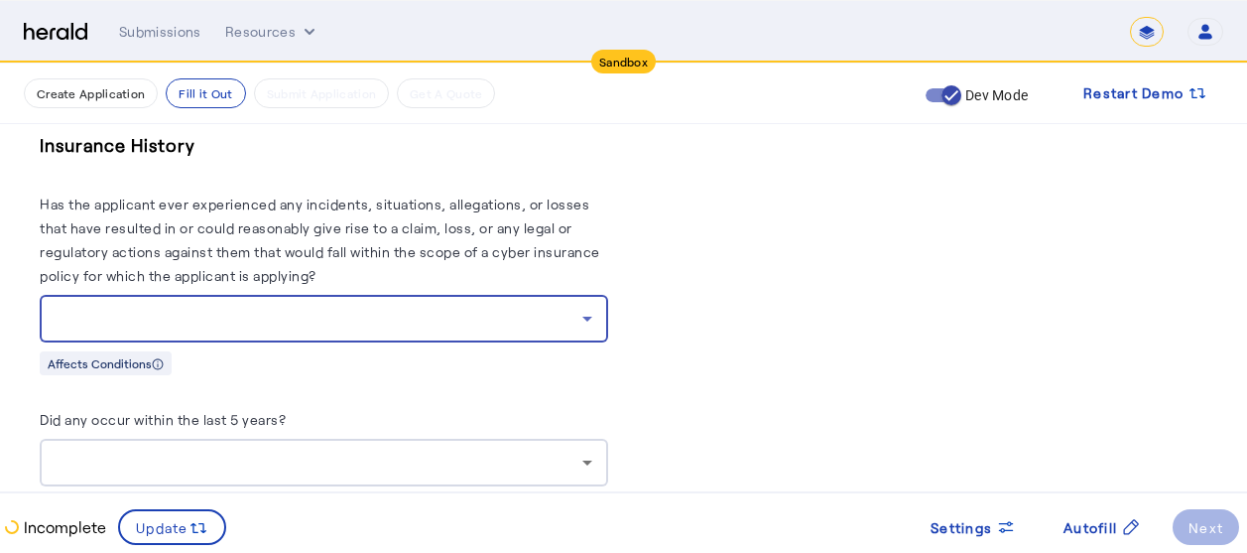
click at [215, 307] on div at bounding box center [319, 319] width 527 height 24
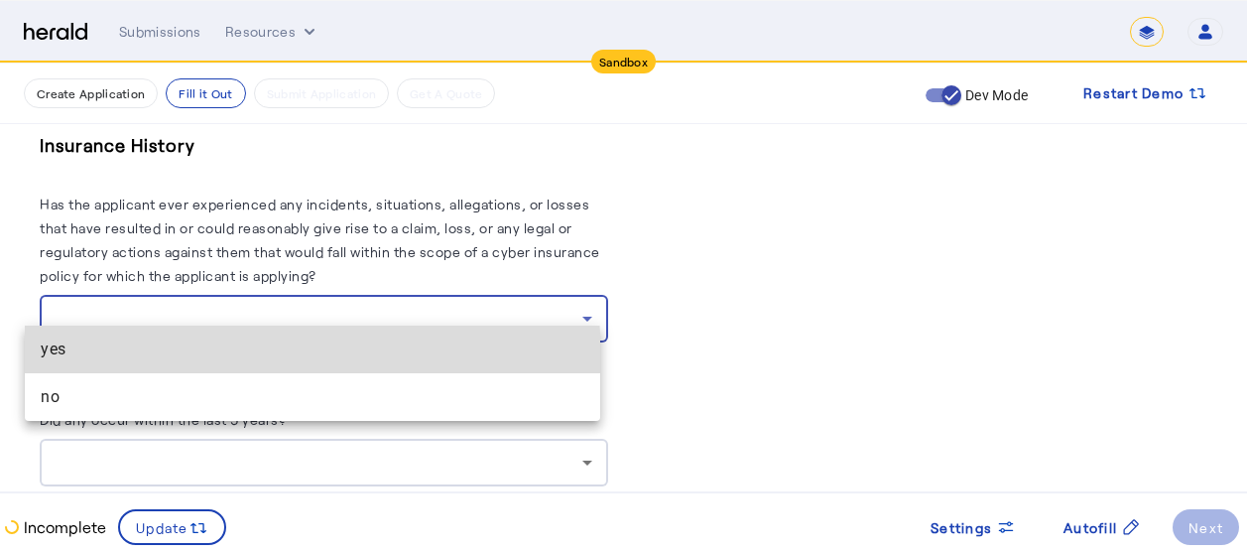
click at [126, 361] on mat-option "yes" at bounding box center [312, 349] width 575 height 48
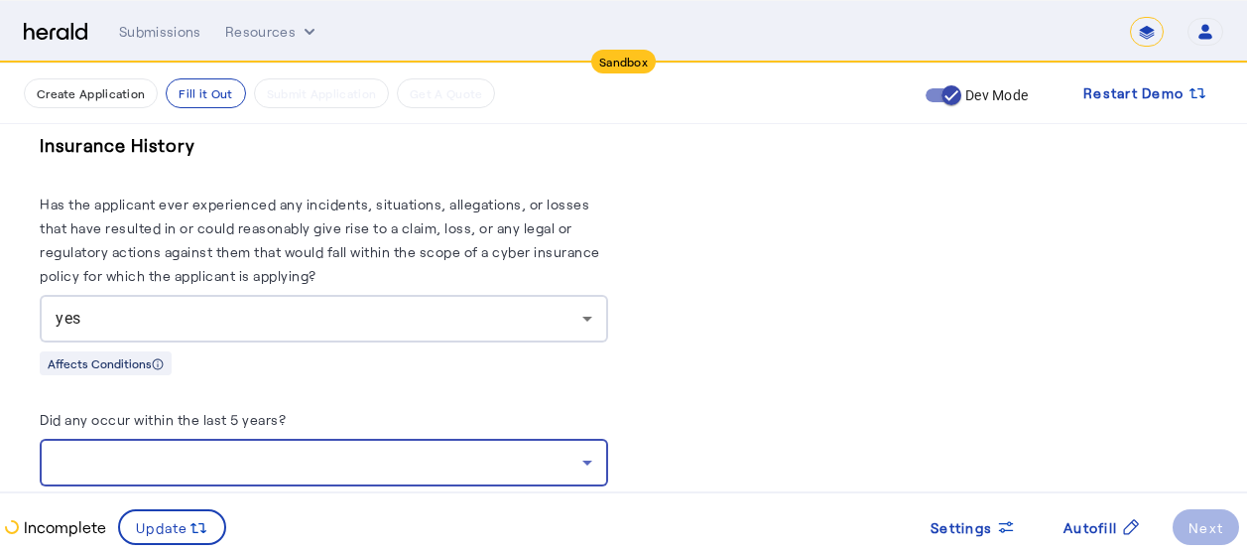
click at [230, 451] on div at bounding box center [319, 462] width 527 height 24
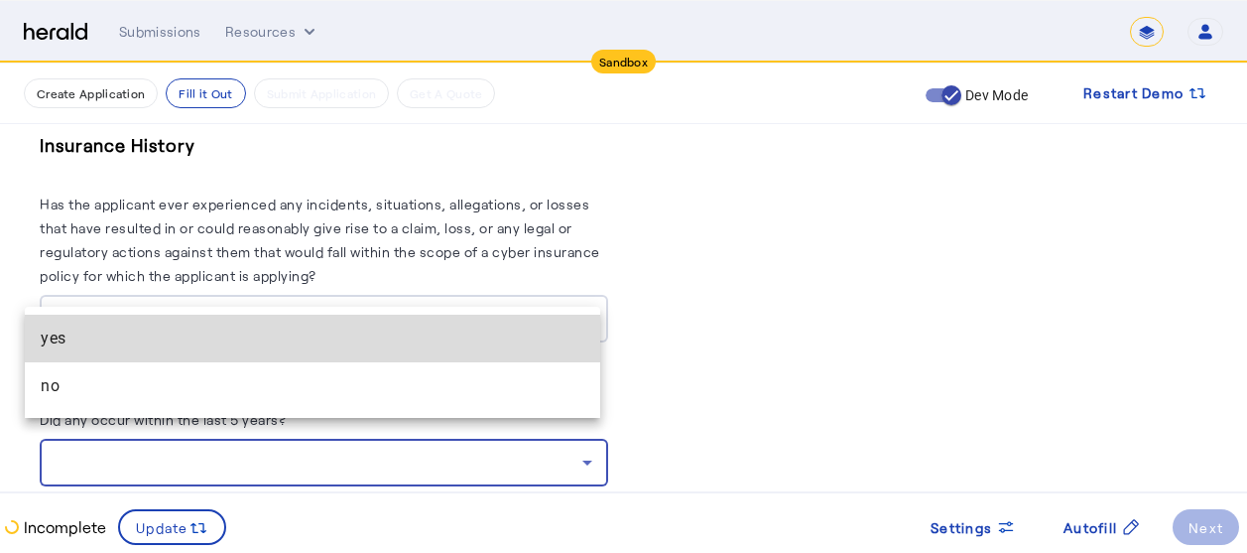
click at [112, 332] on span "yes" at bounding box center [313, 338] width 544 height 24
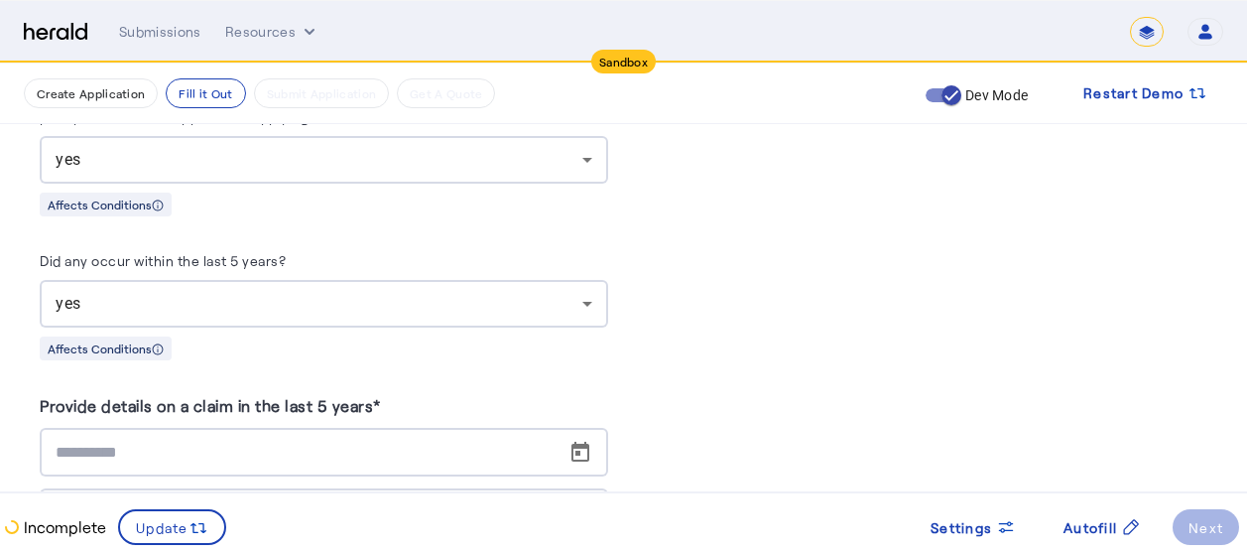
scroll to position [9166, 15]
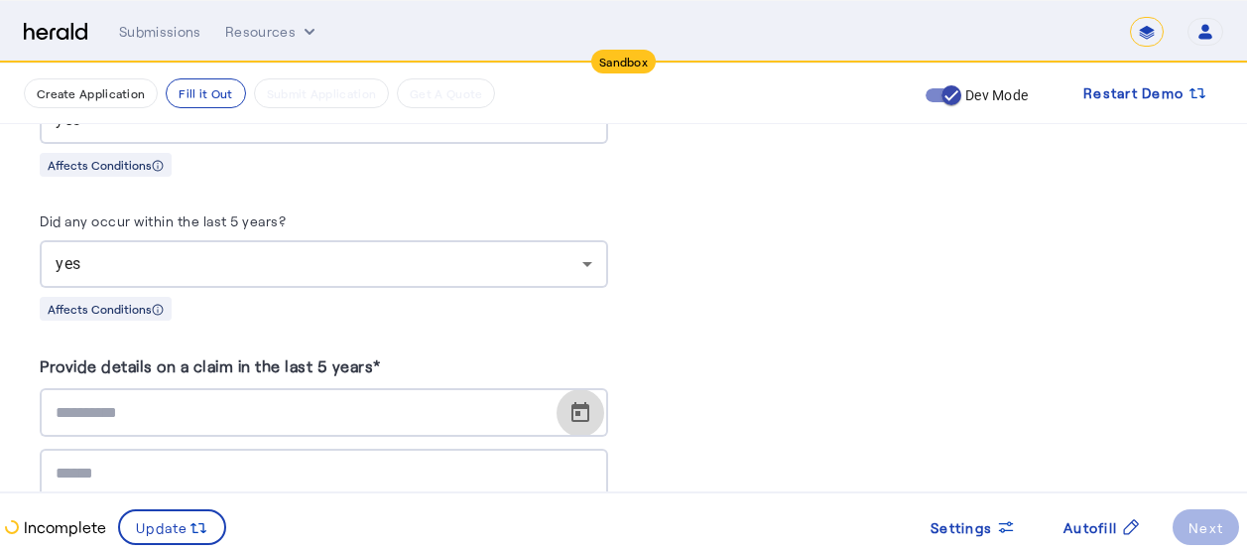
click at [562, 393] on span "Open calendar" at bounding box center [580, 413] width 48 height 48
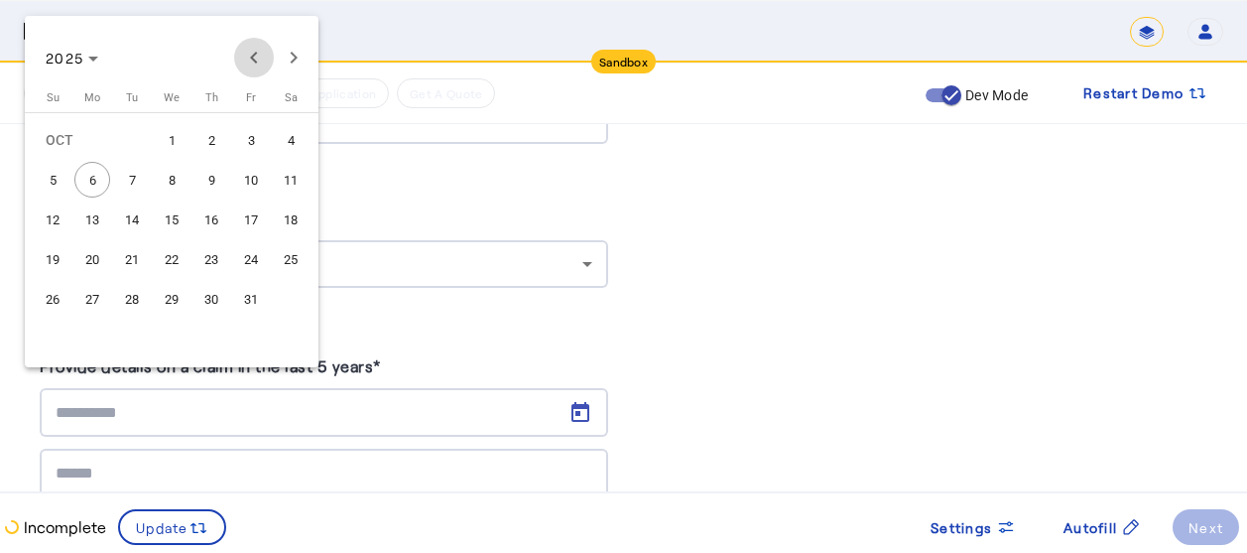
click at [247, 62] on span "Previous month" at bounding box center [254, 58] width 40 height 40
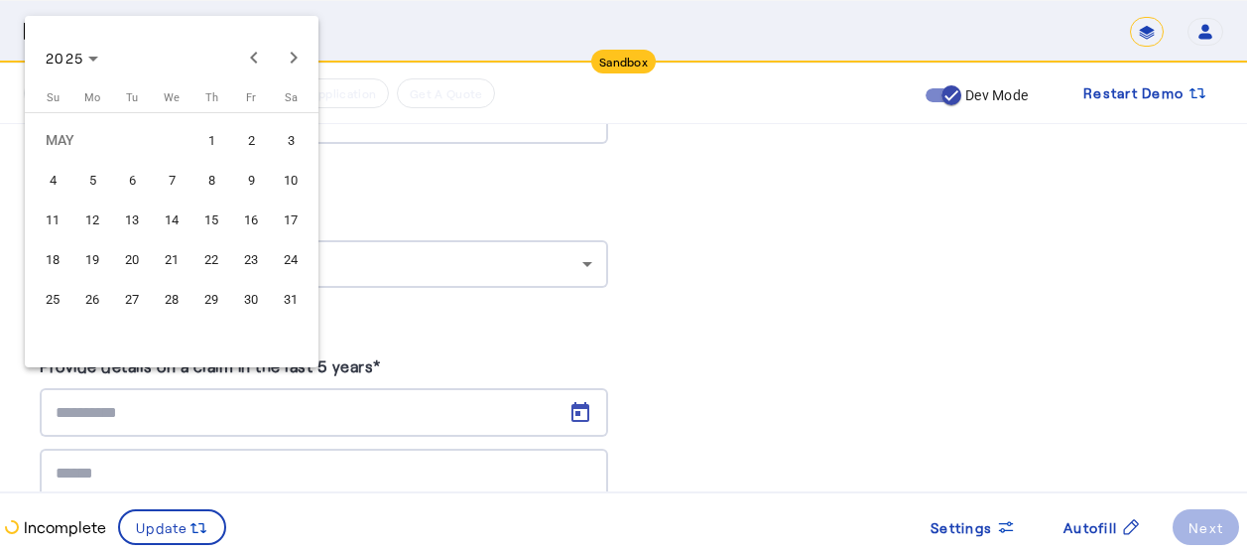
click at [130, 184] on span "6" at bounding box center [132, 180] width 36 height 36
type input "**********"
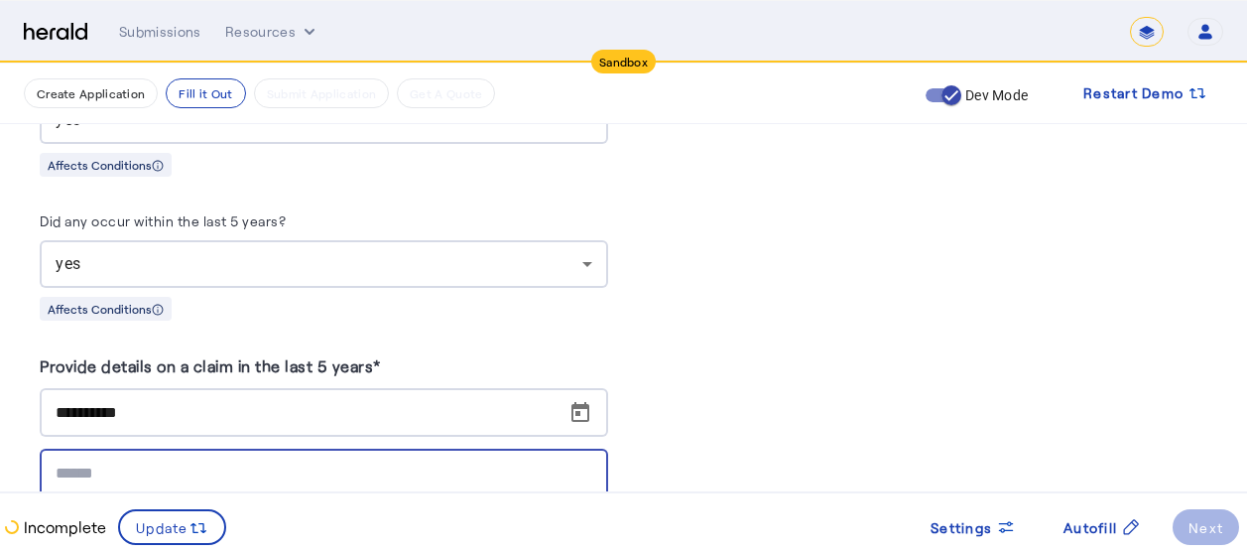
click at [414, 461] on input at bounding box center [324, 473] width 537 height 24
type input "*****"
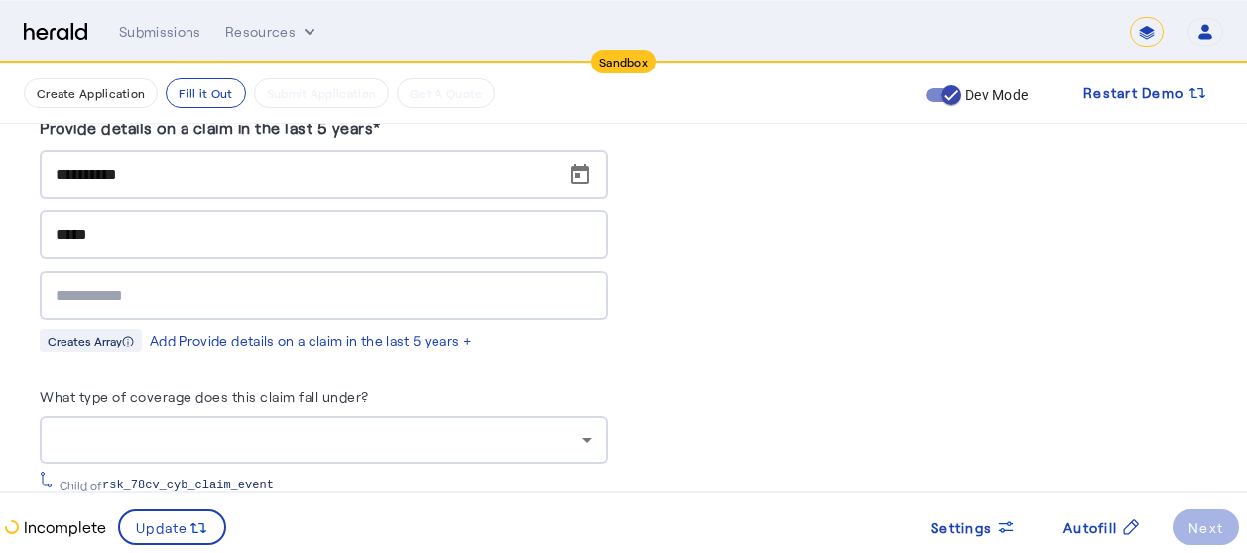
scroll to position [9443, 15]
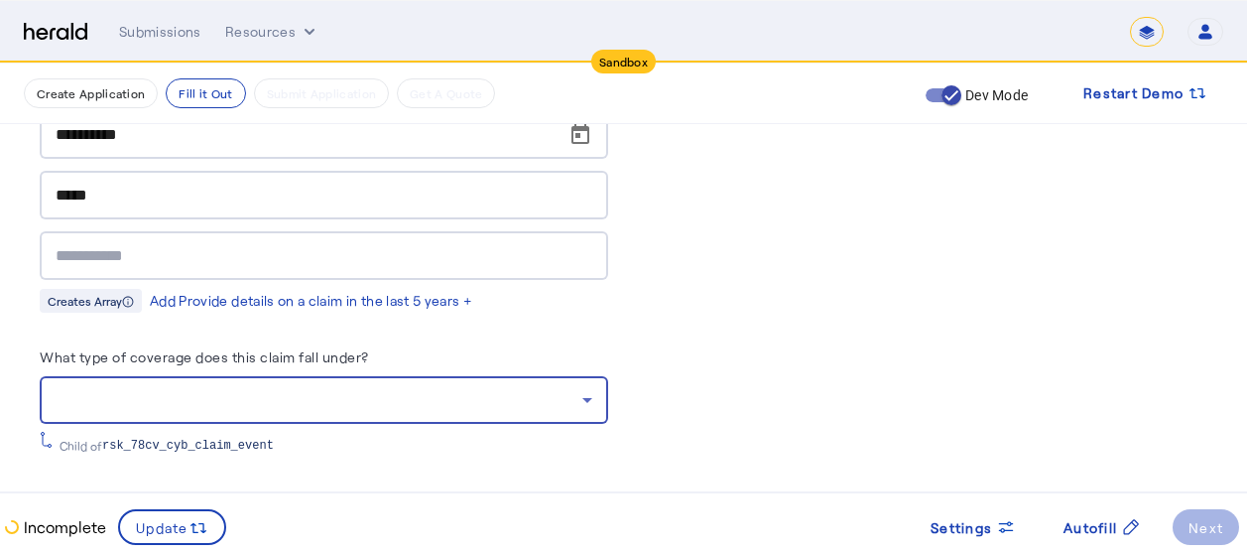
click at [420, 388] on div at bounding box center [319, 400] width 527 height 24
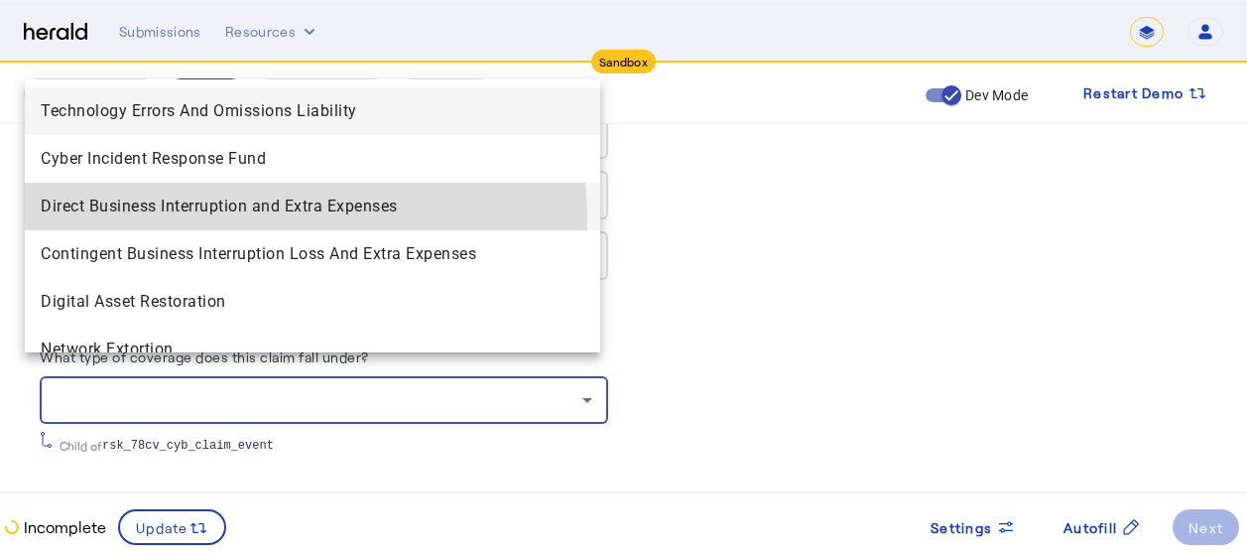
click at [275, 219] on Expenses "Direct Business Interruption and Extra Expenses" at bounding box center [312, 207] width 575 height 48
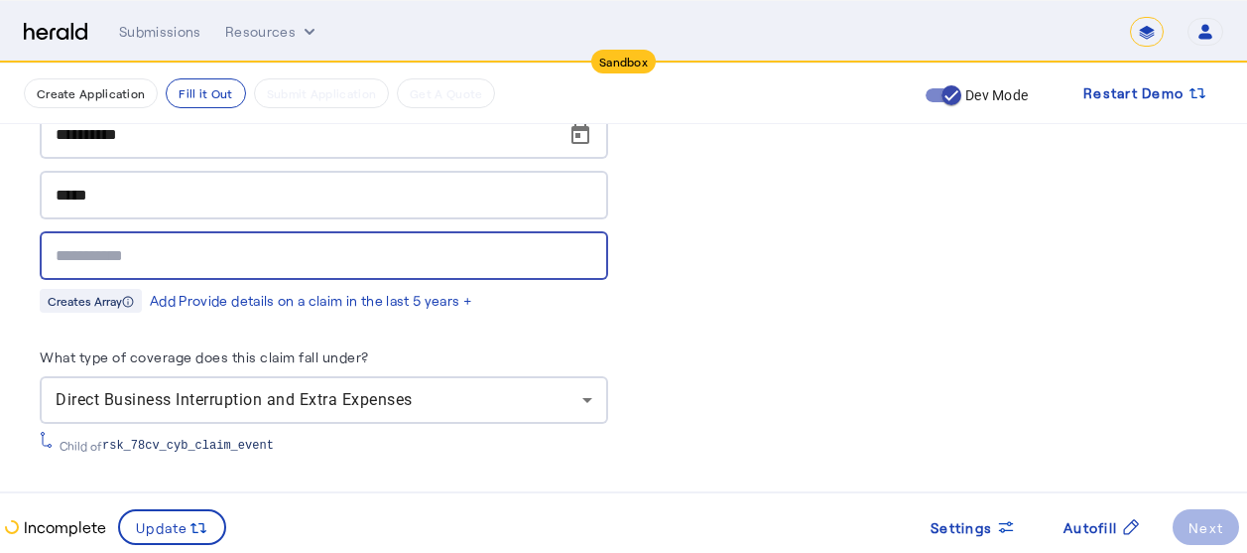
click at [163, 244] on input "text" at bounding box center [324, 256] width 537 height 24
type input "*"
type input "**********"
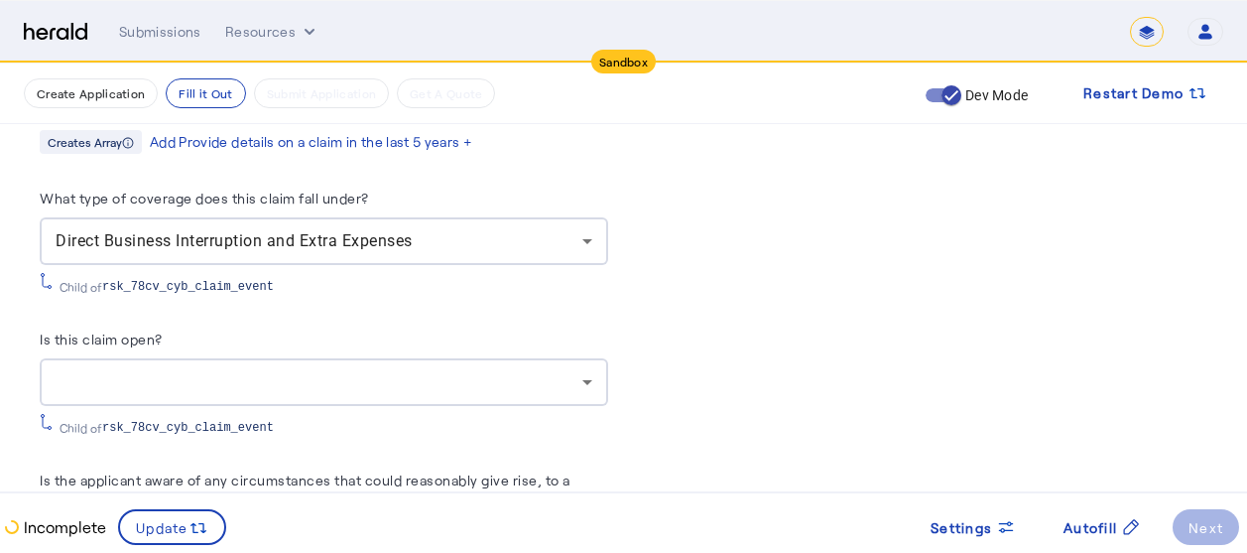
scroll to position [9642, 15]
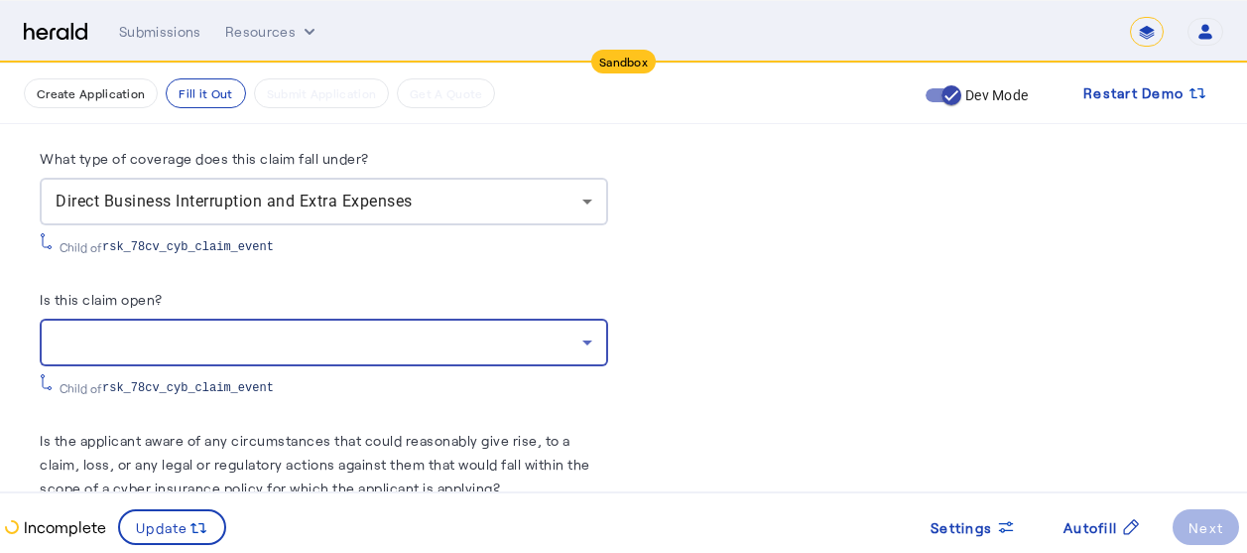
click at [441, 330] on div at bounding box center [319, 342] width 527 height 24
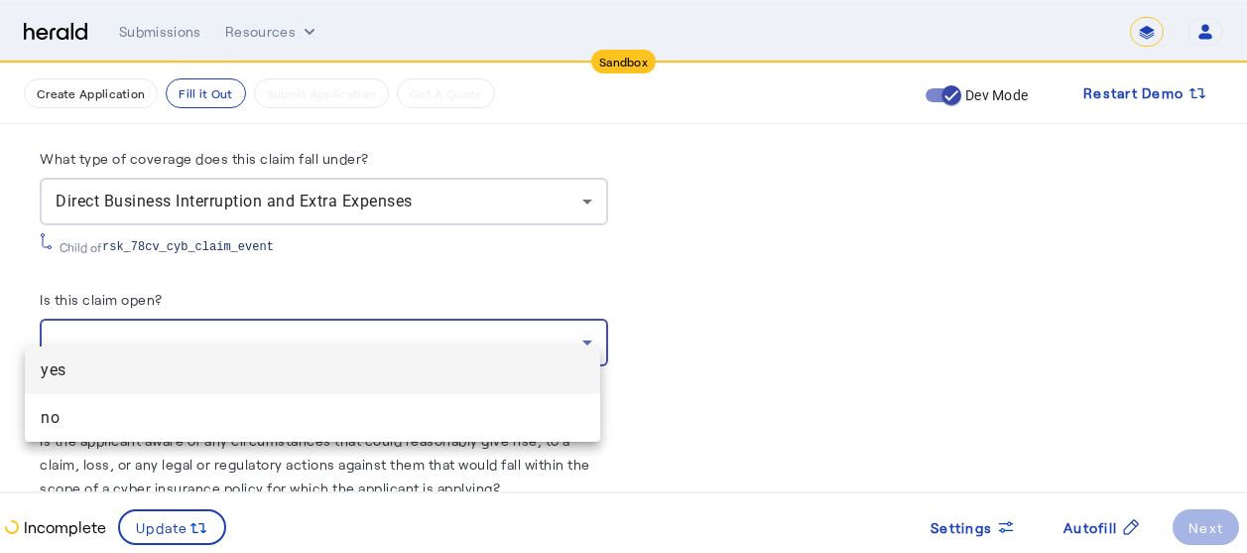
click at [136, 373] on span "yes" at bounding box center [313, 370] width 544 height 24
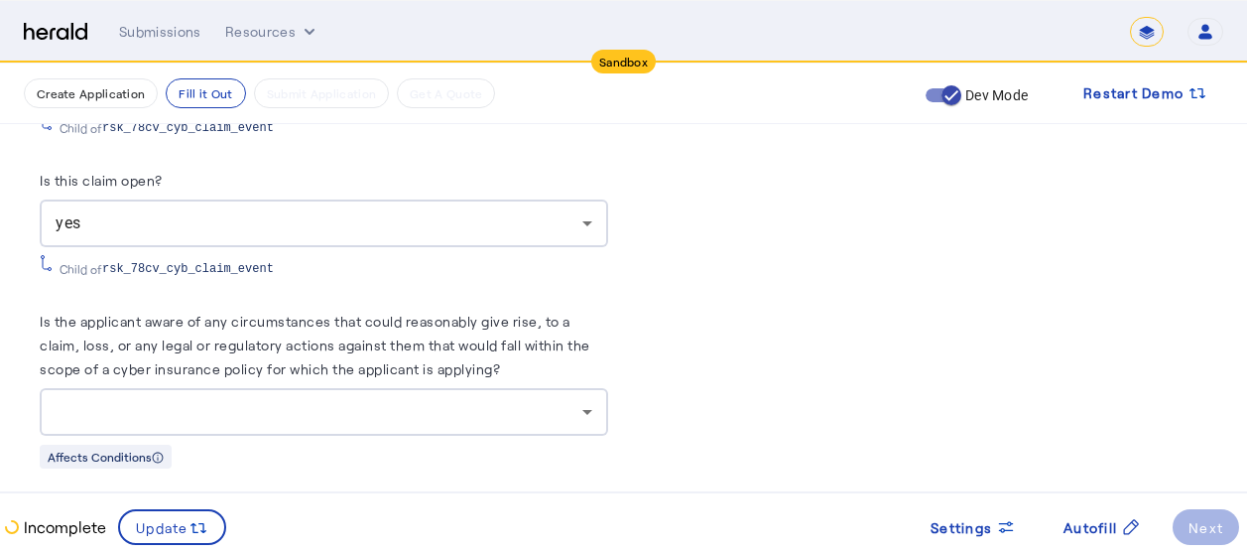
scroll to position [9801, 15]
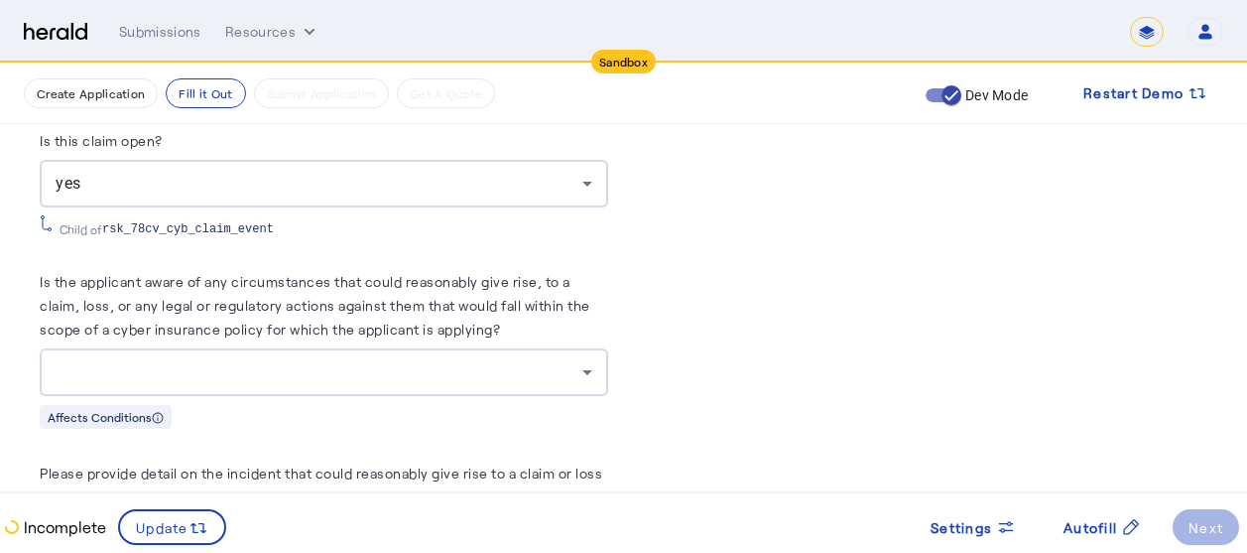
click at [166, 360] on div at bounding box center [324, 372] width 537 height 48
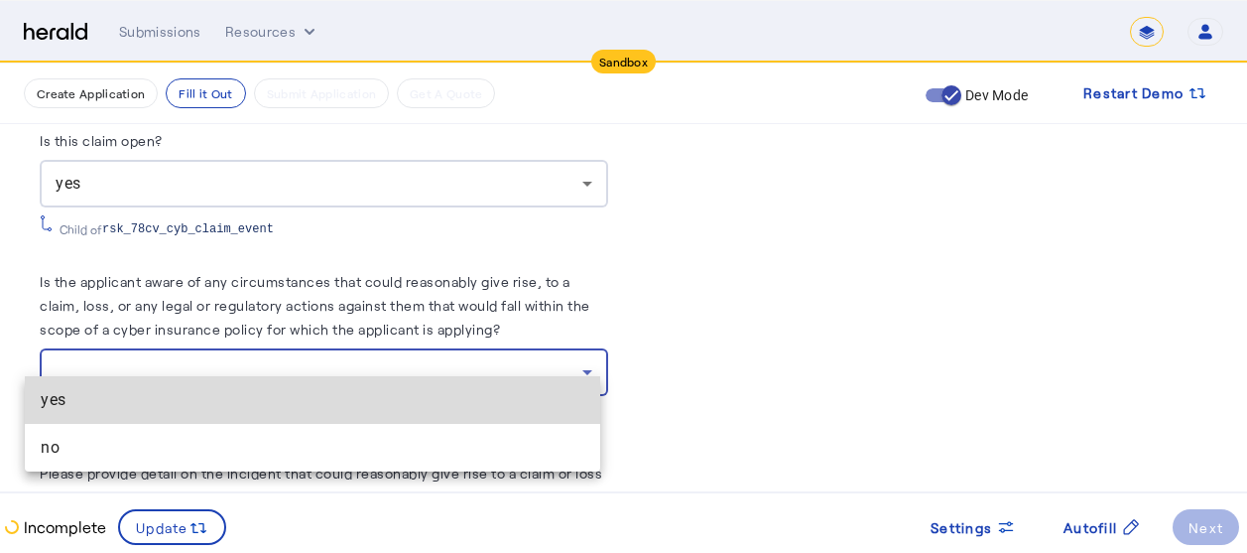
click at [83, 394] on span "yes" at bounding box center [313, 400] width 544 height 24
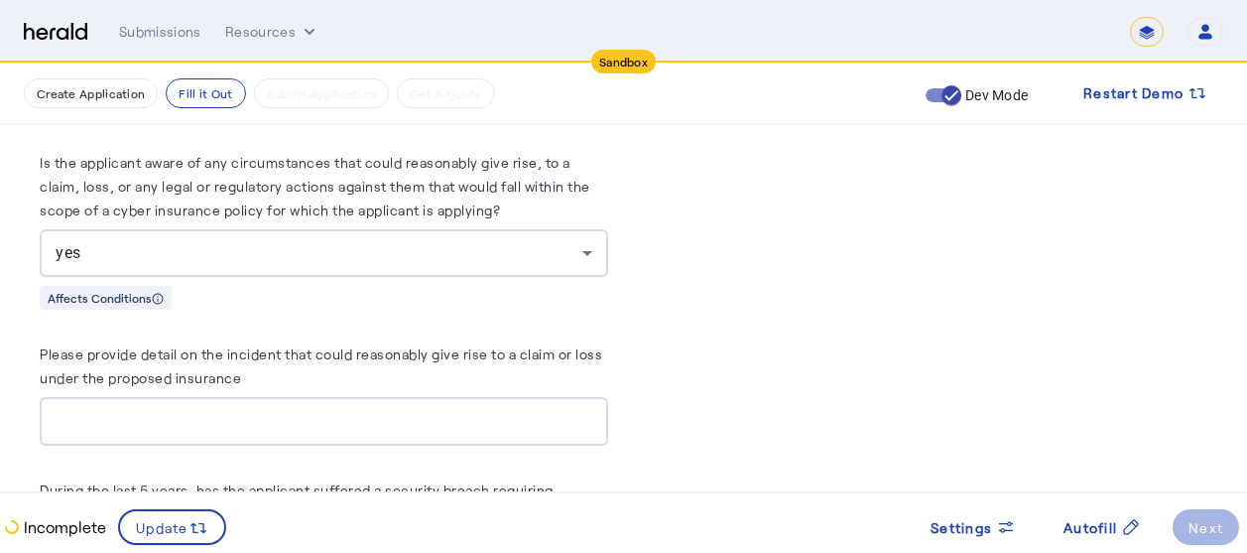
scroll to position [9959, 15]
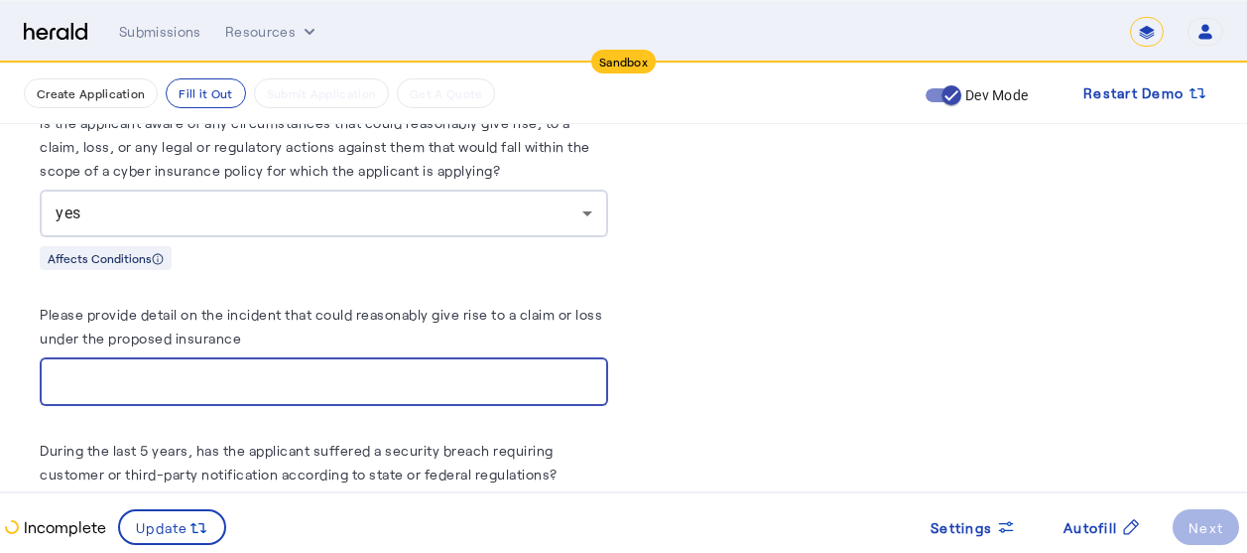
click at [311, 370] on input "Please provide detail on the incident that could reasonably give rise to a clai…" at bounding box center [324, 382] width 537 height 24
type input "****"
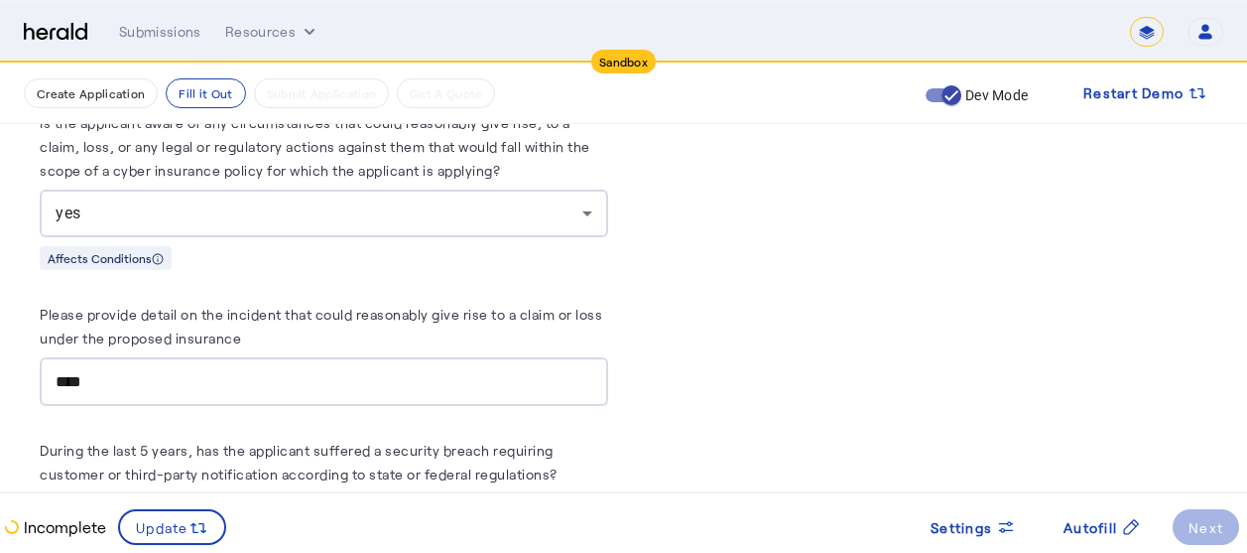
click at [356, 447] on label "During the last 5 years, has the applicant suffered a security breach requiring…" at bounding box center [299, 461] width 518 height 41
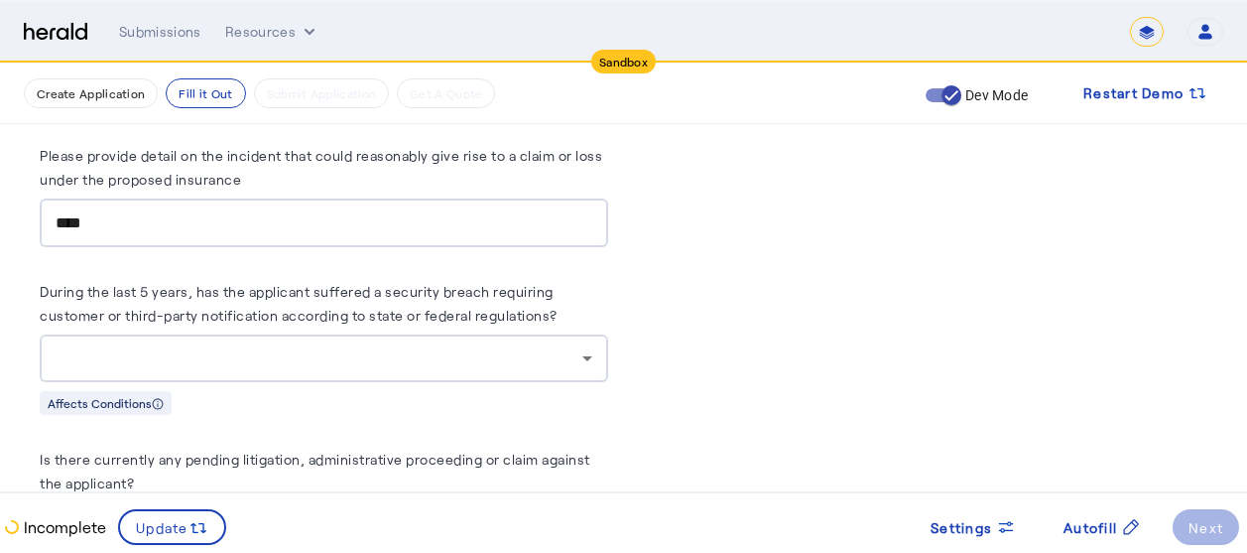
scroll to position [10158, 15]
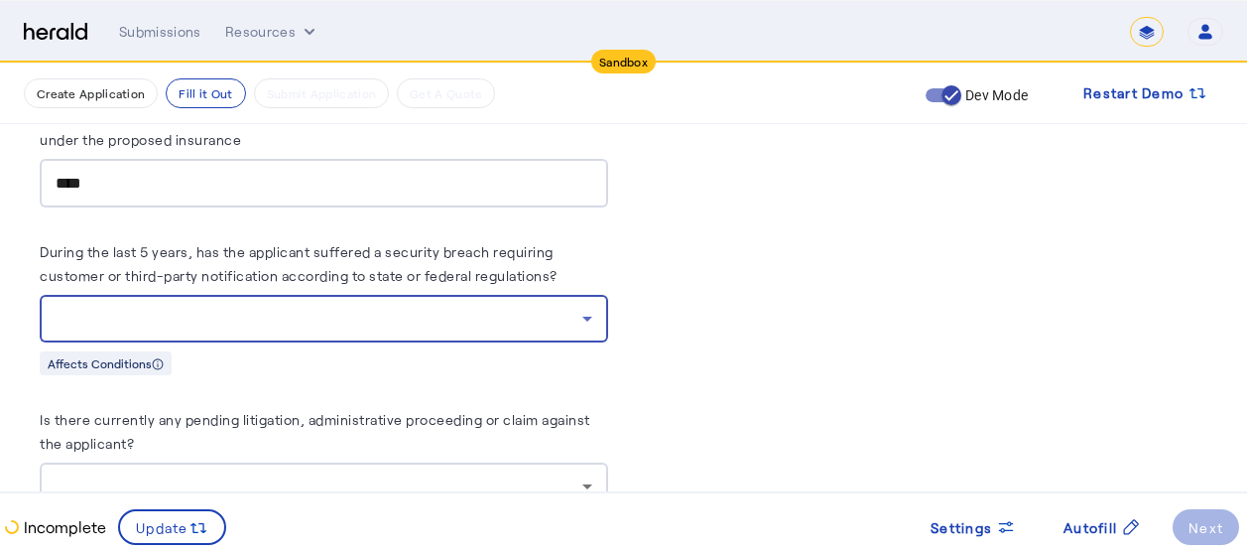
click at [392, 307] on div at bounding box center [319, 319] width 527 height 24
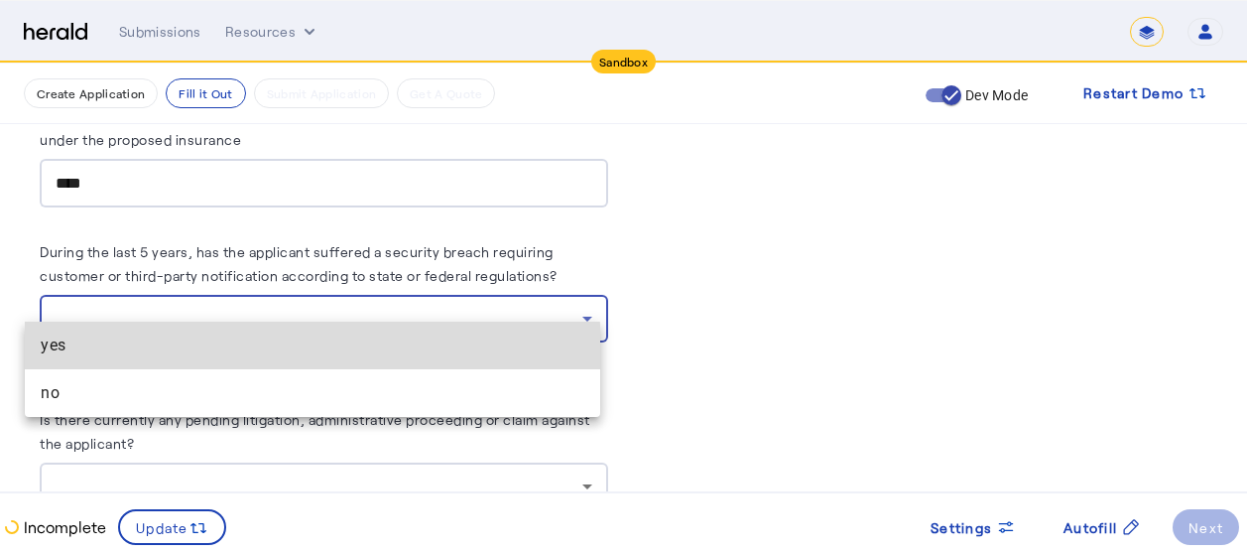
click at [142, 353] on span "yes" at bounding box center [313, 345] width 544 height 24
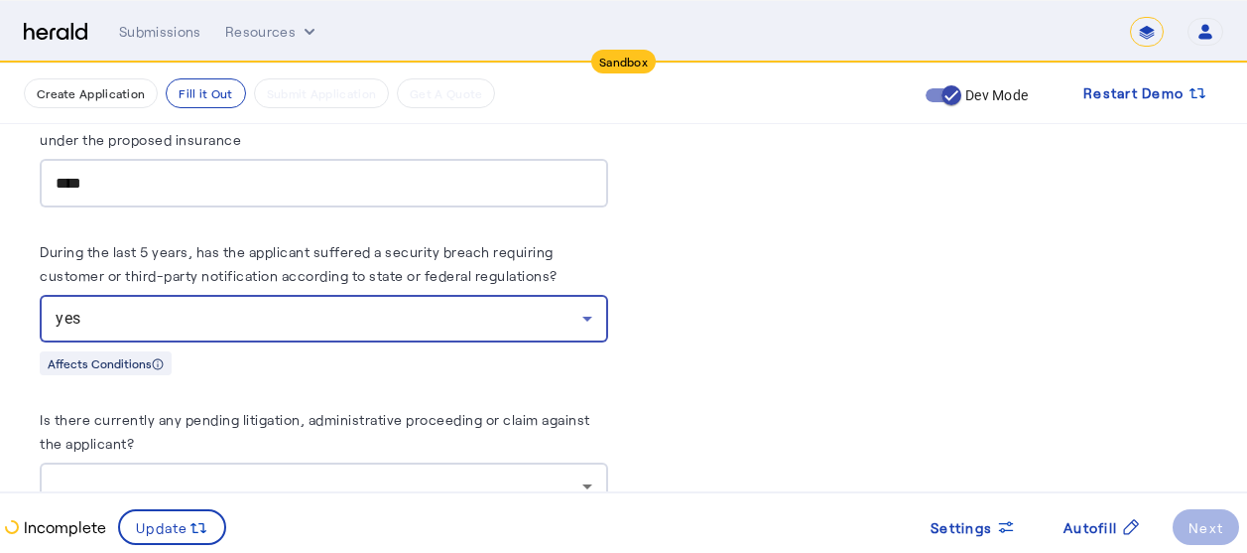
click at [233, 307] on div "yes" at bounding box center [319, 319] width 527 height 24
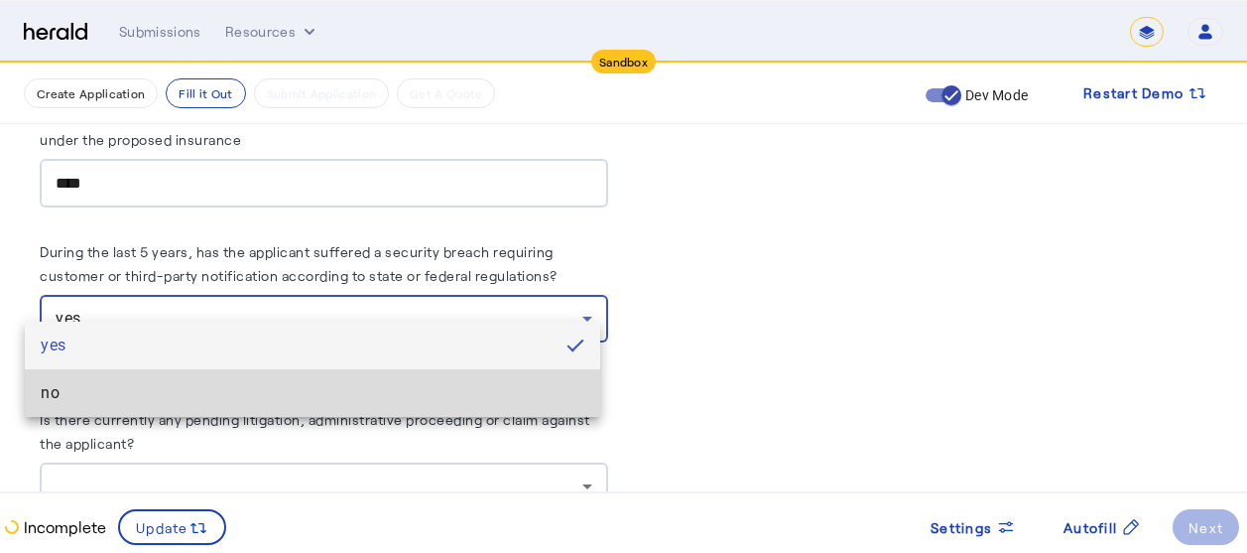
click at [94, 398] on span "no" at bounding box center [313, 393] width 544 height 24
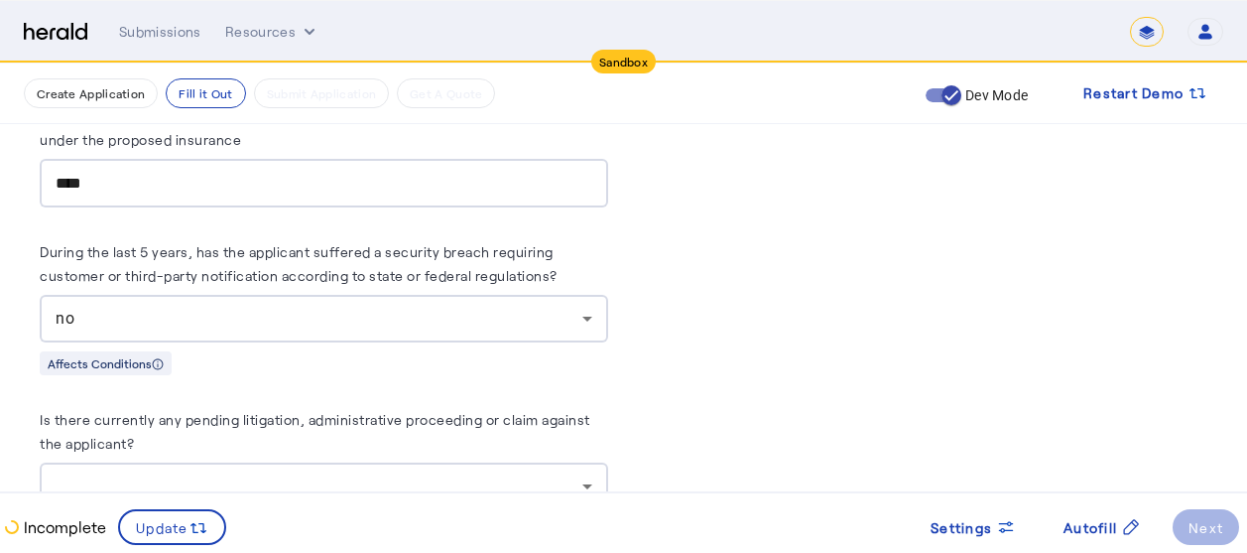
click at [268, 424] on herald-label "Is there currently any pending litigation, administrative proceeding or claim a…" at bounding box center [324, 435] width 568 height 56
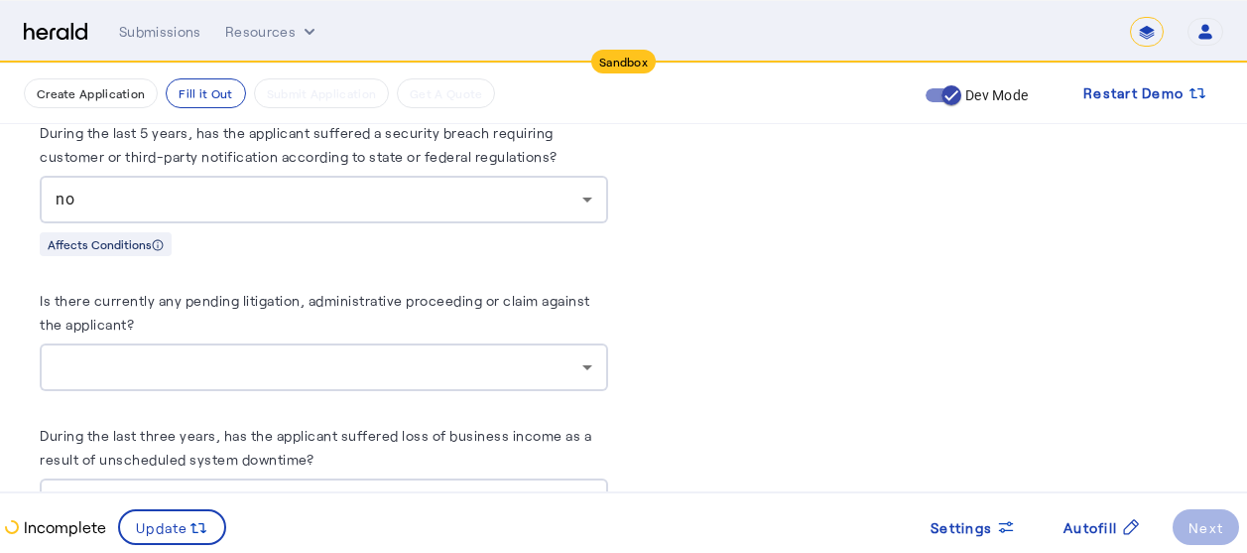
scroll to position [10316, 15]
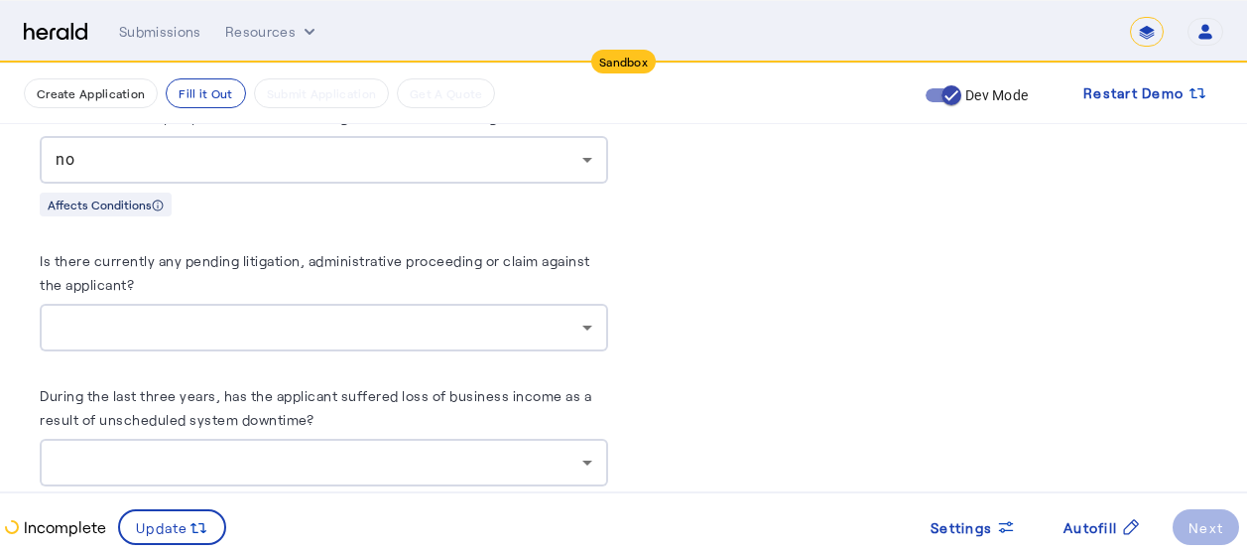
click at [167, 320] on div at bounding box center [324, 328] width 537 height 48
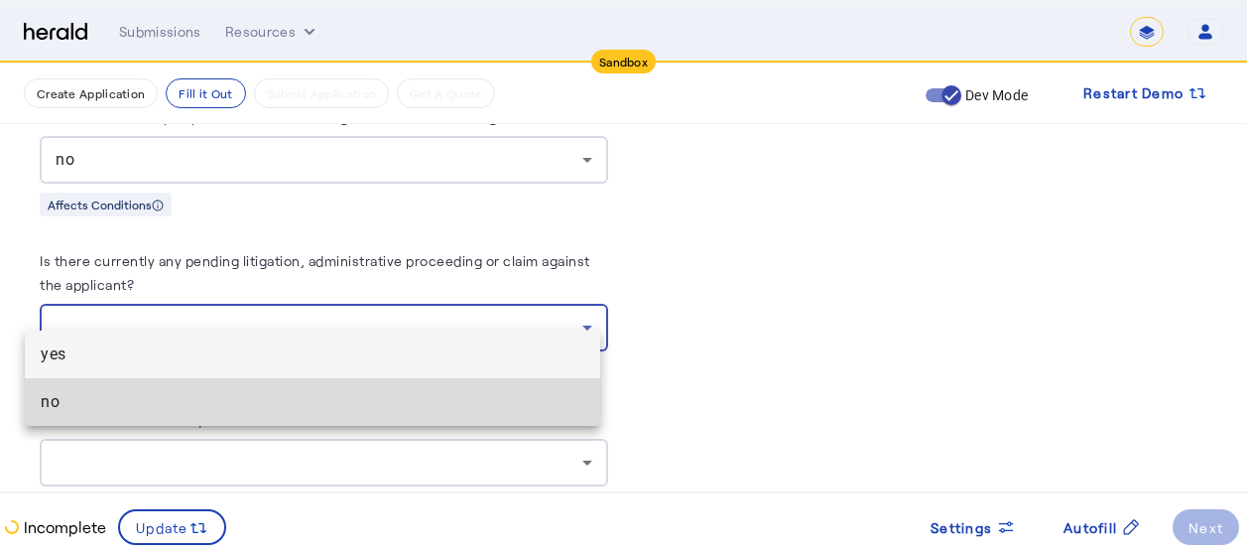
click at [99, 420] on mat-option "no" at bounding box center [312, 402] width 575 height 48
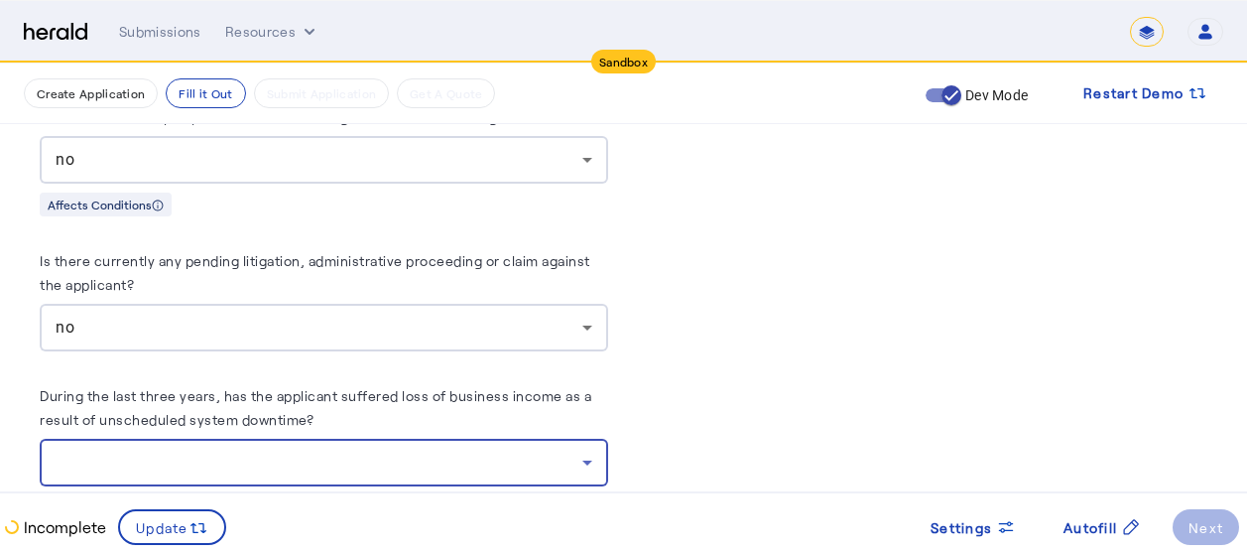
click at [162, 450] on div at bounding box center [319, 462] width 527 height 24
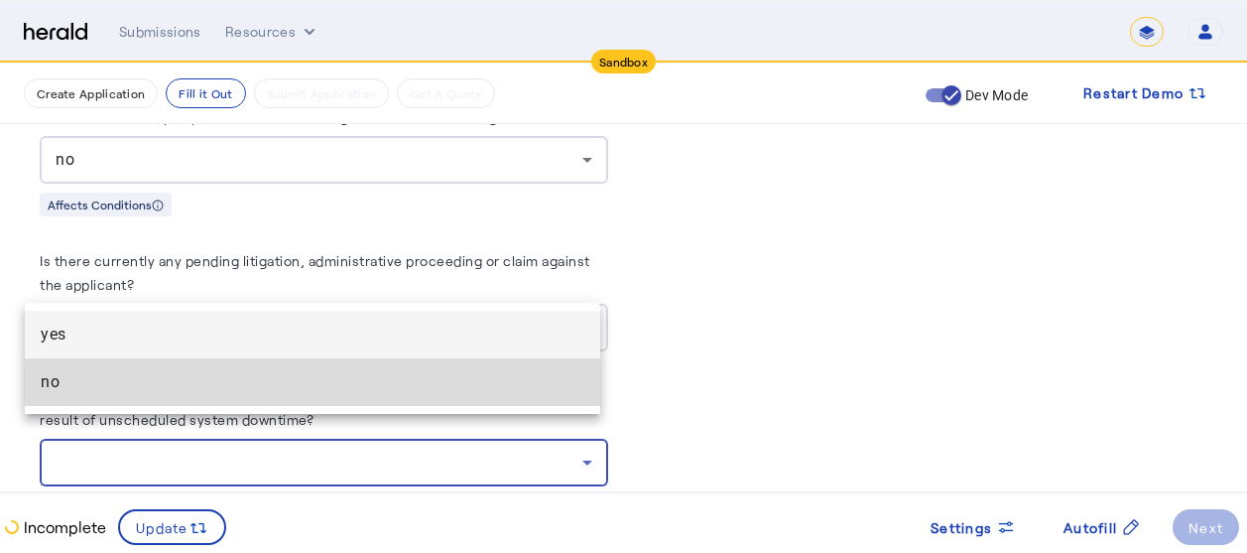
click at [102, 393] on span "no" at bounding box center [313, 382] width 544 height 24
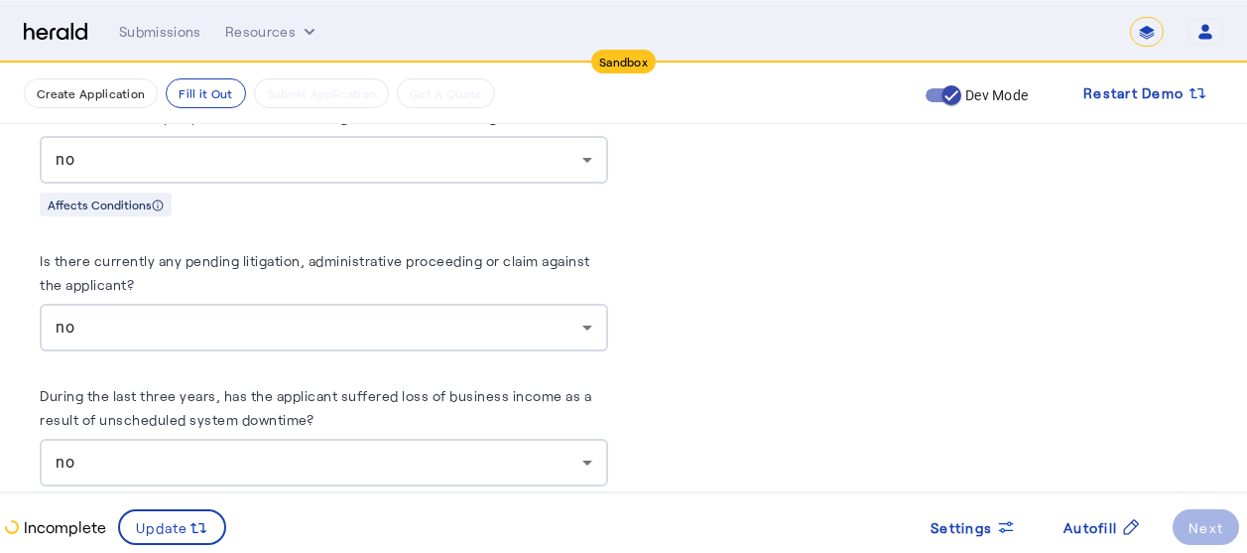
click at [378, 383] on herald-label "During the last three years, has the applicant suffered loss of business income…" at bounding box center [324, 411] width 568 height 56
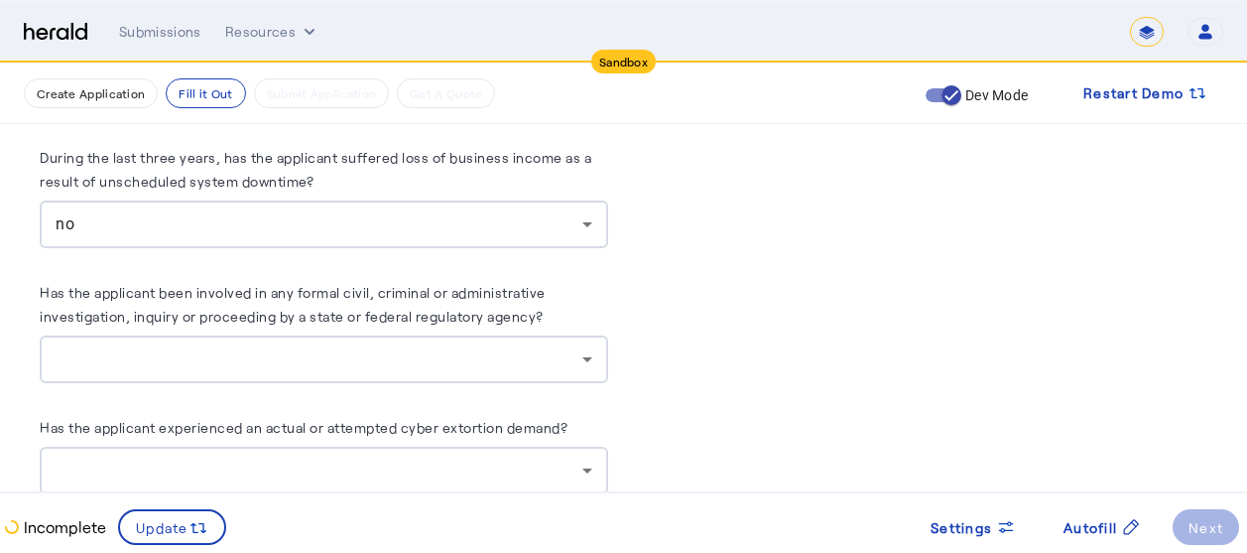
scroll to position [10594, 15]
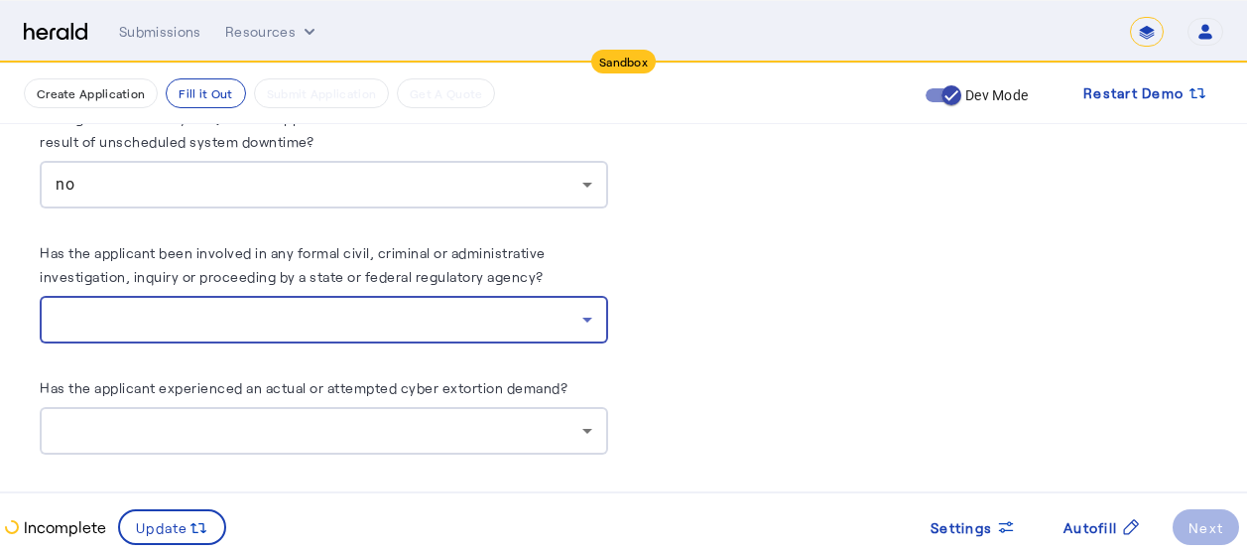
click at [216, 308] on div at bounding box center [319, 320] width 527 height 24
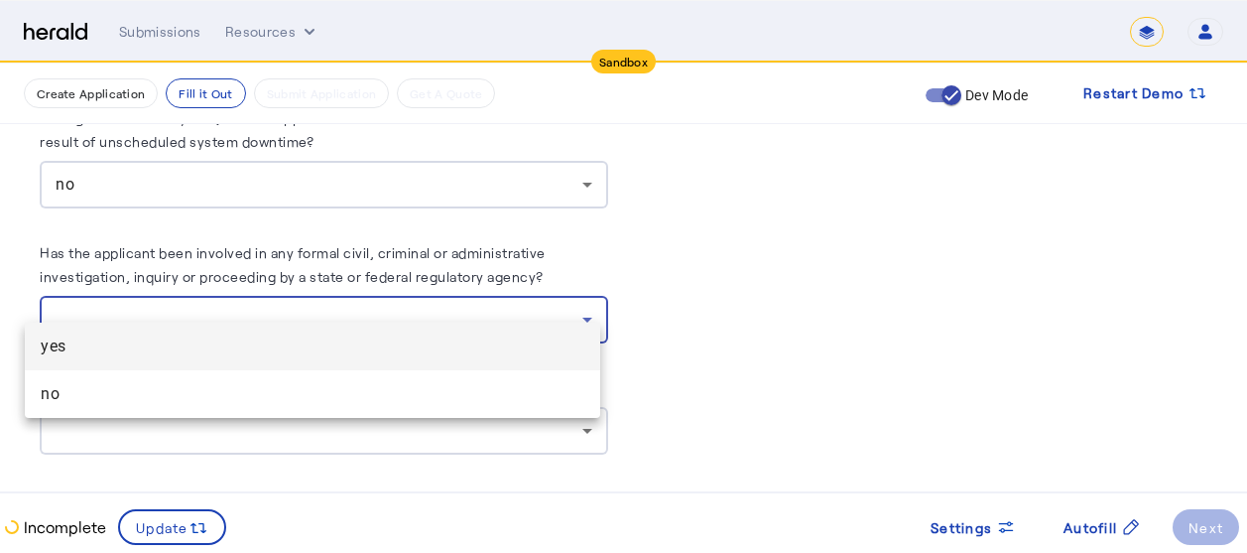
click at [216, 297] on div at bounding box center [623, 276] width 1247 height 553
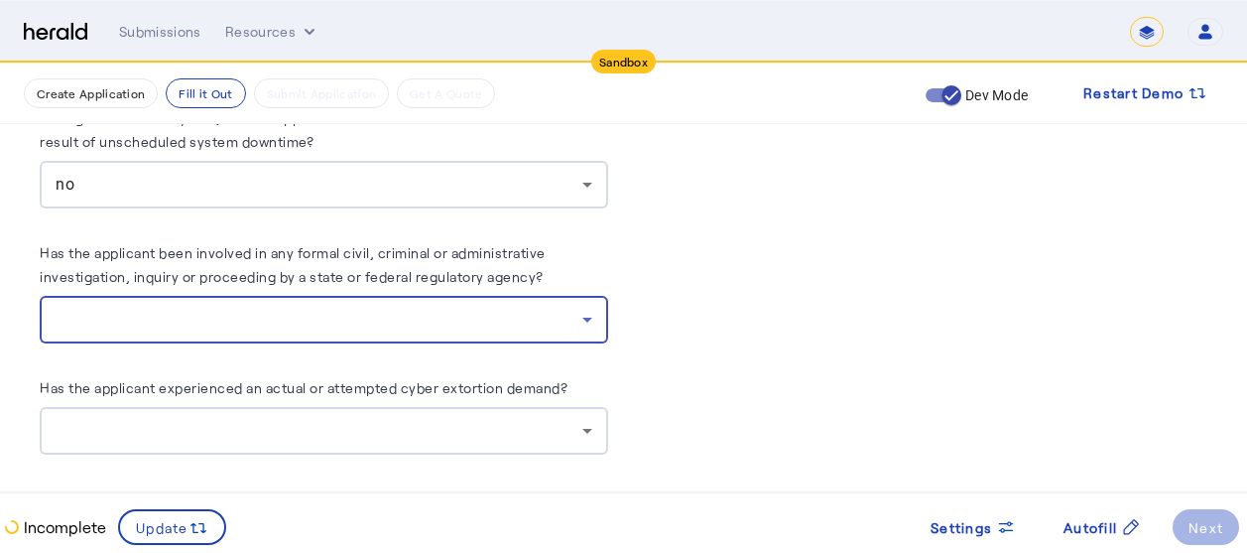
click at [201, 308] on div at bounding box center [319, 320] width 527 height 24
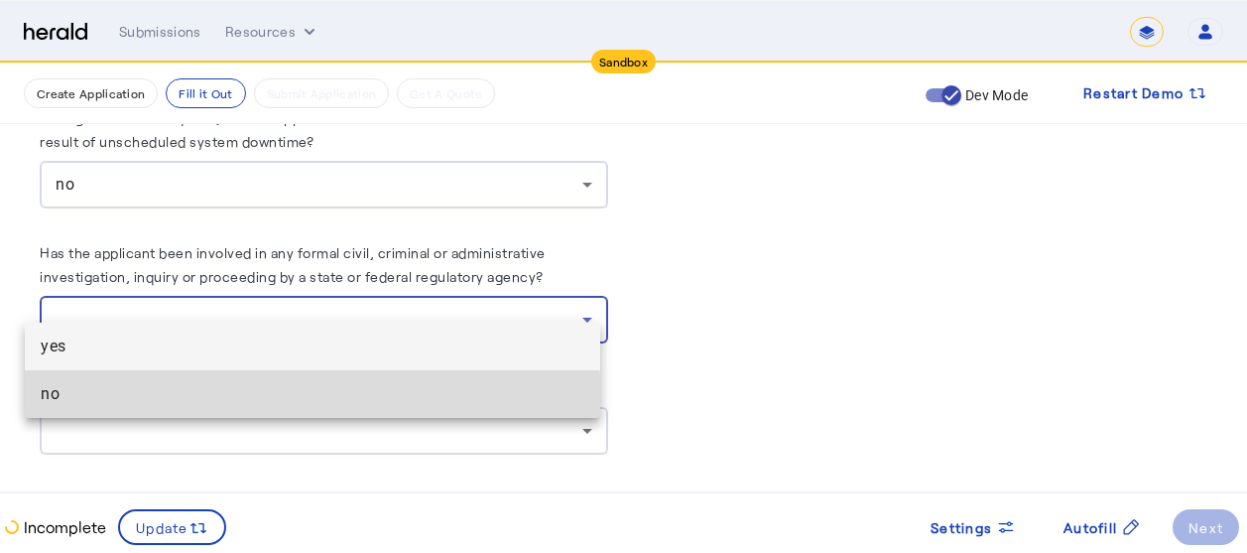
click at [96, 406] on mat-option "no" at bounding box center [312, 394] width 575 height 48
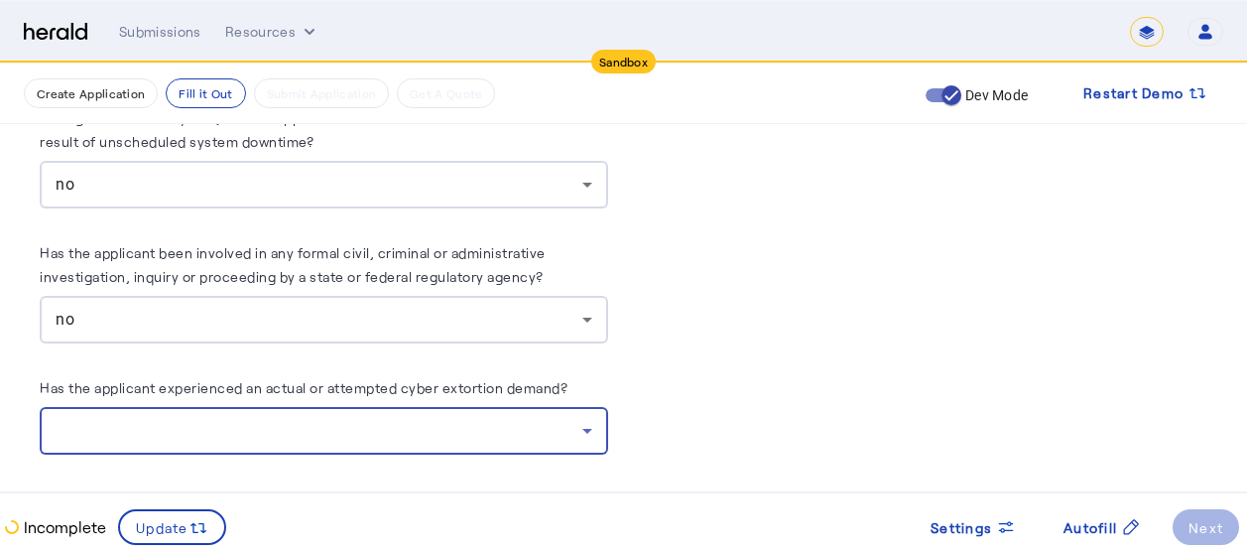
click at [96, 419] on div at bounding box center [319, 431] width 527 height 24
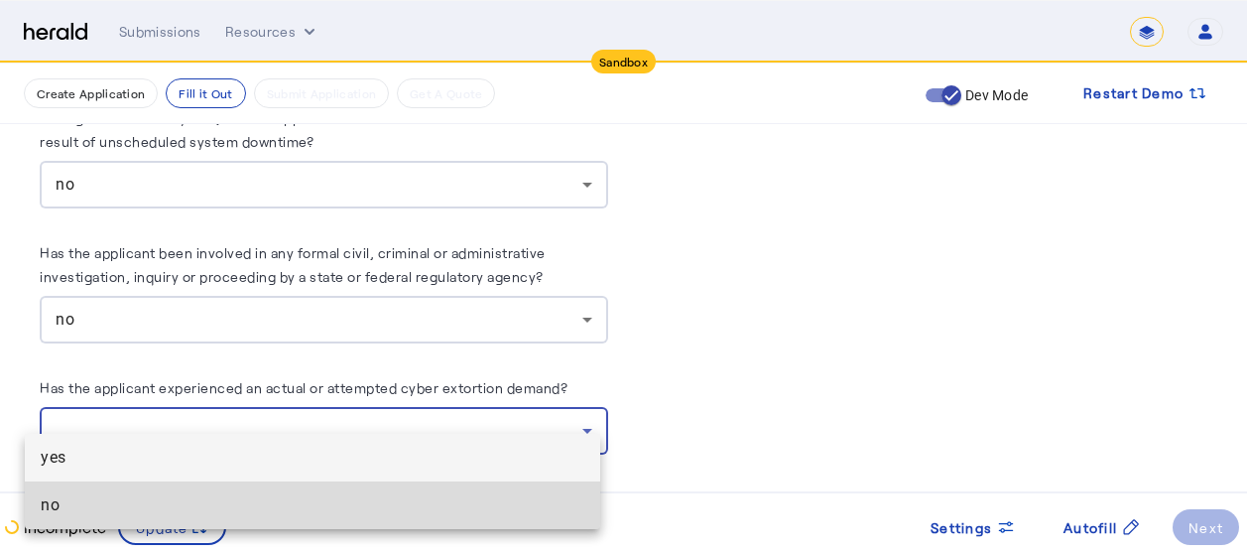
click at [121, 499] on span "no" at bounding box center [313, 505] width 544 height 24
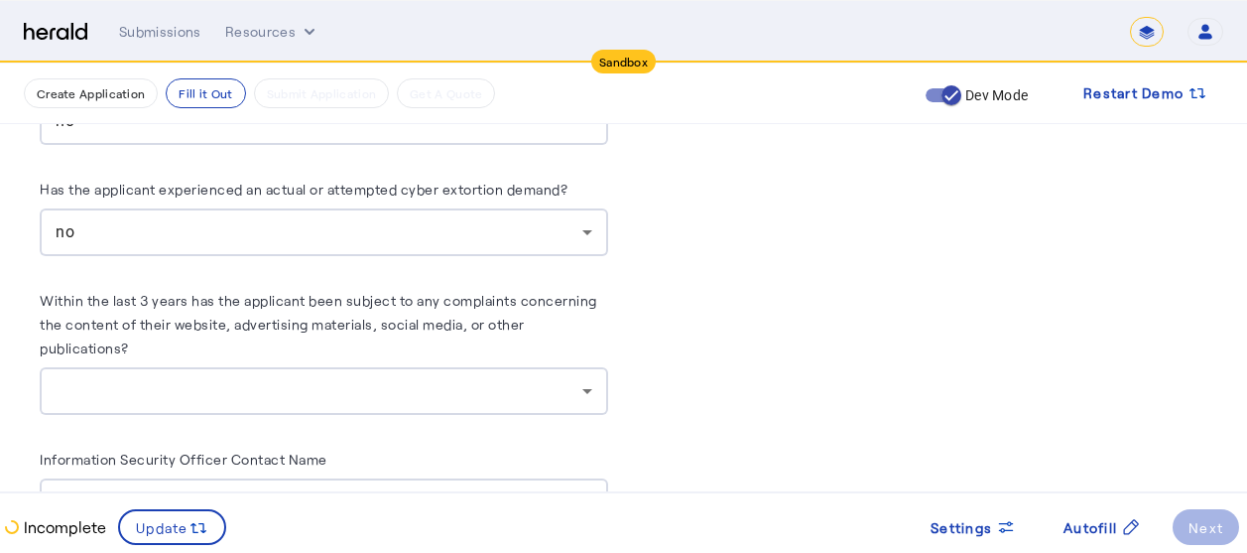
scroll to position [10832, 15]
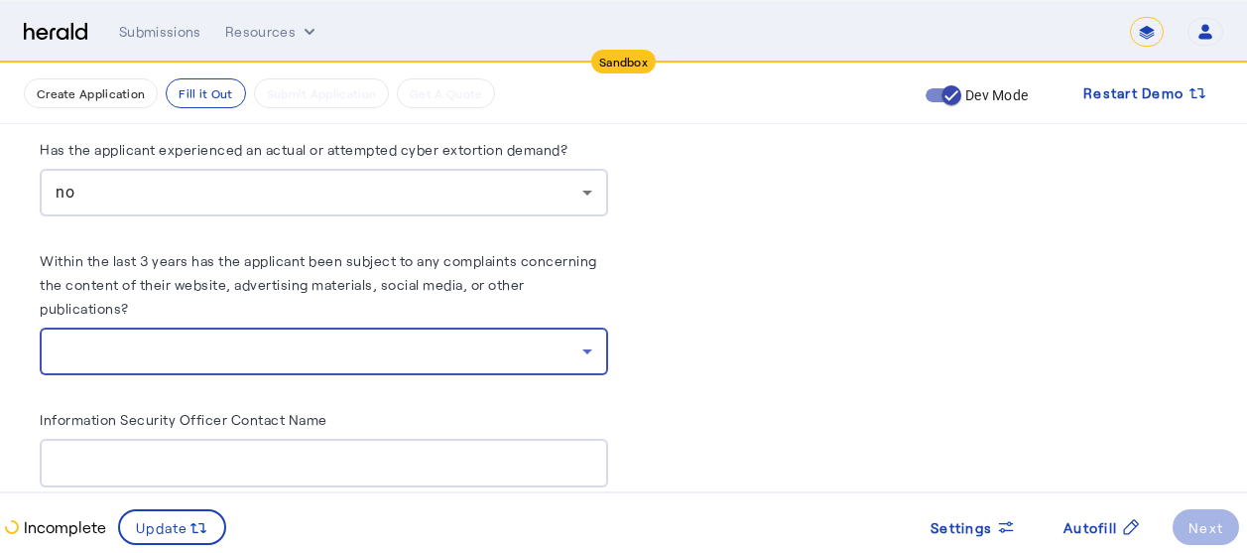
click at [467, 339] on div at bounding box center [319, 351] width 527 height 24
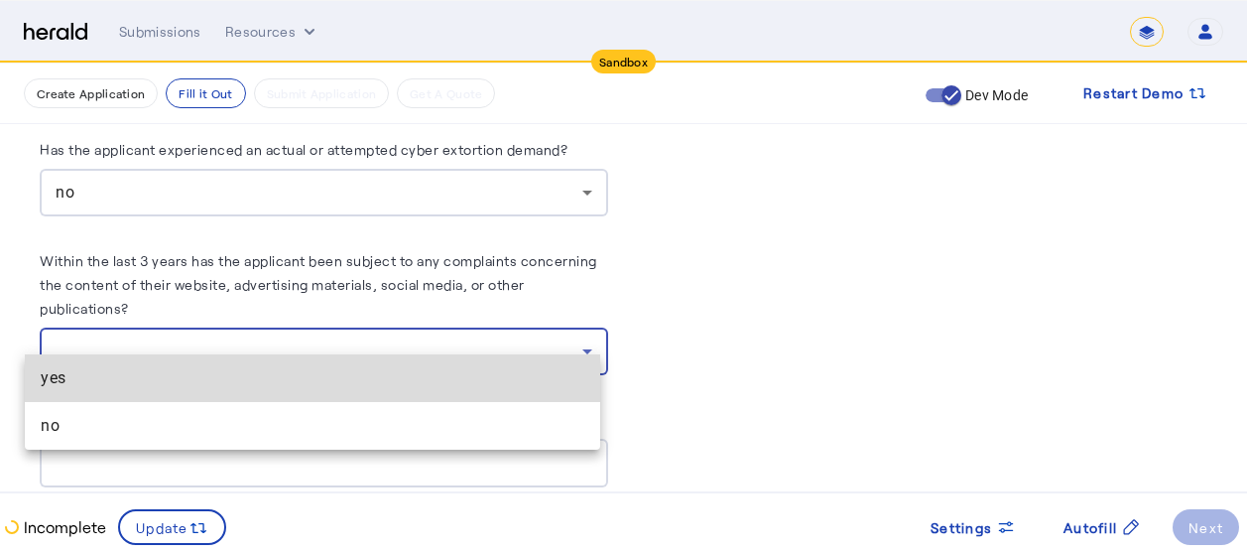
click at [185, 366] on span "yes" at bounding box center [313, 378] width 544 height 24
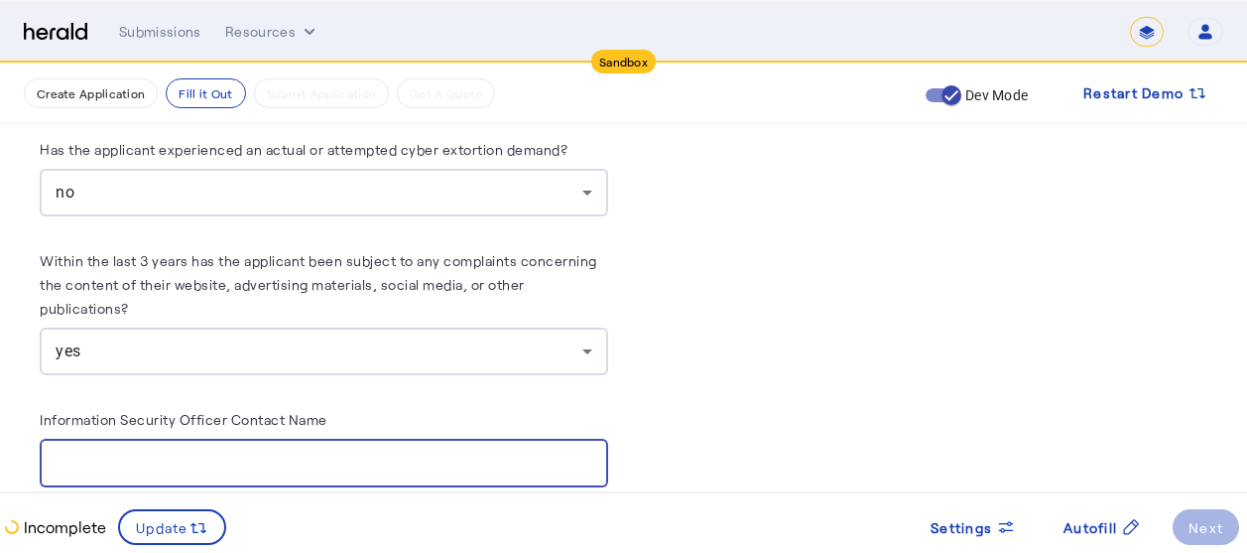
click at [310, 451] on input "Information Security Officer Contact Name" at bounding box center [324, 463] width 537 height 24
type input "**********"
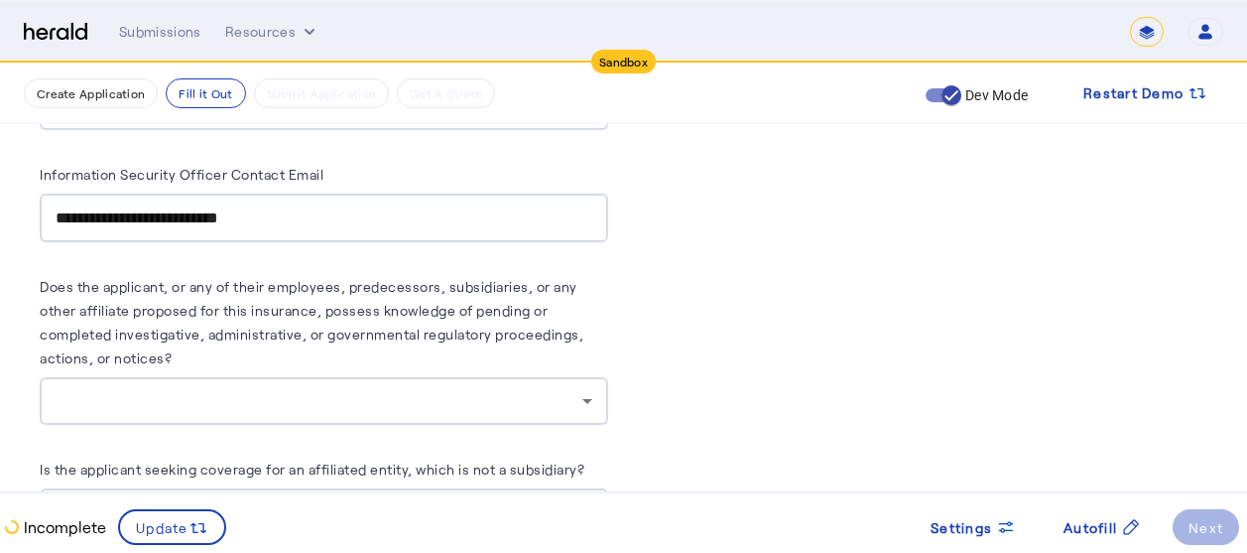
scroll to position [11229, 15]
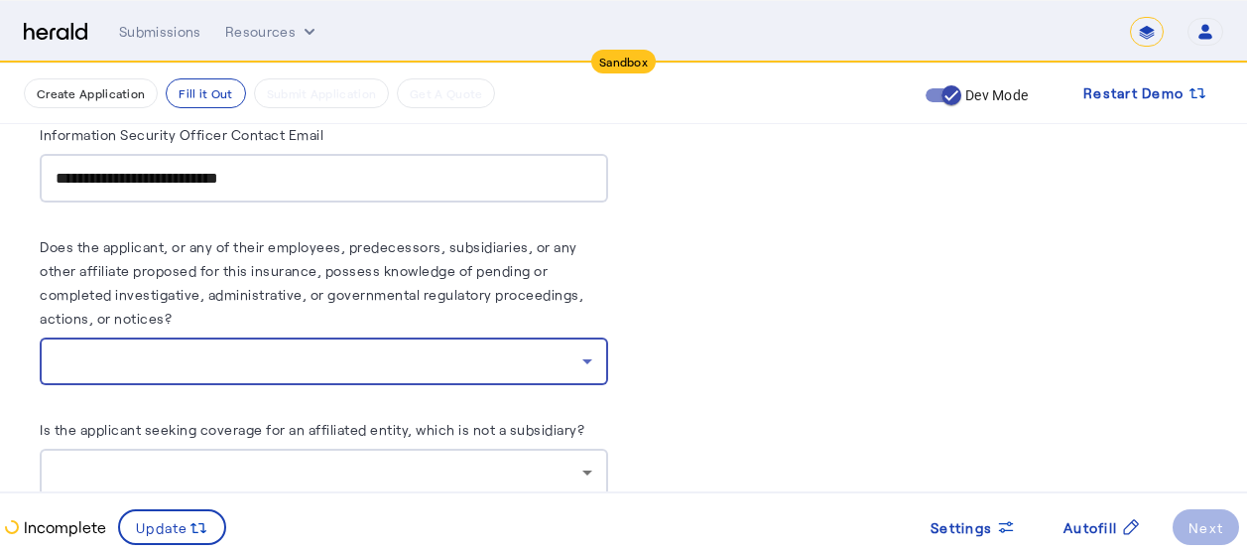
click at [410, 349] on div at bounding box center [319, 361] width 527 height 24
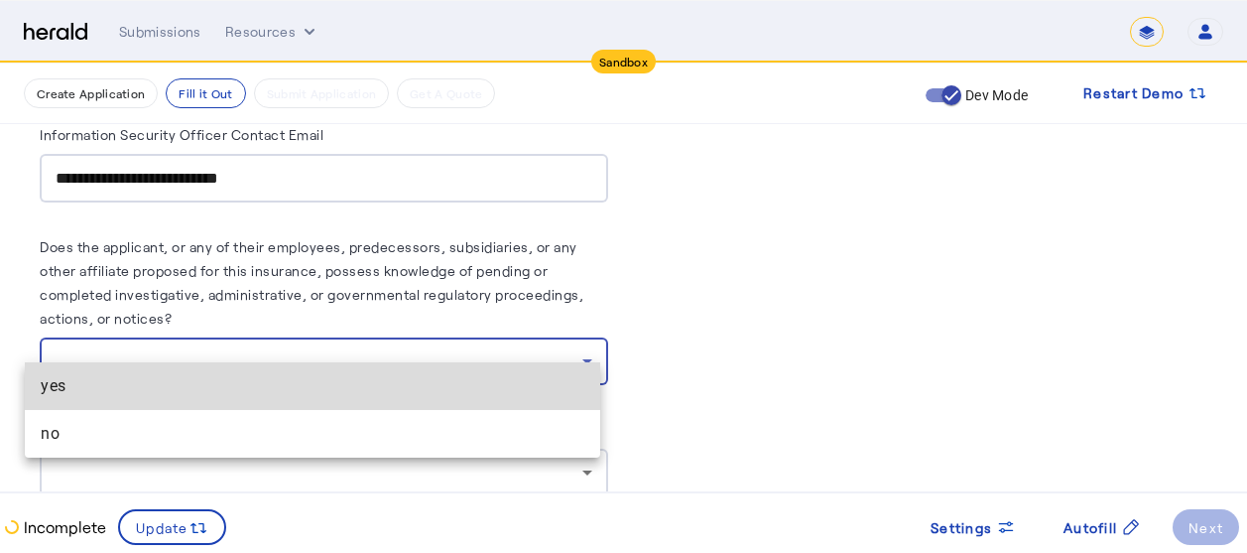
click at [218, 386] on span "yes" at bounding box center [313, 386] width 544 height 24
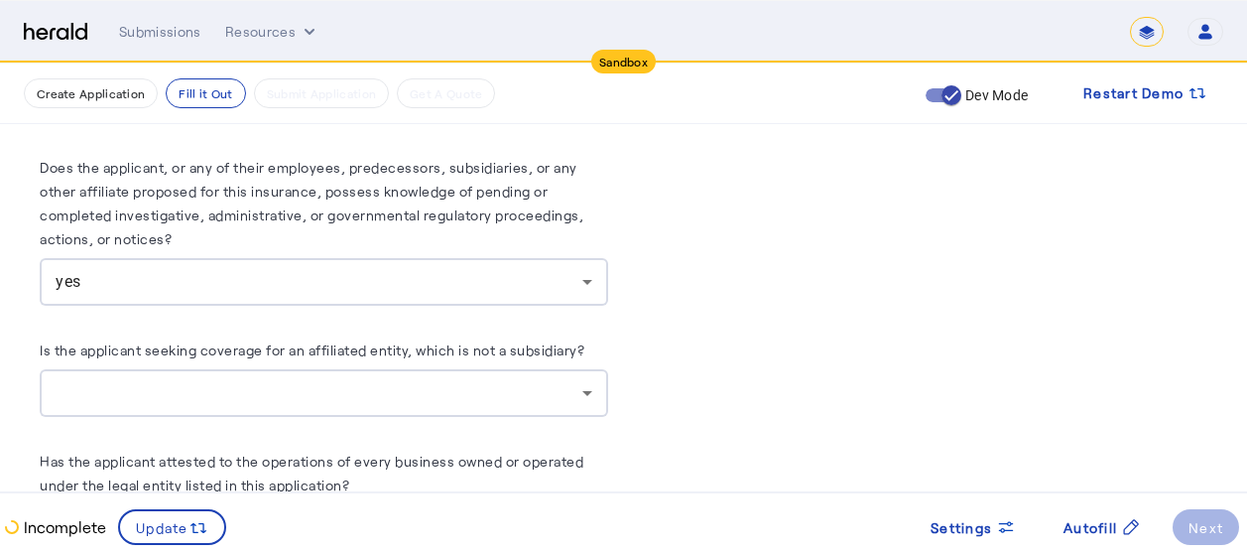
scroll to position [11348, 15]
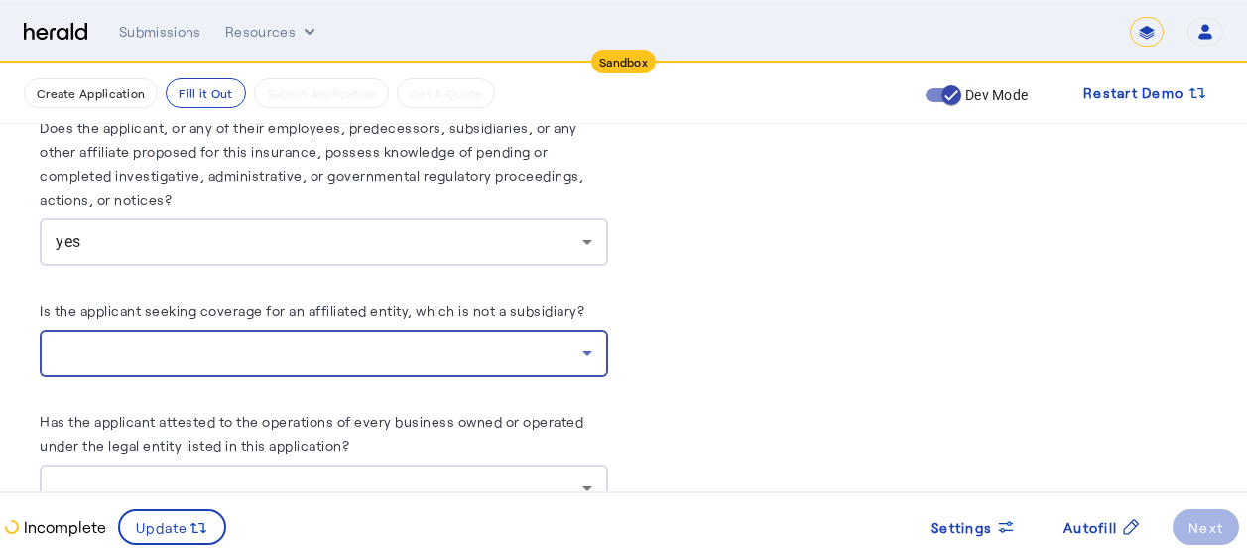
click at [445, 341] on div at bounding box center [319, 353] width 527 height 24
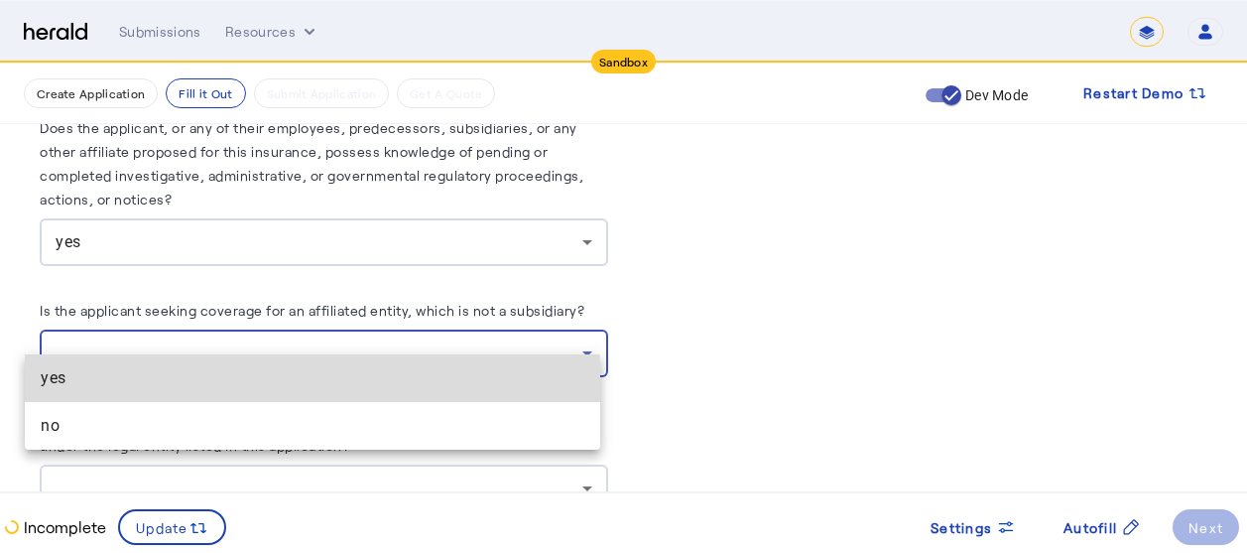
click at [163, 390] on mat-option "yes" at bounding box center [312, 378] width 575 height 48
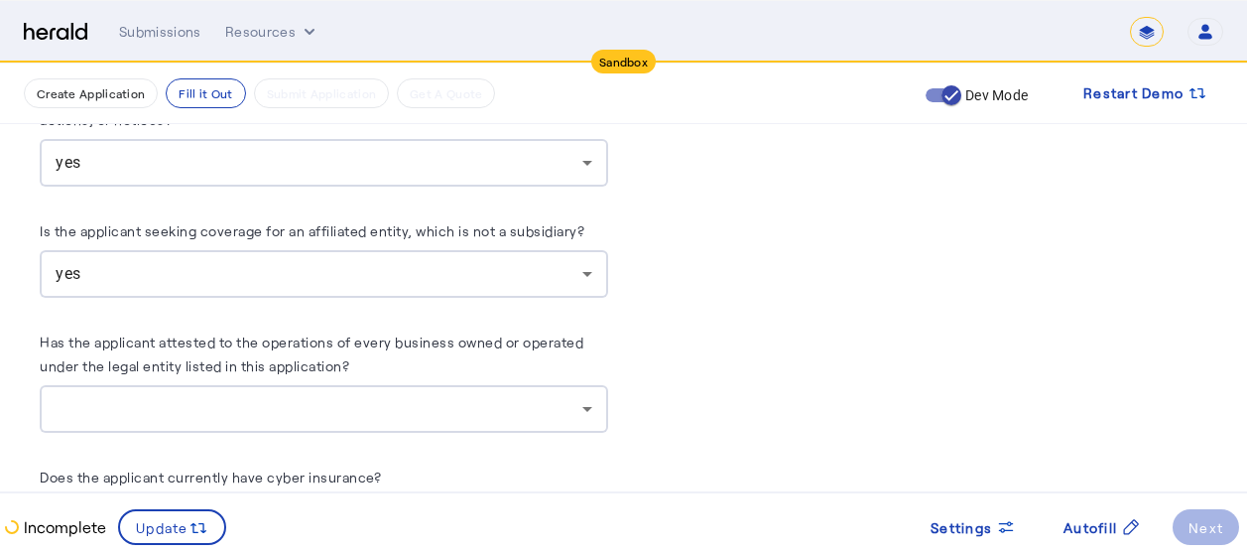
scroll to position [11467, 15]
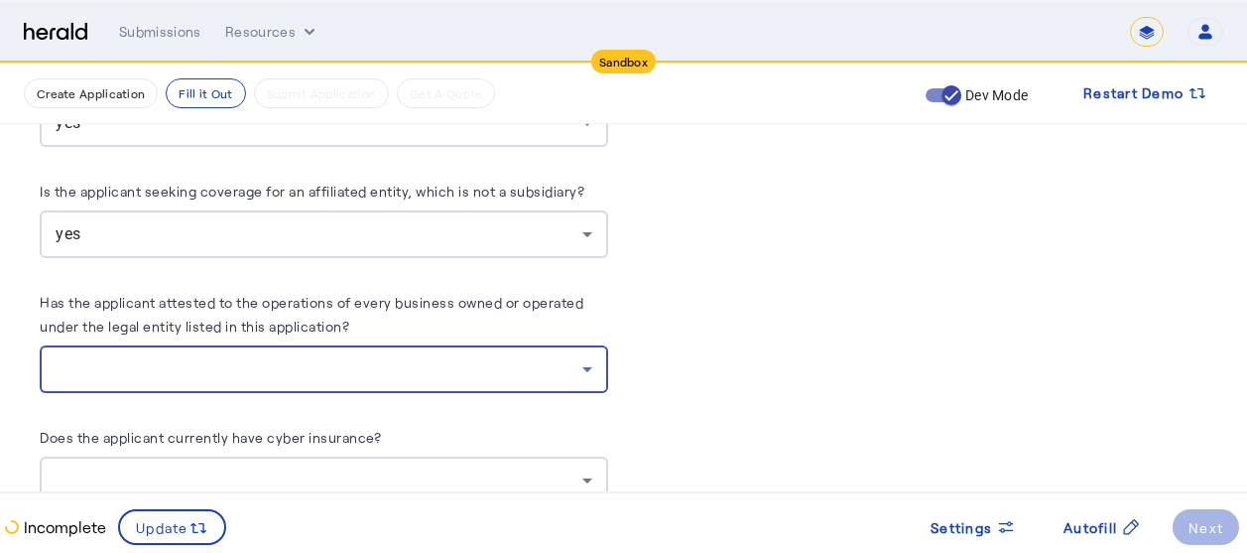
click at [503, 357] on div at bounding box center [319, 369] width 527 height 24
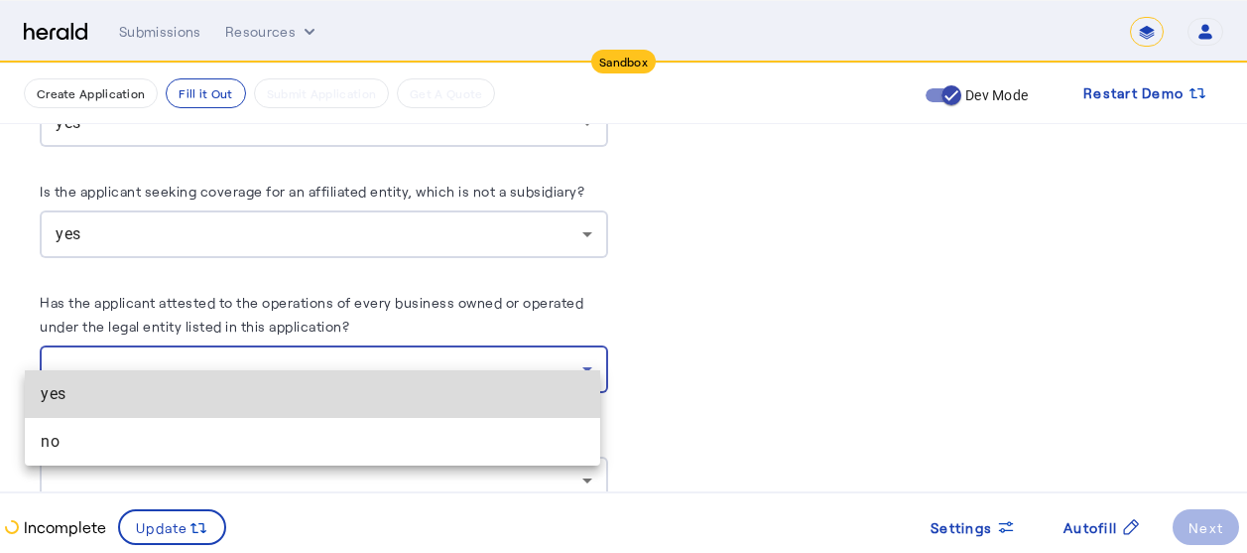
click at [78, 390] on span "yes" at bounding box center [313, 394] width 544 height 24
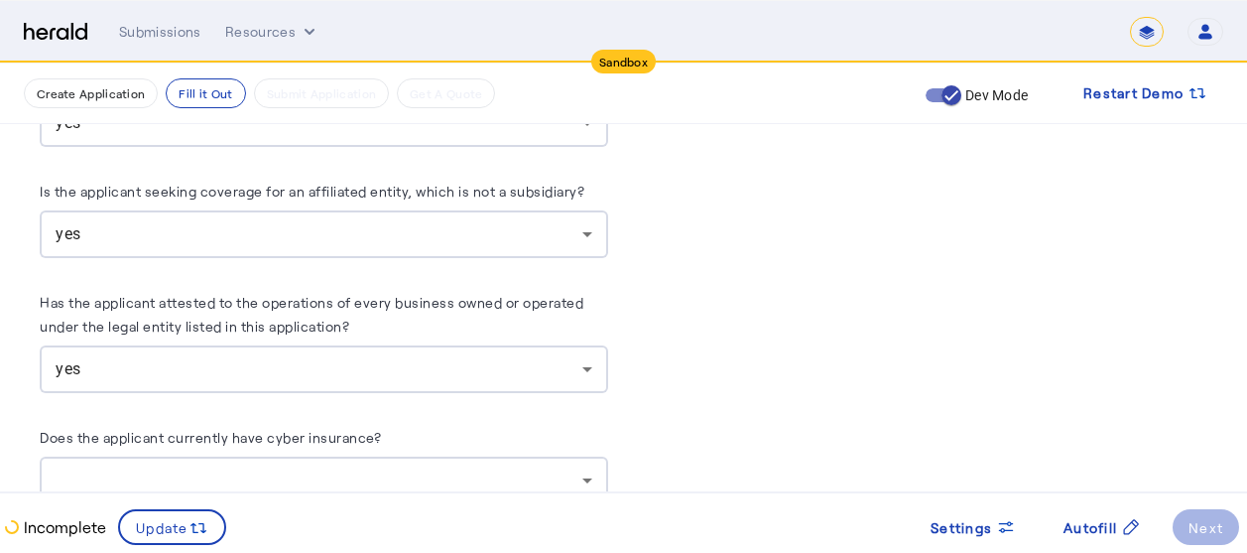
click at [332, 468] on div at bounding box center [319, 480] width 527 height 24
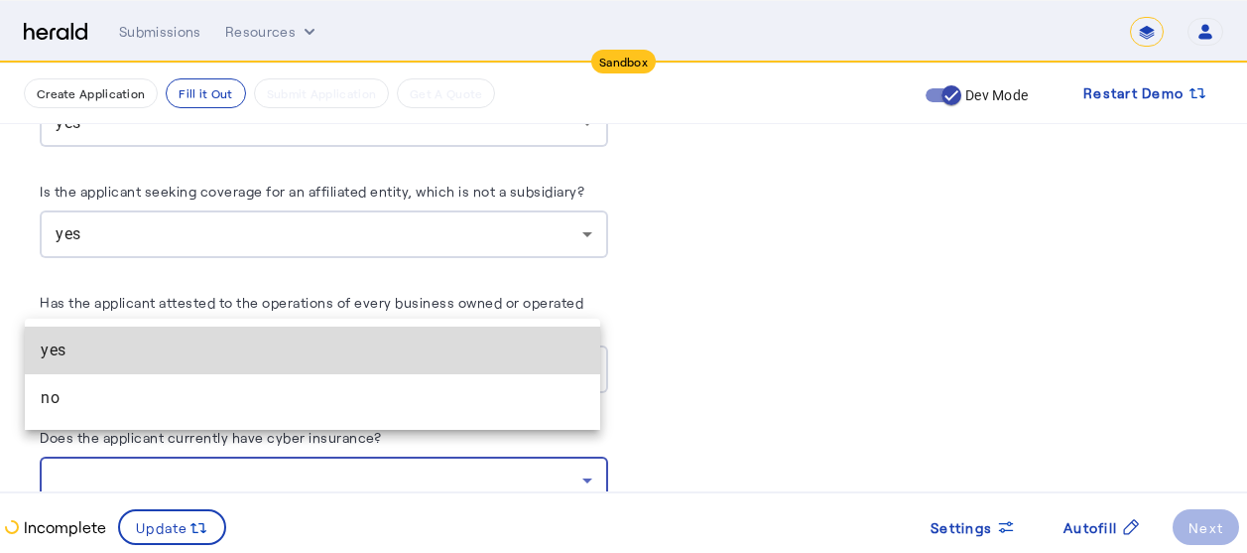
click at [146, 348] on span "yes" at bounding box center [313, 350] width 544 height 24
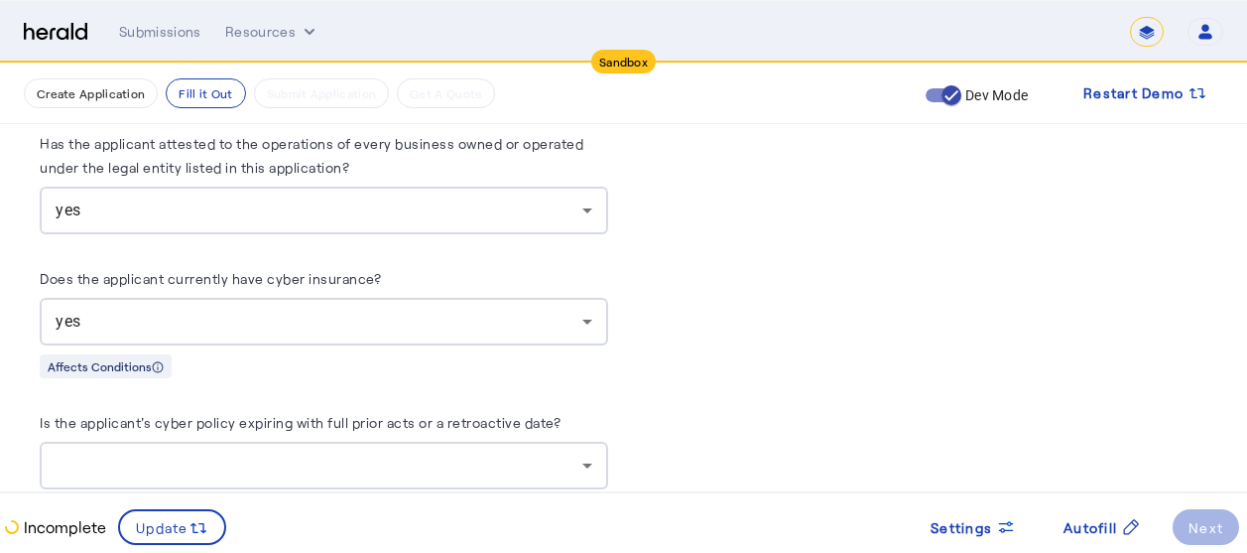
scroll to position [11665, 15]
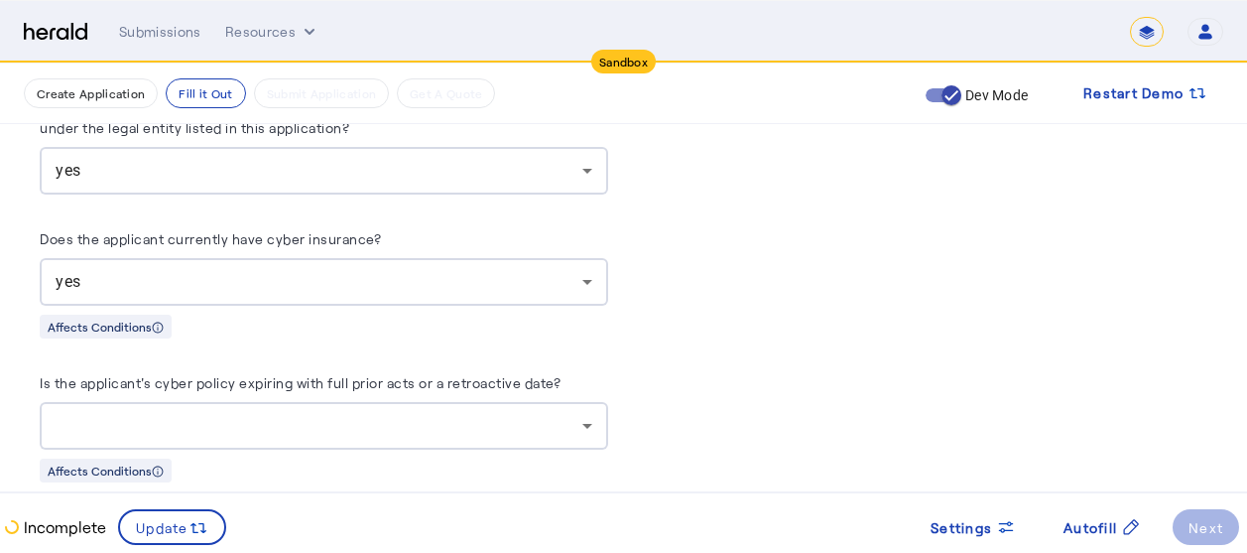
click at [491, 273] on div "yes" at bounding box center [324, 282] width 537 height 48
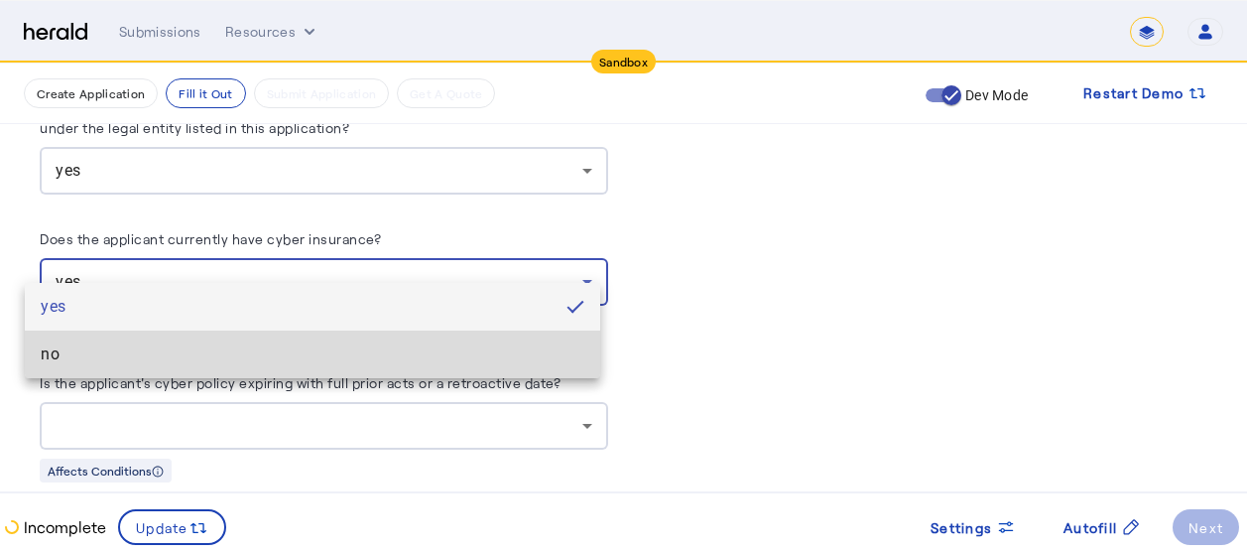
click at [315, 364] on span "no" at bounding box center [313, 354] width 544 height 24
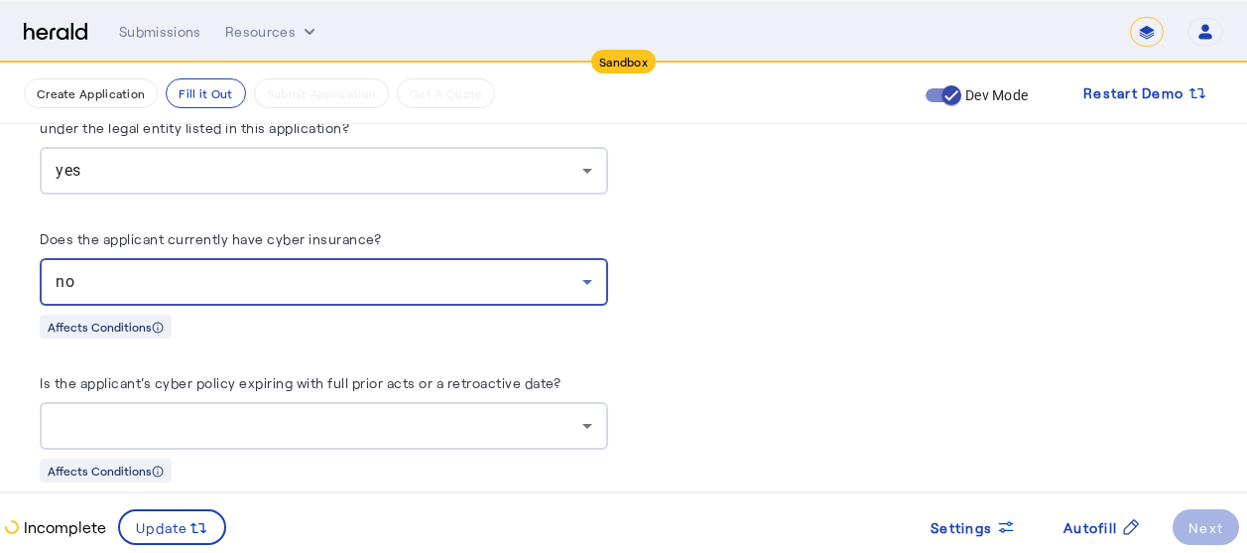
click at [308, 414] on div at bounding box center [319, 426] width 527 height 24
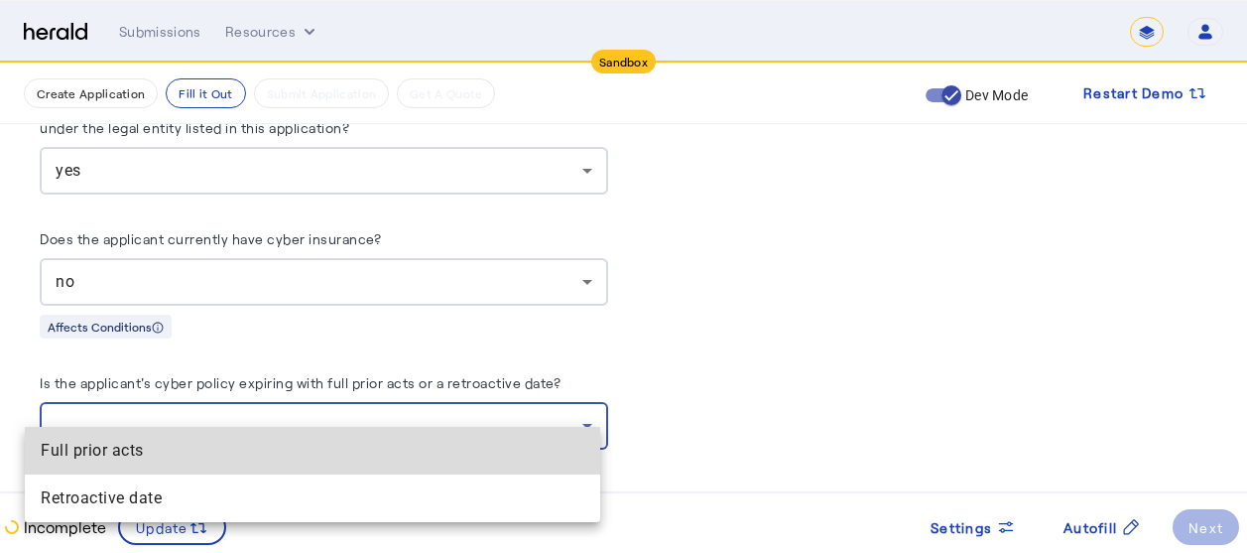
click at [238, 450] on span "Full prior acts" at bounding box center [313, 450] width 544 height 24
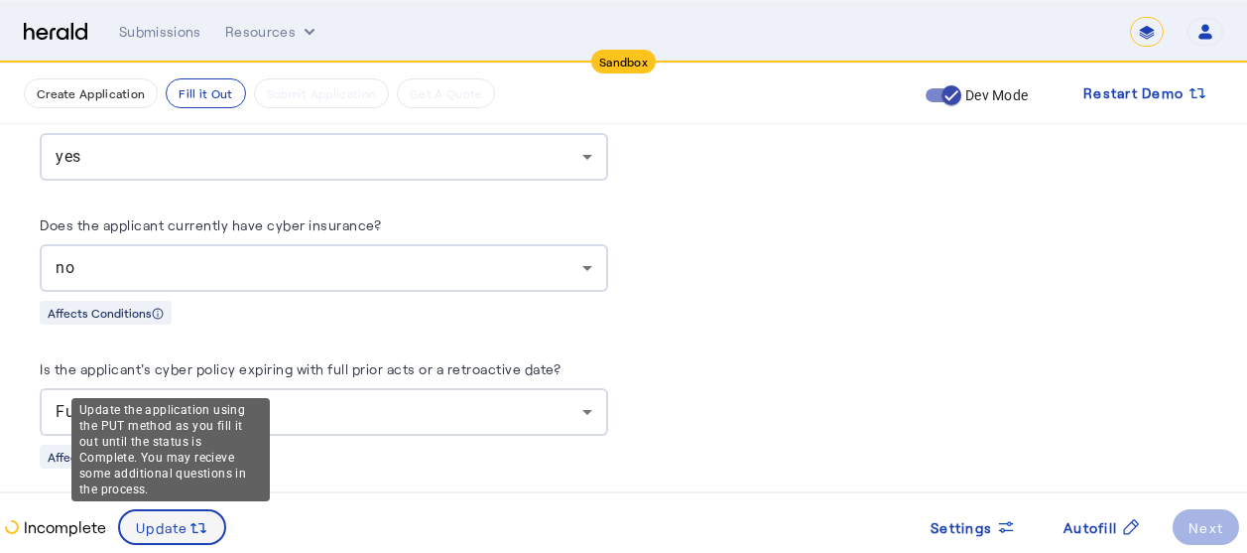
click at [171, 538] on div "Update" at bounding box center [172, 527] width 72 height 22
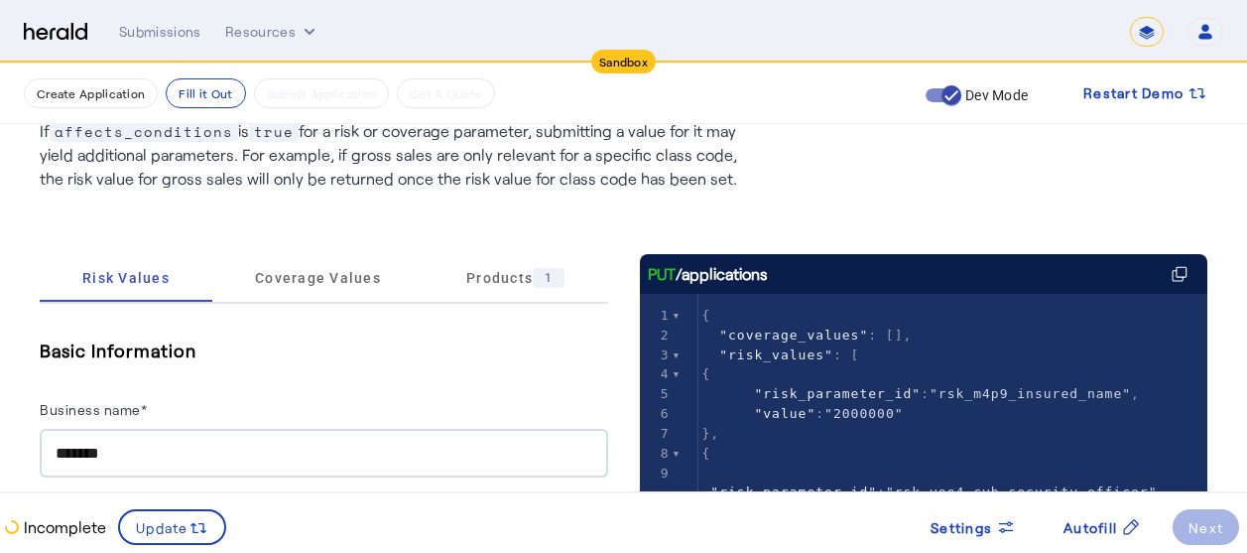
scroll to position [146, 15]
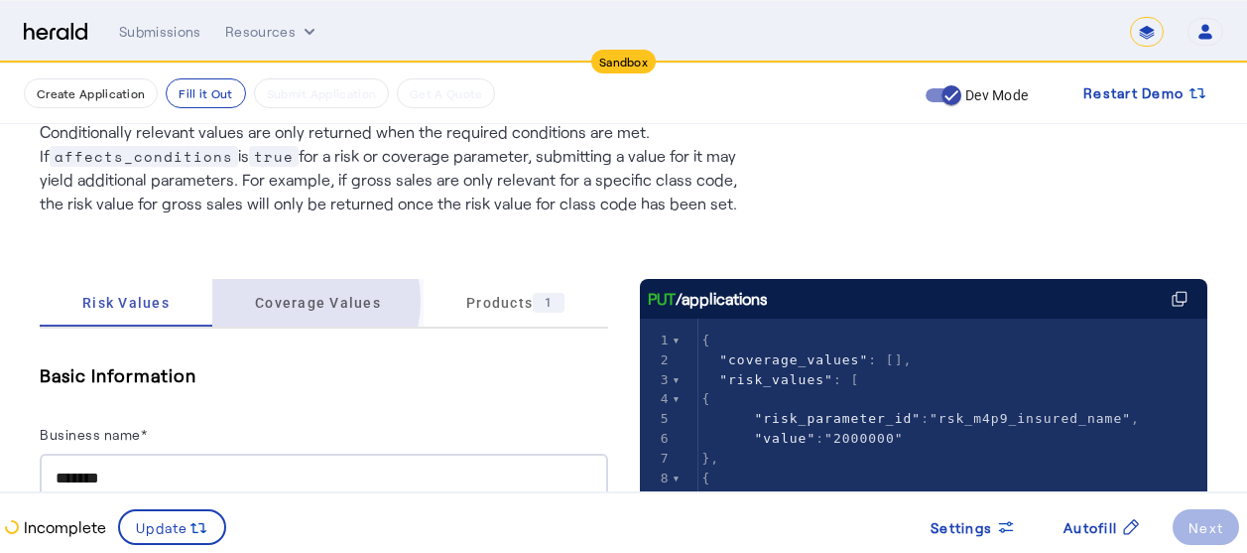
click at [278, 301] on span "Coverage Values" at bounding box center [318, 303] width 126 height 14
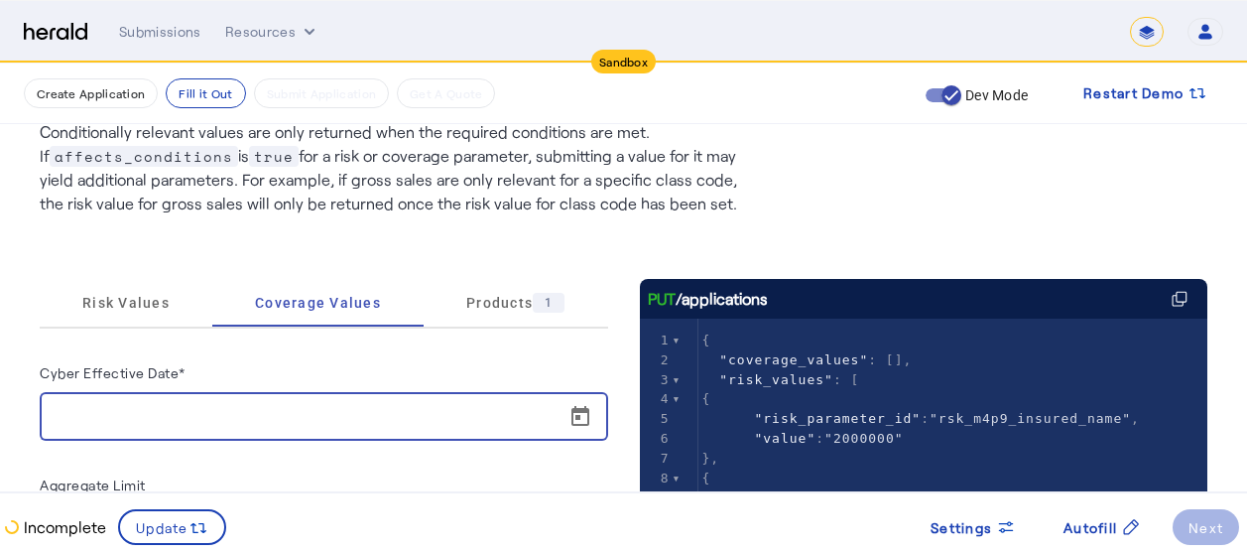
click at [198, 423] on input "Cyber Effective Date*" at bounding box center [330, 417] width 549 height 24
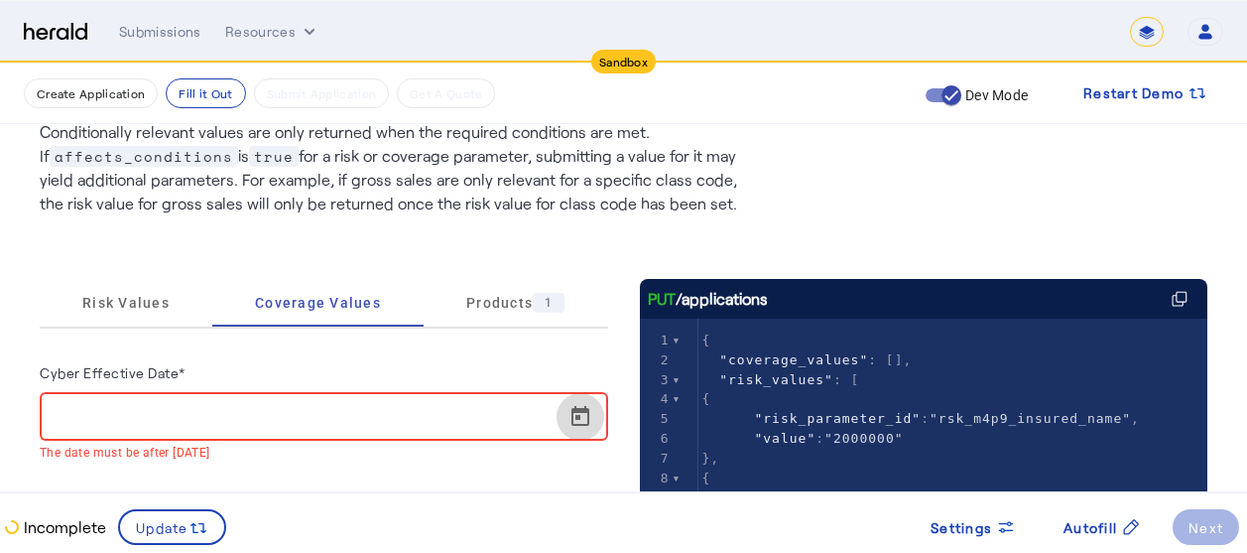
click at [576, 426] on span "Open calendar" at bounding box center [580, 417] width 48 height 48
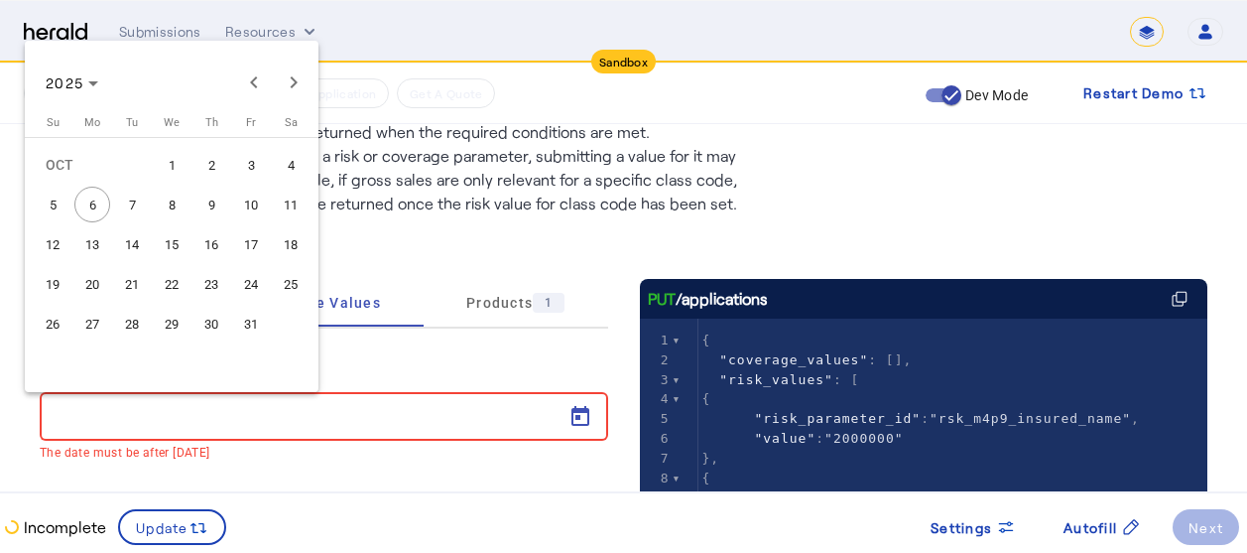
click at [138, 213] on span "7" at bounding box center [132, 204] width 36 height 36
type input "**********"
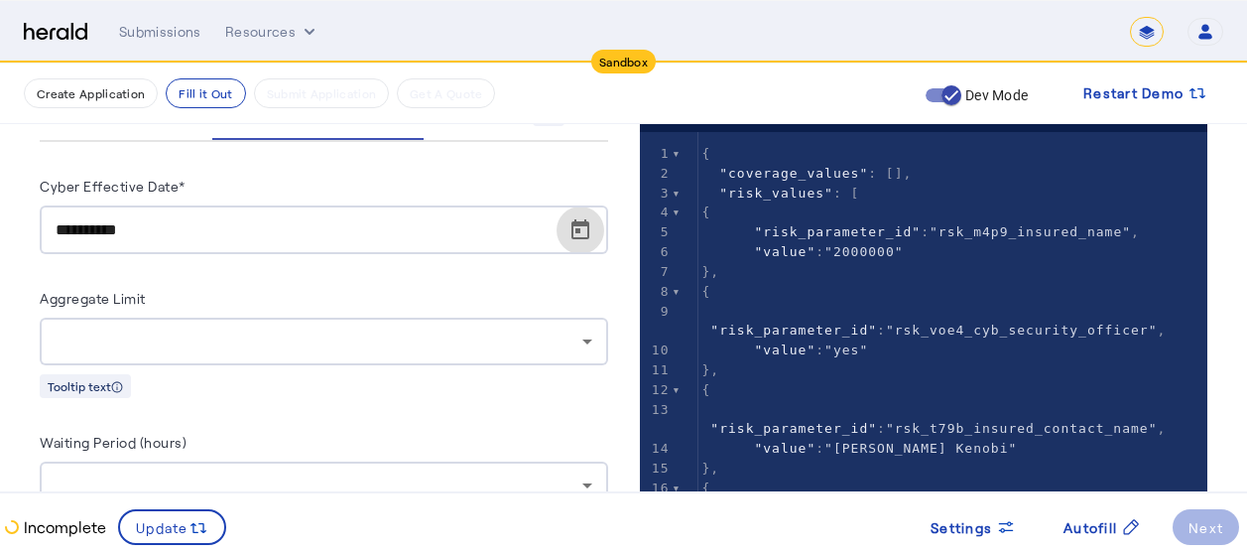
scroll to position [338, 15]
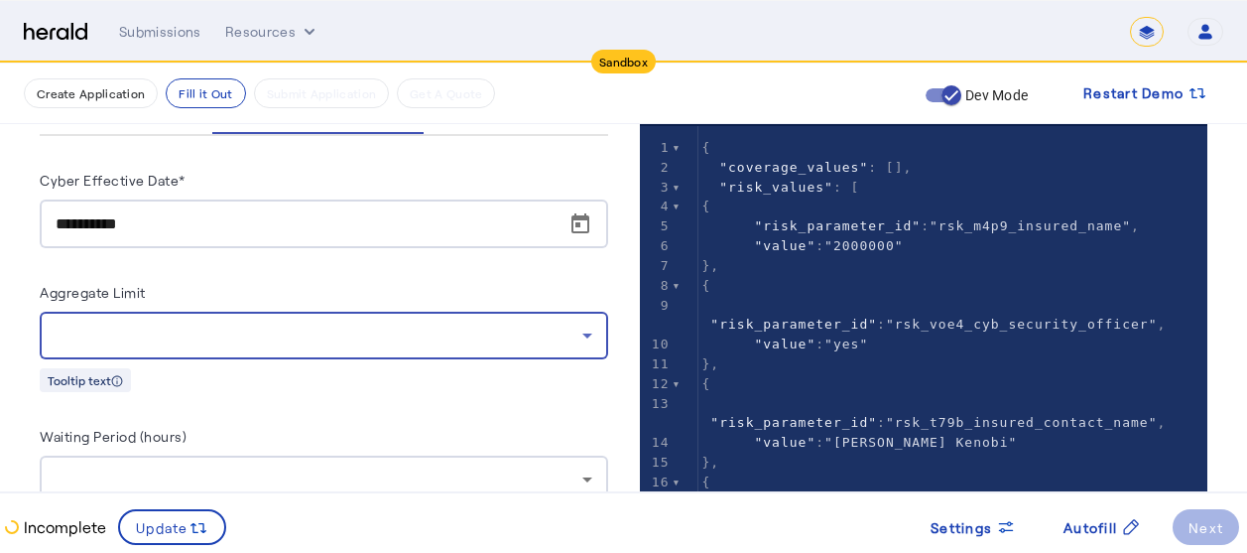
click at [529, 323] on div at bounding box center [319, 335] width 527 height 24
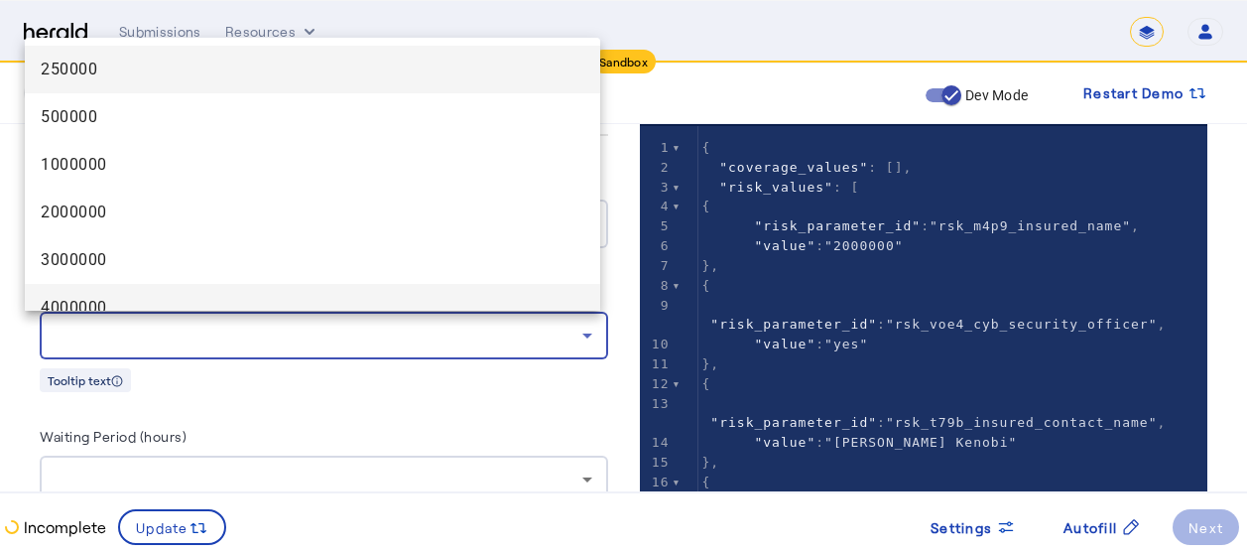
click at [402, 297] on span "4000000" at bounding box center [313, 308] width 544 height 24
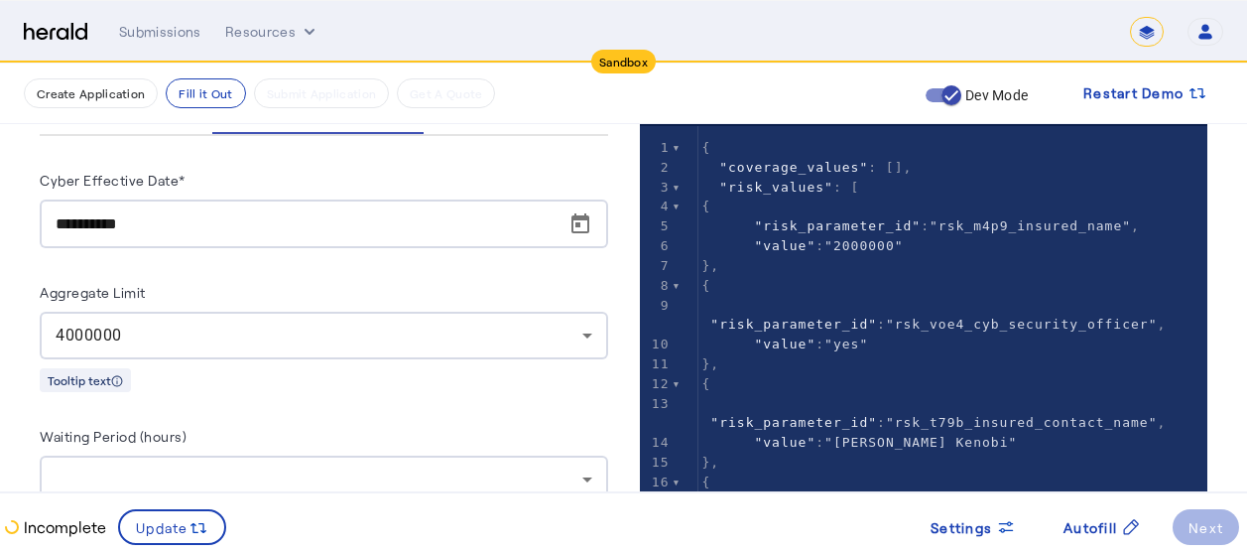
click at [427, 384] on div "Tooltip text" at bounding box center [324, 379] width 568 height 25
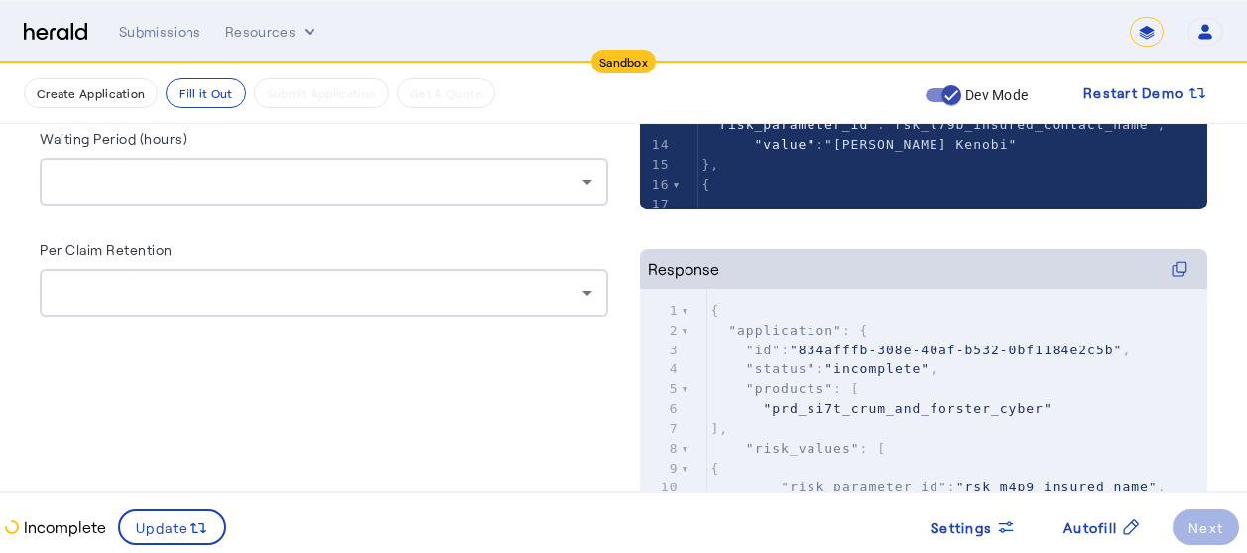
scroll to position [647, 15]
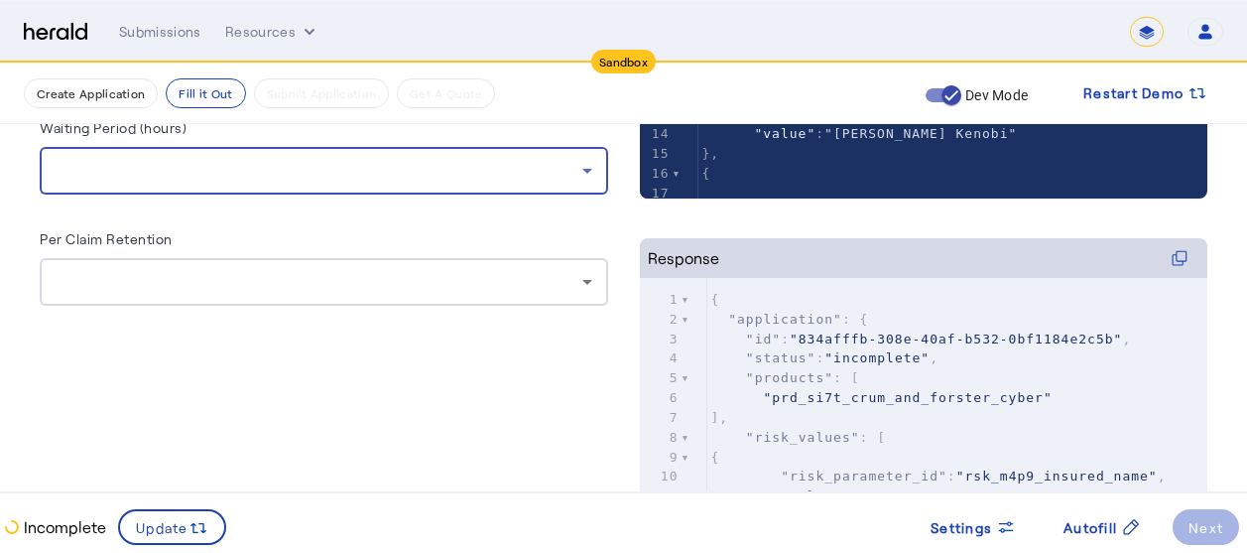
click at [368, 172] on div at bounding box center [319, 171] width 527 height 24
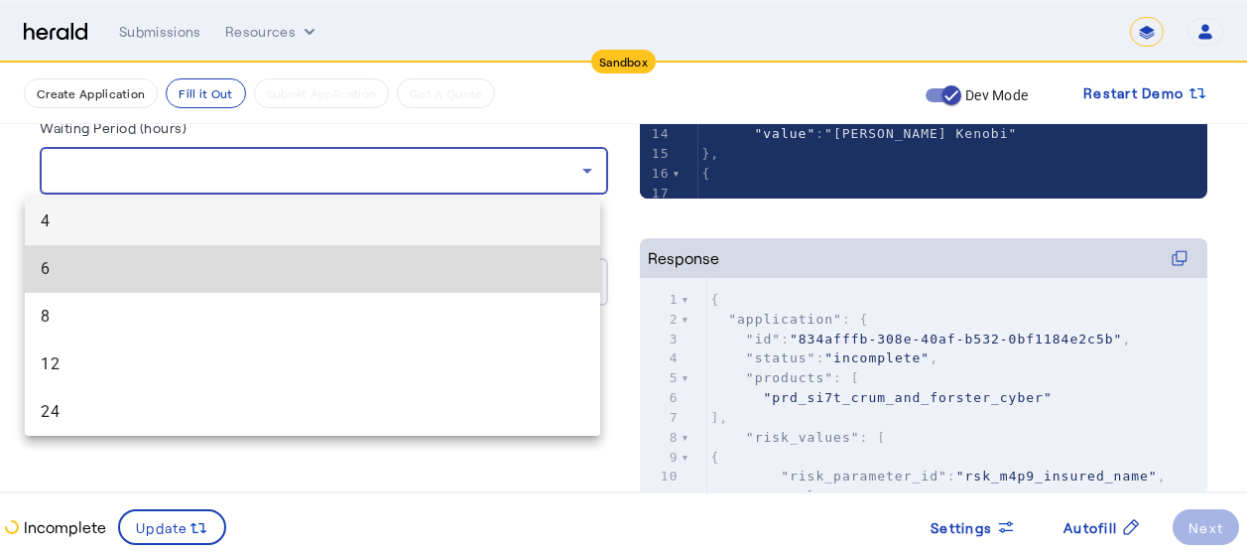
click at [112, 275] on span "6" at bounding box center [313, 269] width 544 height 24
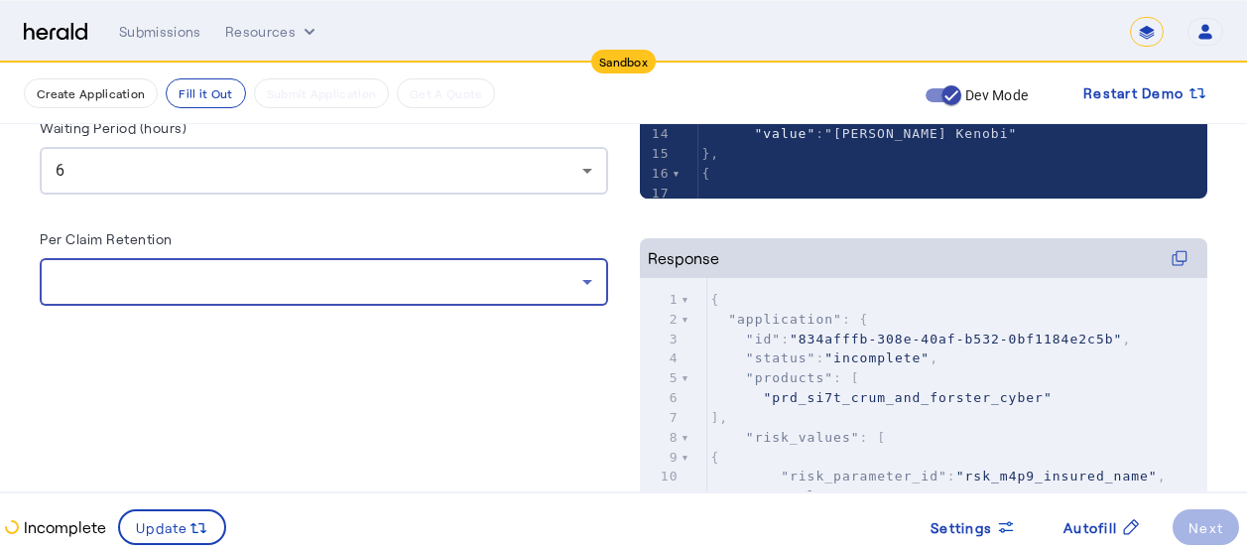
click at [176, 283] on div at bounding box center [319, 282] width 527 height 24
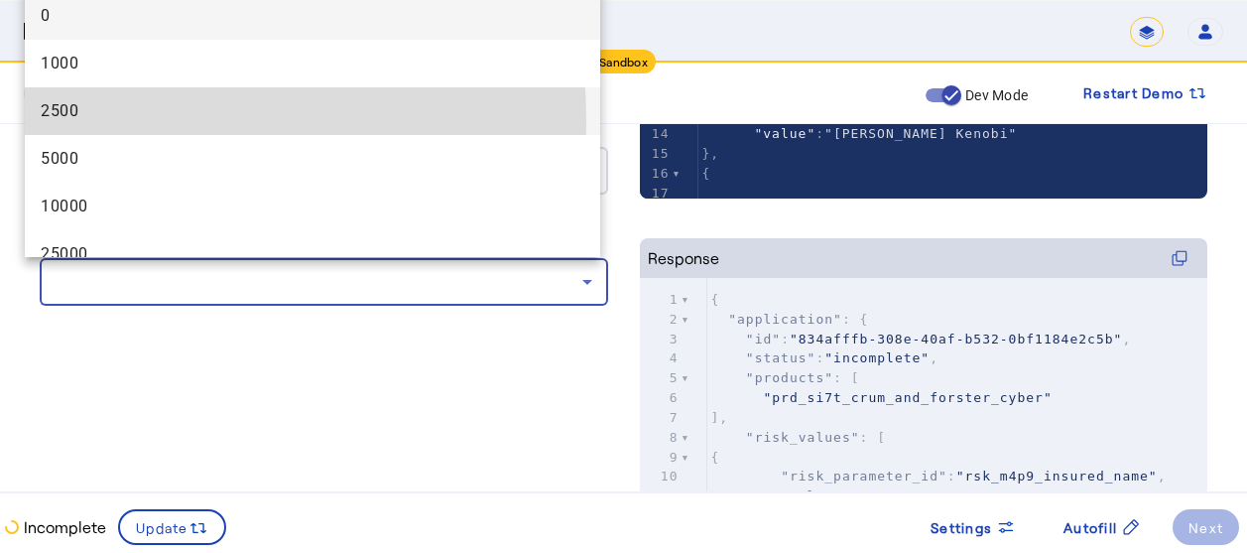
click at [96, 119] on span "2500" at bounding box center [313, 111] width 544 height 24
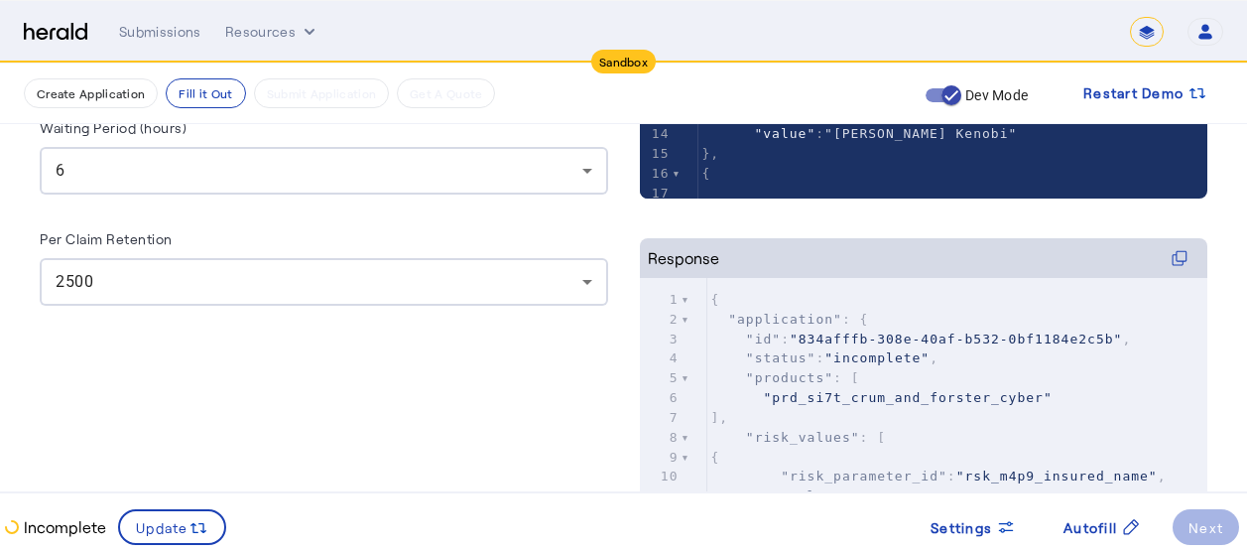
click at [260, 401] on div "**********" at bounding box center [324, 238] width 568 height 921
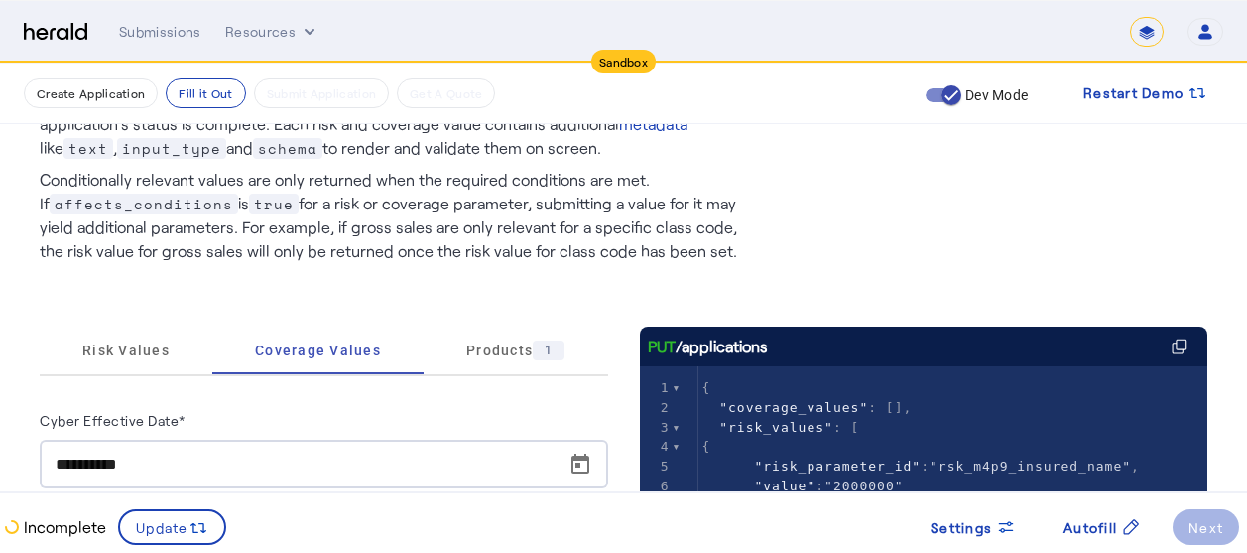
scroll to position [62, 15]
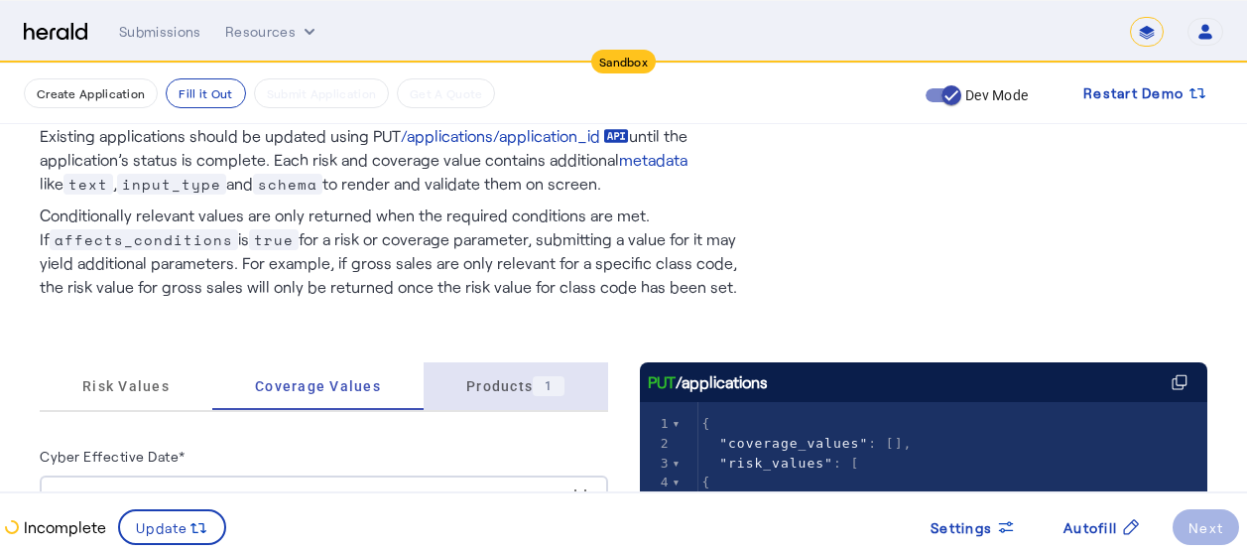
click at [466, 382] on span "Products 1" at bounding box center [515, 386] width 98 height 20
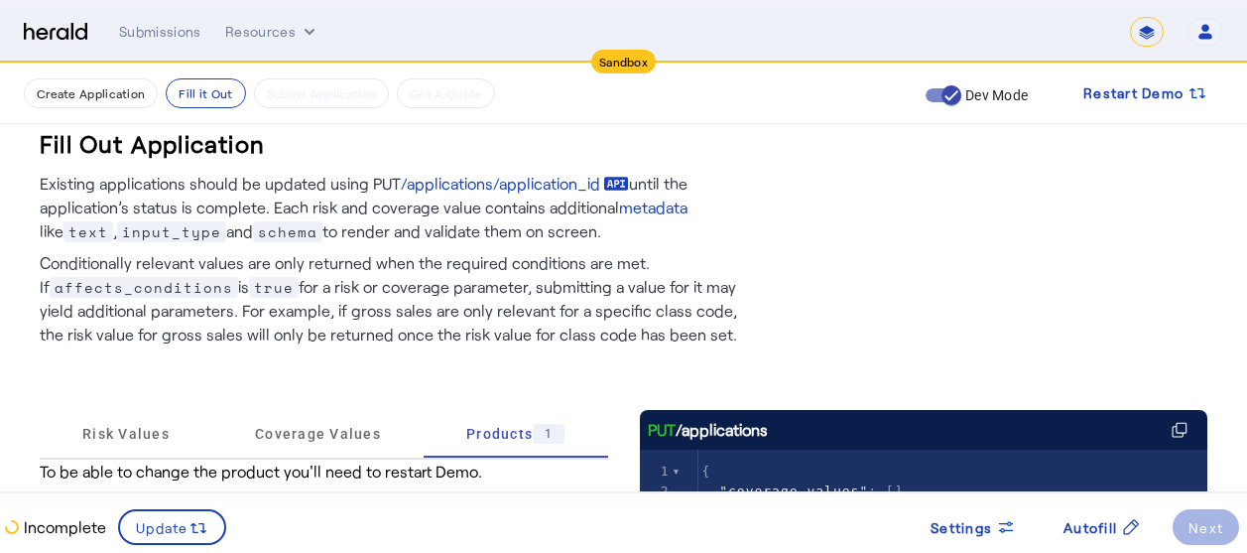
scroll to position [0, 15]
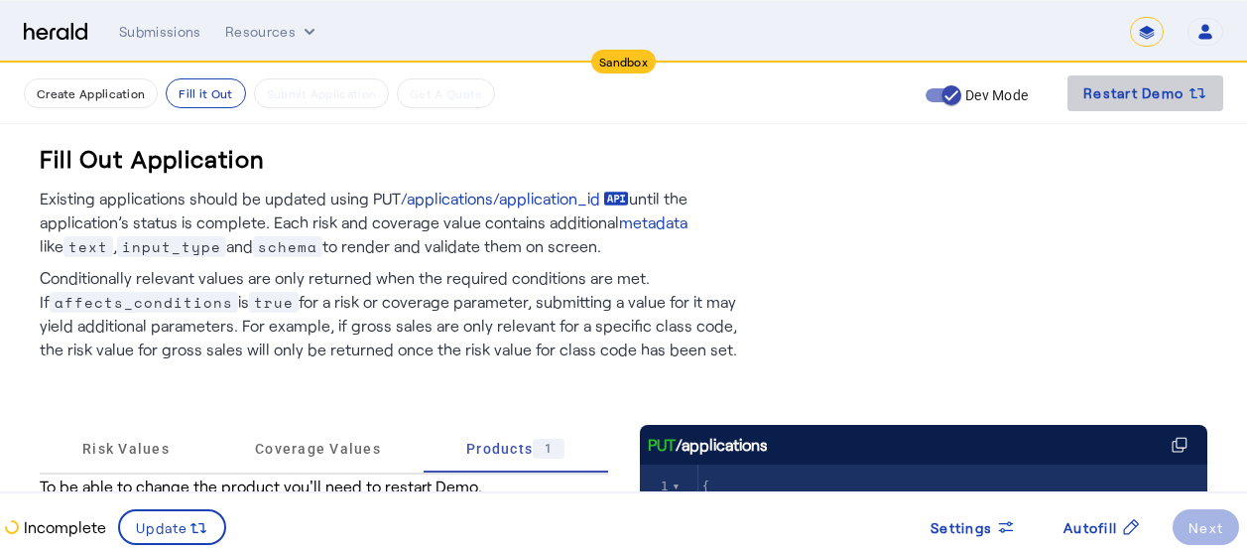
click at [1138, 102] on span "Restart Demo" at bounding box center [1133, 93] width 100 height 24
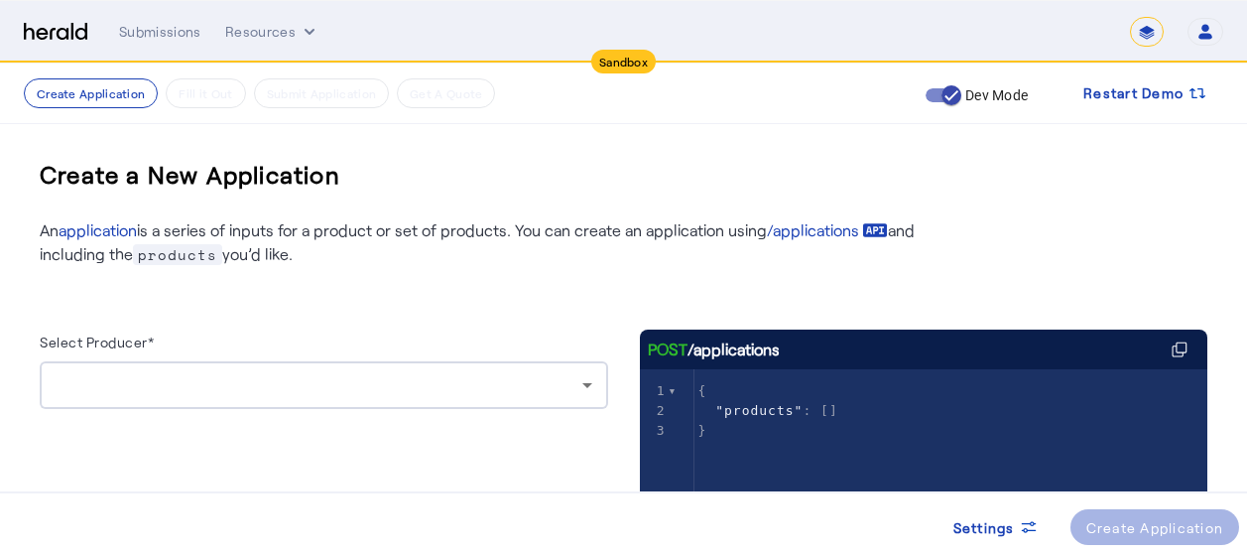
click at [519, 291] on div "Select Producer* POST /applications xxxxxxxxxx 3 1 { 2 "products" : [] 3 }" at bounding box center [624, 496] width 1168 height 460
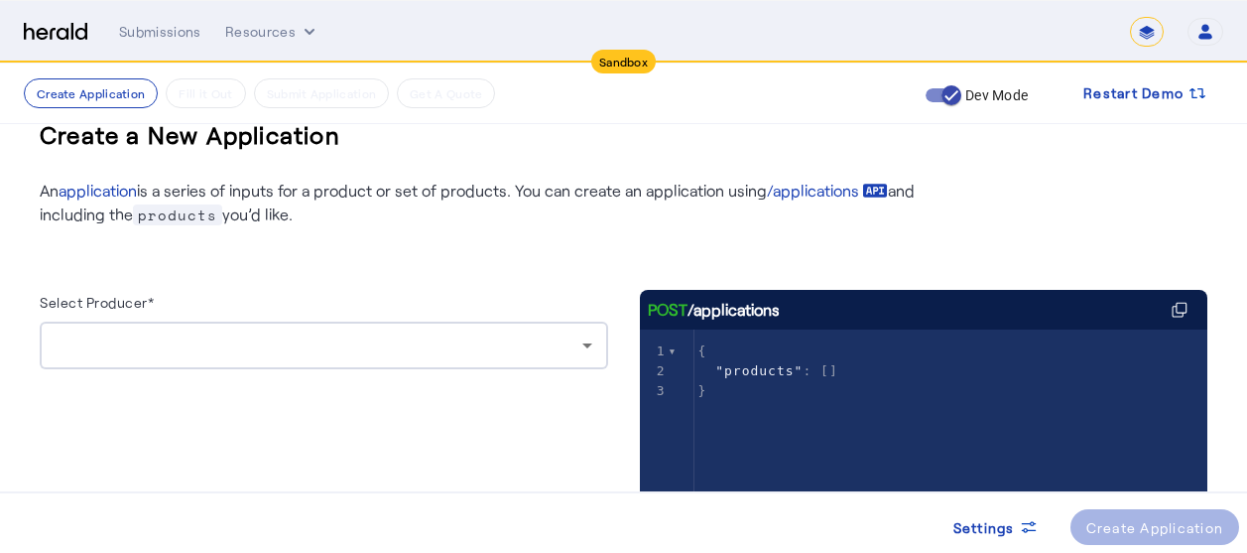
scroll to position [238, 0]
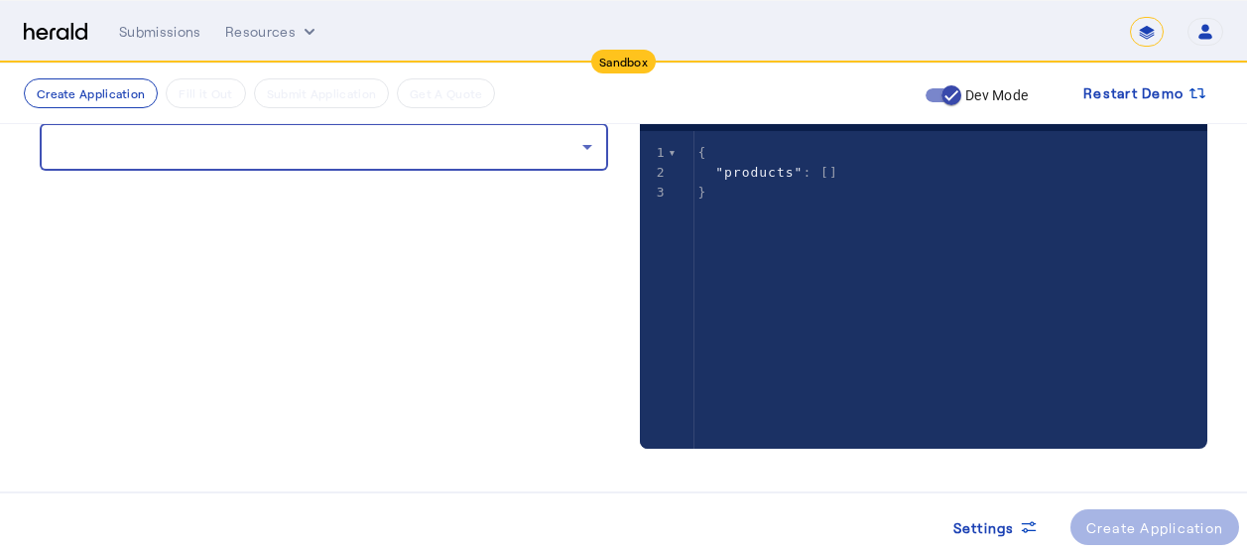
click at [505, 152] on div at bounding box center [319, 147] width 527 height 24
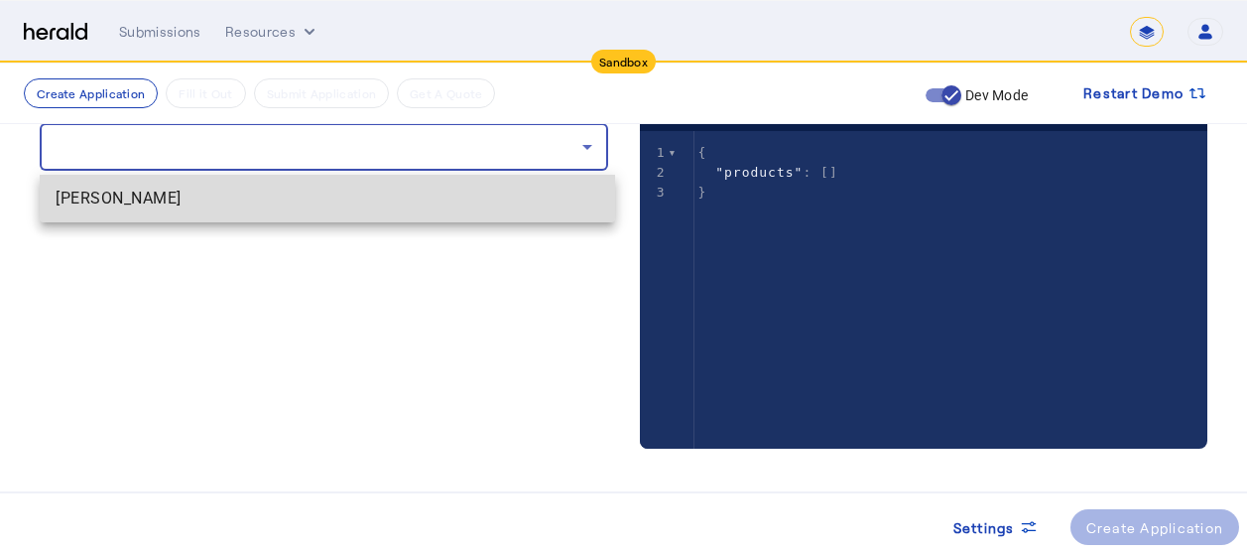
click at [256, 194] on span "[PERSON_NAME]" at bounding box center [328, 198] width 544 height 24
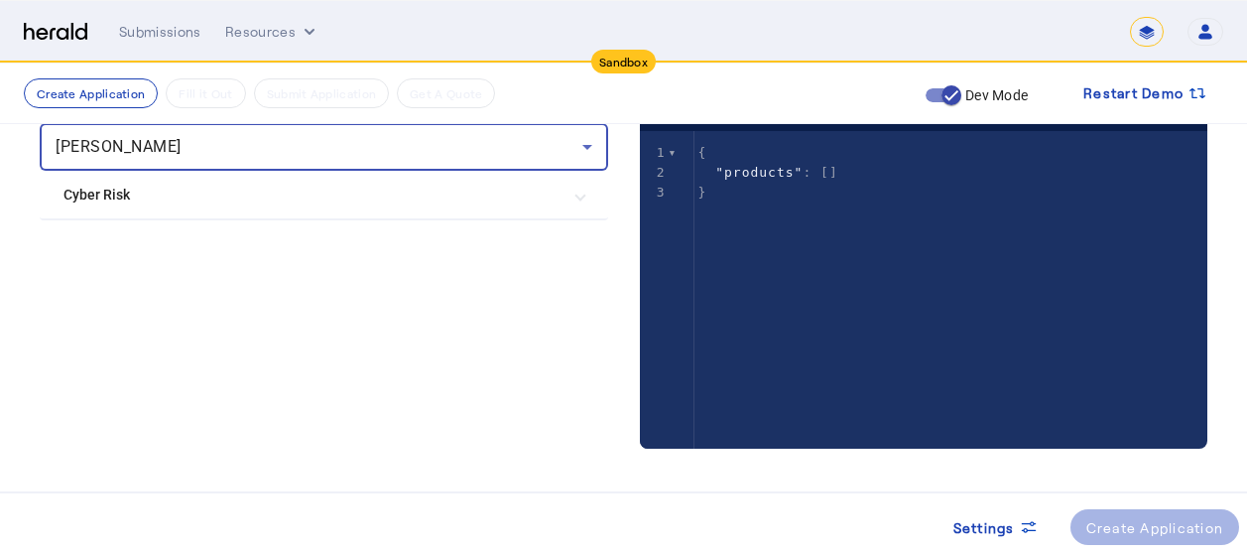
click at [392, 193] on Risk "Cyber Risk" at bounding box center [311, 195] width 497 height 21
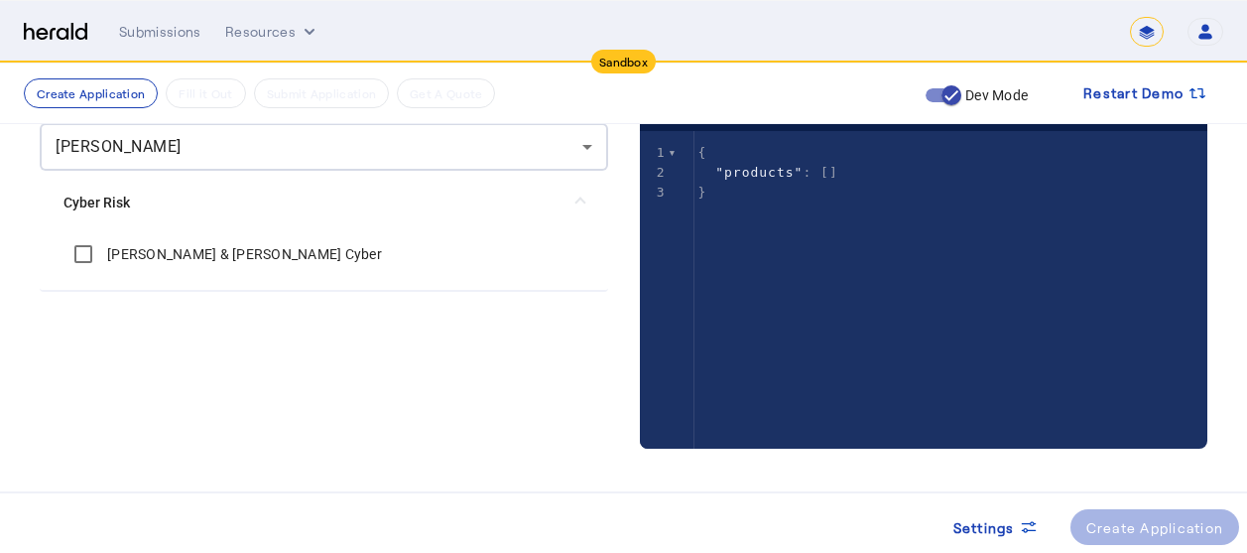
click at [240, 264] on div "[PERSON_NAME] & [PERSON_NAME] Cyber" at bounding box center [222, 254] width 318 height 40
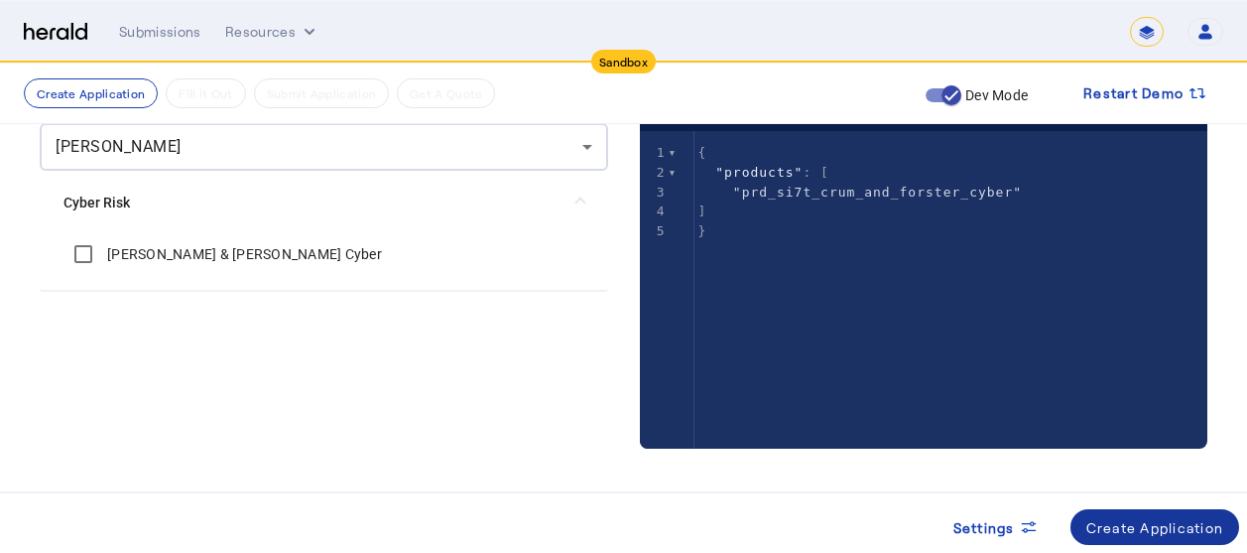
click at [1150, 537] on div "Create Application" at bounding box center [1155, 527] width 138 height 21
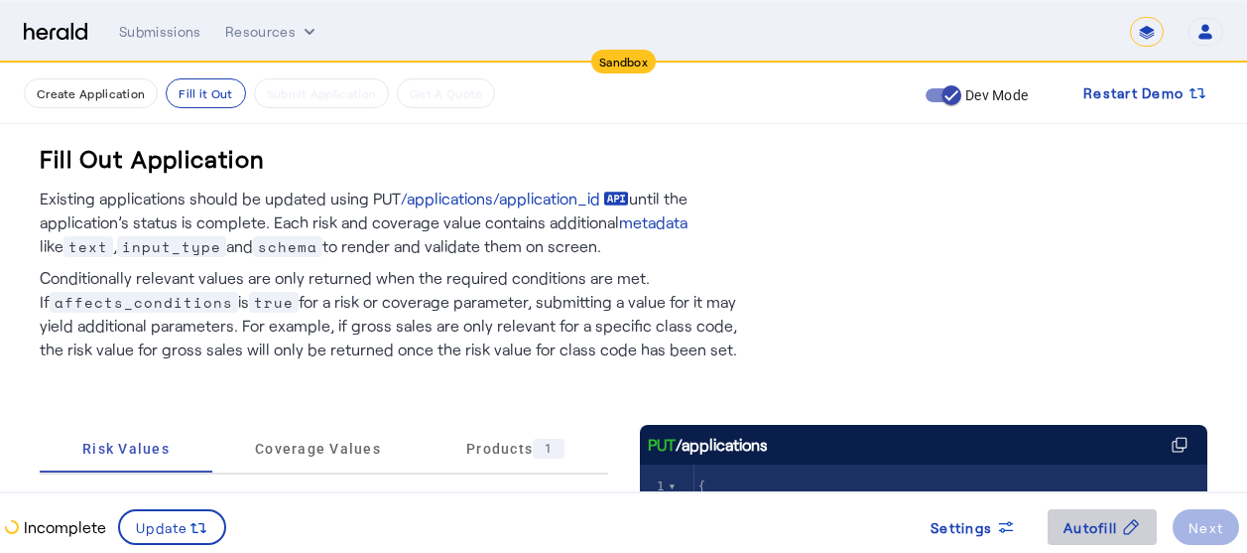
click at [1095, 518] on span "Autofill" at bounding box center [1090, 527] width 54 height 21
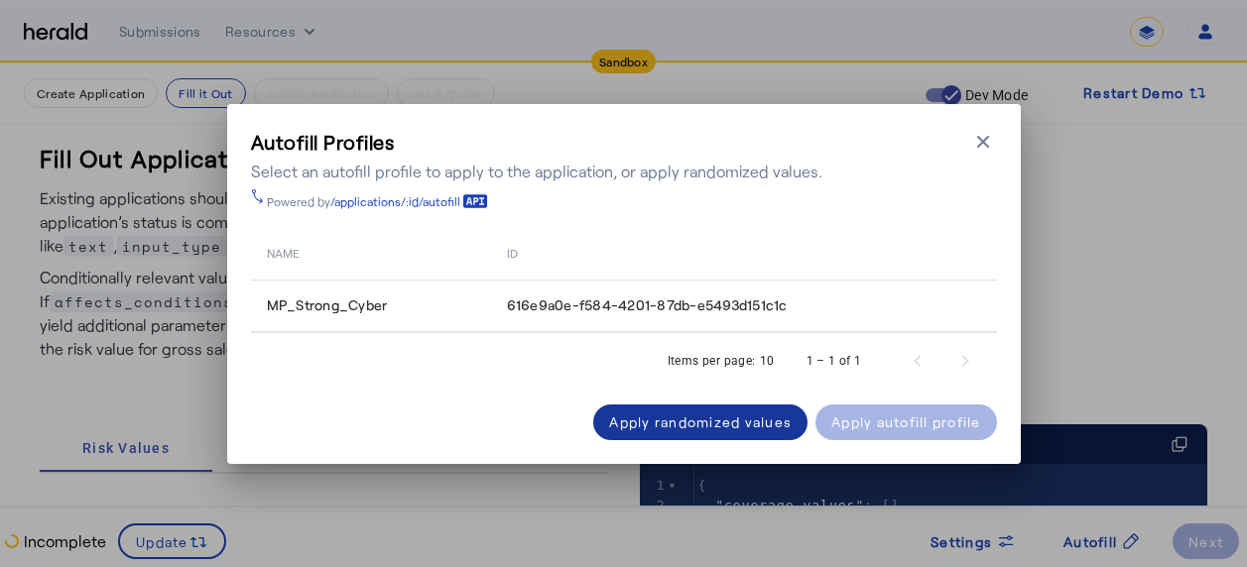
click at [697, 428] on div "Apply randomized values" at bounding box center [700, 422] width 183 height 21
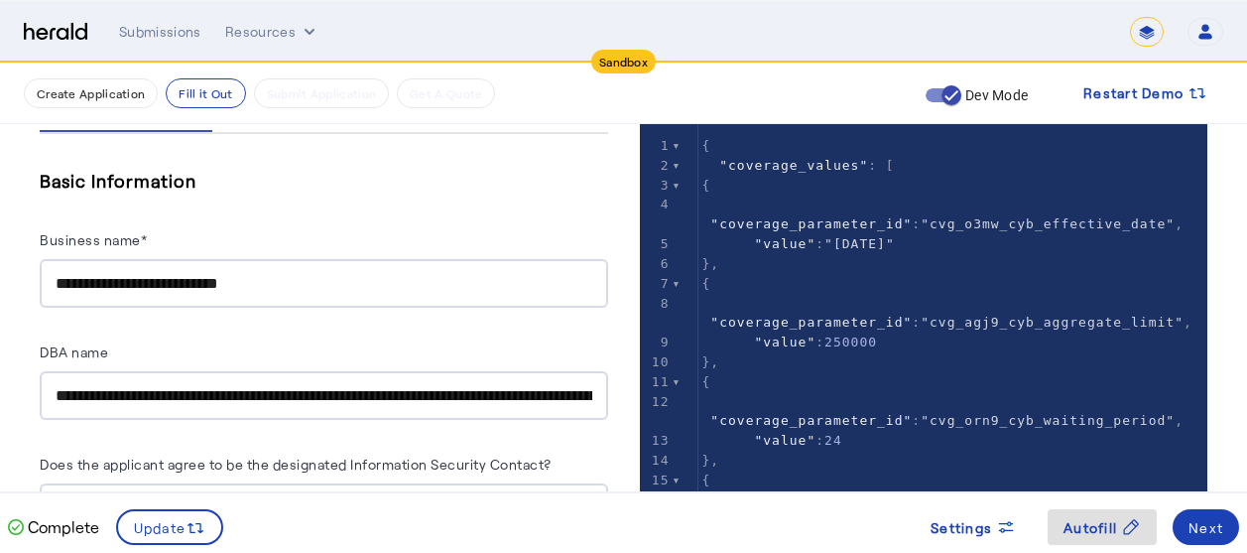
scroll to position [292, 0]
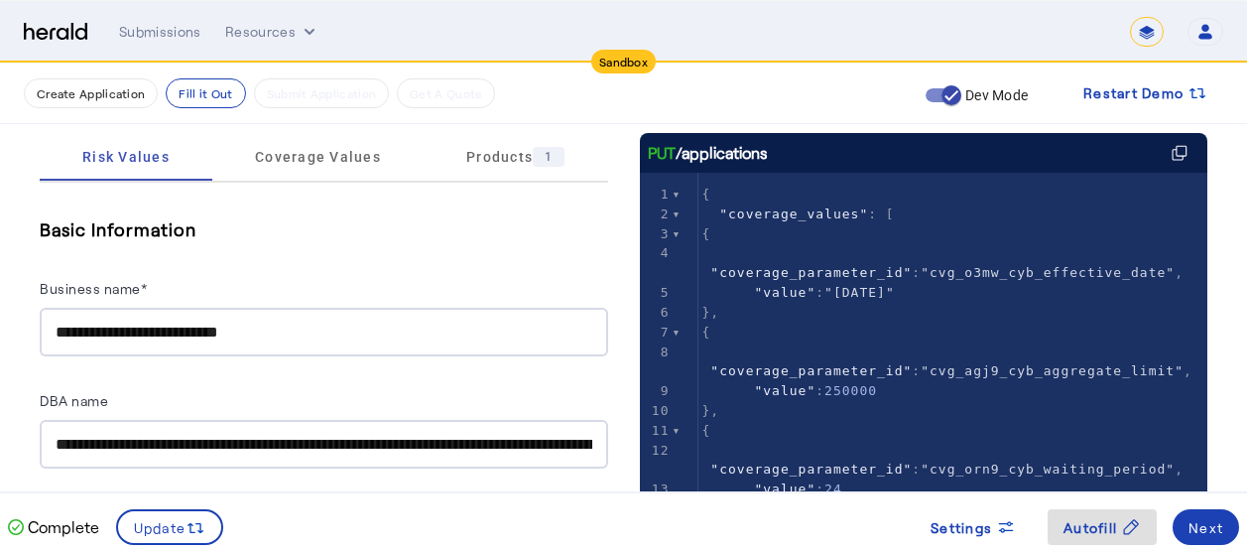
click at [297, 334] on input "**********" at bounding box center [324, 332] width 537 height 24
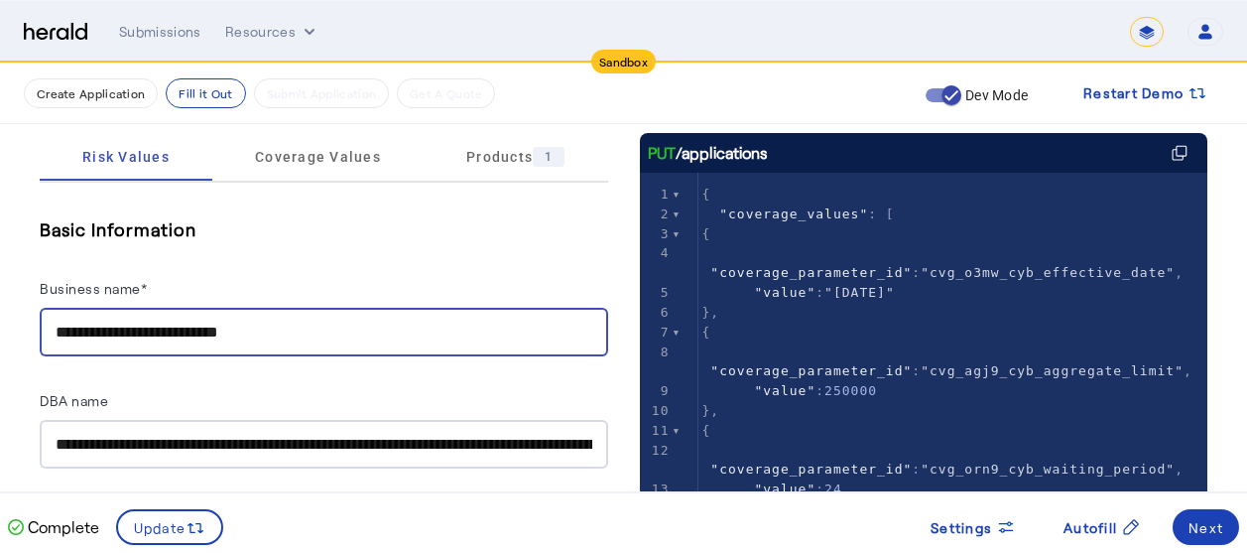
drag, startPoint x: 274, startPoint y: 336, endPoint x: 19, endPoint y: 310, distance: 256.2
click at [299, 330] on input "**********" at bounding box center [324, 332] width 537 height 24
drag, startPoint x: 343, startPoint y: 326, endPoint x: 44, endPoint y: 321, distance: 299.6
click at [44, 321] on div "**********" at bounding box center [324, 332] width 568 height 49
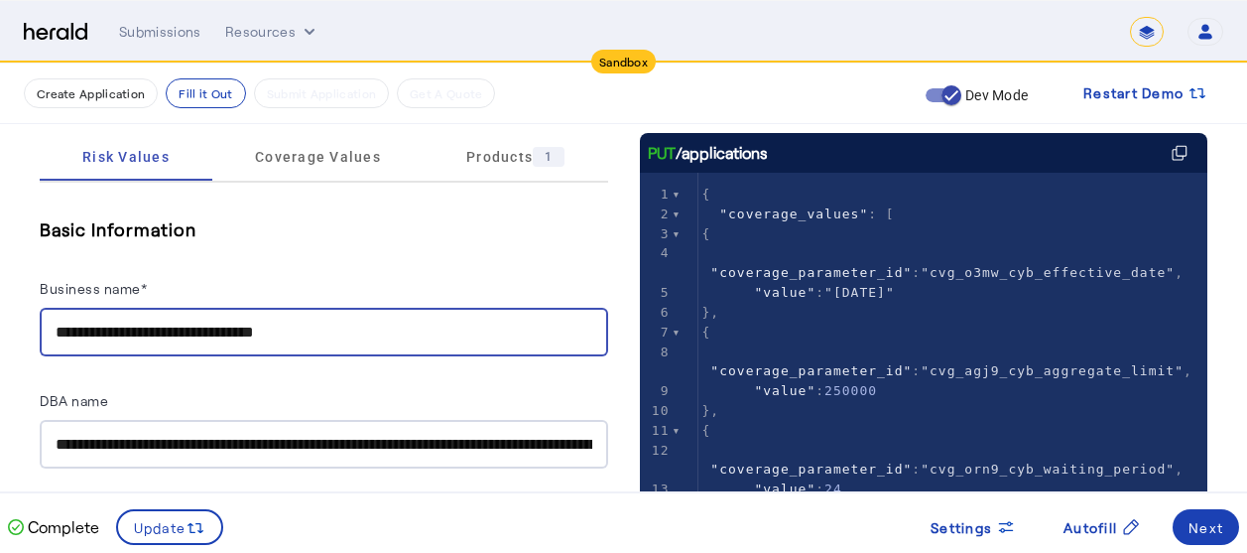
type input "**********"
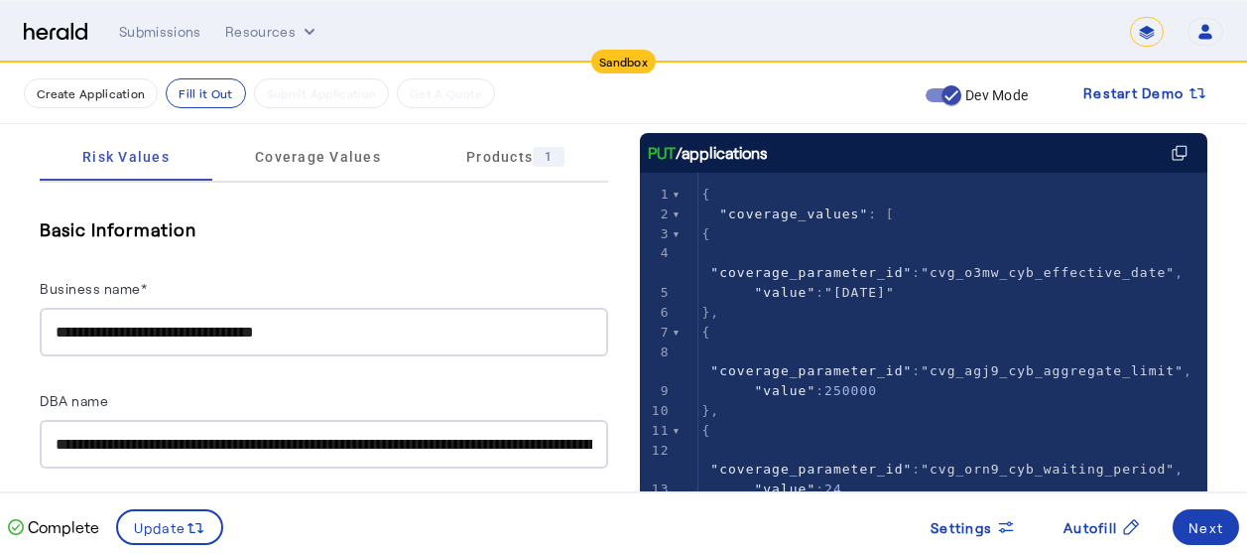
click at [414, 247] on div "**********" at bounding box center [324, 285] width 568 height 142
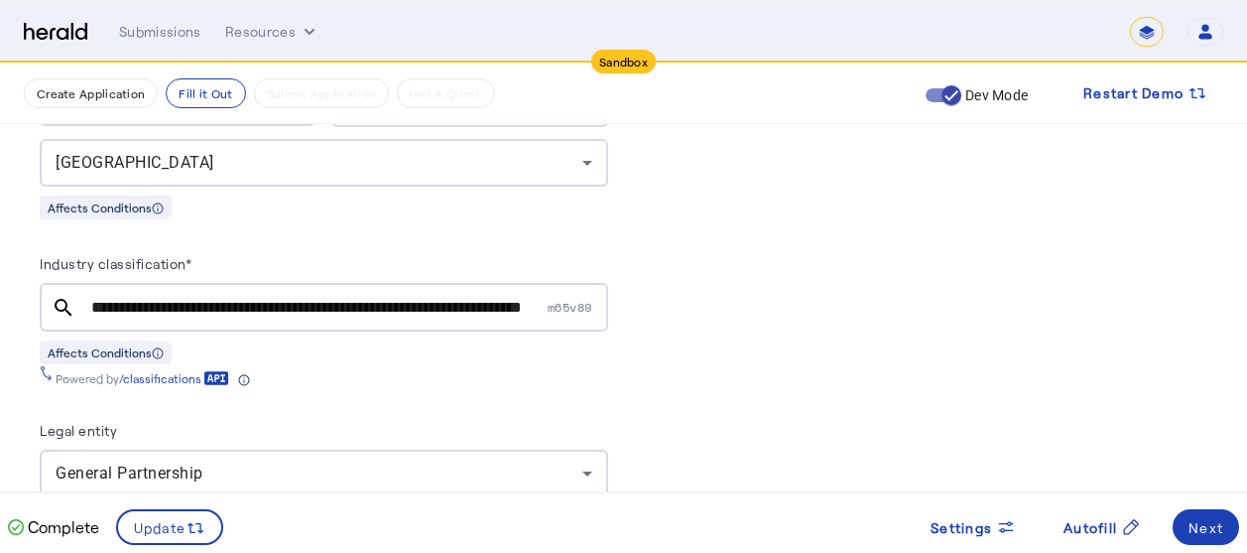
scroll to position [1482, 0]
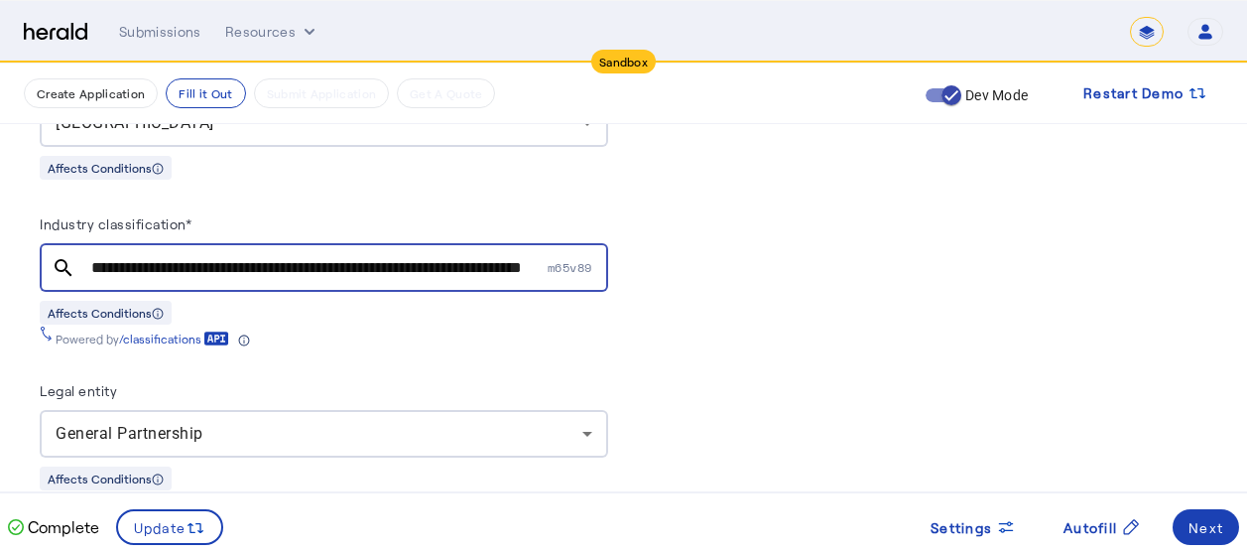
click at [453, 263] on input "**********" at bounding box center [317, 268] width 452 height 24
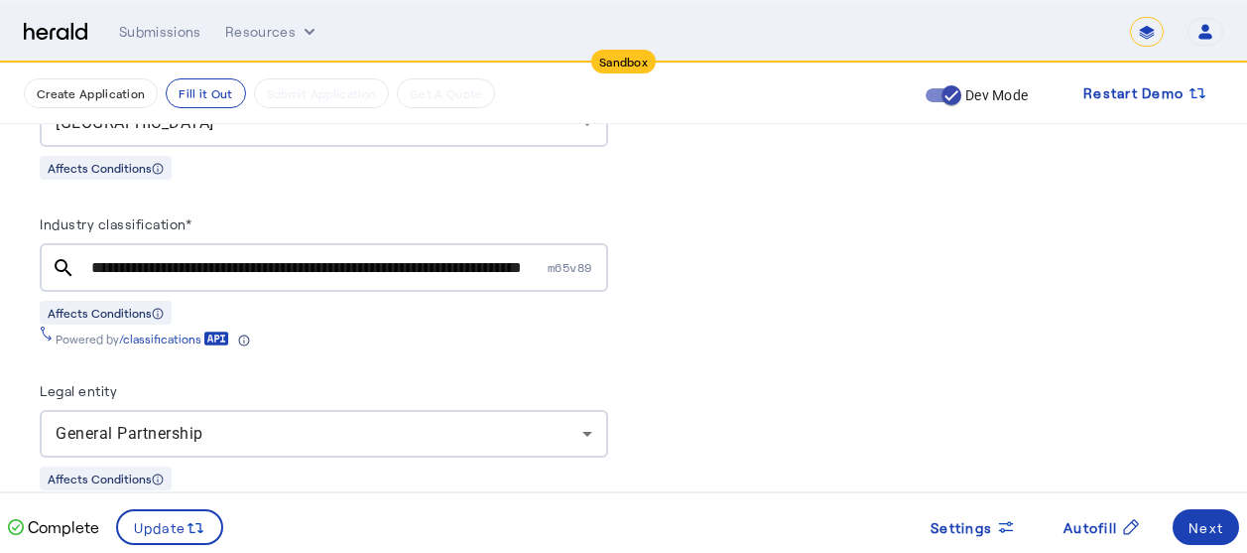
click at [568, 263] on span "m65v89" at bounding box center [578, 267] width 61 height 17
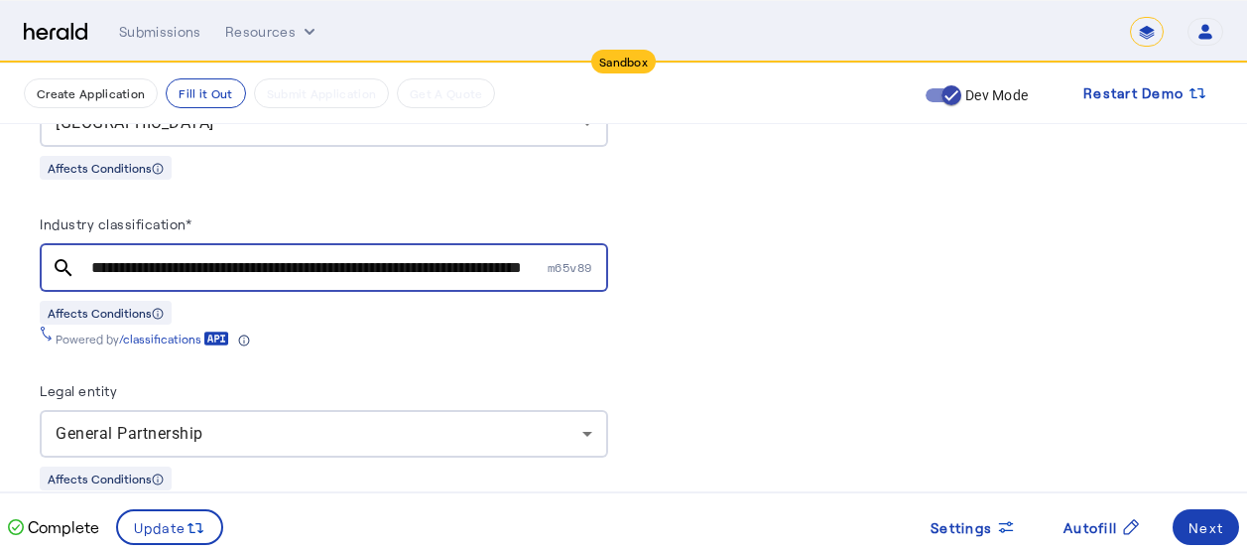
click at [59, 256] on mat-icon "search" at bounding box center [64, 268] width 48 height 24
click at [173, 256] on input "**********" at bounding box center [317, 268] width 452 height 24
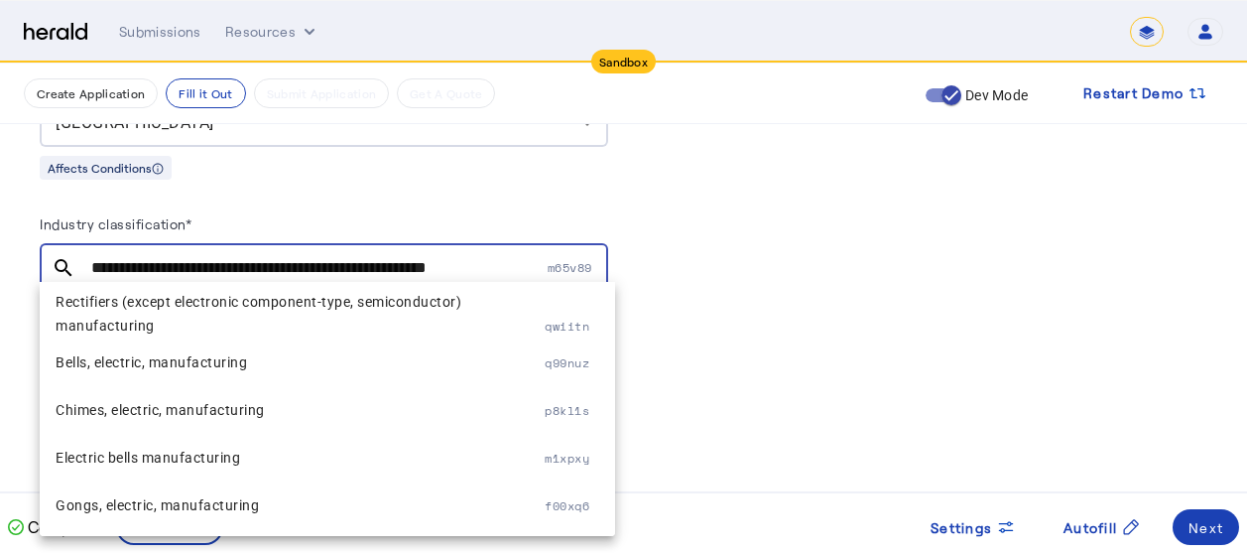
scroll to position [0, 0]
type input "*"
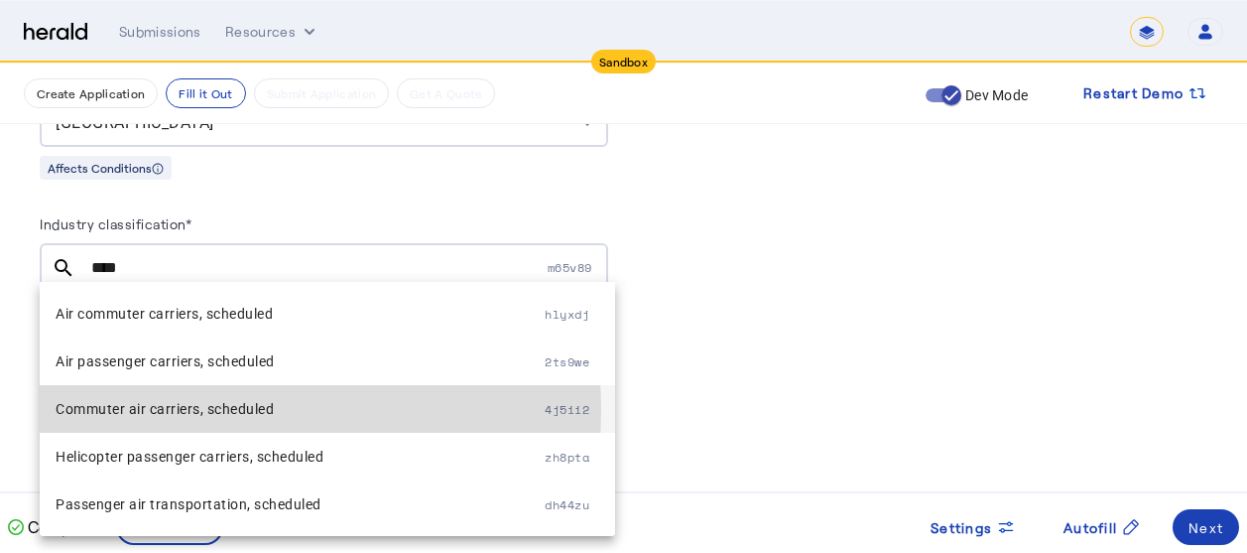
click at [210, 410] on span "Commuter air carriers, scheduled" at bounding box center [300, 409] width 489 height 24
type input "**********"
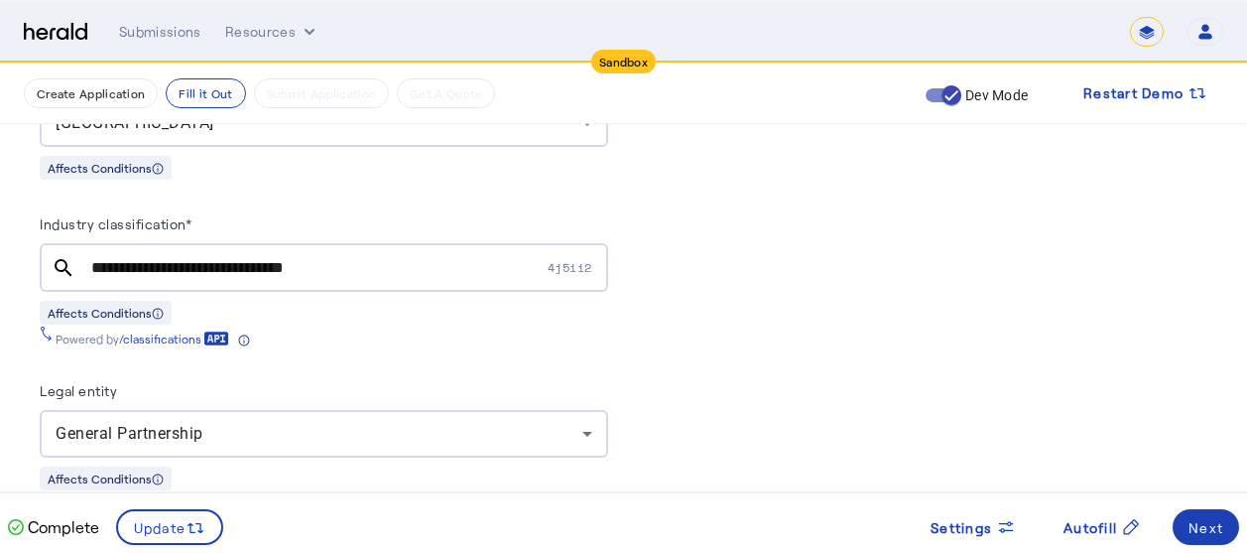
click at [525, 328] on div "Powered by /classifications" at bounding box center [324, 335] width 568 height 22
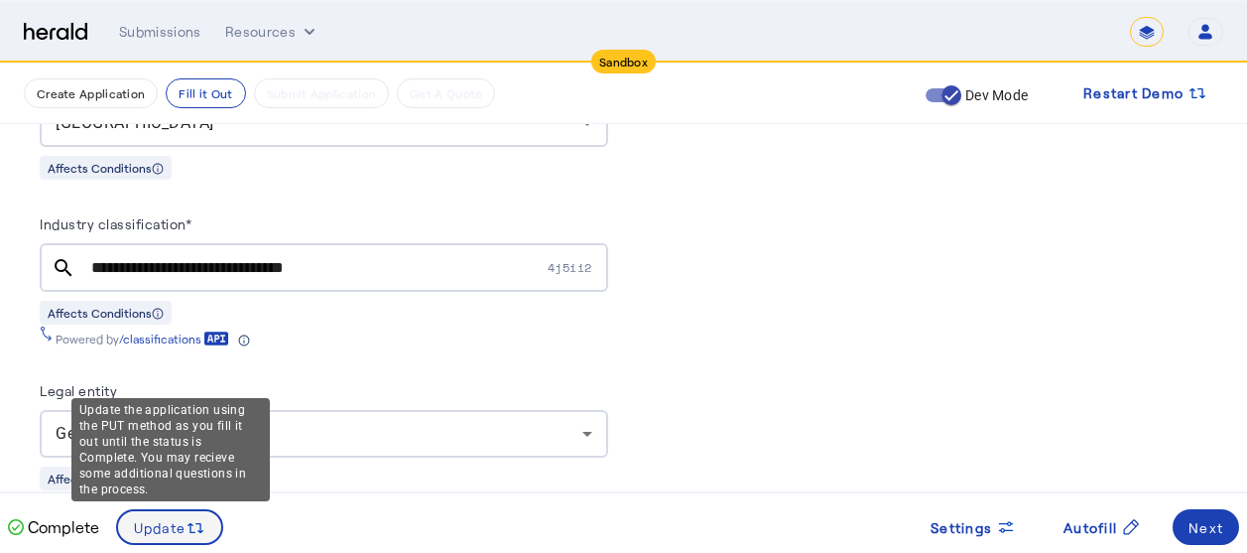
click at [182, 521] on span "Update" at bounding box center [160, 527] width 53 height 21
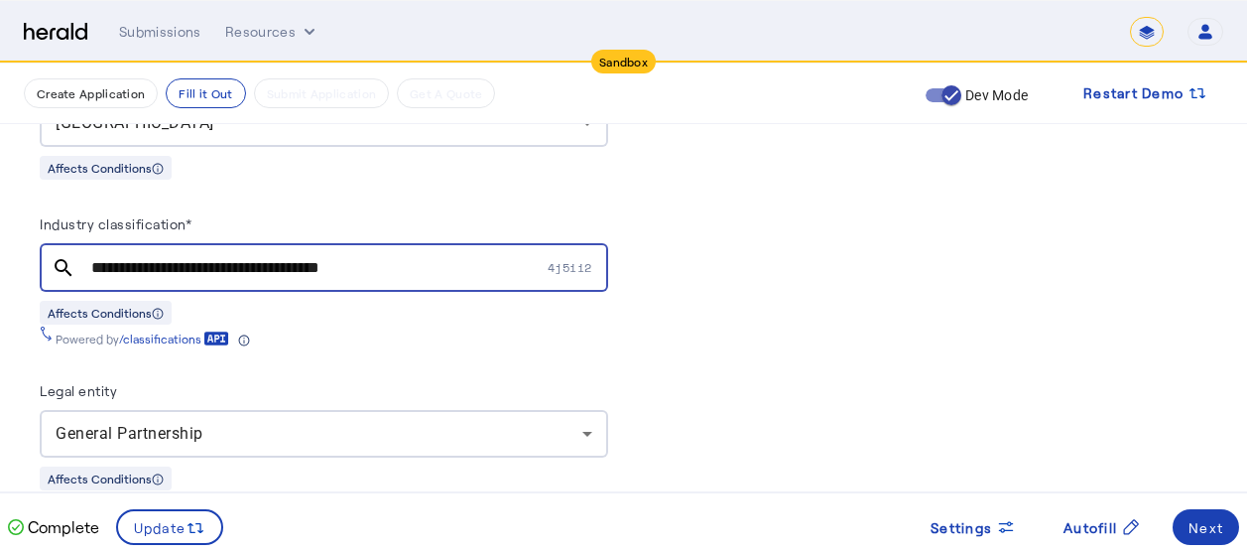
click at [446, 265] on input "**********" at bounding box center [317, 268] width 452 height 24
type input "*"
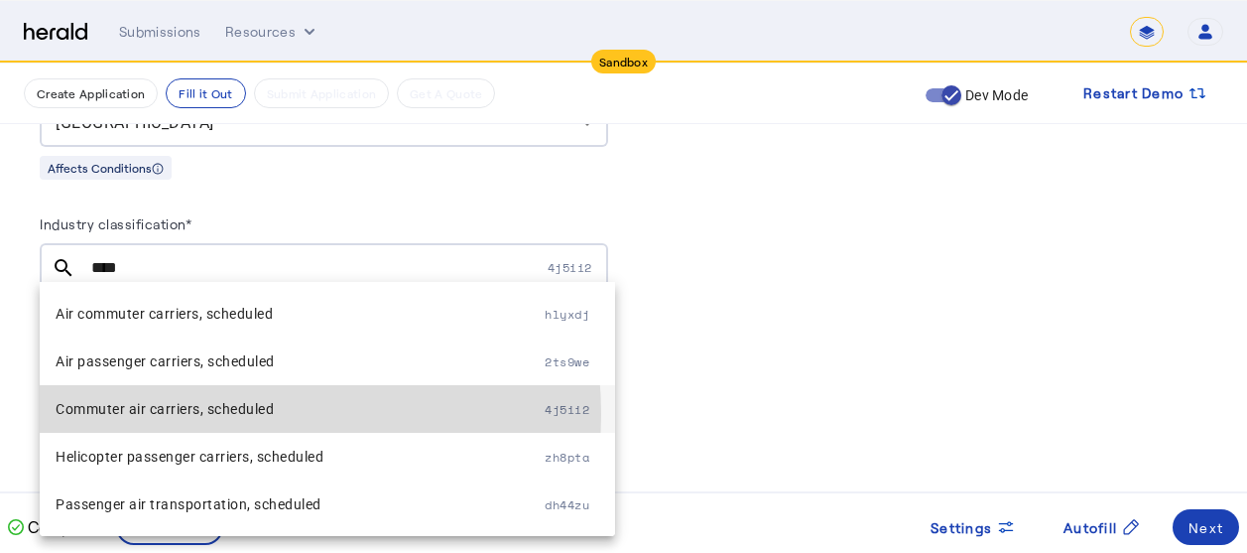
click at [225, 414] on span "Commuter air carriers, scheduled" at bounding box center [300, 409] width 489 height 24
type input "**********"
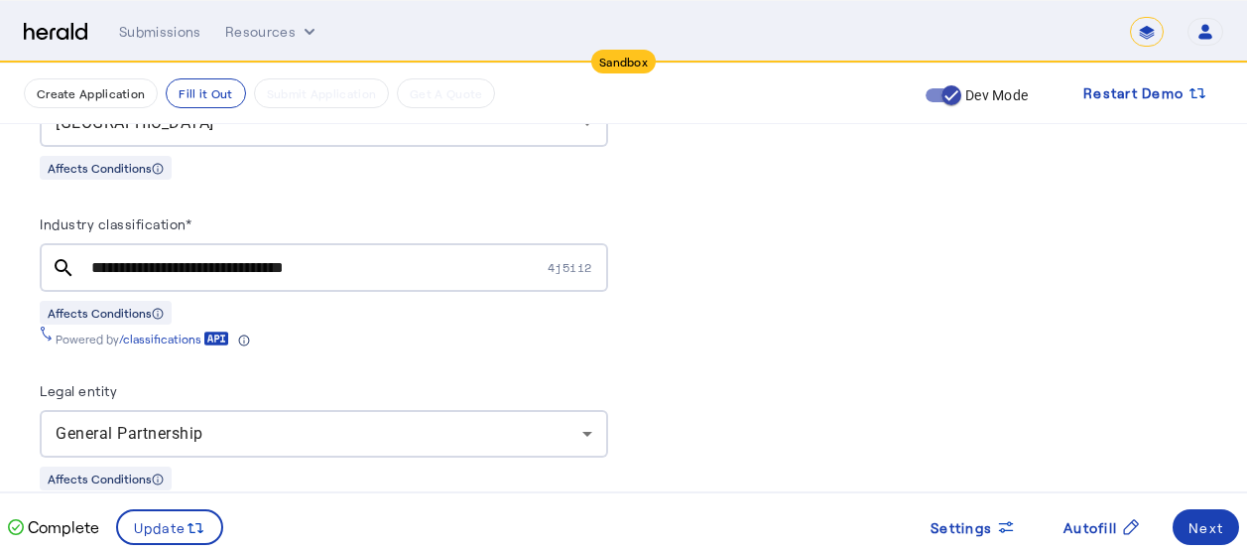
click at [542, 301] on div "Affects Conditions" at bounding box center [324, 312] width 568 height 25
click at [1212, 517] on div "Next" at bounding box center [1205, 527] width 35 height 21
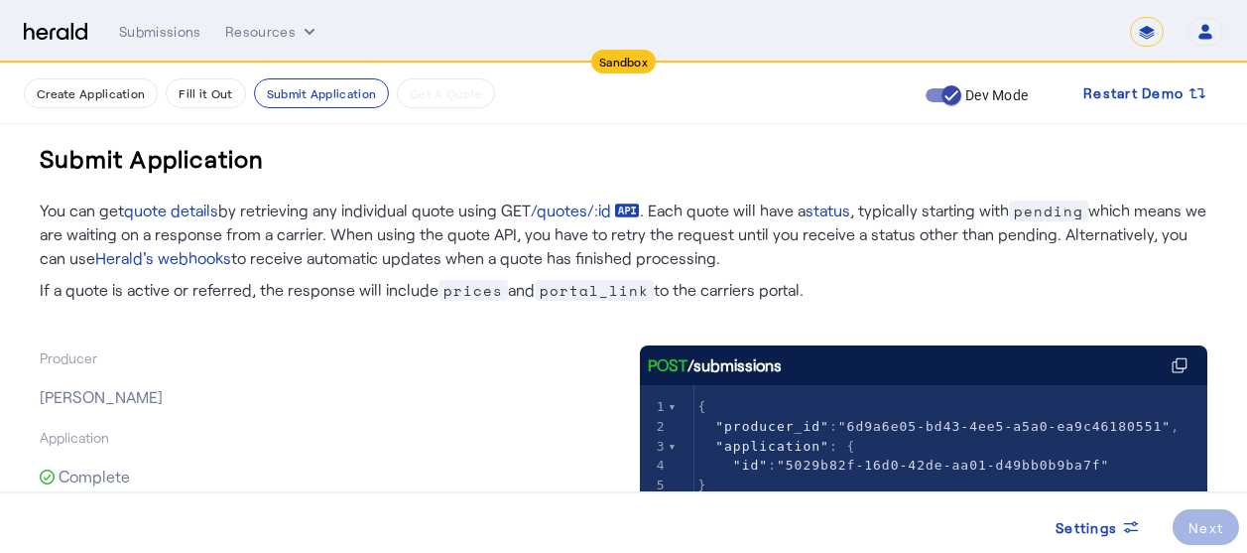
click at [418, 339] on div "Producer Heather vandervelden Application Complete Submit Application POST /sub…" at bounding box center [624, 527] width 1168 height 429
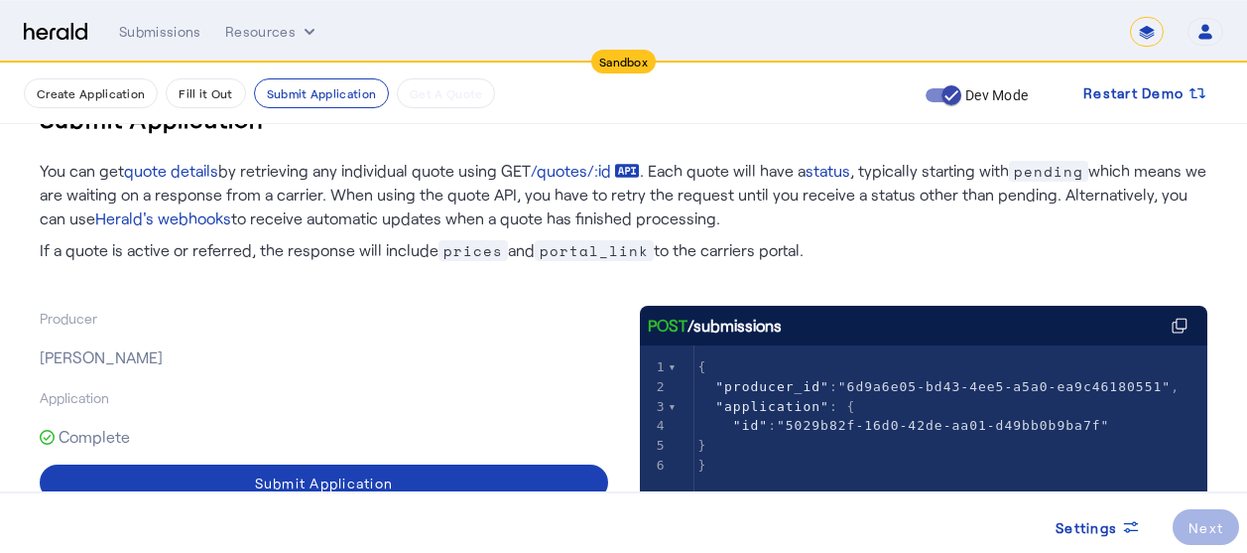
scroll to position [269, 0]
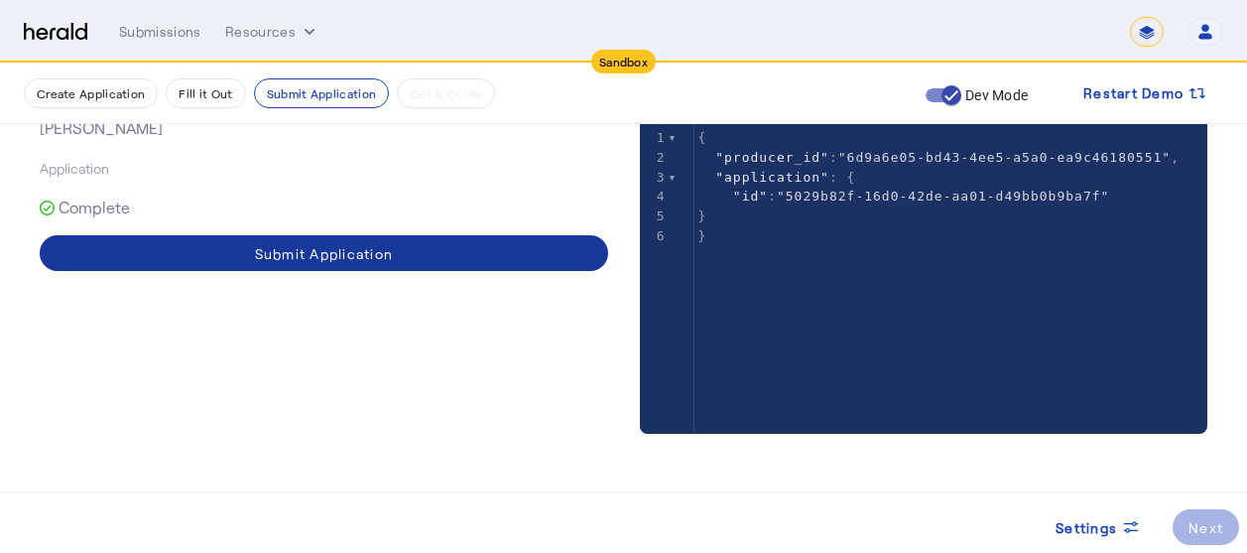
click at [360, 259] on div "Submit Application" at bounding box center [324, 253] width 139 height 21
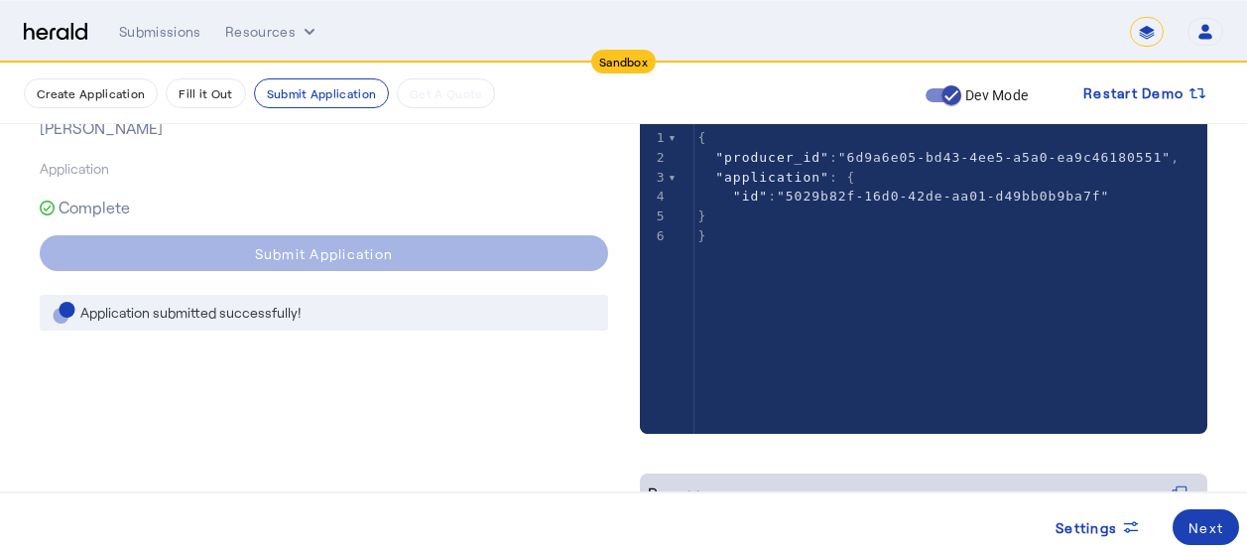
click at [256, 403] on div "Producer Heather vandervelden Application Complete Submit Application Applicati…" at bounding box center [324, 433] width 568 height 714
click at [1216, 530] on div "Next" at bounding box center [1205, 527] width 35 height 21
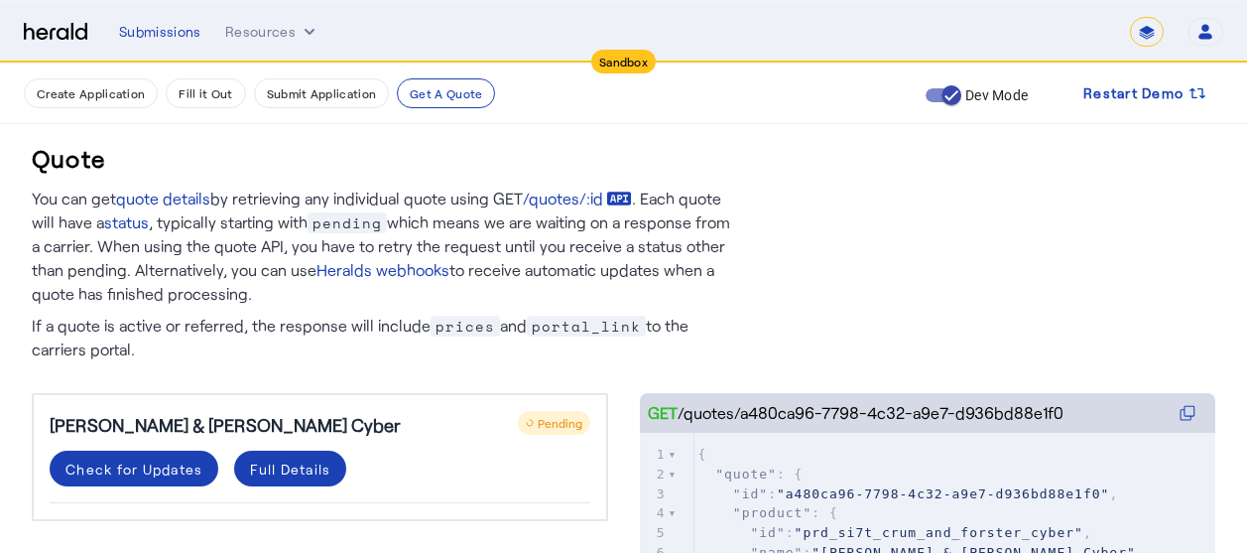
click at [275, 307] on p "If a quote is active or referred, the response will include prices and portal_l…" at bounding box center [387, 334] width 710 height 56
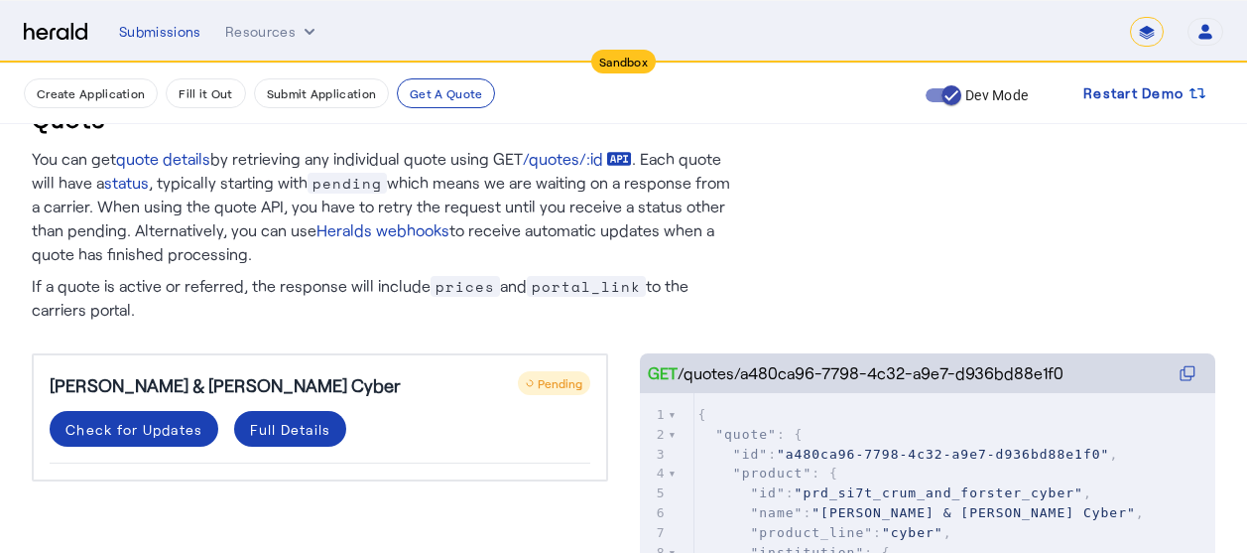
scroll to position [159, 0]
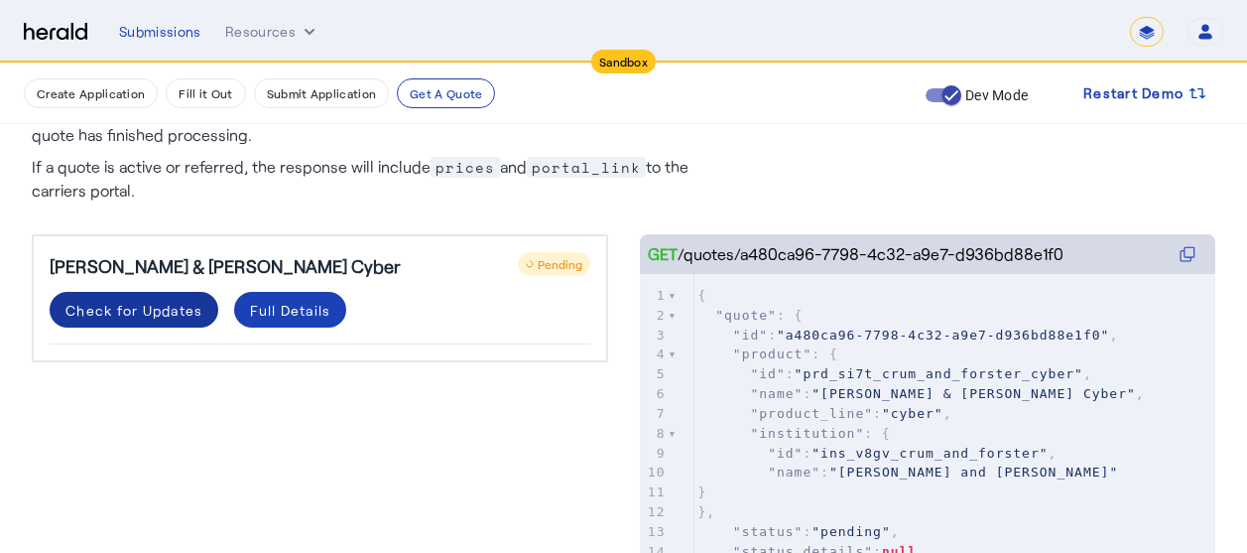
click at [171, 308] on div "Check for Updates" at bounding box center [133, 310] width 137 height 21
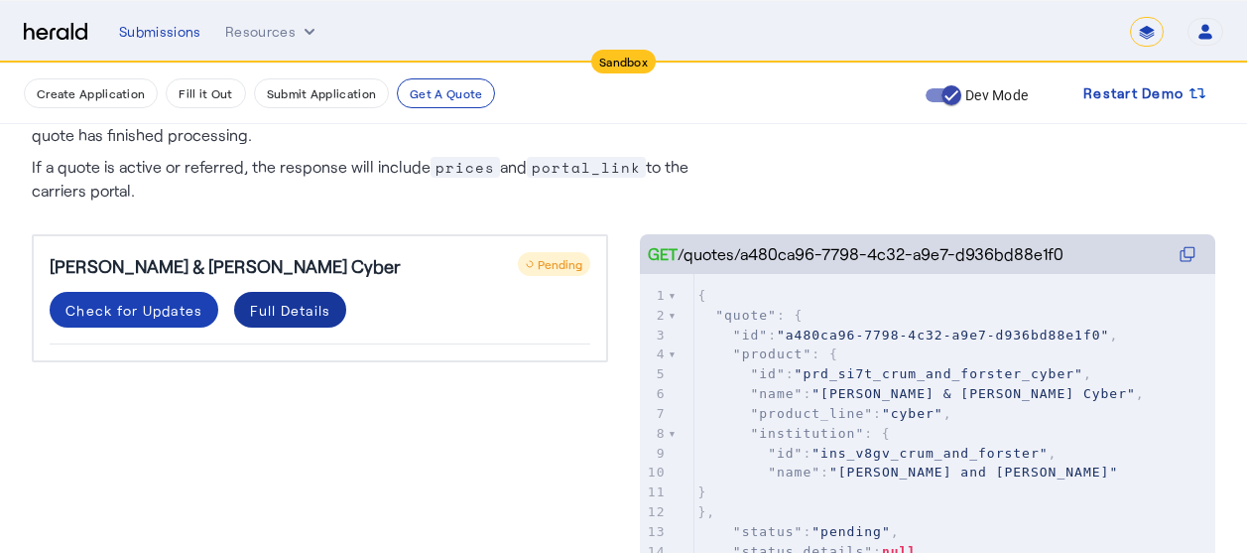
click at [282, 300] on div "Full Details" at bounding box center [290, 310] width 80 height 21
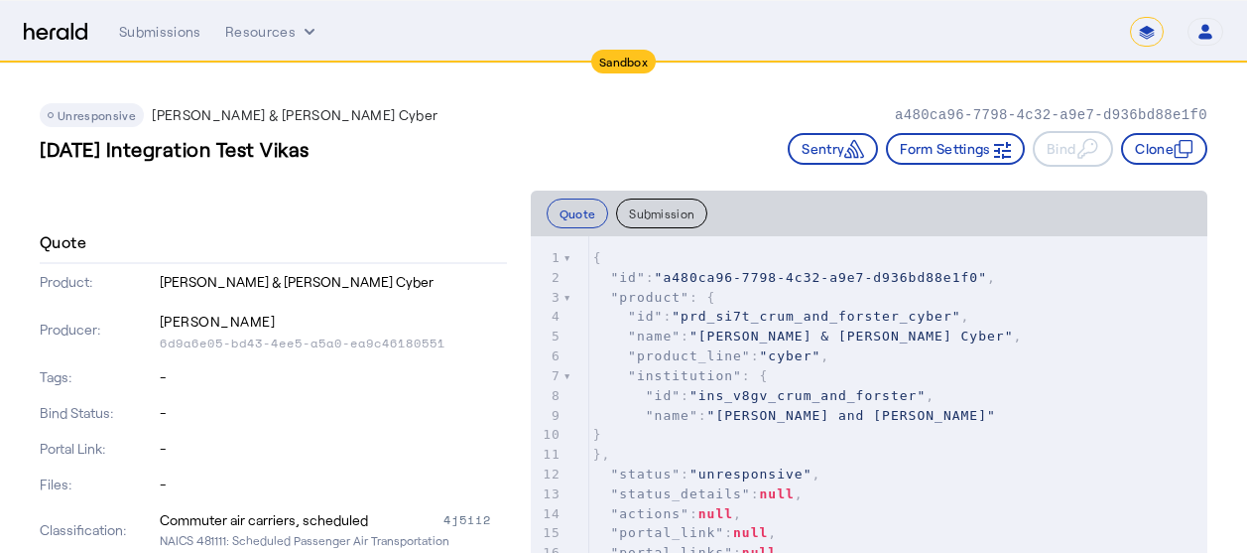
click at [107, 449] on p "Portal Link:" at bounding box center [98, 448] width 116 height 20
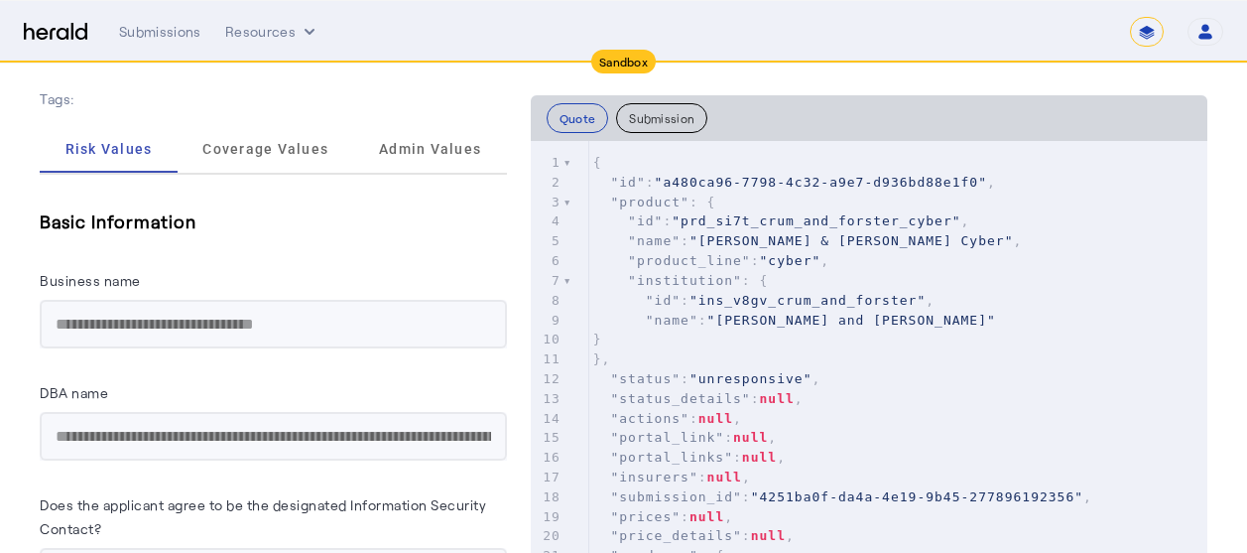
scroll to position [1190, 0]
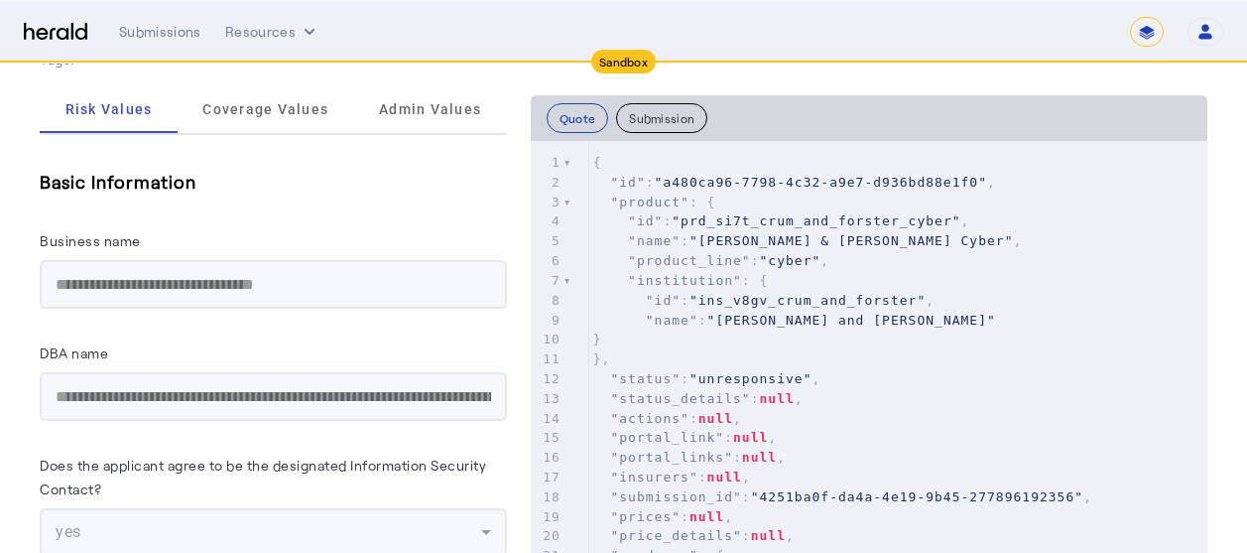
click at [53, 288] on mat-form-field "**********" at bounding box center [273, 284] width 467 height 49
click at [316, 187] on h5 "Basic Information" at bounding box center [273, 182] width 467 height 30
click at [307, 189] on h5 "Basic Information" at bounding box center [273, 182] width 467 height 30
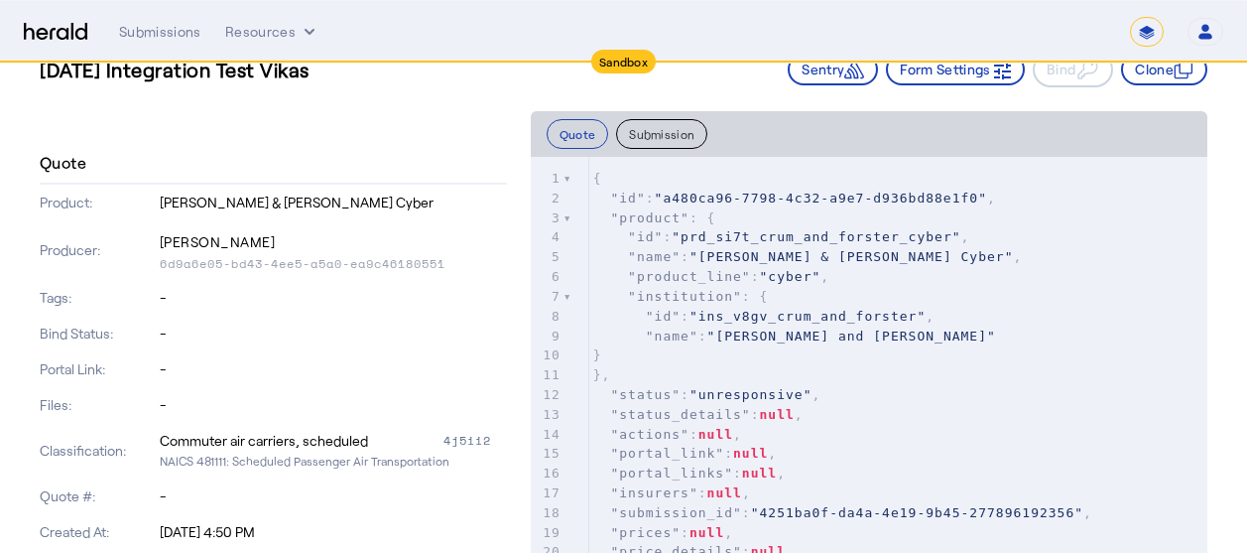
scroll to position [0, 0]
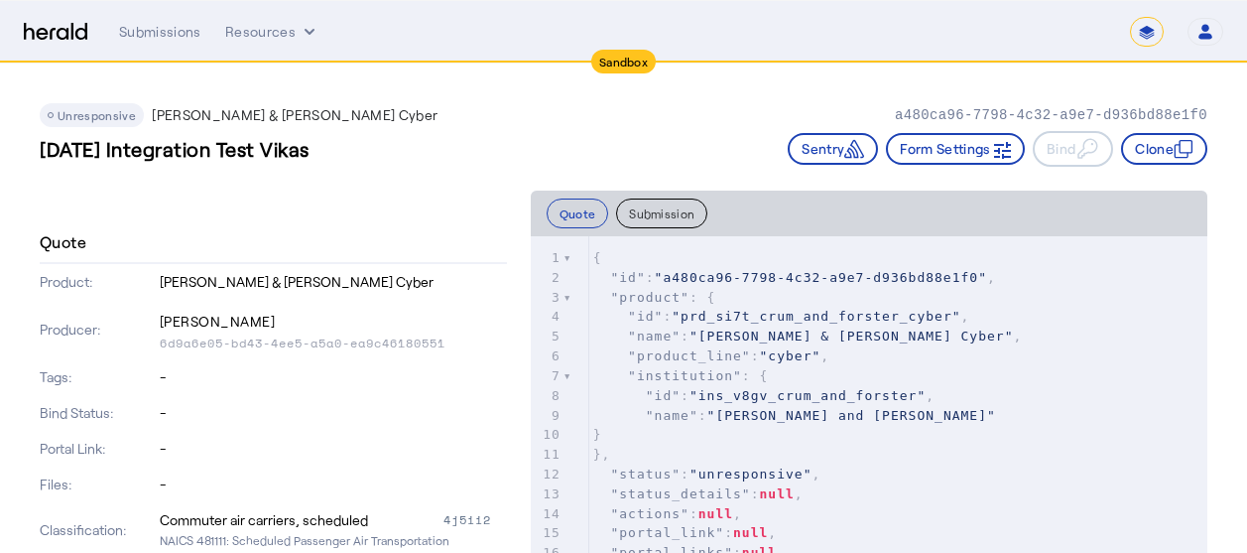
click at [203, 174] on div "Unresponsive Crum & Forster Cyber a480ca96-7798-4c32-a9e7-d936bd88e1f0 2025-10-…" at bounding box center [624, 126] width 1168 height 127
click at [157, 178] on div "Unresponsive Crum & Forster Cyber a480ca96-7798-4c32-a9e7-d936bd88e1f0 2025-10-…" at bounding box center [624, 126] width 1168 height 127
click at [410, 146] on div "2025-10-06 Integration Test Vikas Sentry Form Settings Bind Clone" at bounding box center [624, 149] width 1168 height 36
click at [300, 37] on icon "Resources dropdown menu" at bounding box center [310, 32] width 20 height 20
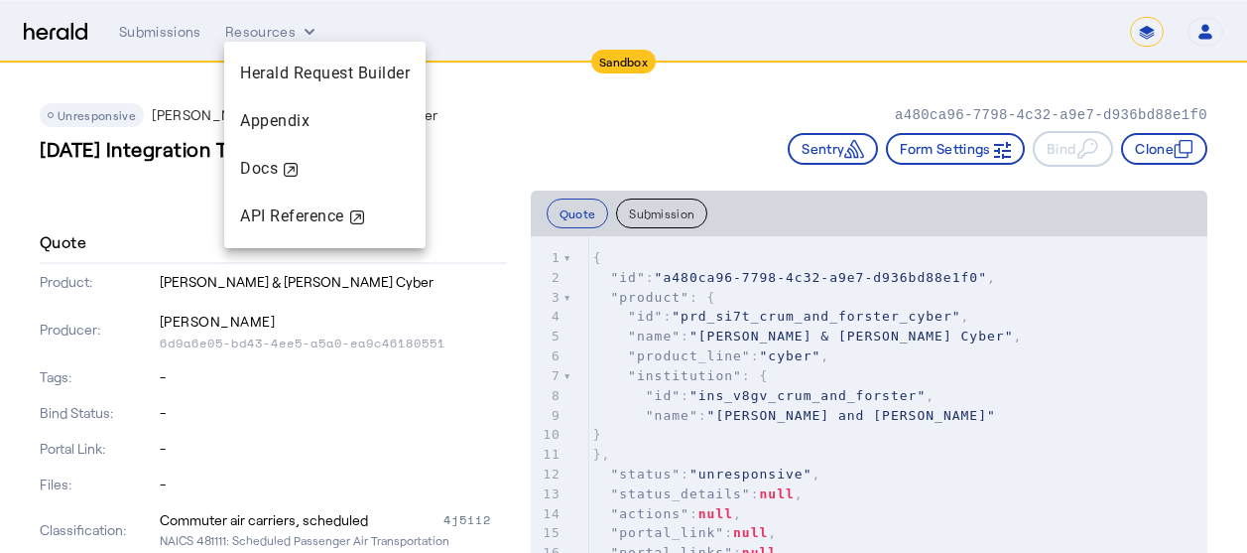
click at [152, 34] on div at bounding box center [623, 276] width 1247 height 553
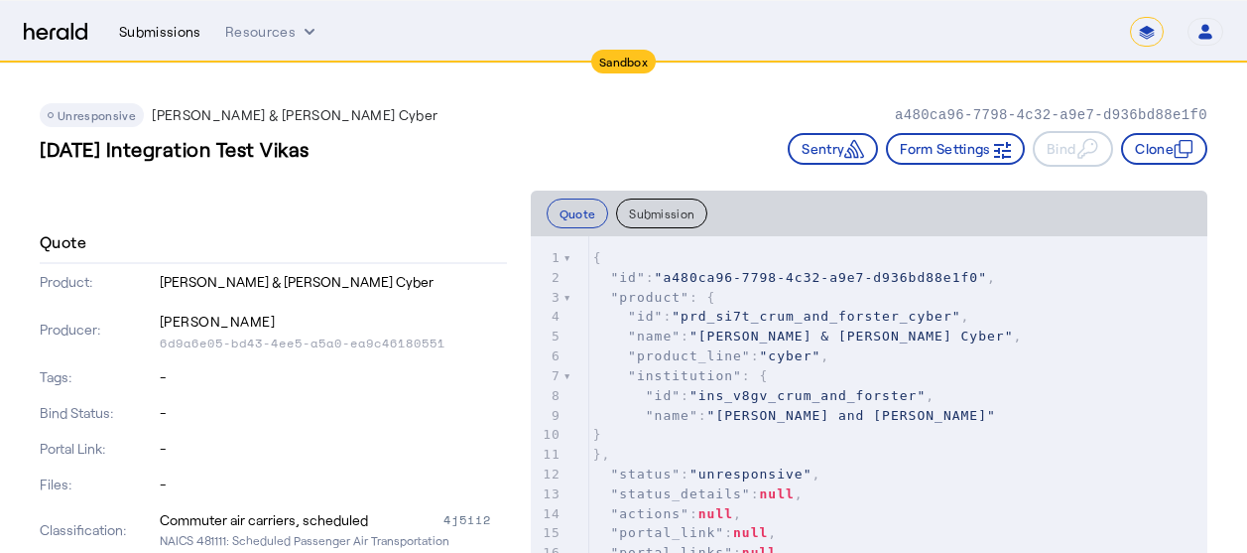
click at [173, 31] on div "Submissions" at bounding box center [160, 32] width 82 height 20
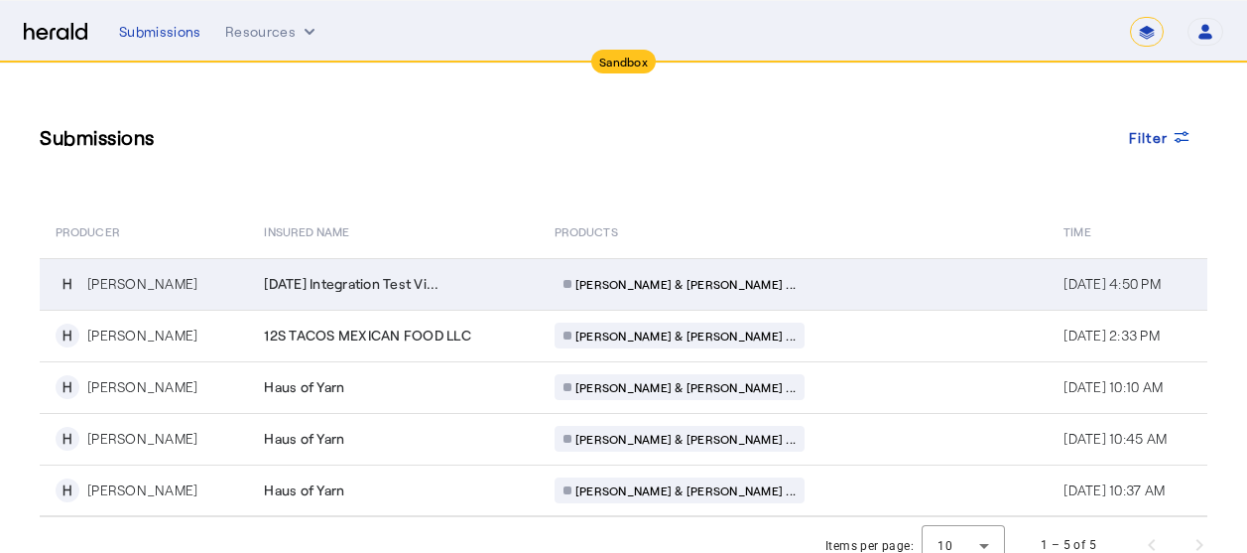
click at [330, 279] on span "[DATE] Integration Test Vi..." at bounding box center [351, 284] width 175 height 20
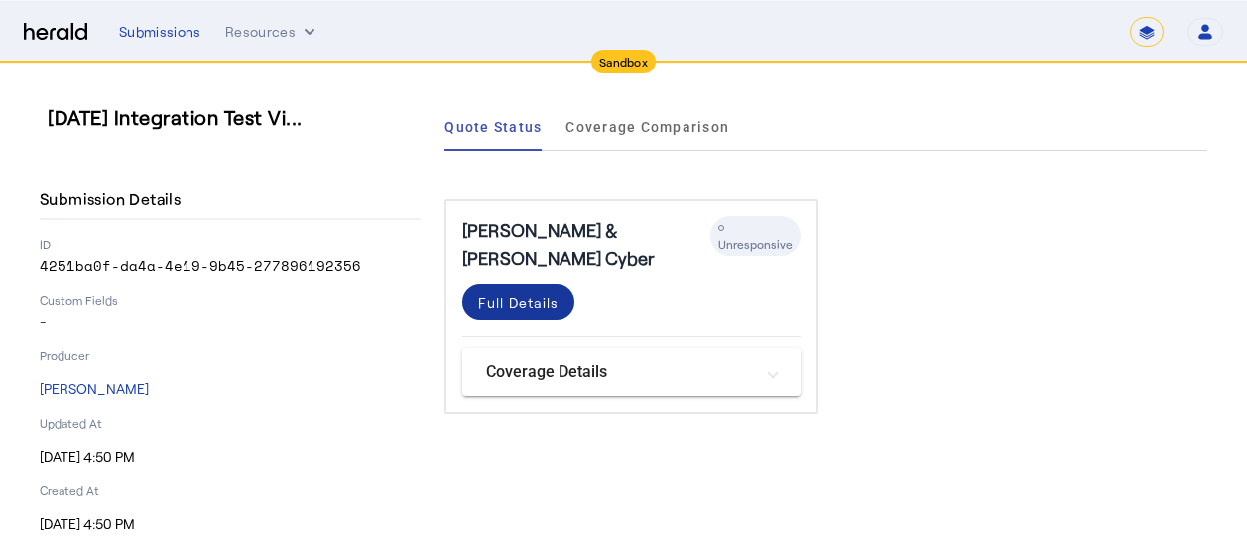
click at [530, 292] on div "Full Details" at bounding box center [518, 302] width 80 height 21
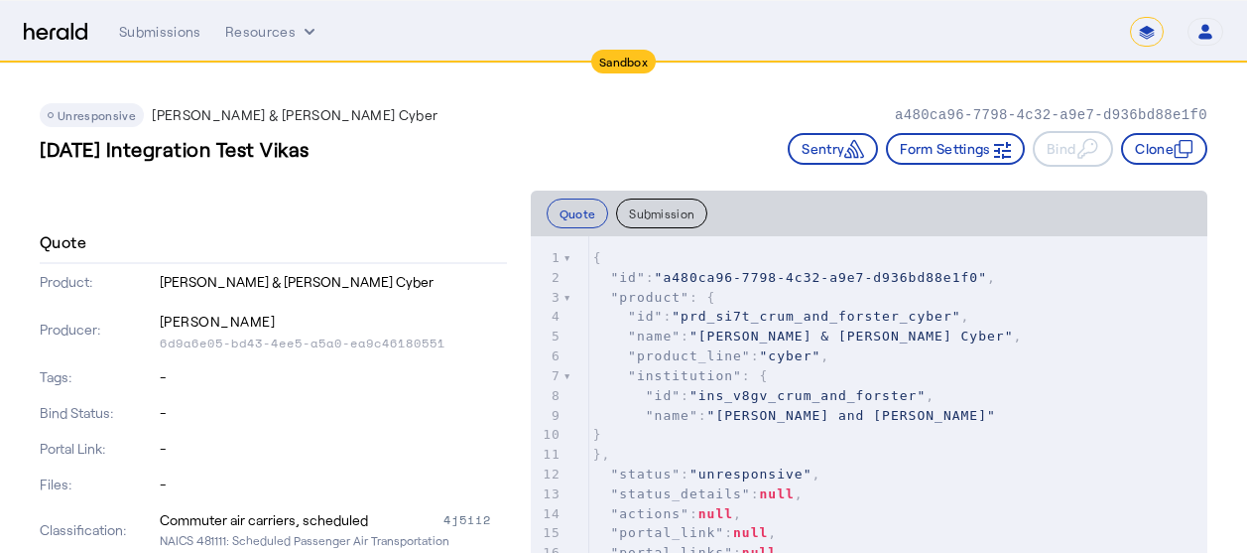
click at [370, 204] on div at bounding box center [273, 198] width 467 height 16
click at [316, 178] on div "Unresponsive Crum & Forster Cyber a480ca96-7798-4c32-a9e7-d936bd88e1f0 2025-10-…" at bounding box center [624, 126] width 1168 height 127
click at [166, 37] on div "Submissions" at bounding box center [160, 32] width 82 height 20
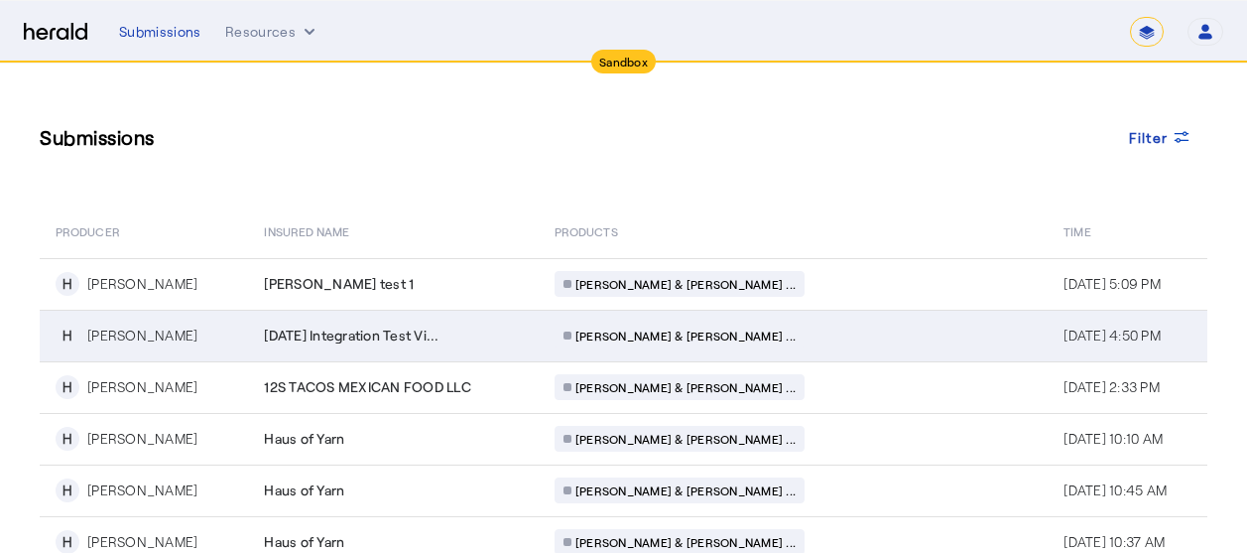
click at [327, 336] on span "[DATE] Integration Test Vi..." at bounding box center [351, 335] width 175 height 20
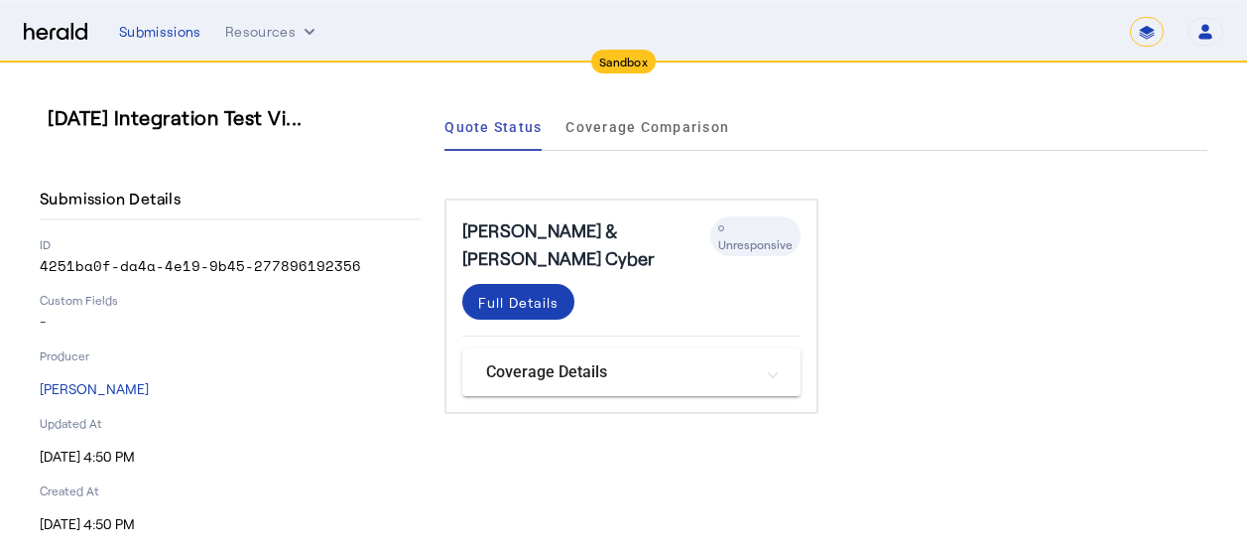
click at [320, 332] on div "Submission Details ID 4251ba0f-da4a-4e19-9b45-277896192356 Custom Fields - Prod…" at bounding box center [230, 356] width 381 height 355
click at [644, 122] on span "Coverage Comparison" at bounding box center [647, 127] width 164 height 14
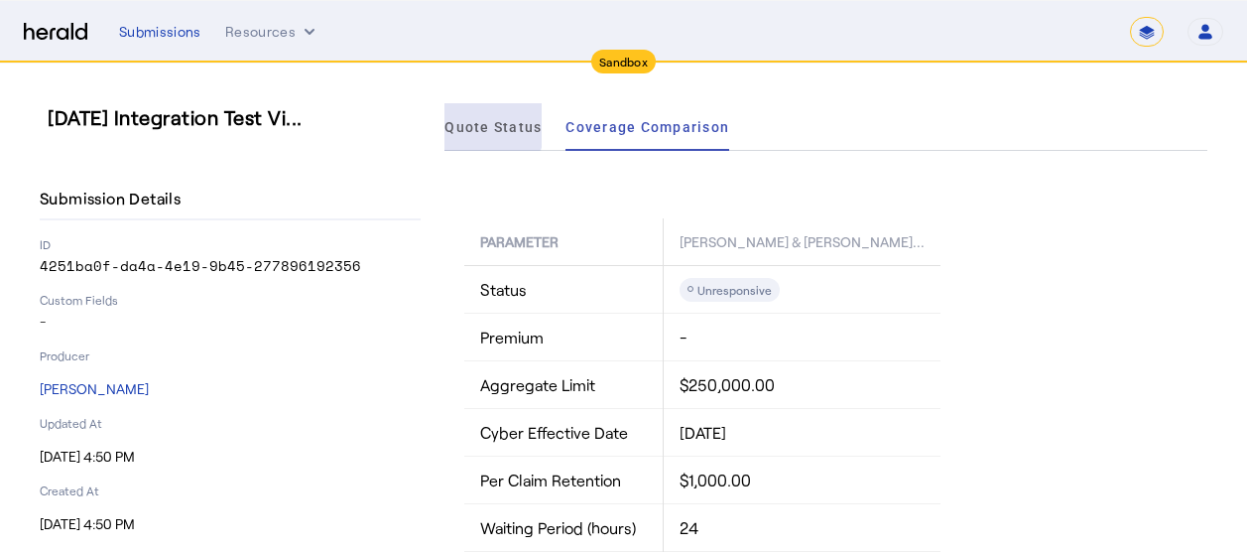
click at [485, 122] on span "Quote Status" at bounding box center [492, 127] width 97 height 14
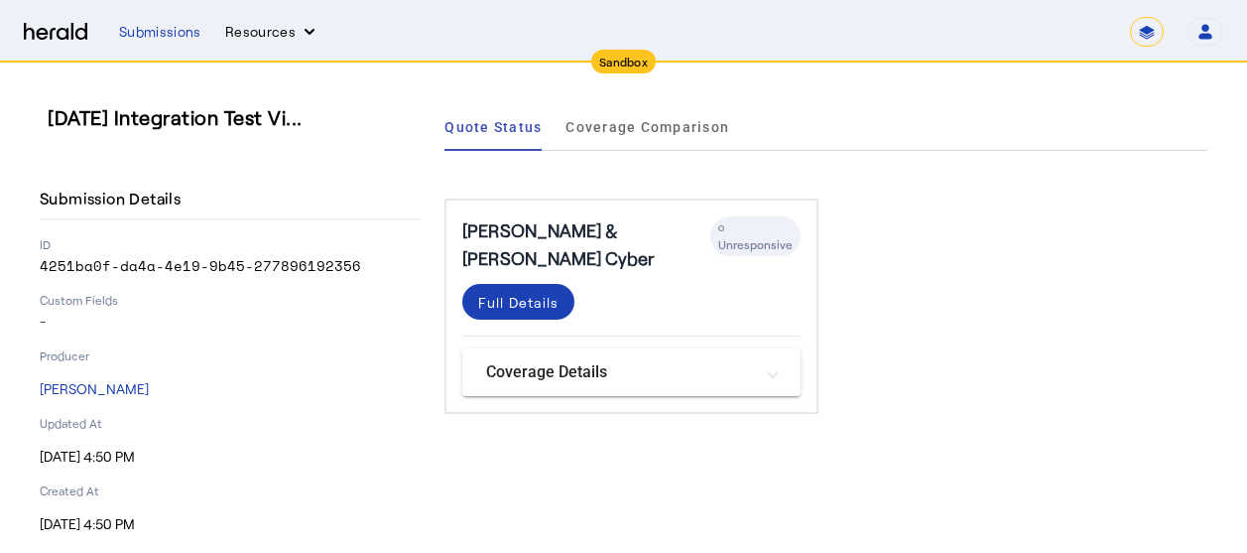
click at [280, 40] on button "Resources" at bounding box center [272, 32] width 94 height 20
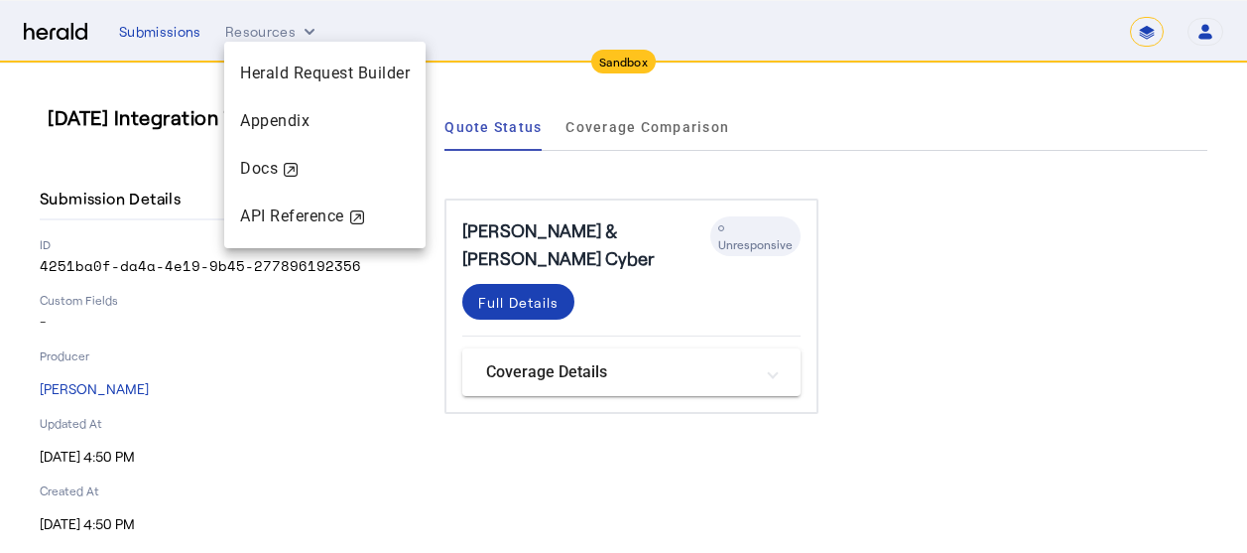
click at [142, 36] on div at bounding box center [623, 276] width 1247 height 553
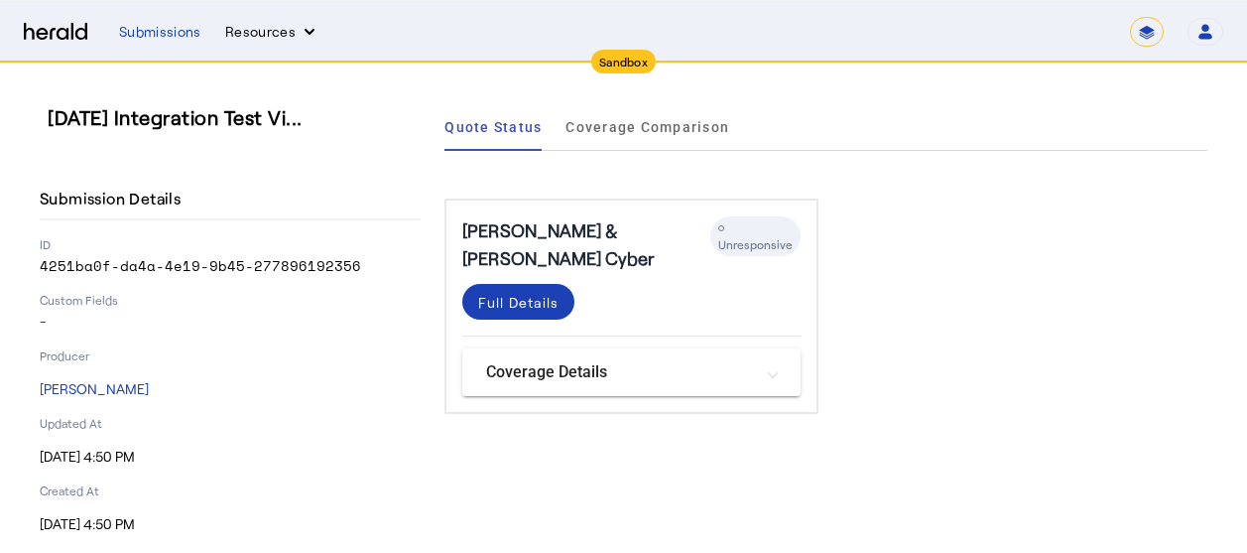
click at [251, 37] on button "Resources" at bounding box center [272, 32] width 94 height 20
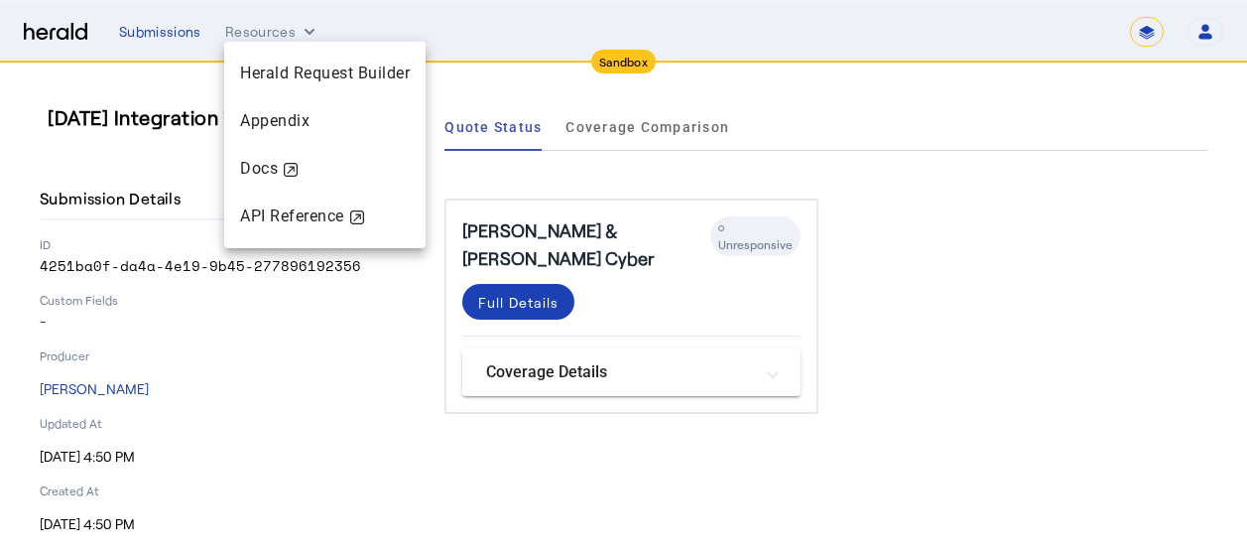
click at [180, 35] on div at bounding box center [623, 276] width 1247 height 553
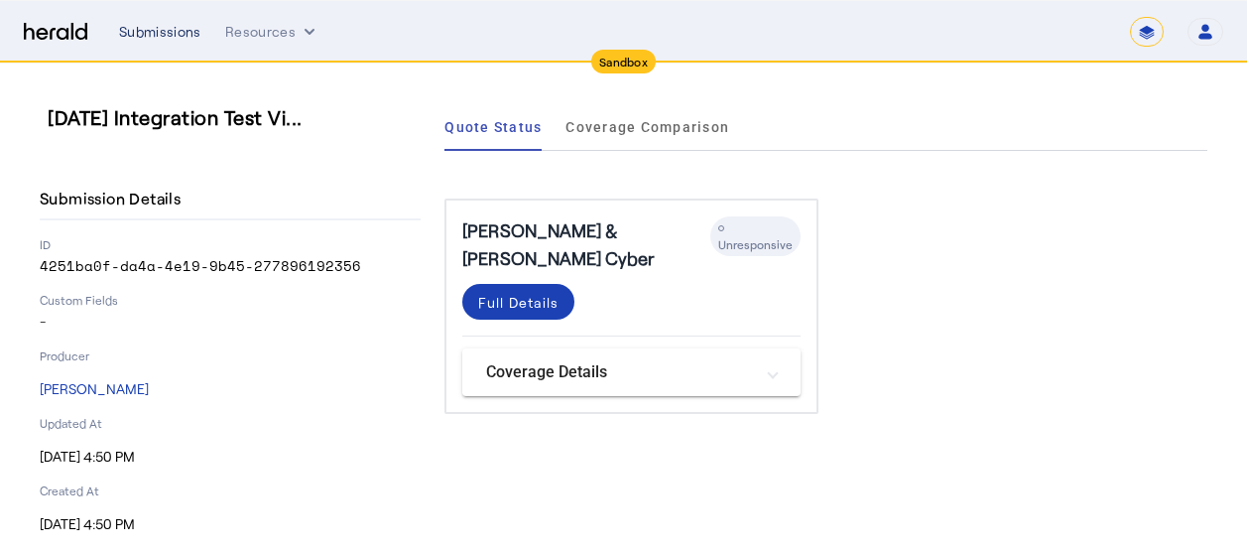
click at [150, 33] on div "Submissions" at bounding box center [160, 32] width 82 height 20
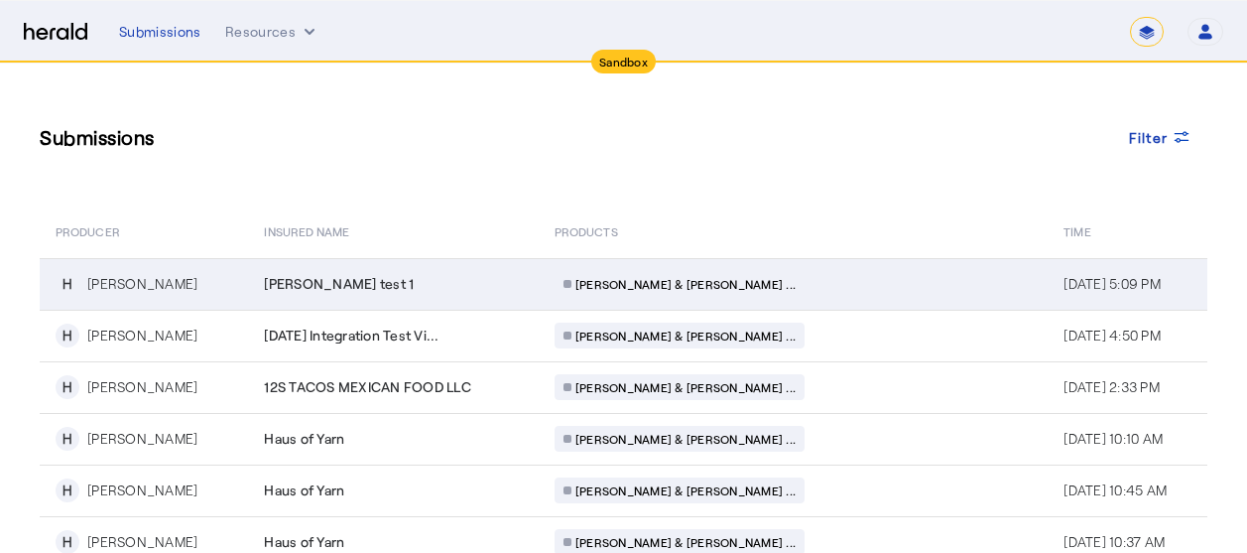
click at [185, 287] on div "[PERSON_NAME]" at bounding box center [142, 284] width 110 height 20
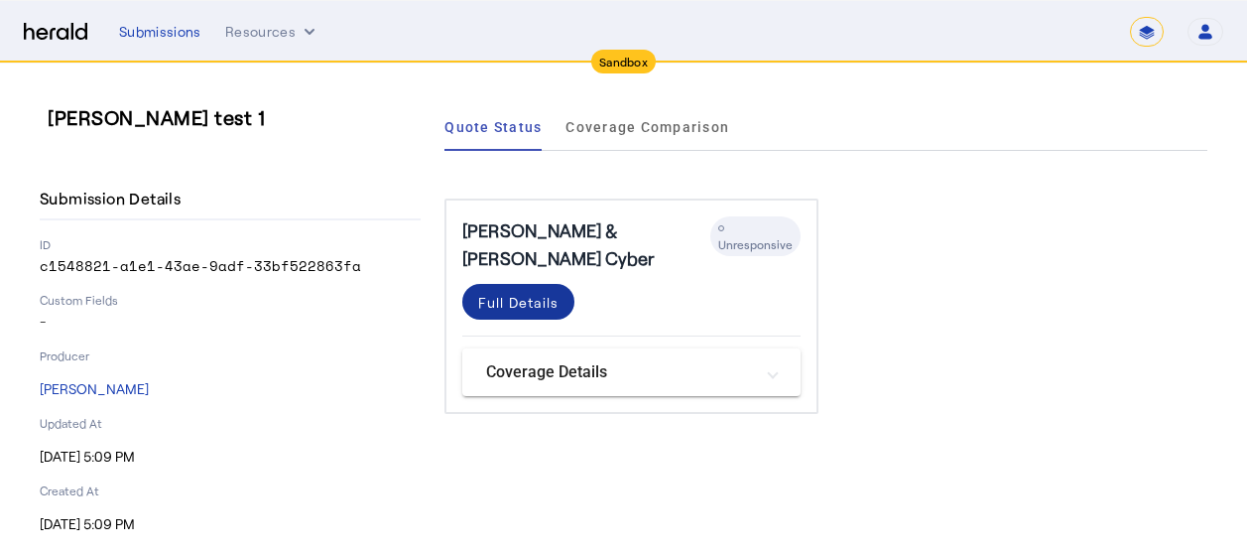
click at [539, 292] on div "Full Details" at bounding box center [518, 302] width 80 height 21
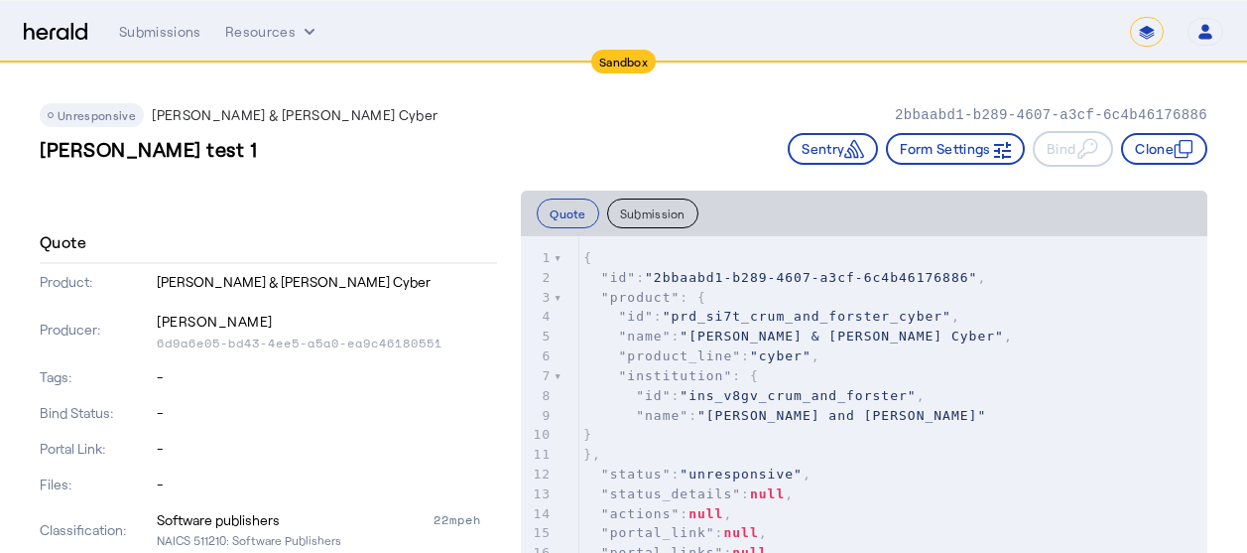
click at [227, 180] on div "Unresponsive [PERSON_NAME] & [PERSON_NAME] Cyber 2bbaabd1-b289-4607-a3cf-6c4b46…" at bounding box center [624, 126] width 1168 height 127
click at [168, 33] on div "Submissions" at bounding box center [160, 32] width 82 height 20
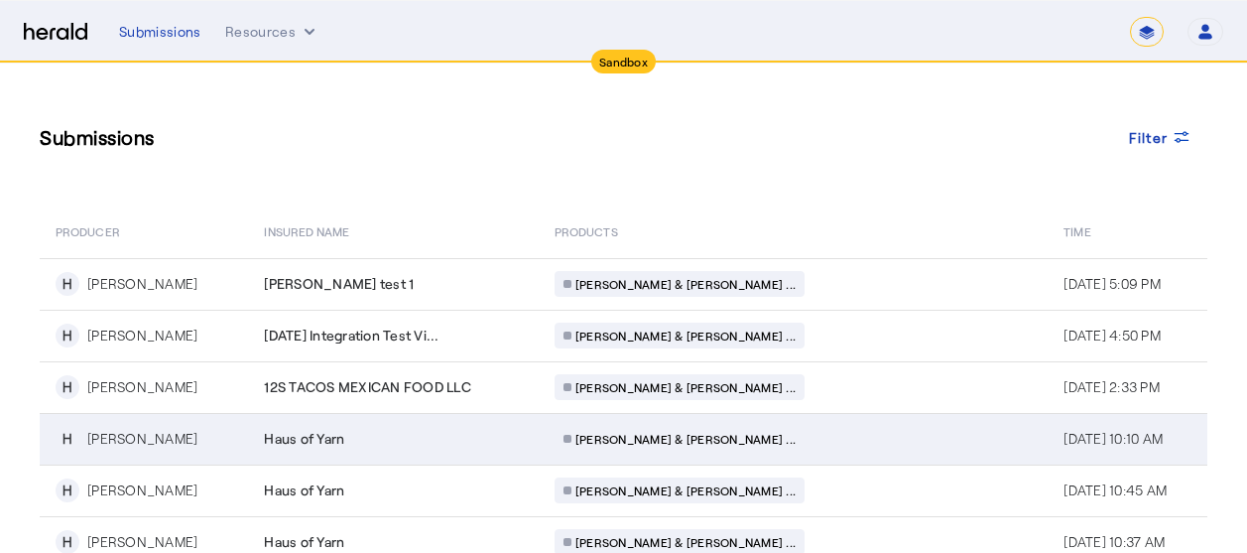
click at [314, 437] on span "Haus of Yarn" at bounding box center [304, 439] width 80 height 20
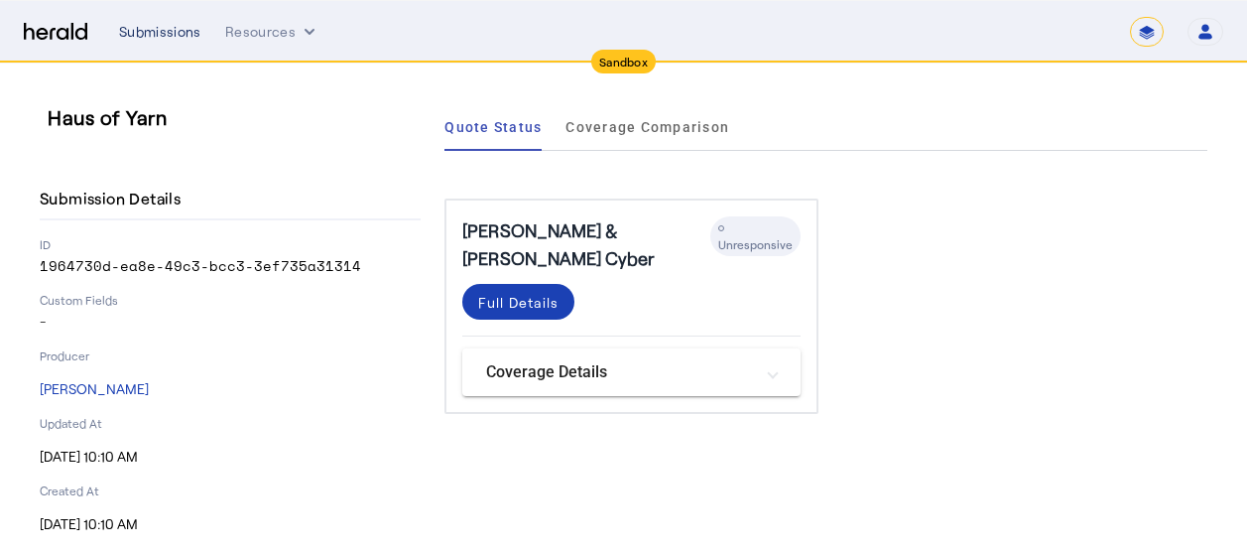
click at [173, 31] on div "Submissions" at bounding box center [160, 32] width 82 height 20
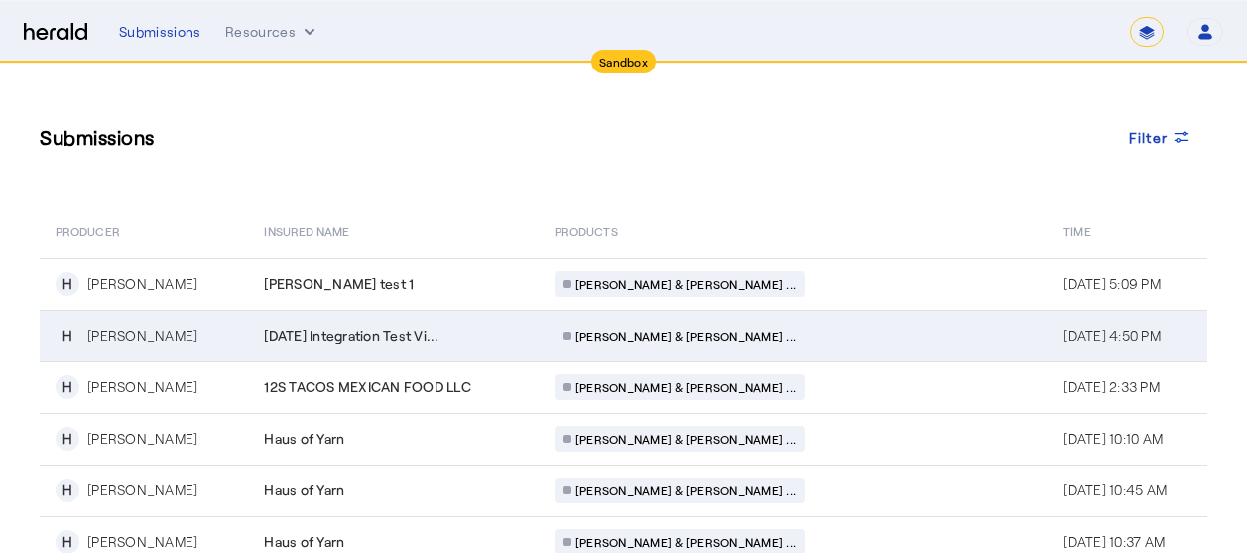
click at [420, 338] on span "[DATE] Integration Test Vi..." at bounding box center [351, 335] width 175 height 20
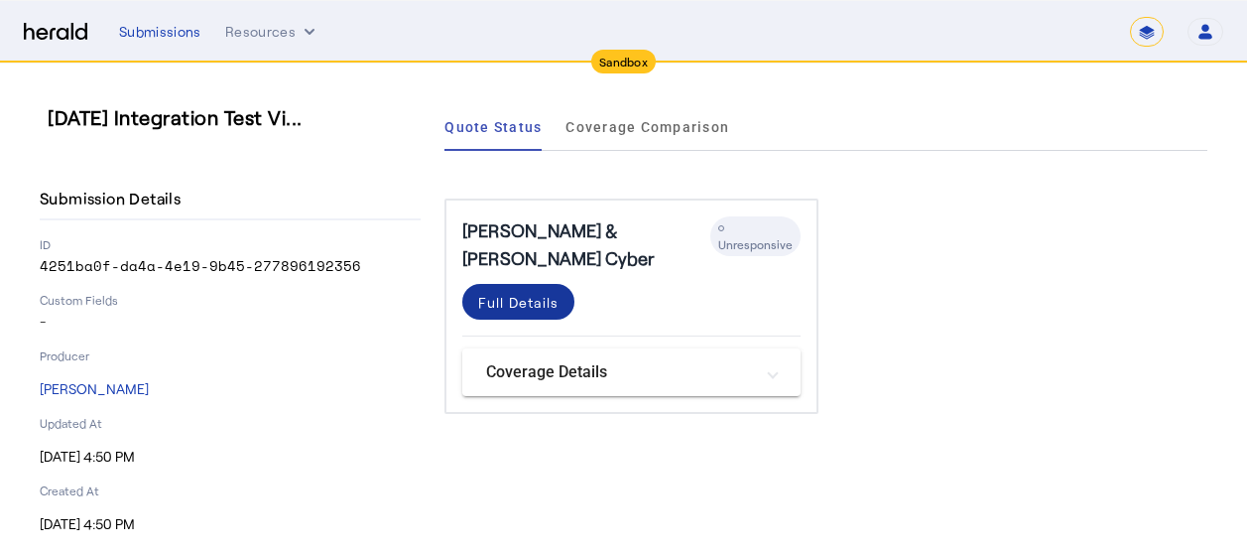
click at [537, 292] on div "Full Details" at bounding box center [518, 302] width 80 height 21
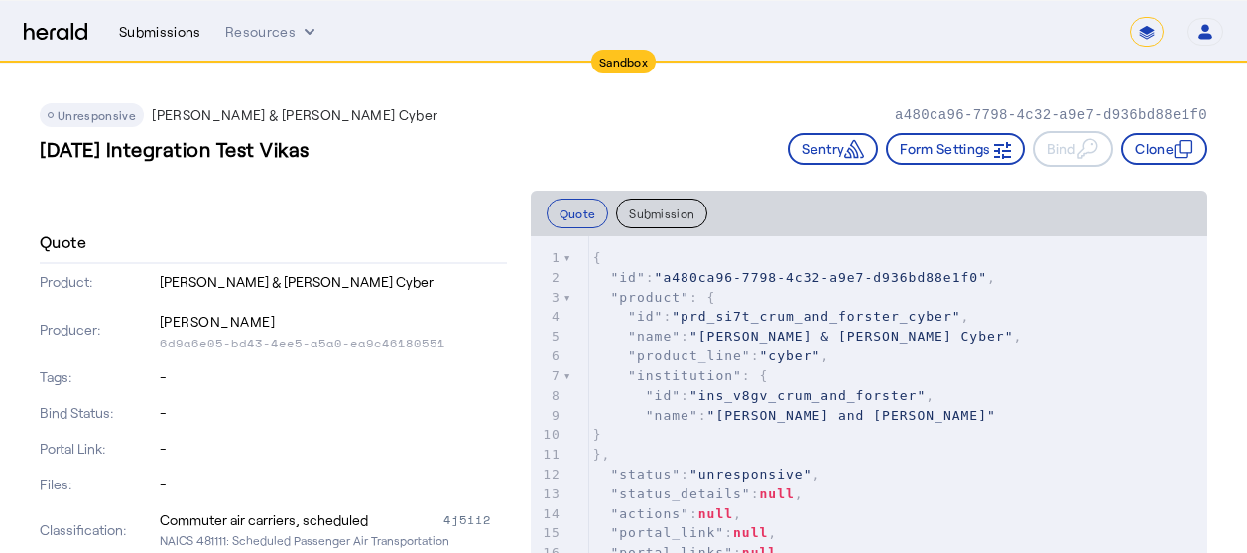
click at [171, 32] on div "Submissions" at bounding box center [160, 32] width 82 height 20
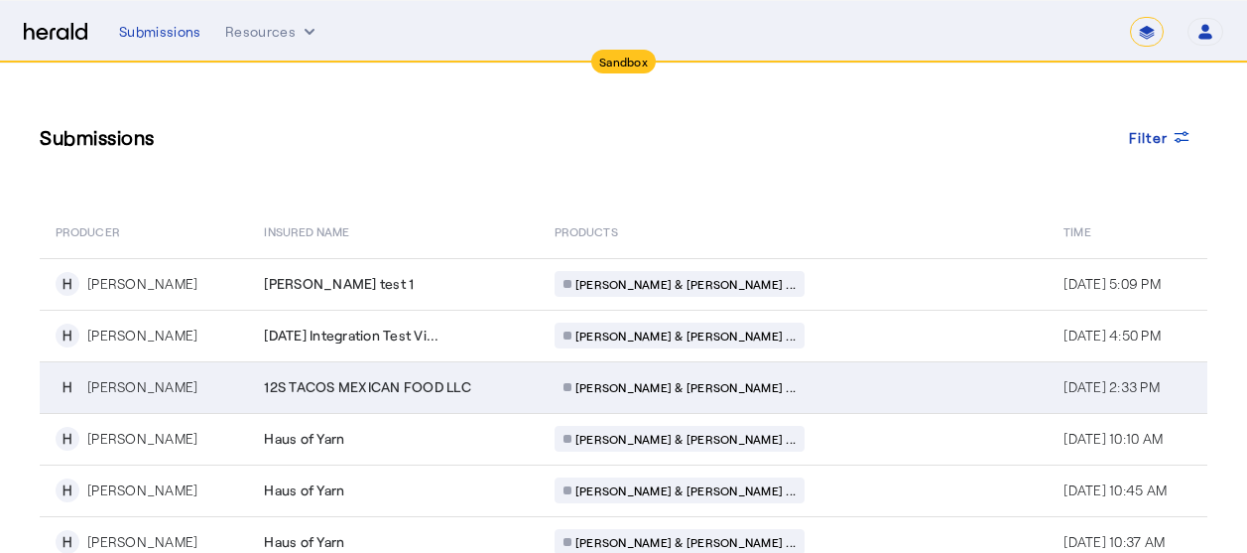
click at [386, 385] on span "12S TACOS MEXICAN FOOD LLC" at bounding box center [367, 387] width 207 height 20
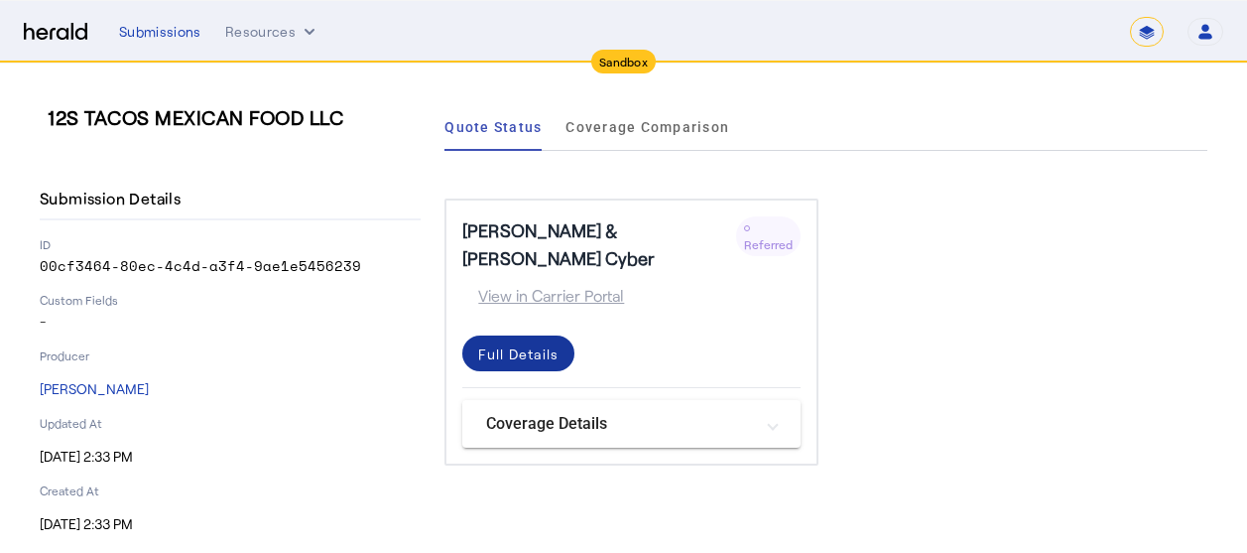
click at [521, 343] on div "Full Details" at bounding box center [518, 353] width 80 height 21
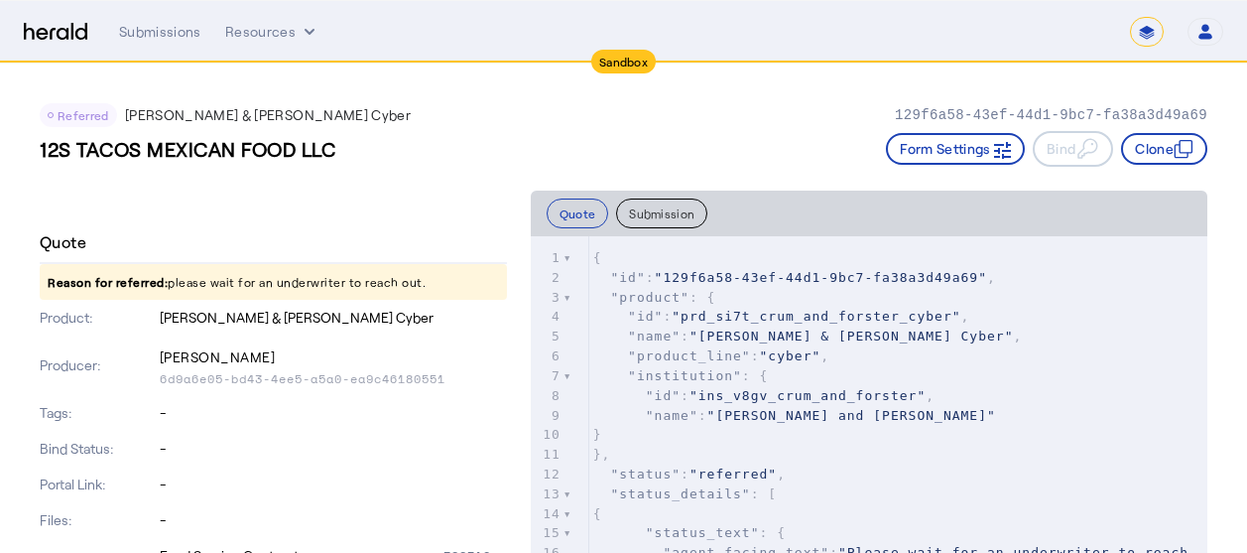
click at [392, 205] on div at bounding box center [273, 198] width 467 height 16
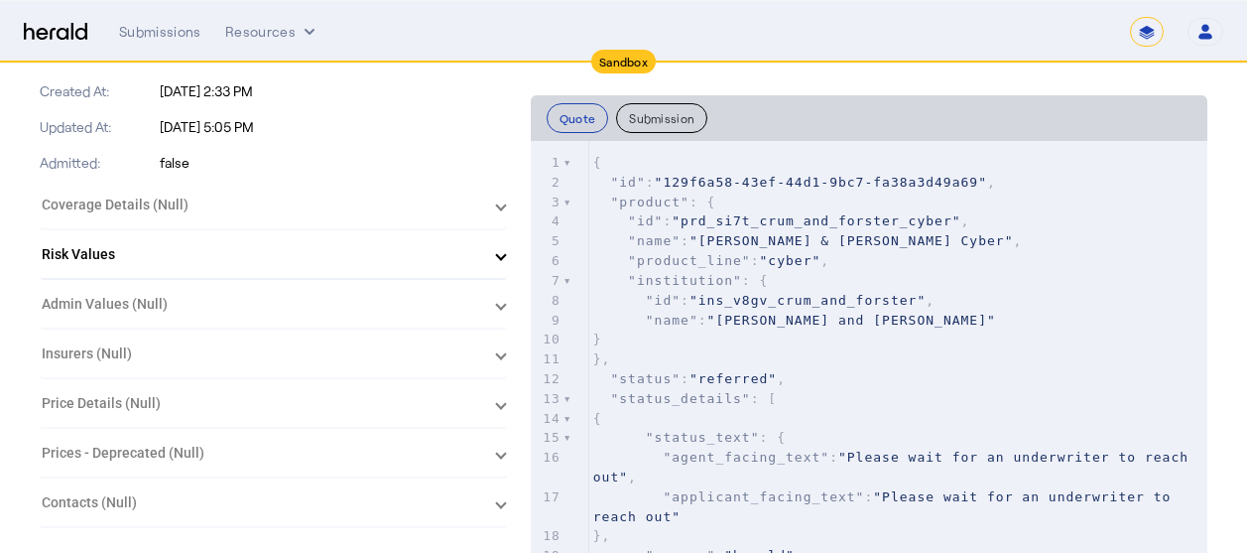
scroll to position [595, 0]
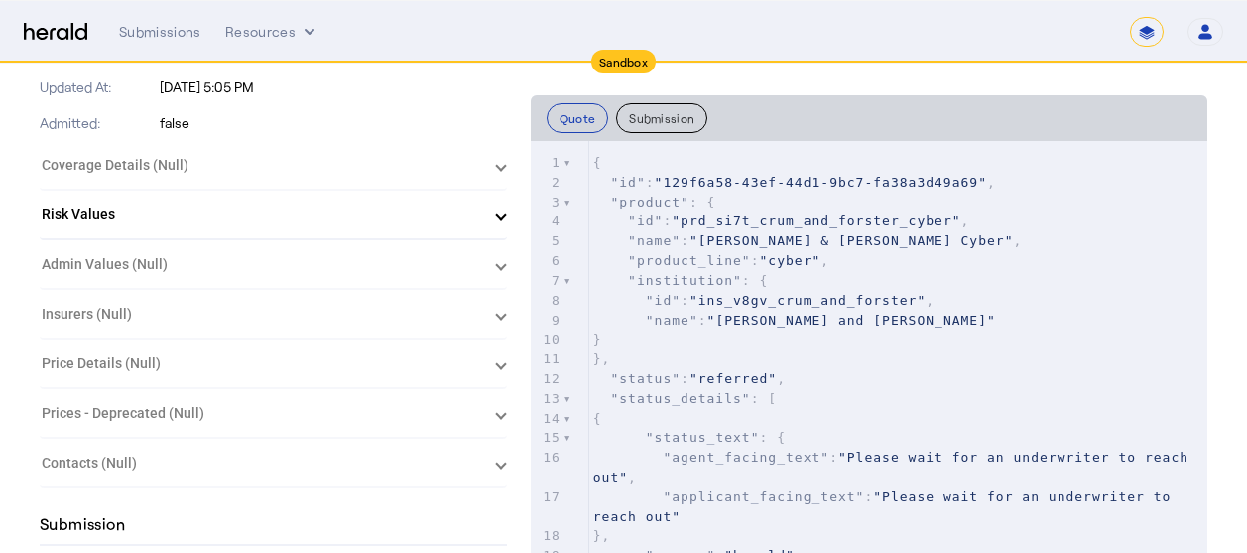
click at [369, 209] on mat-panel-title "Risk Values" at bounding box center [261, 214] width 439 height 21
